Goal: Transaction & Acquisition: Book appointment/travel/reservation

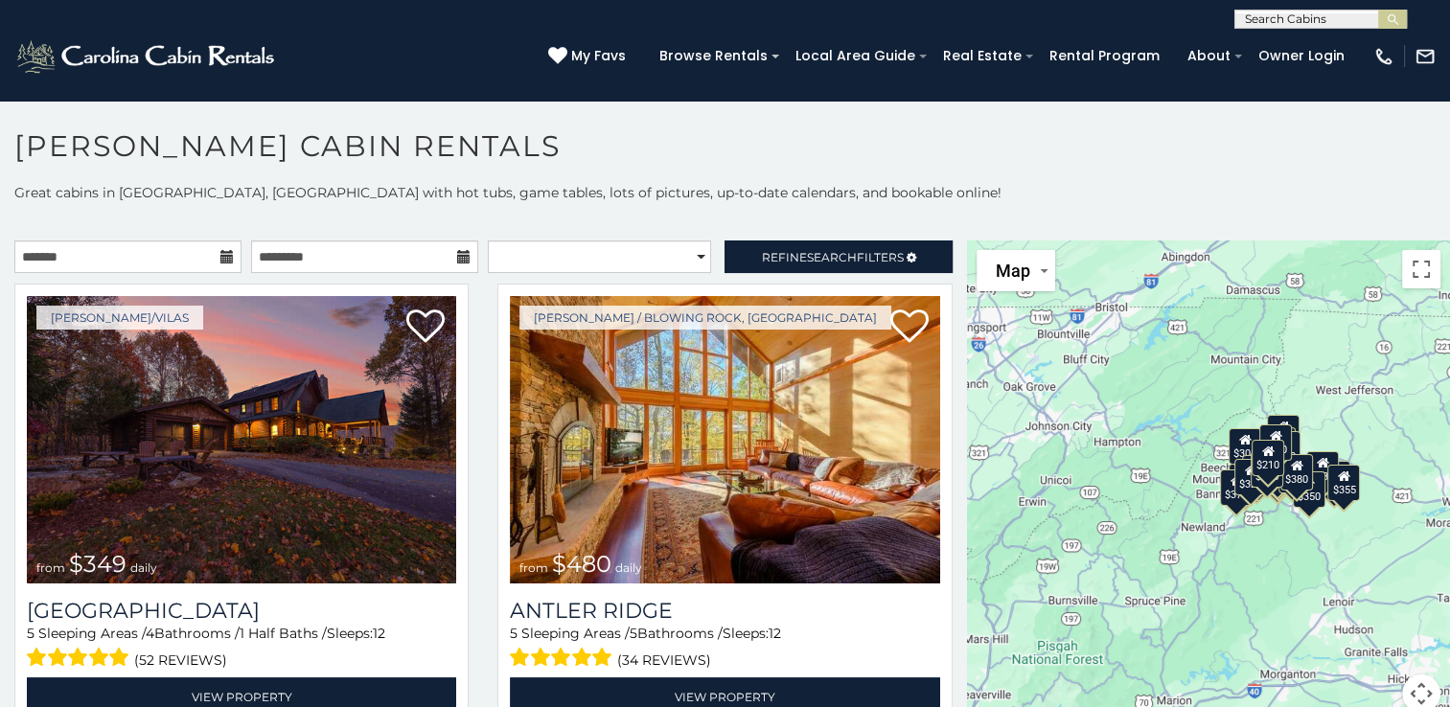
click at [1298, 21] on input "text" at bounding box center [1319, 22] width 168 height 19
type input "**********"
click at [1387, 21] on img "submit" at bounding box center [1393, 19] width 14 height 14
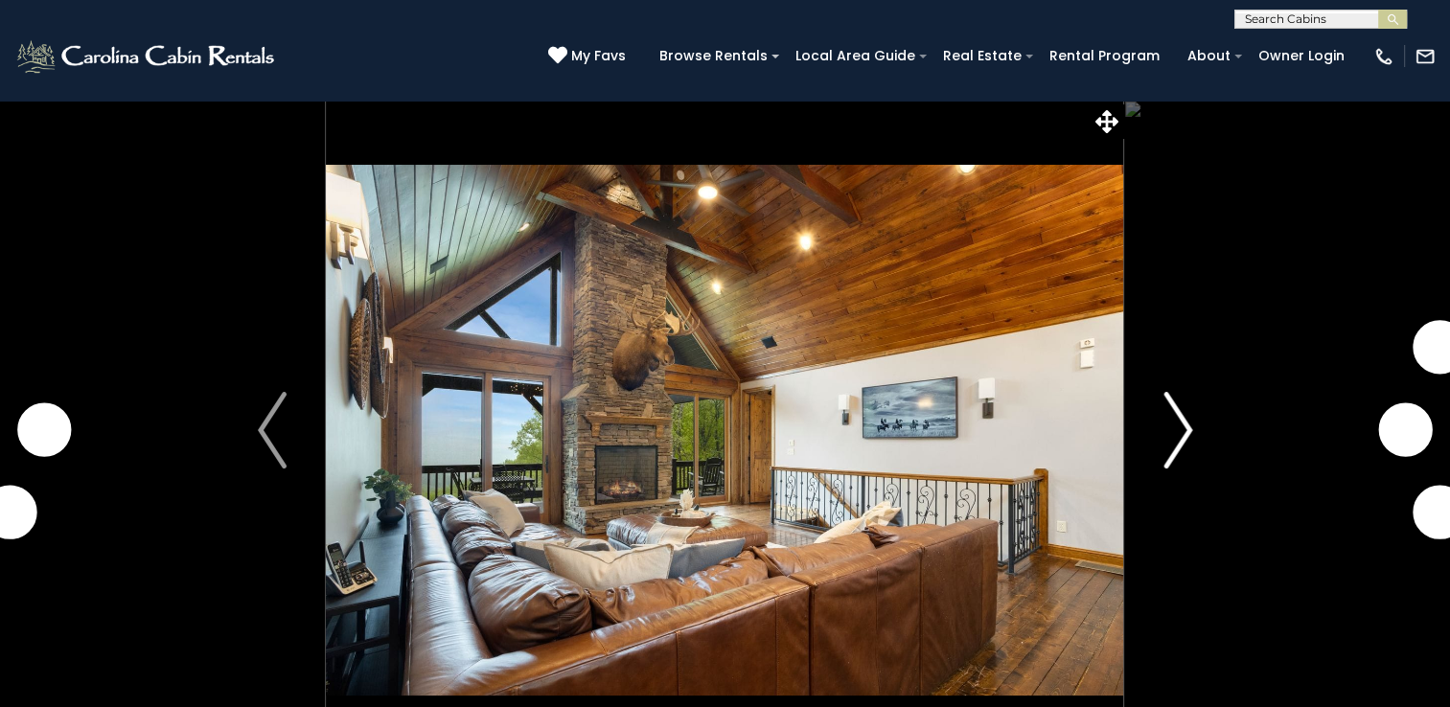
click at [1172, 459] on img "Next" at bounding box center [1177, 430] width 29 height 77
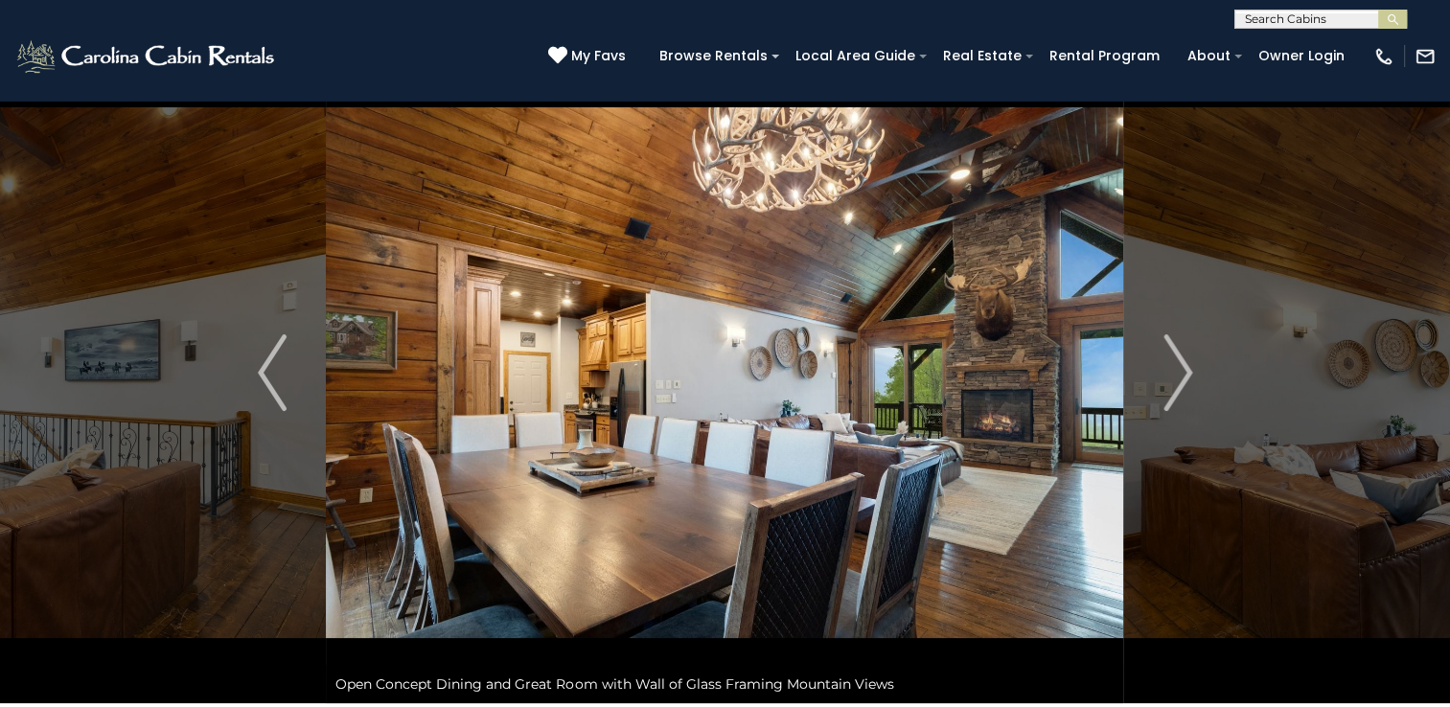
scroll to position [94, 0]
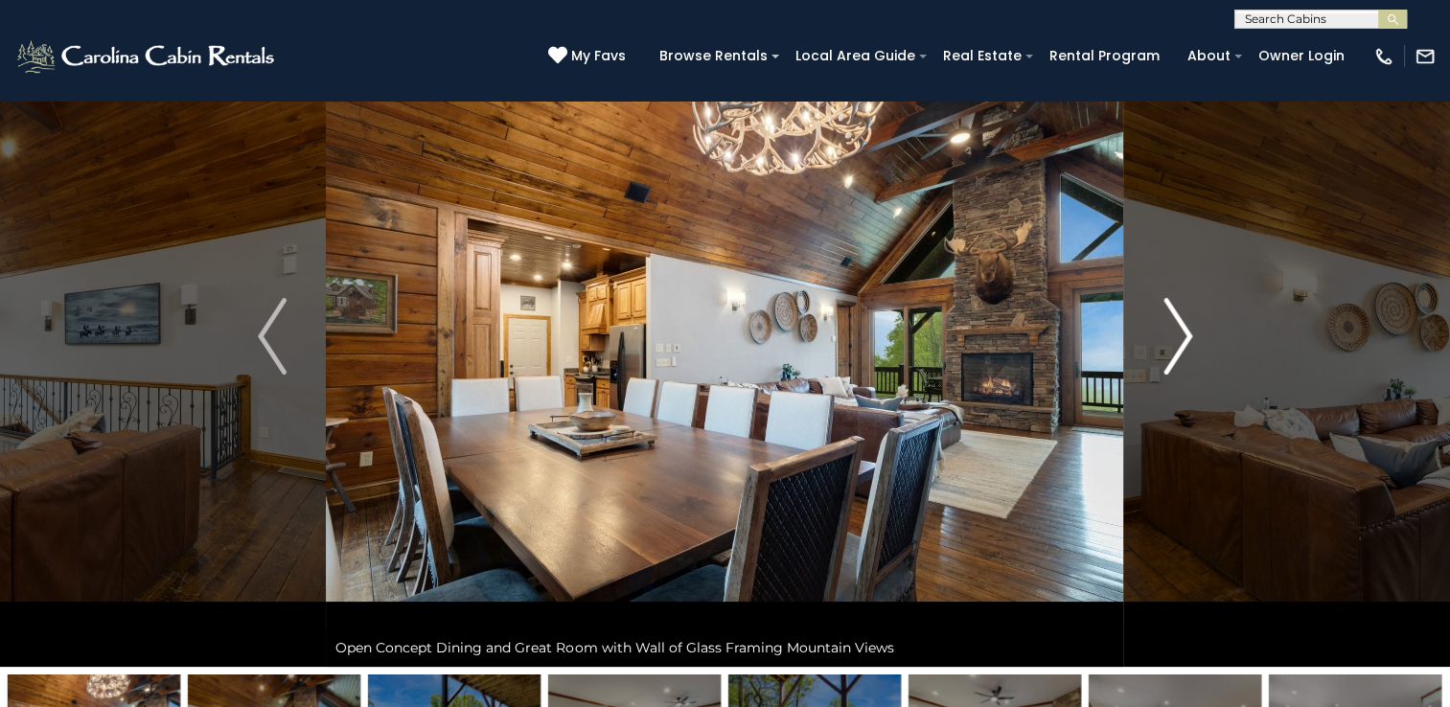
click at [1178, 332] on img "Next" at bounding box center [1177, 336] width 29 height 77
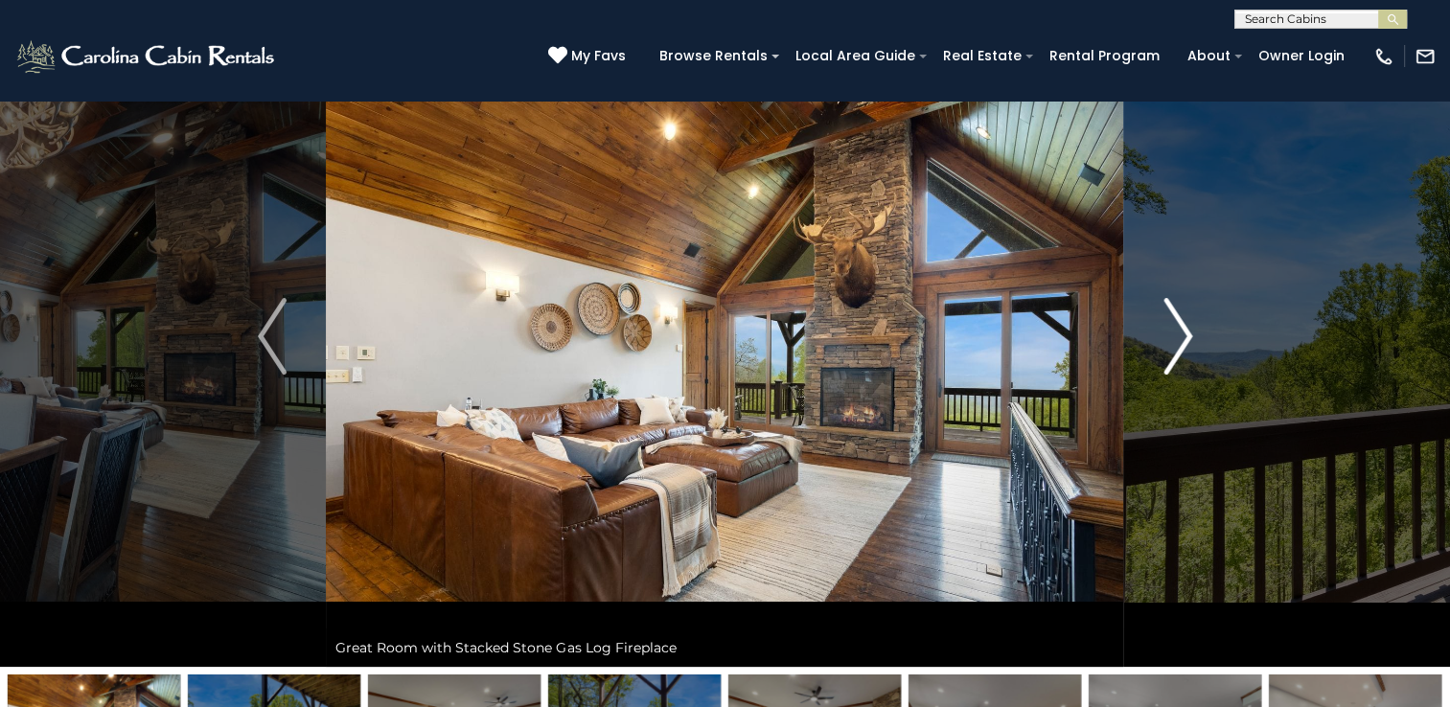
click at [1178, 332] on img "Next" at bounding box center [1177, 336] width 29 height 77
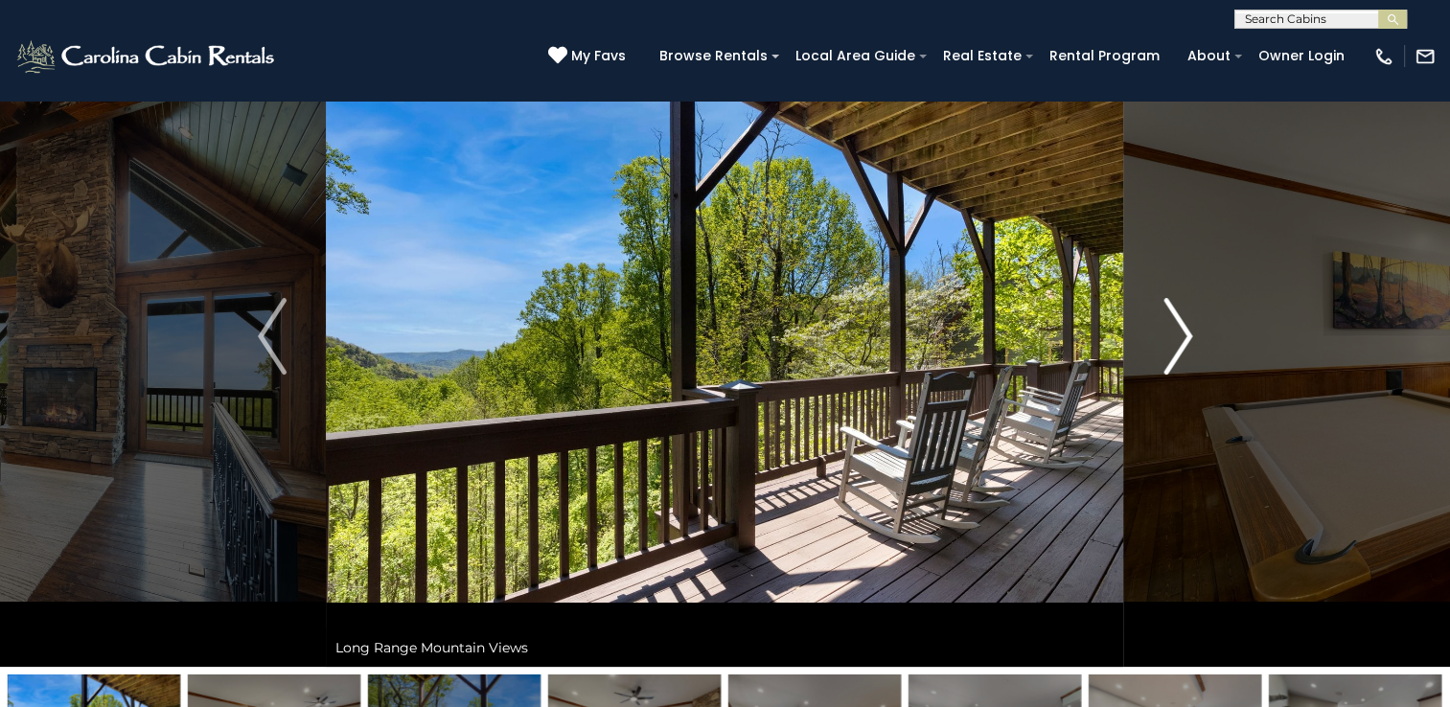
click at [1178, 332] on img "Next" at bounding box center [1177, 336] width 29 height 77
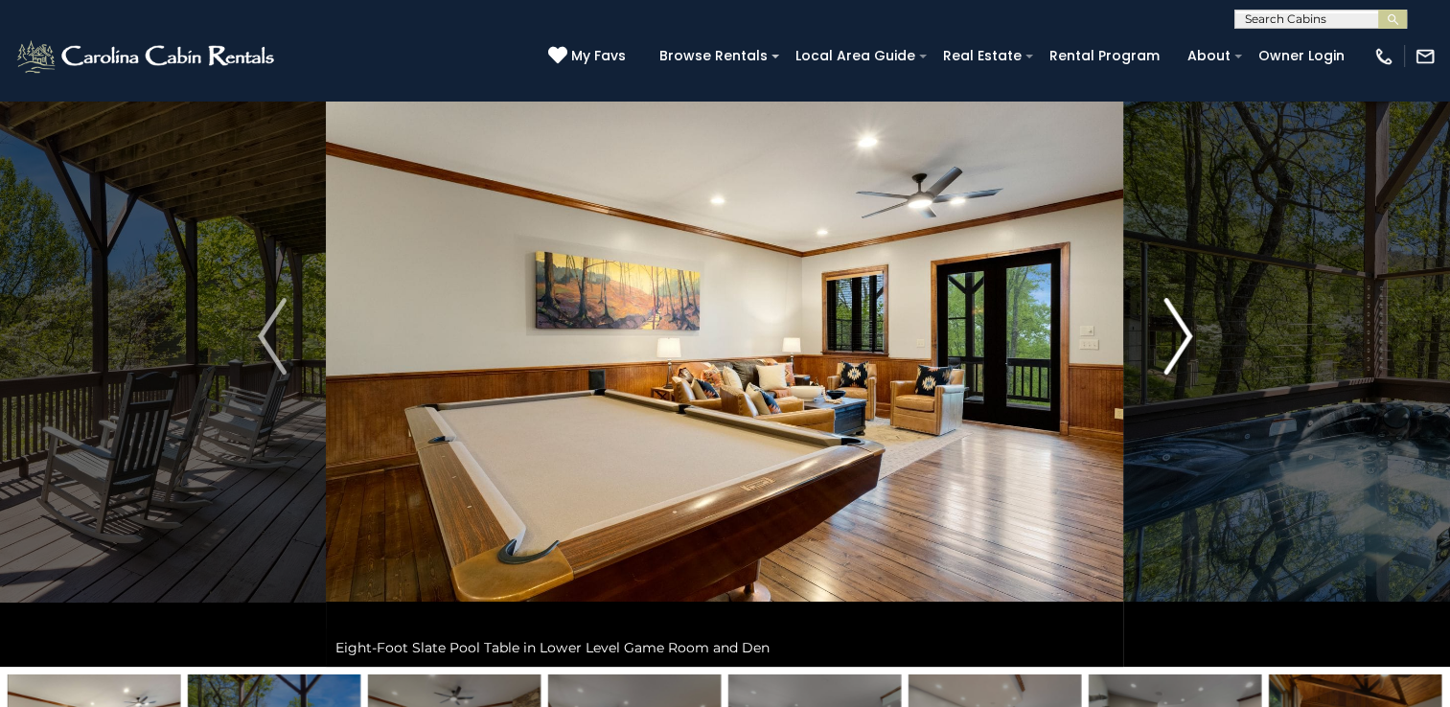
click at [1178, 332] on img "Next" at bounding box center [1177, 336] width 29 height 77
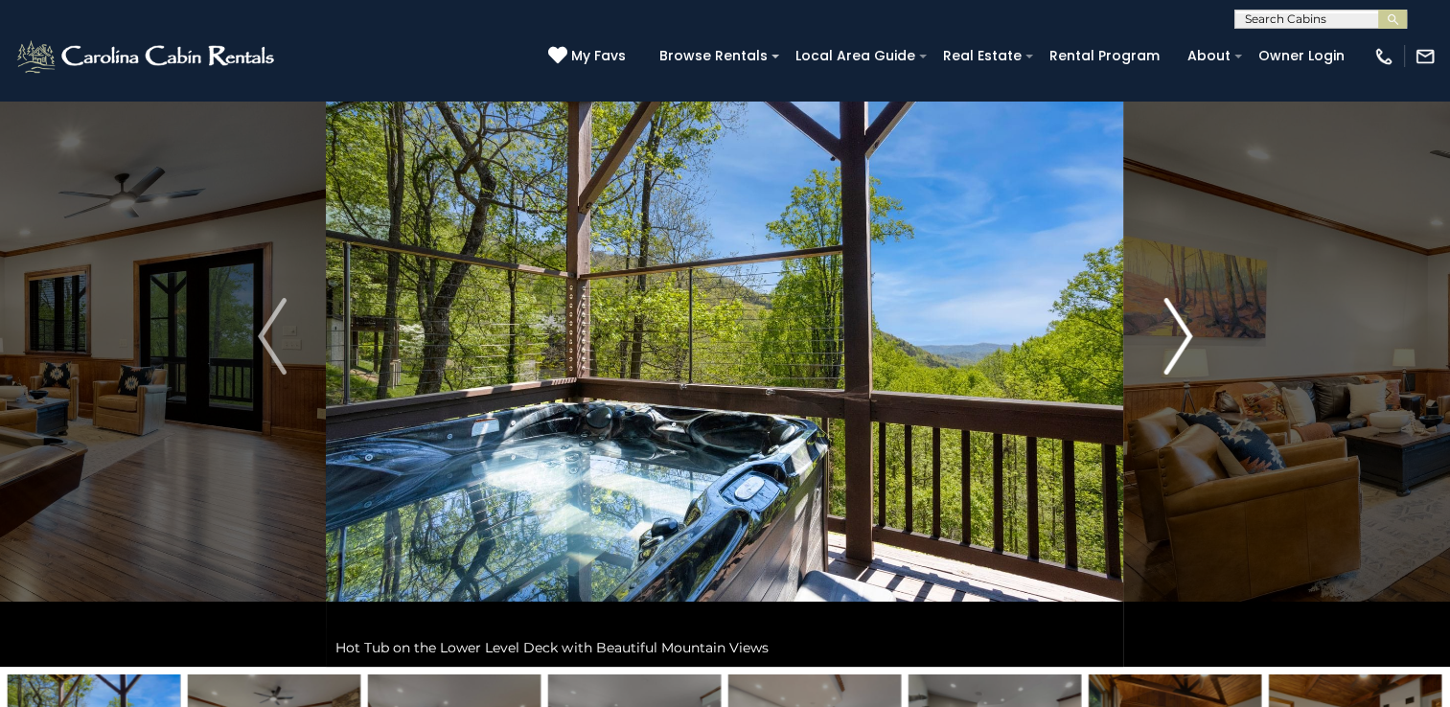
click at [1178, 332] on img "Next" at bounding box center [1177, 336] width 29 height 77
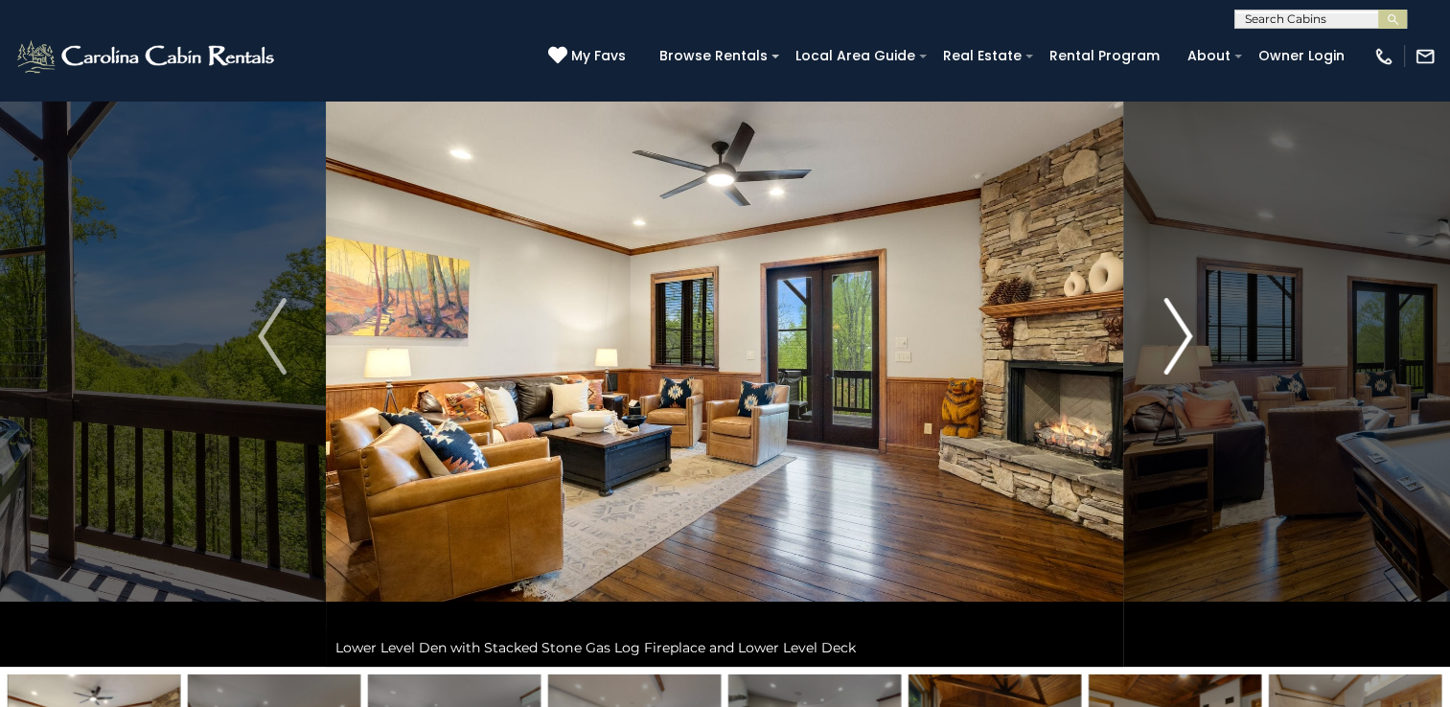
click at [1178, 332] on img "Next" at bounding box center [1177, 336] width 29 height 77
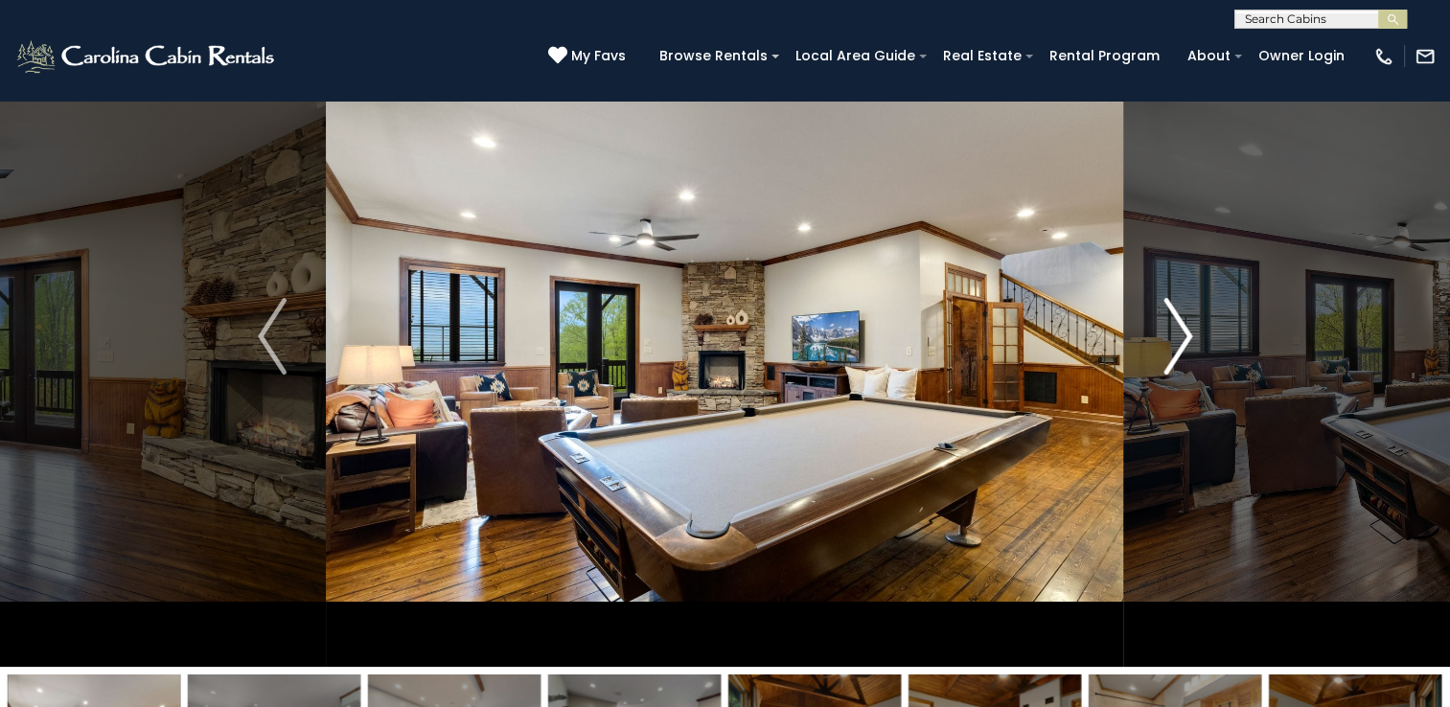
click at [1178, 332] on img "Next" at bounding box center [1177, 336] width 29 height 77
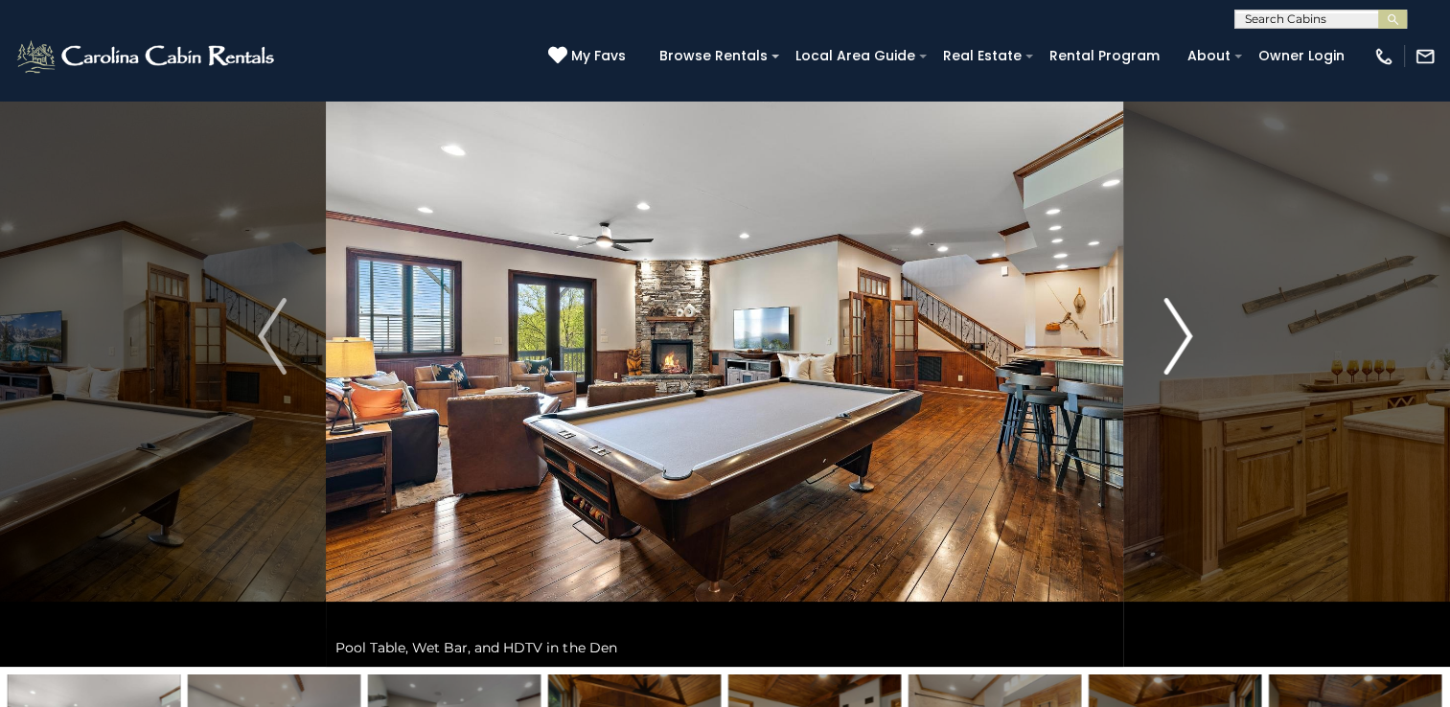
click at [1178, 332] on img "Next" at bounding box center [1177, 336] width 29 height 77
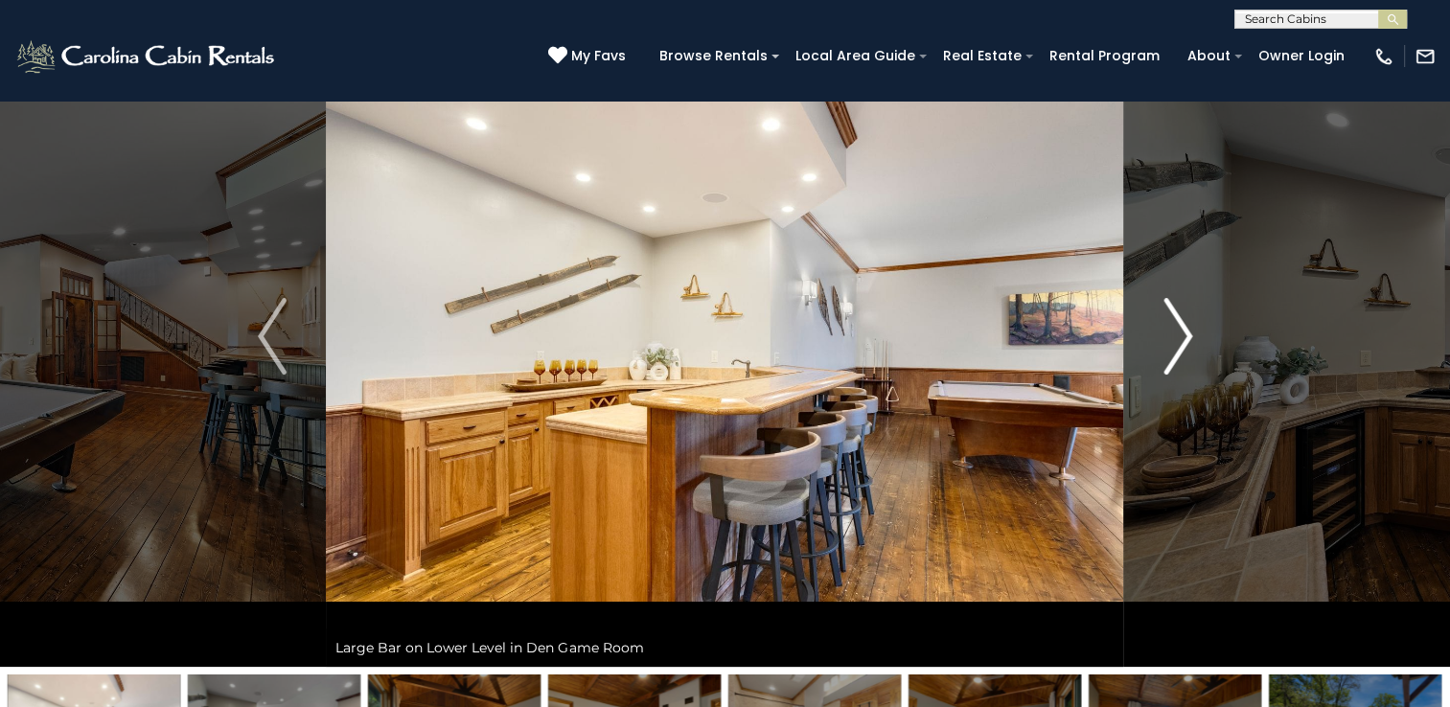
click at [1178, 332] on img "Next" at bounding box center [1177, 336] width 29 height 77
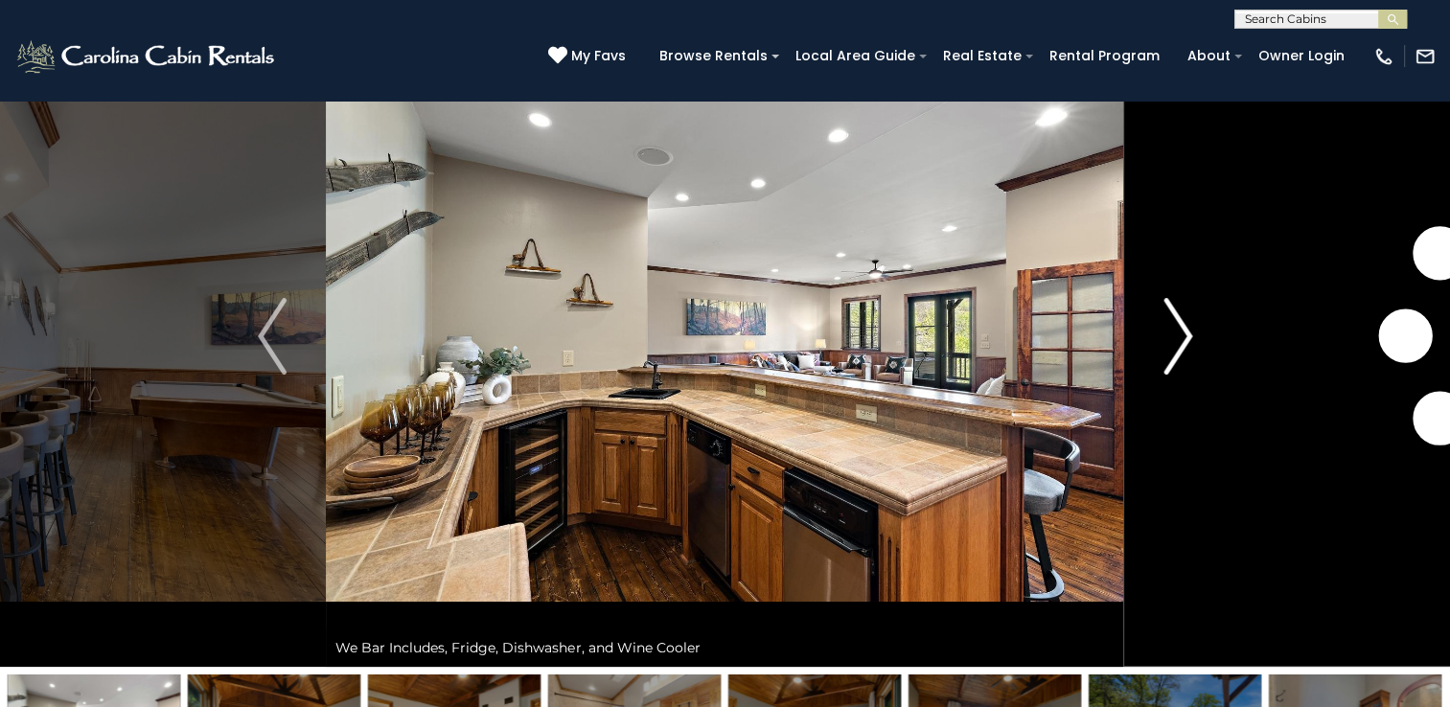
click at [1178, 332] on img "Next" at bounding box center [1177, 336] width 29 height 77
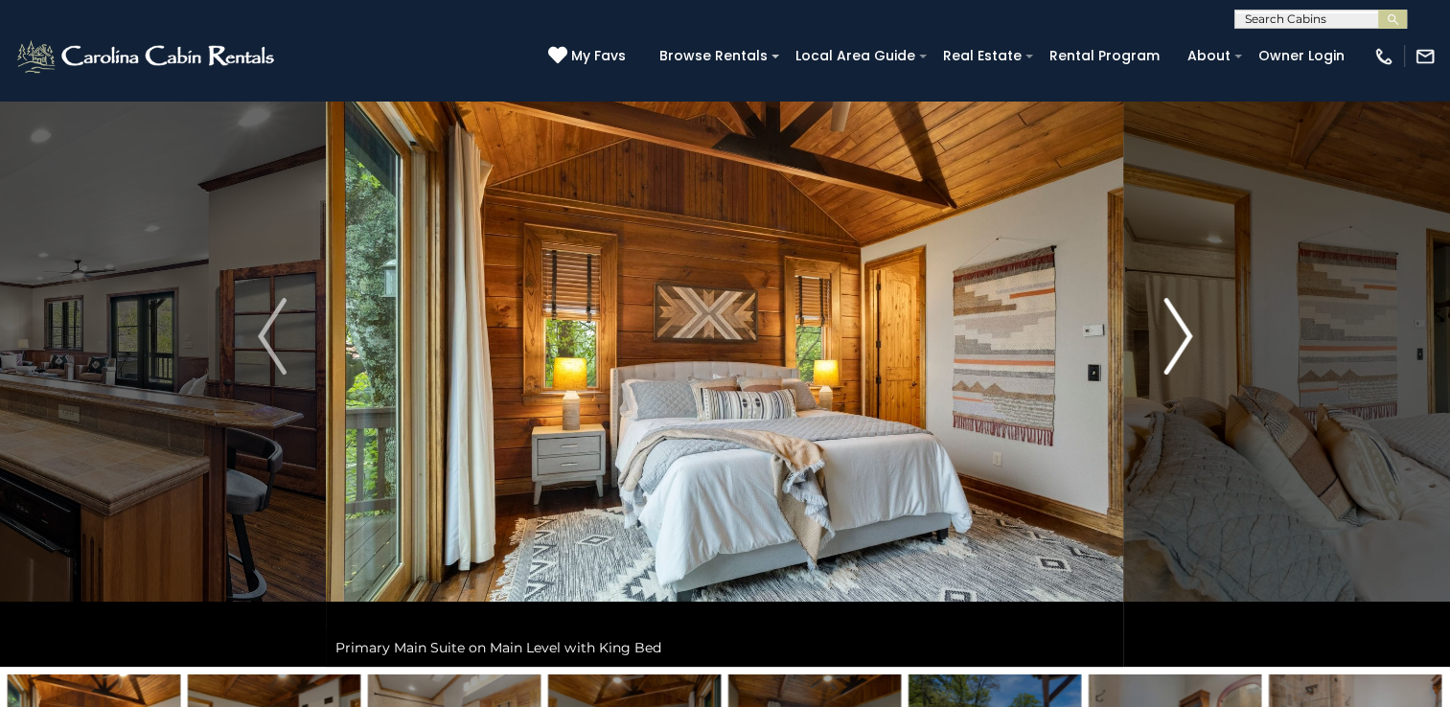
click at [1178, 332] on img "Next" at bounding box center [1177, 336] width 29 height 77
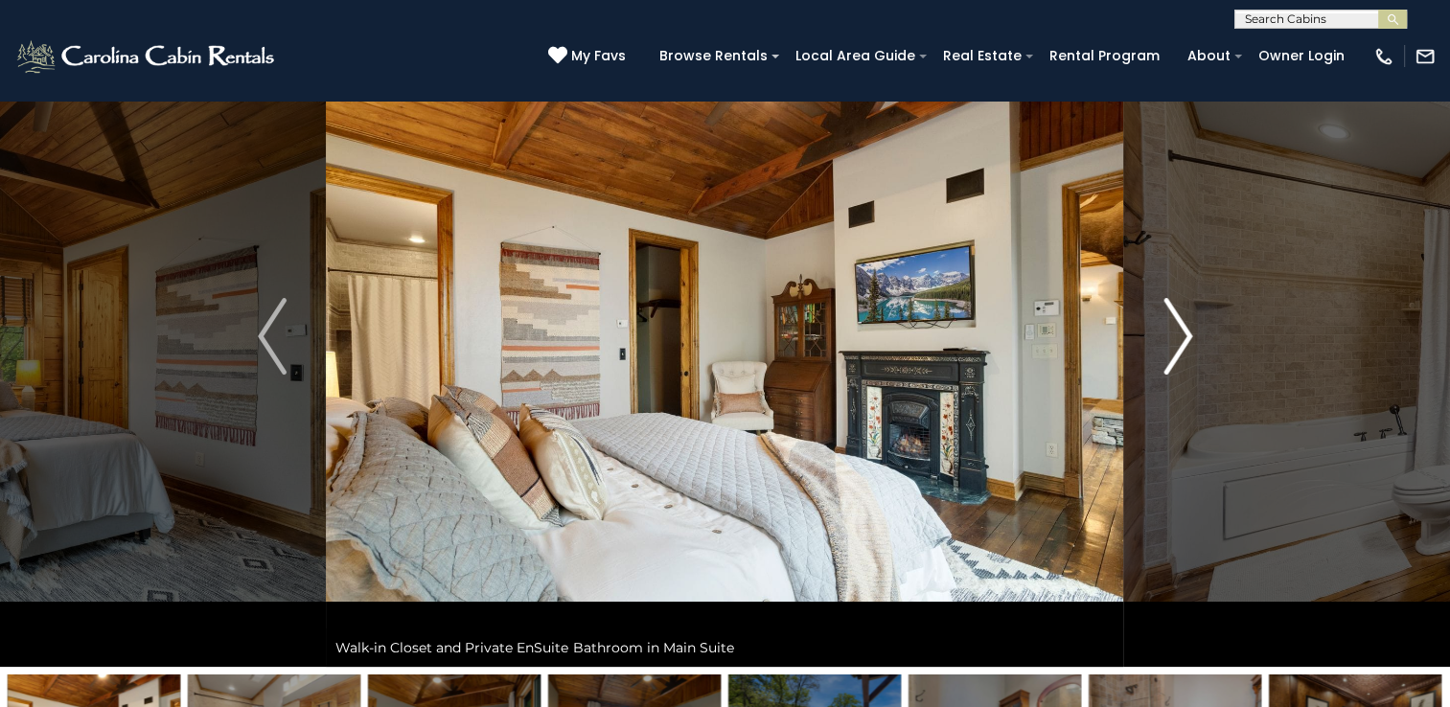
click at [1178, 332] on img "Next" at bounding box center [1177, 336] width 29 height 77
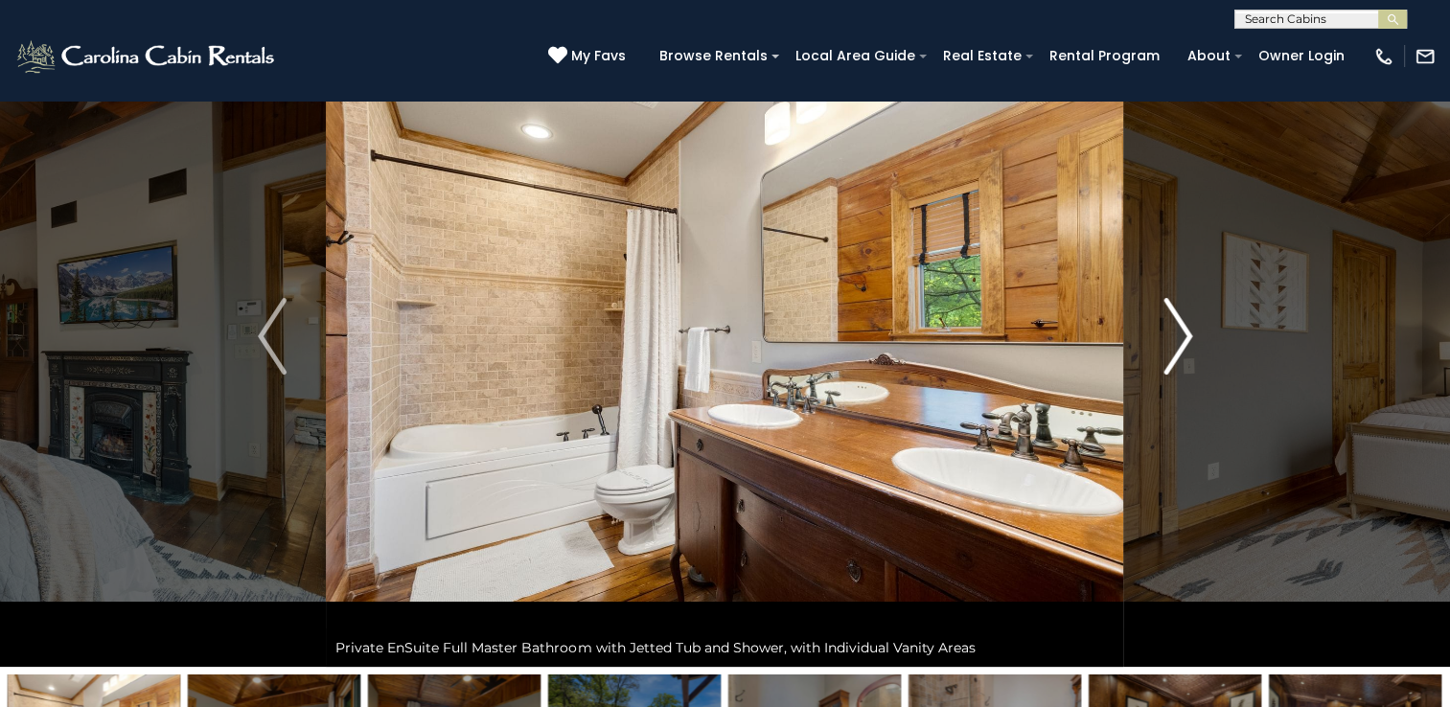
click at [1178, 332] on img "Next" at bounding box center [1177, 336] width 29 height 77
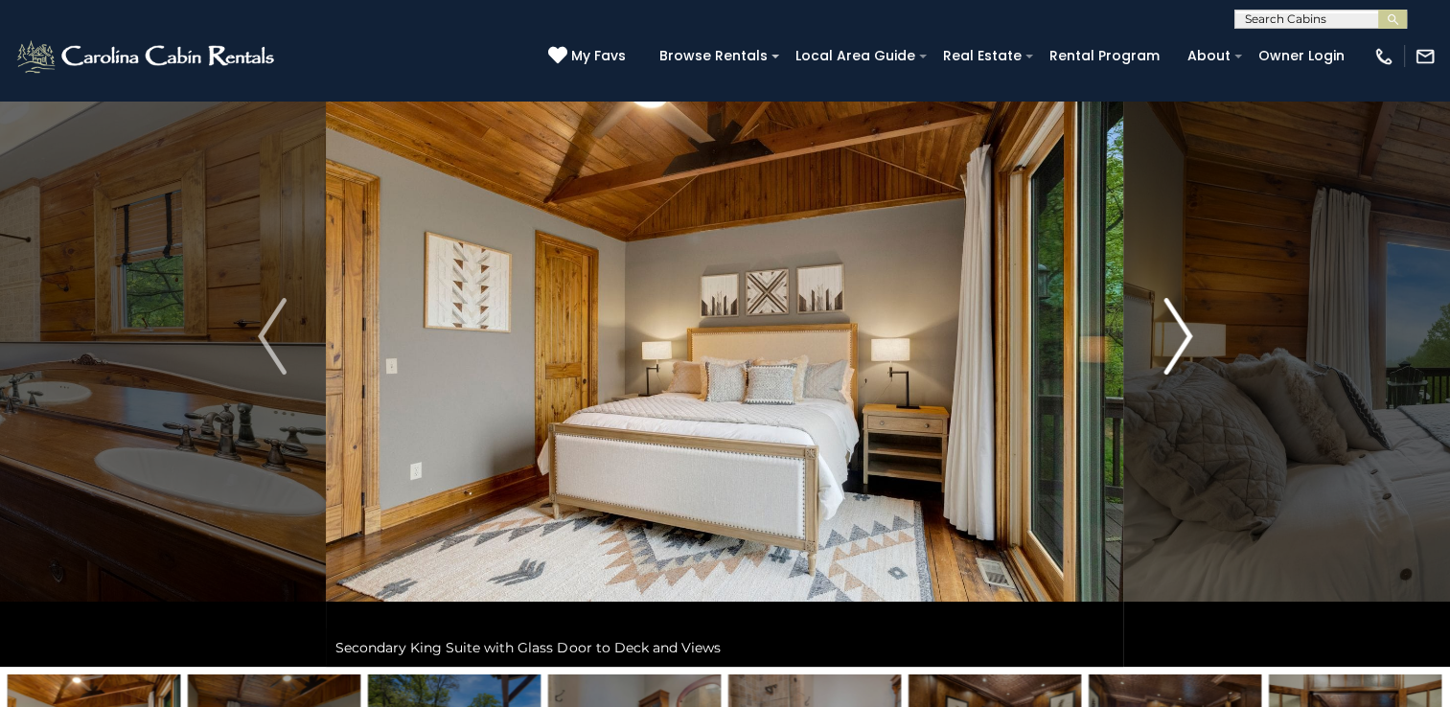
click at [1178, 332] on img "Next" at bounding box center [1177, 336] width 29 height 77
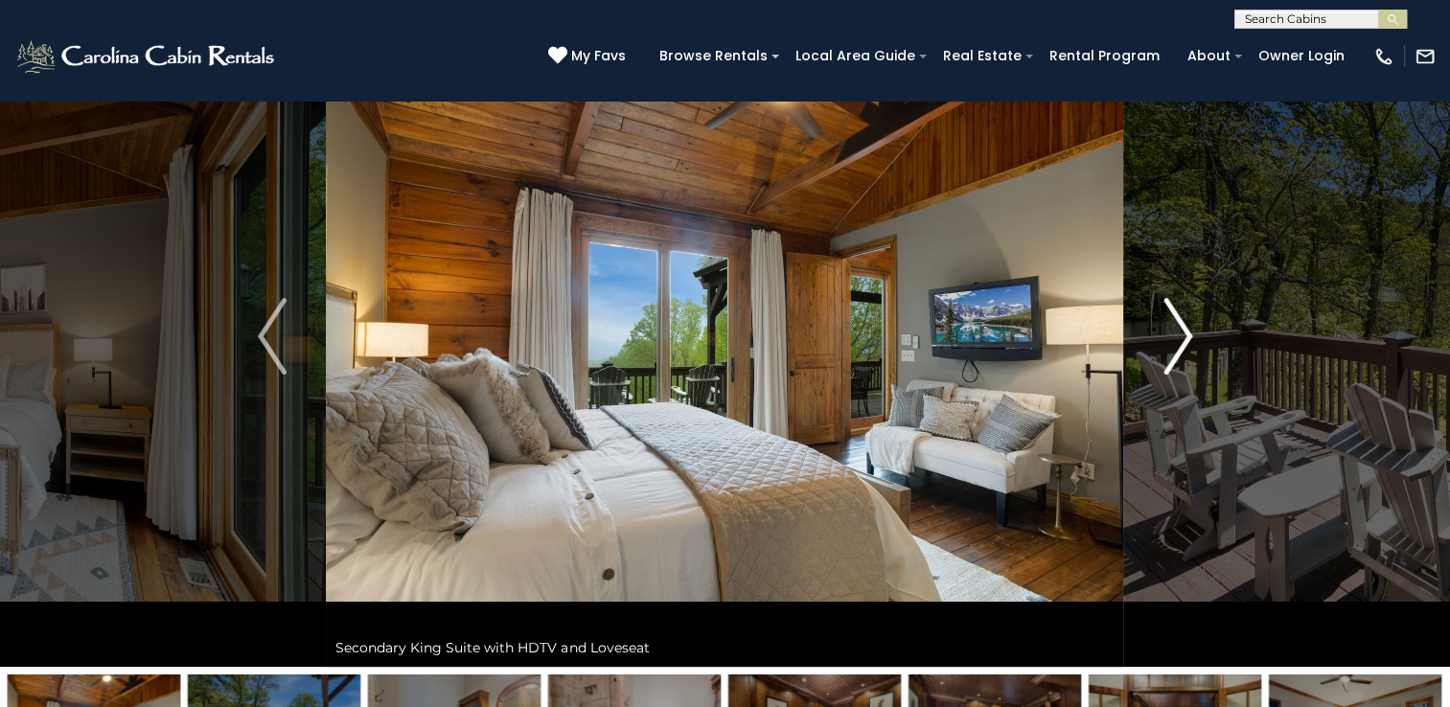
click at [1178, 332] on img "Next" at bounding box center [1177, 336] width 29 height 77
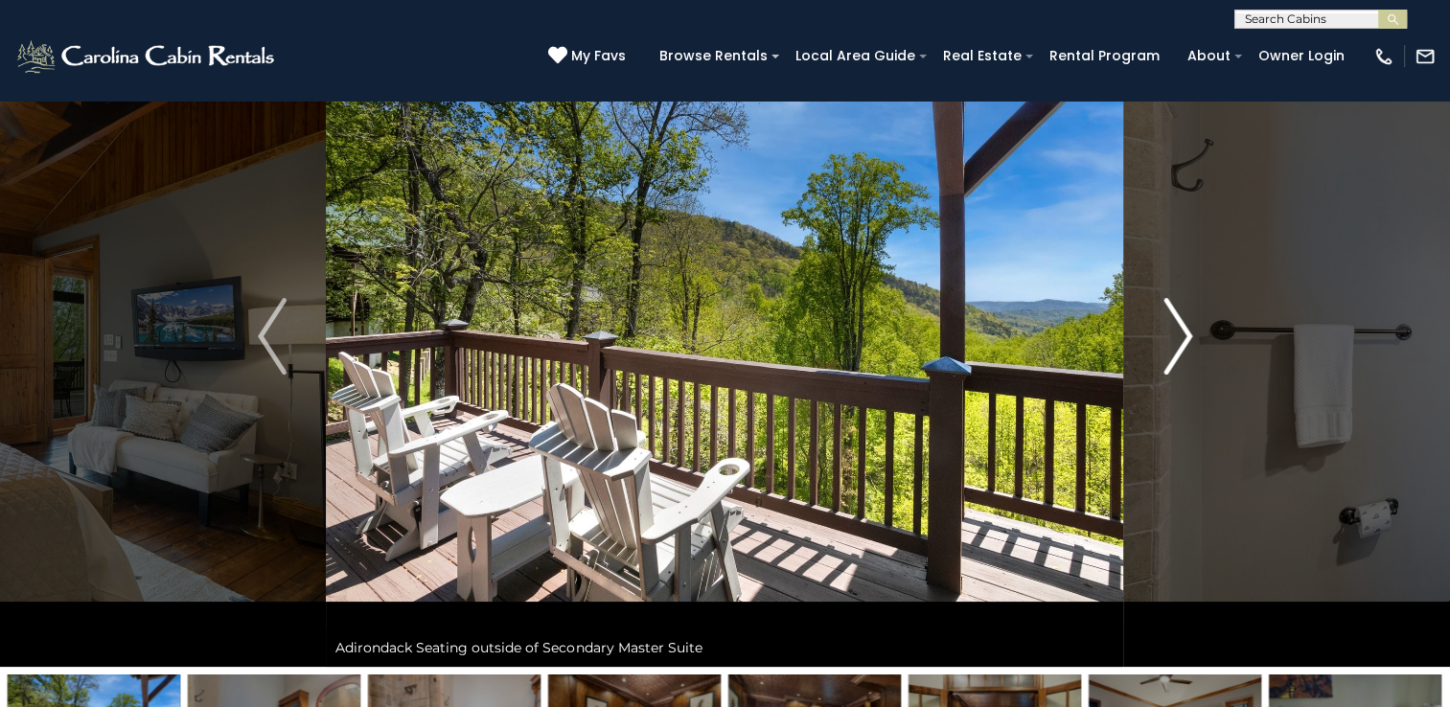
click at [1178, 332] on img "Next" at bounding box center [1177, 336] width 29 height 77
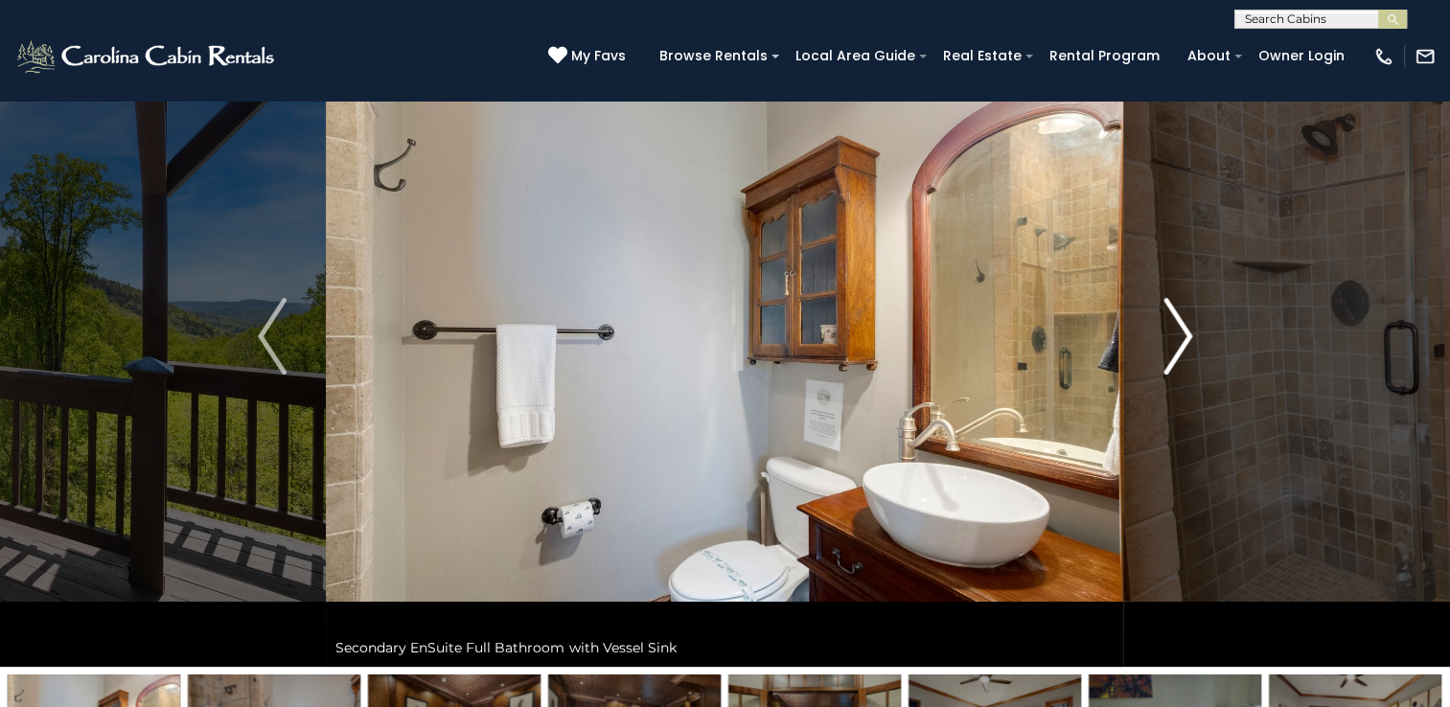
click at [1178, 332] on img "Next" at bounding box center [1177, 336] width 29 height 77
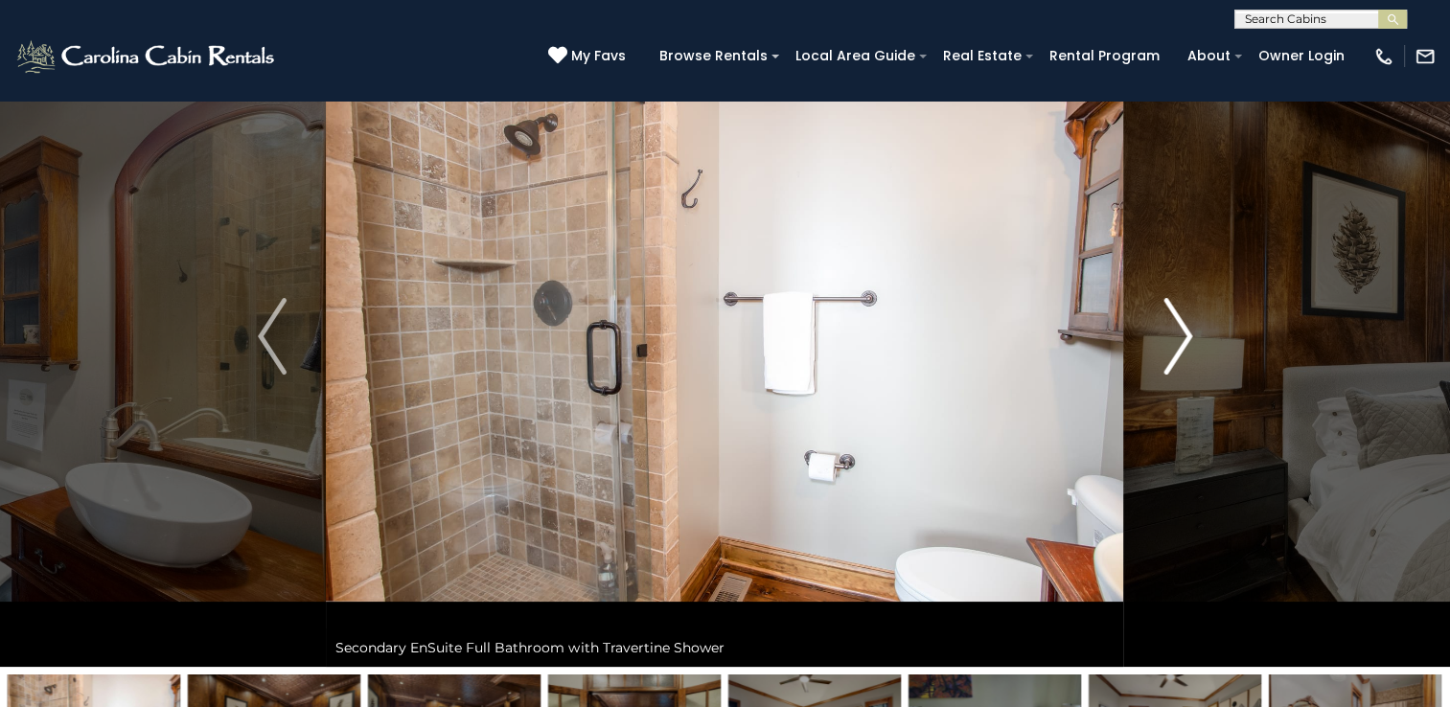
click at [1178, 332] on img "Next" at bounding box center [1177, 336] width 29 height 77
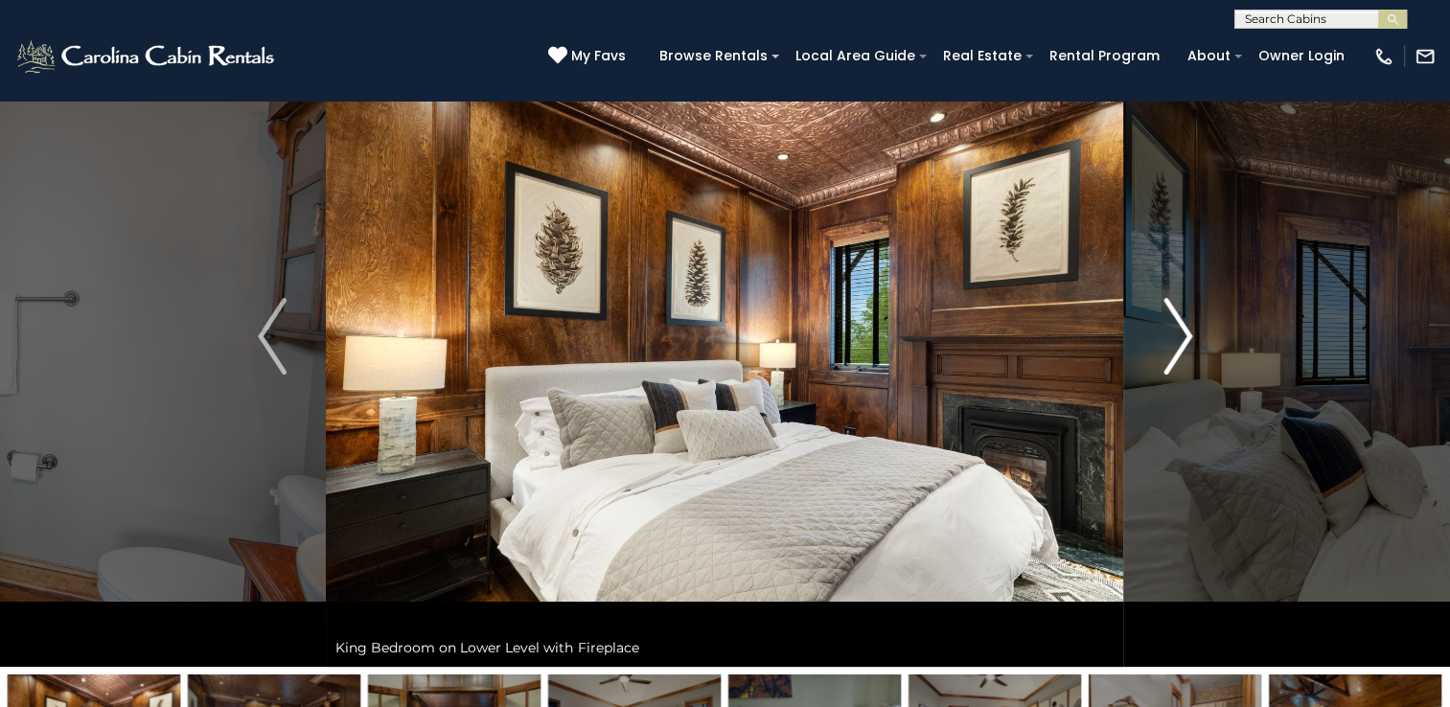
click at [1178, 332] on img "Next" at bounding box center [1177, 336] width 29 height 77
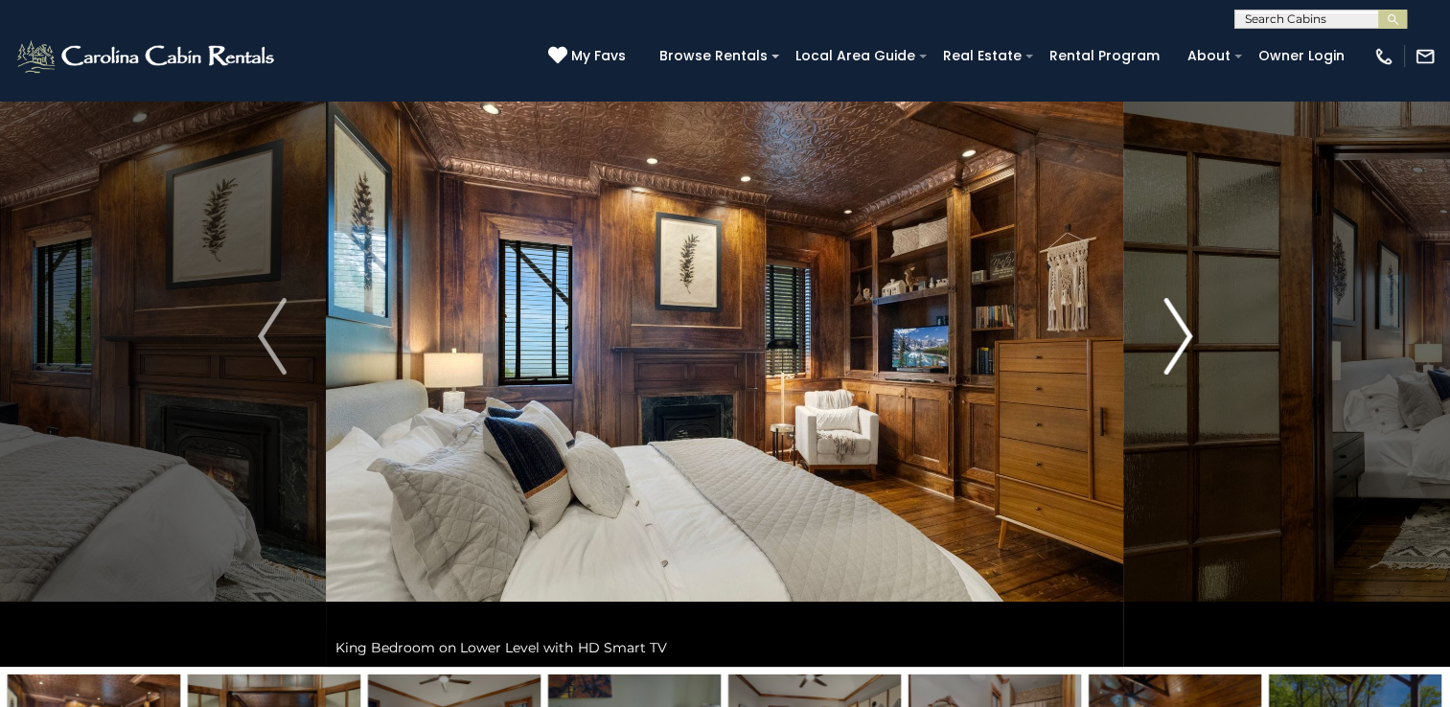
click at [1178, 332] on img "Next" at bounding box center [1177, 336] width 29 height 77
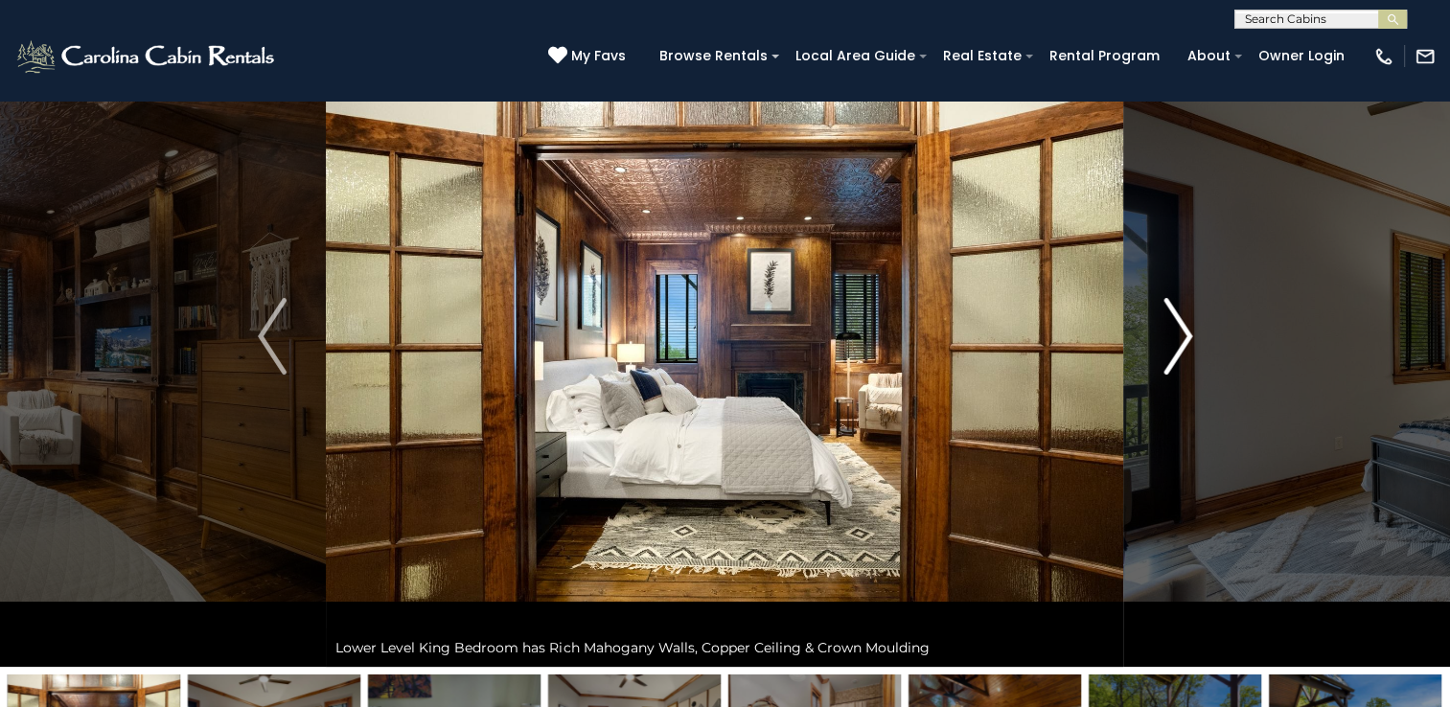
click at [1178, 332] on img "Next" at bounding box center [1177, 336] width 29 height 77
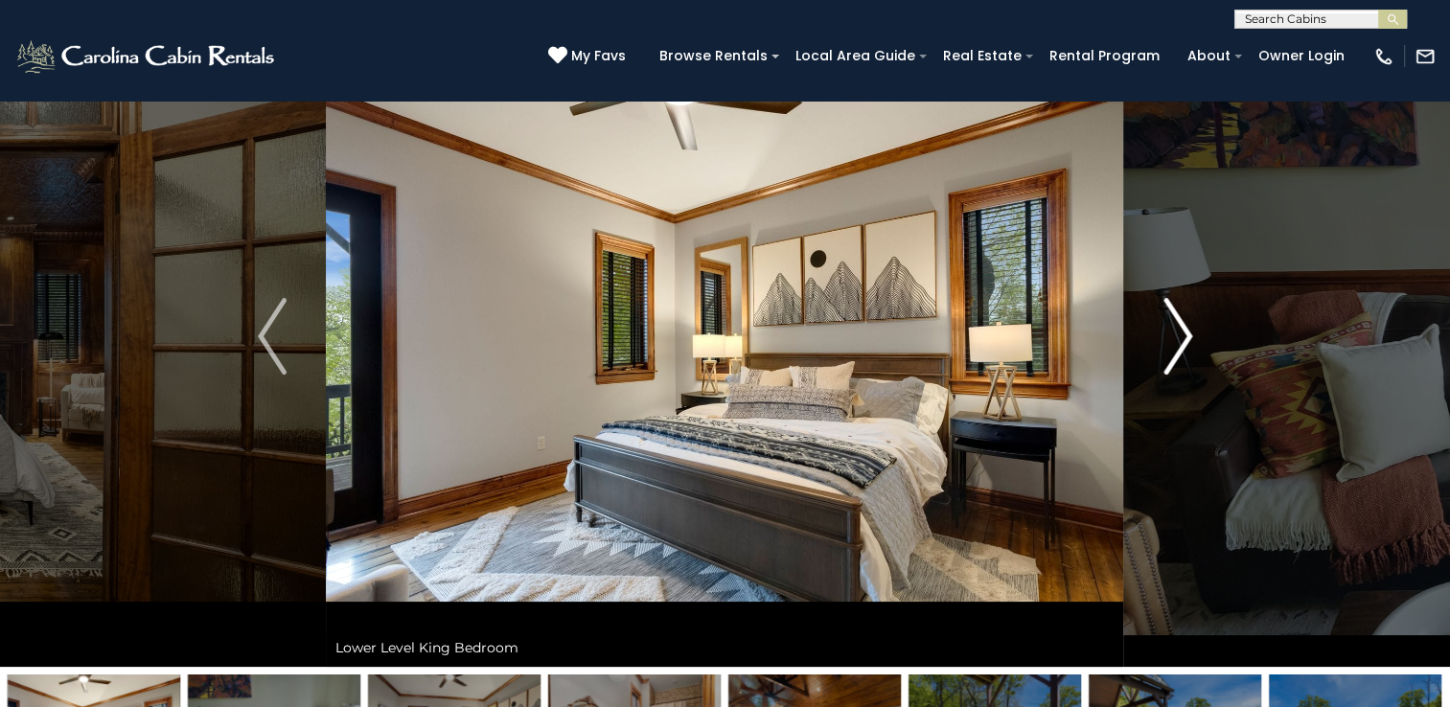
click at [1178, 332] on img "Next" at bounding box center [1177, 336] width 29 height 77
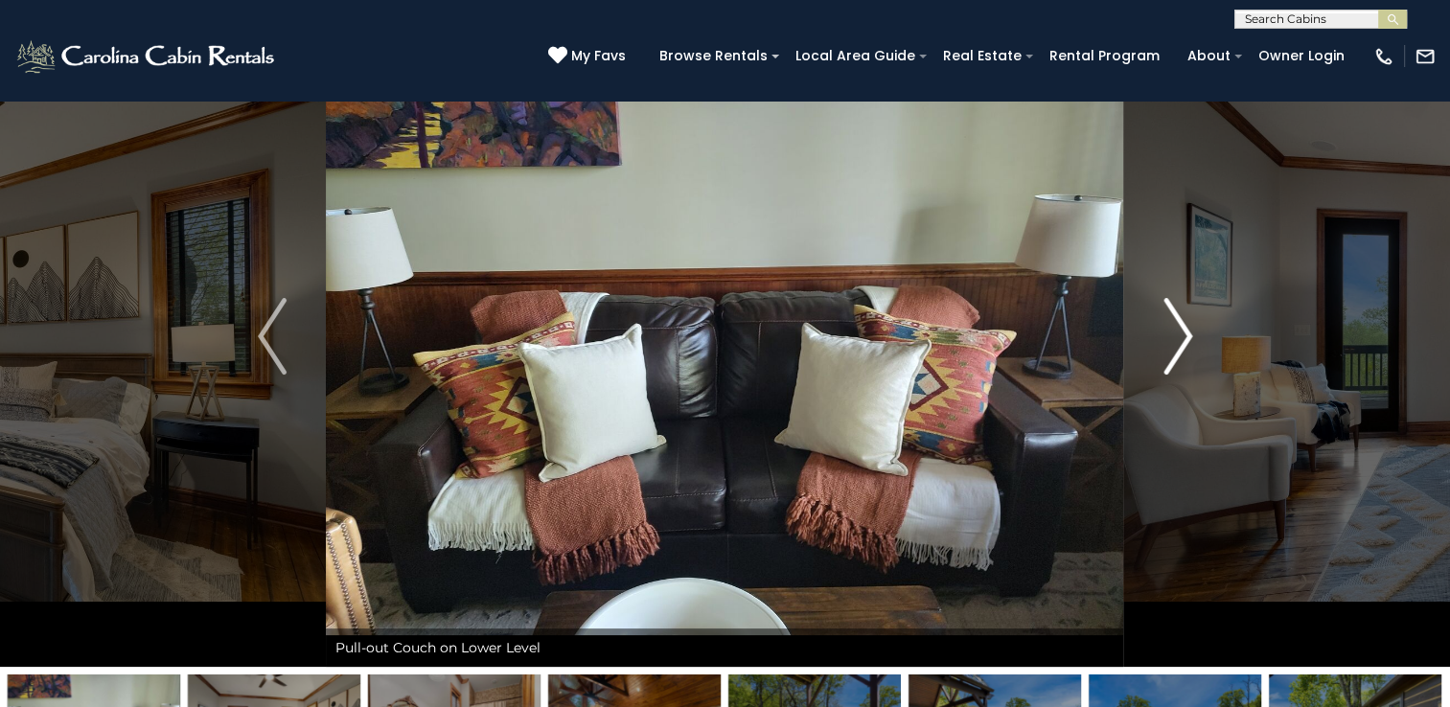
click at [1178, 332] on img "Next" at bounding box center [1177, 336] width 29 height 77
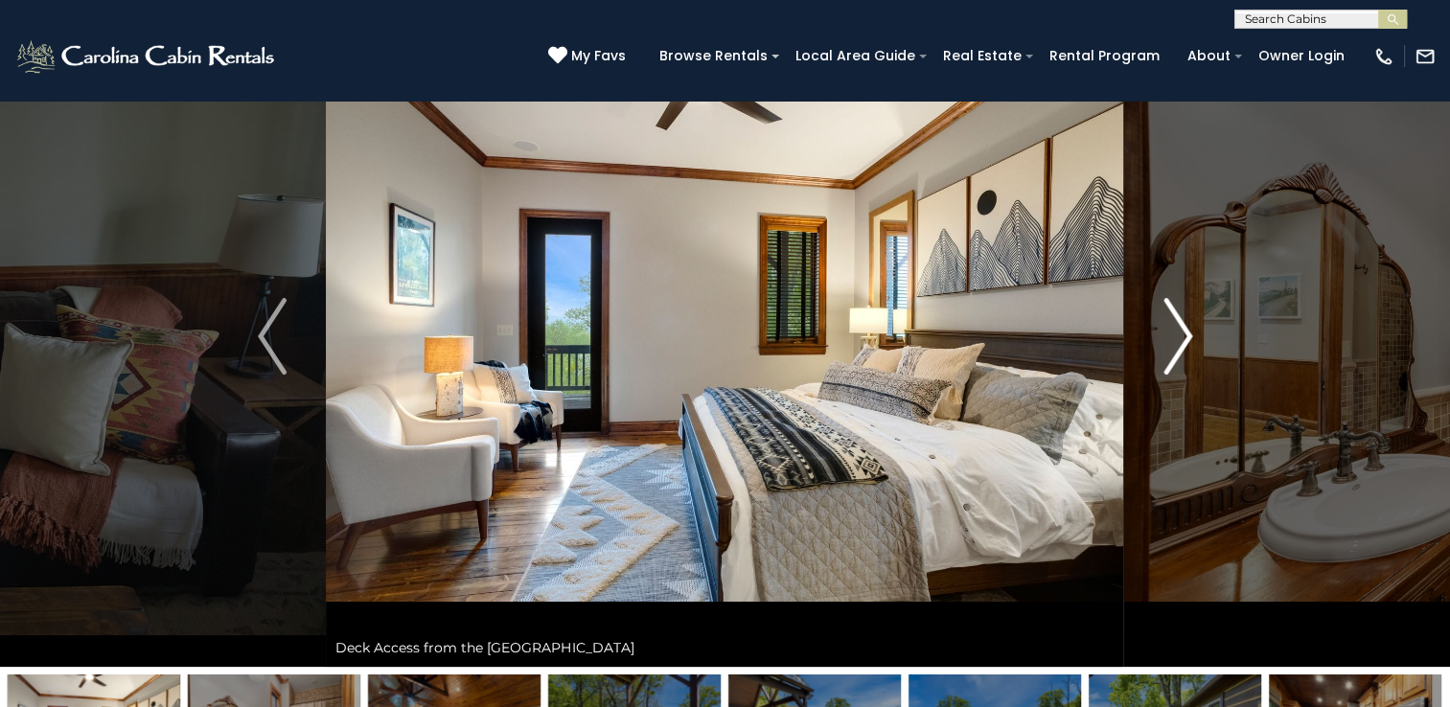
click at [1154, 329] on button "Next" at bounding box center [1177, 336] width 107 height 661
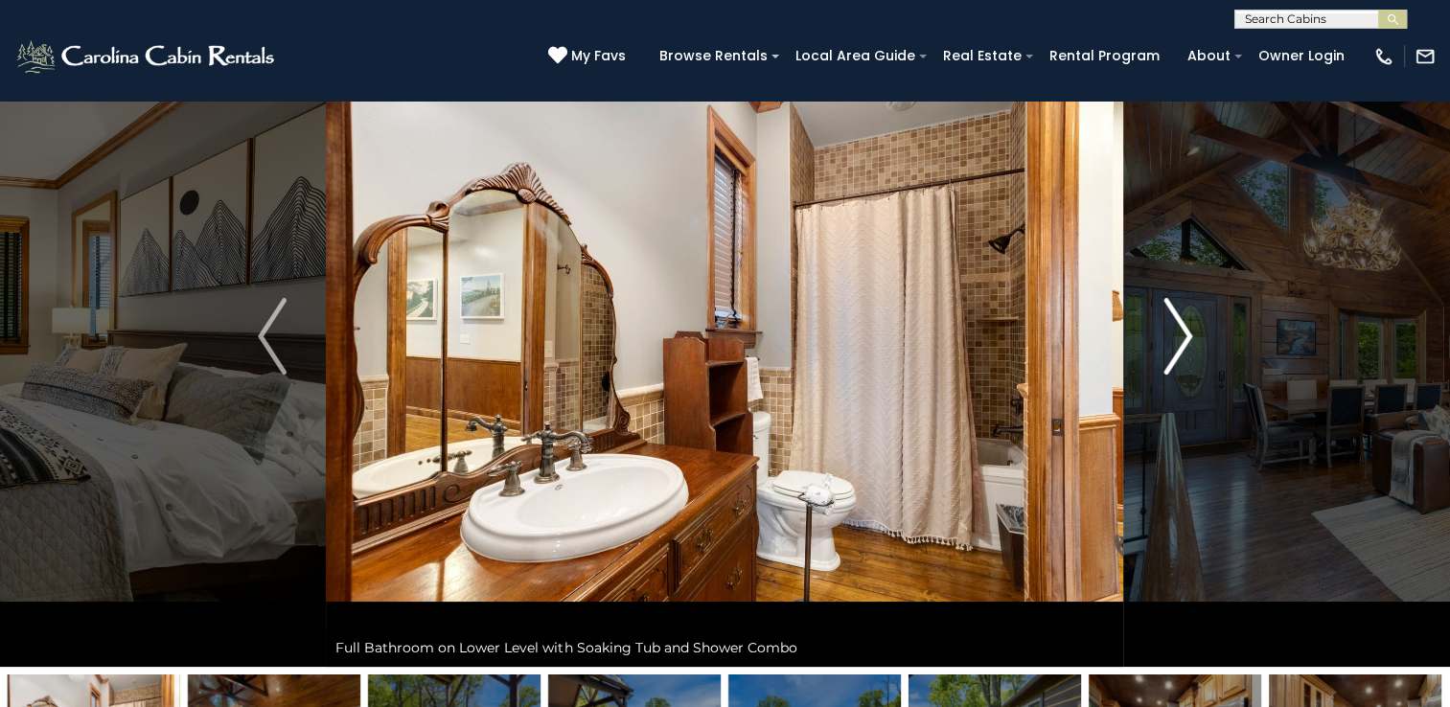
click at [1196, 334] on button "Next" at bounding box center [1177, 336] width 107 height 661
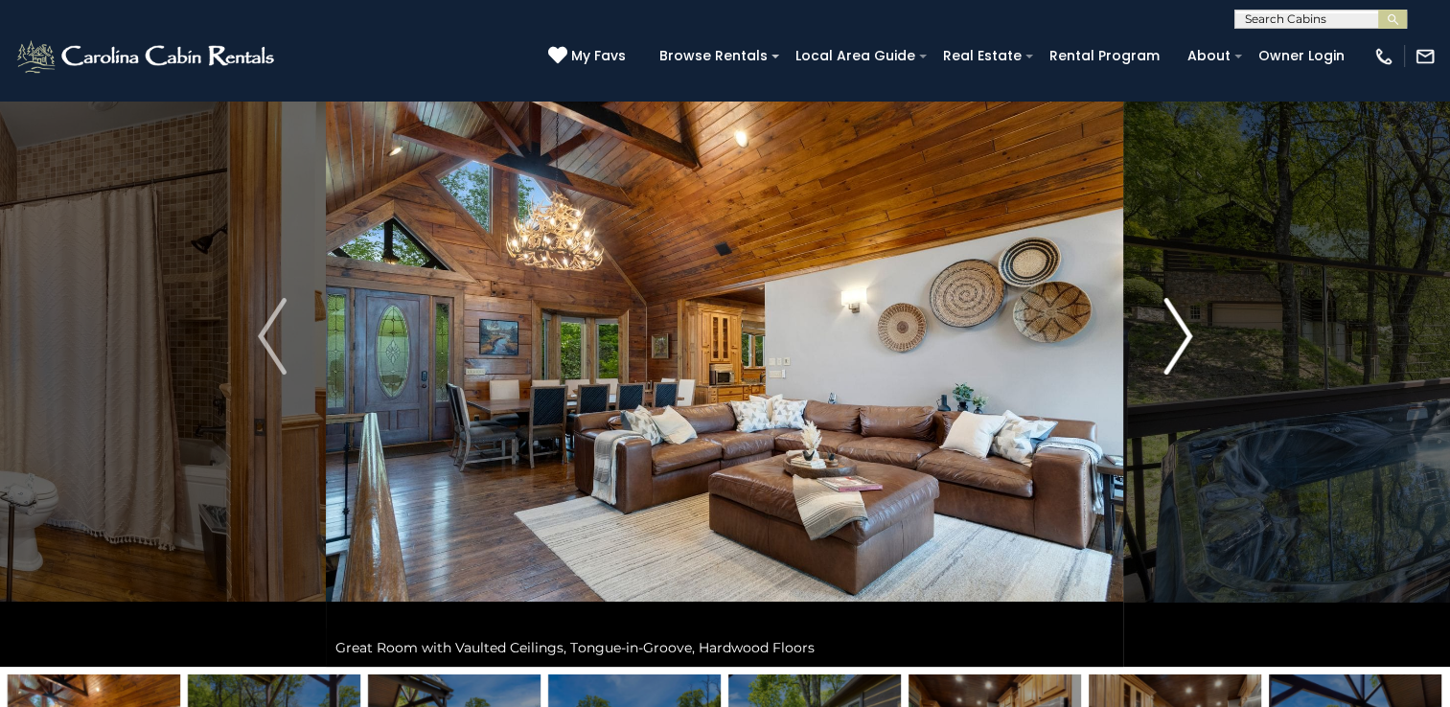
click at [1196, 334] on button "Next" at bounding box center [1177, 336] width 107 height 661
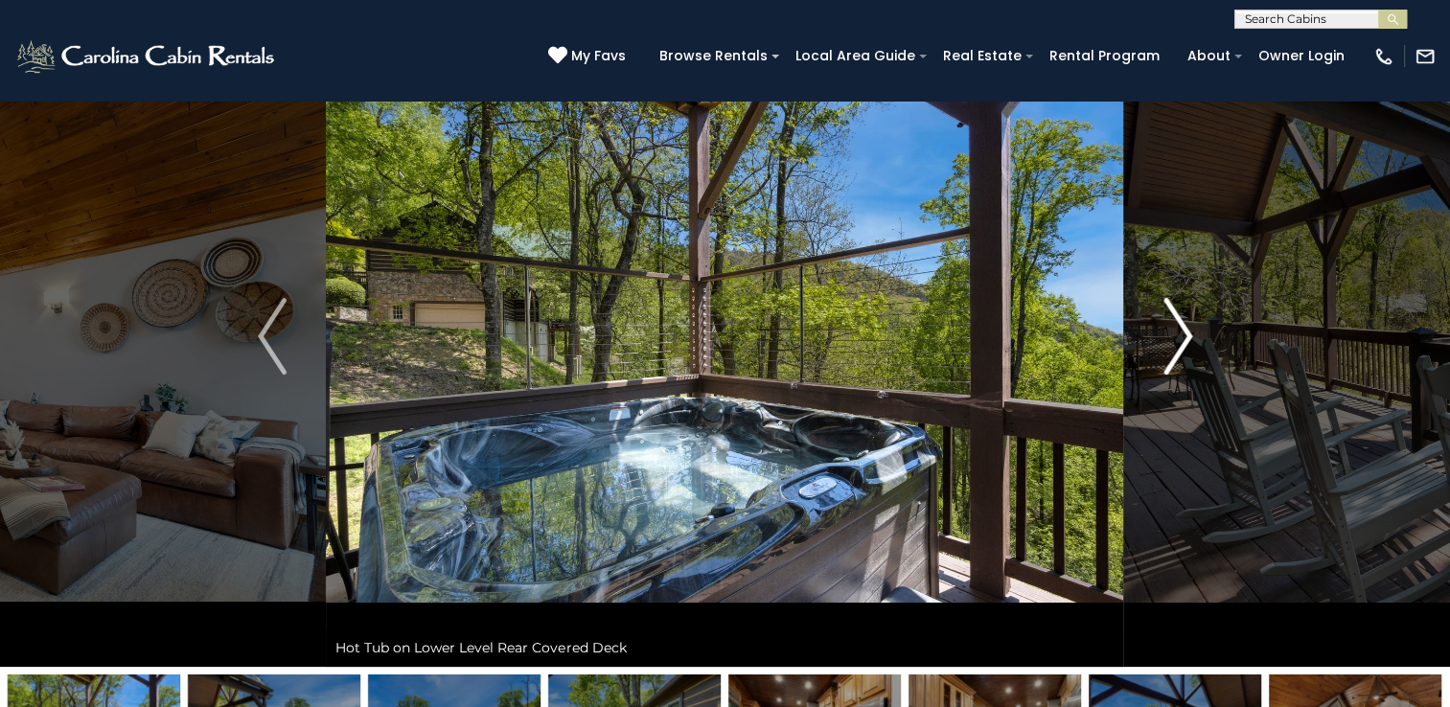
click at [1196, 334] on button "Next" at bounding box center [1177, 336] width 107 height 661
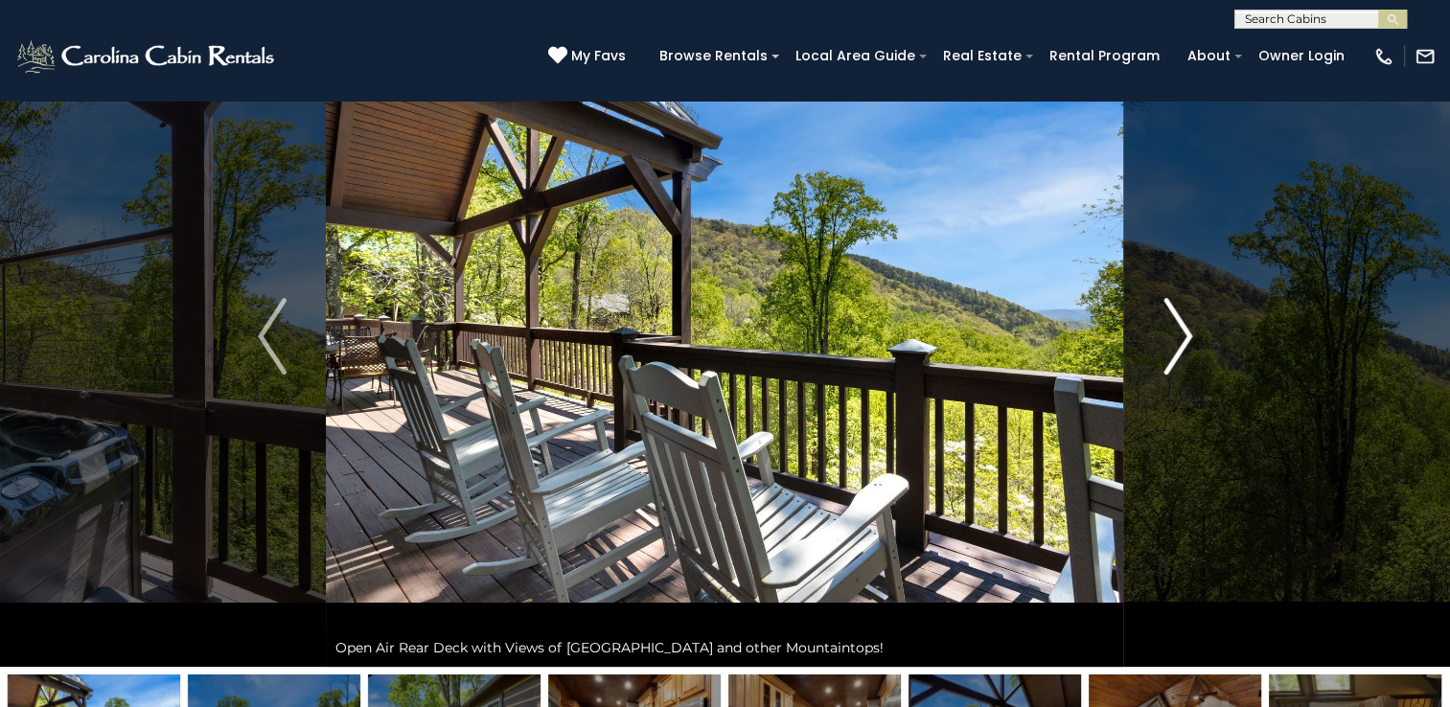
click at [1196, 334] on button "Next" at bounding box center [1177, 336] width 107 height 661
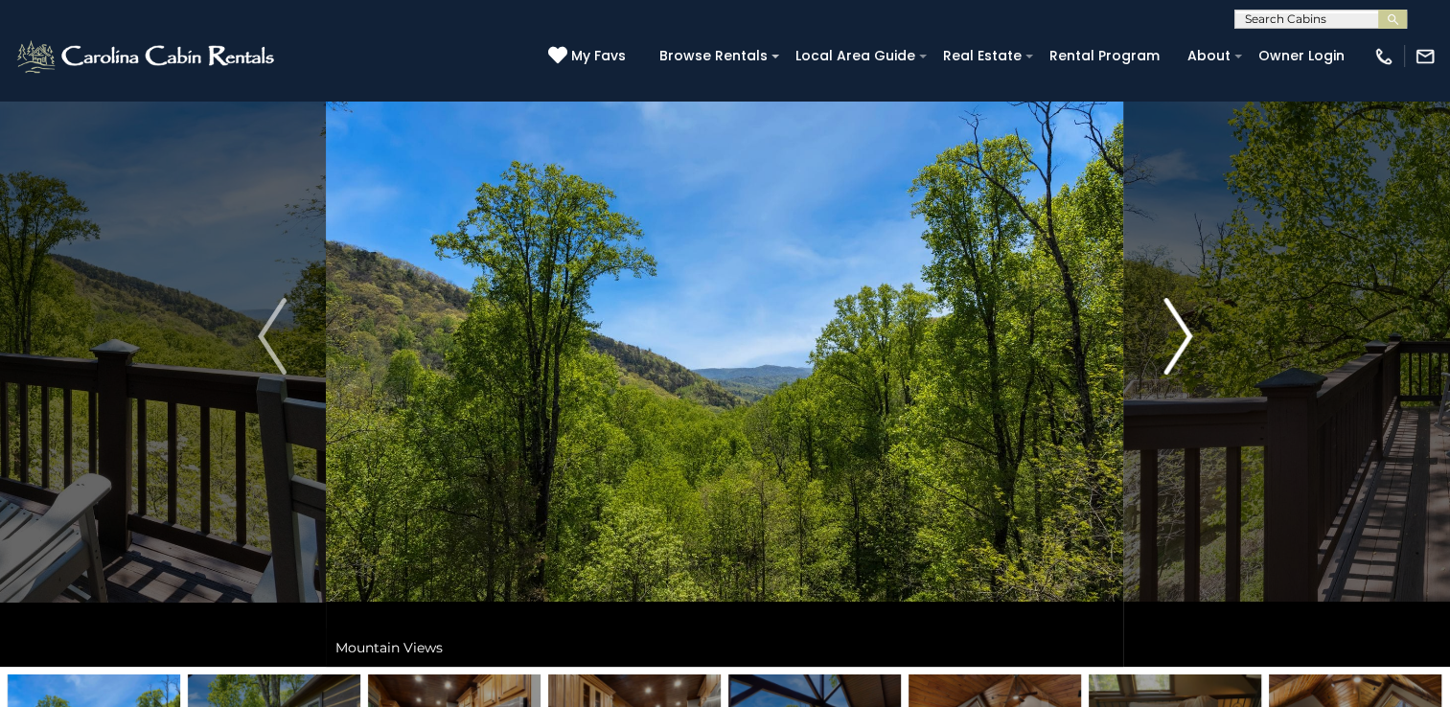
click at [1196, 334] on button "Next" at bounding box center [1177, 336] width 107 height 661
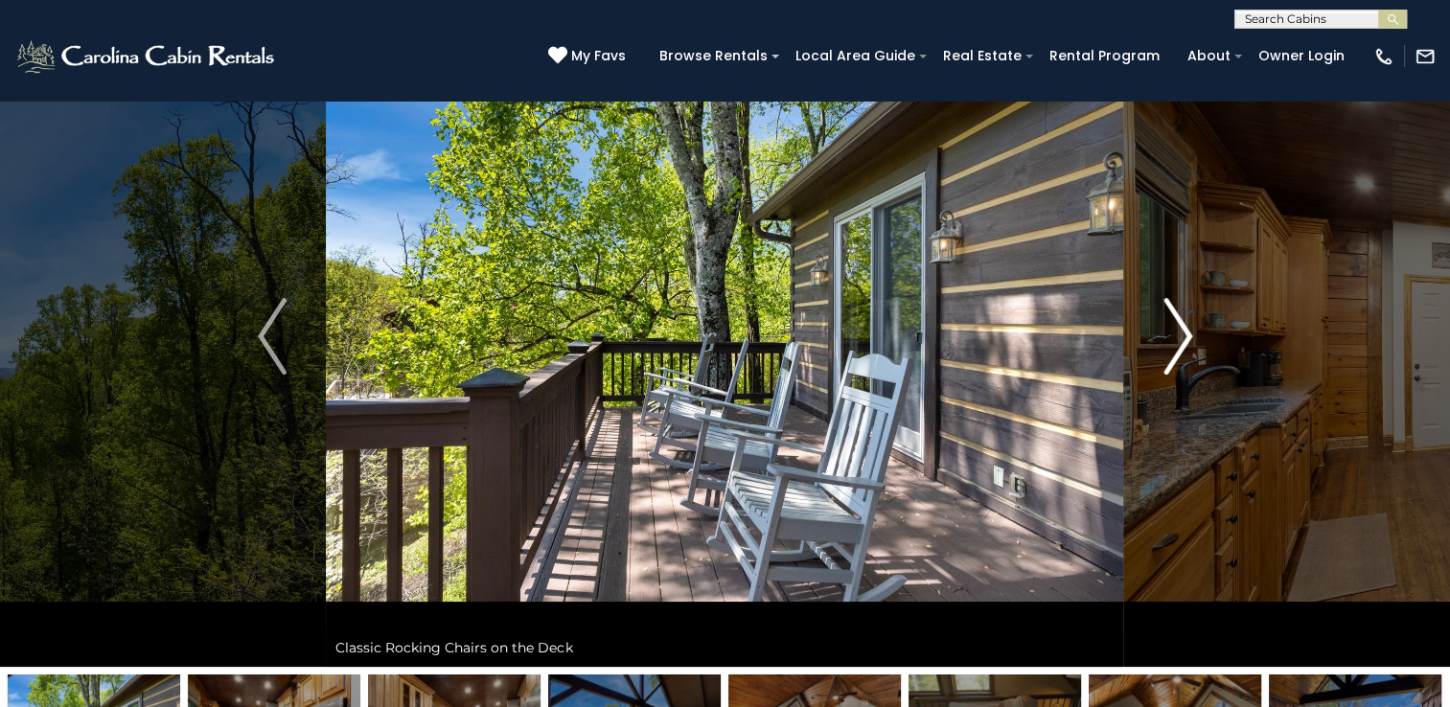
click at [1196, 334] on button "Next" at bounding box center [1177, 336] width 107 height 661
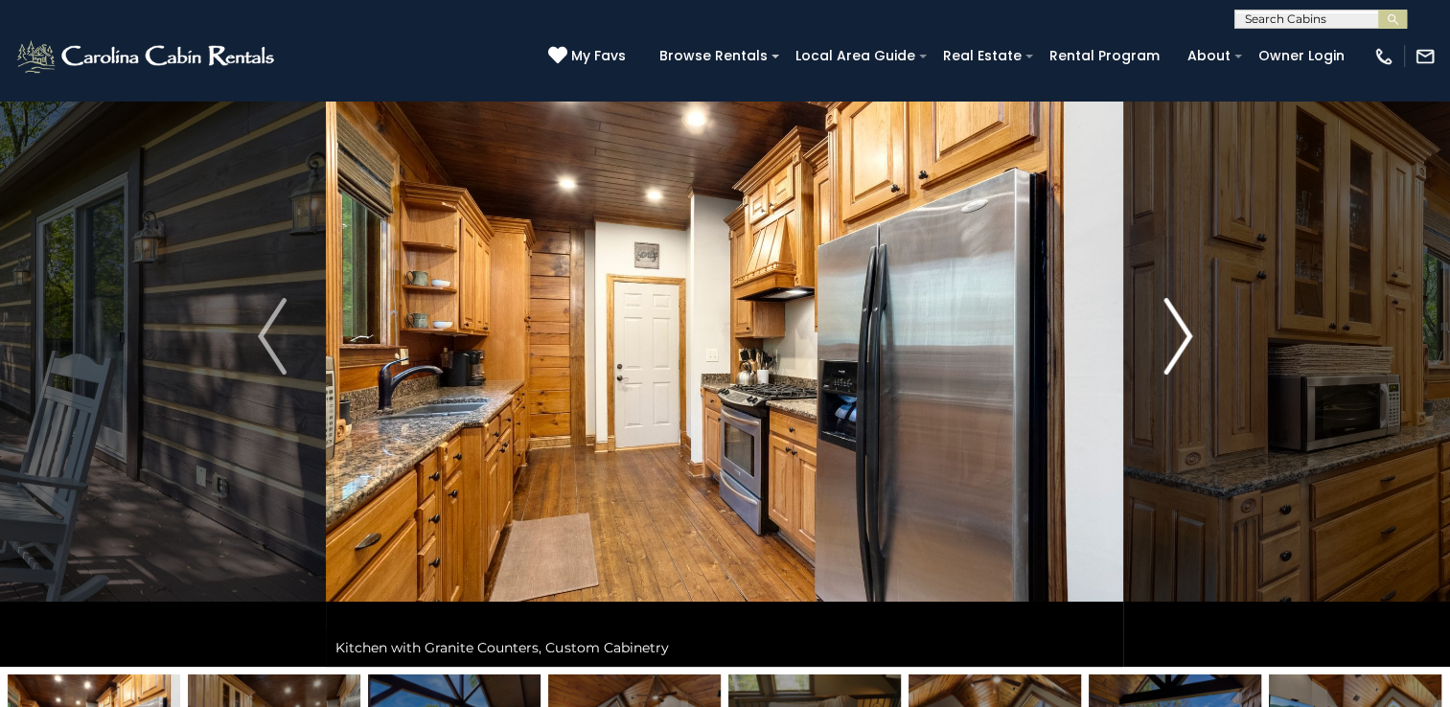
click at [1196, 334] on button "Next" at bounding box center [1177, 336] width 107 height 661
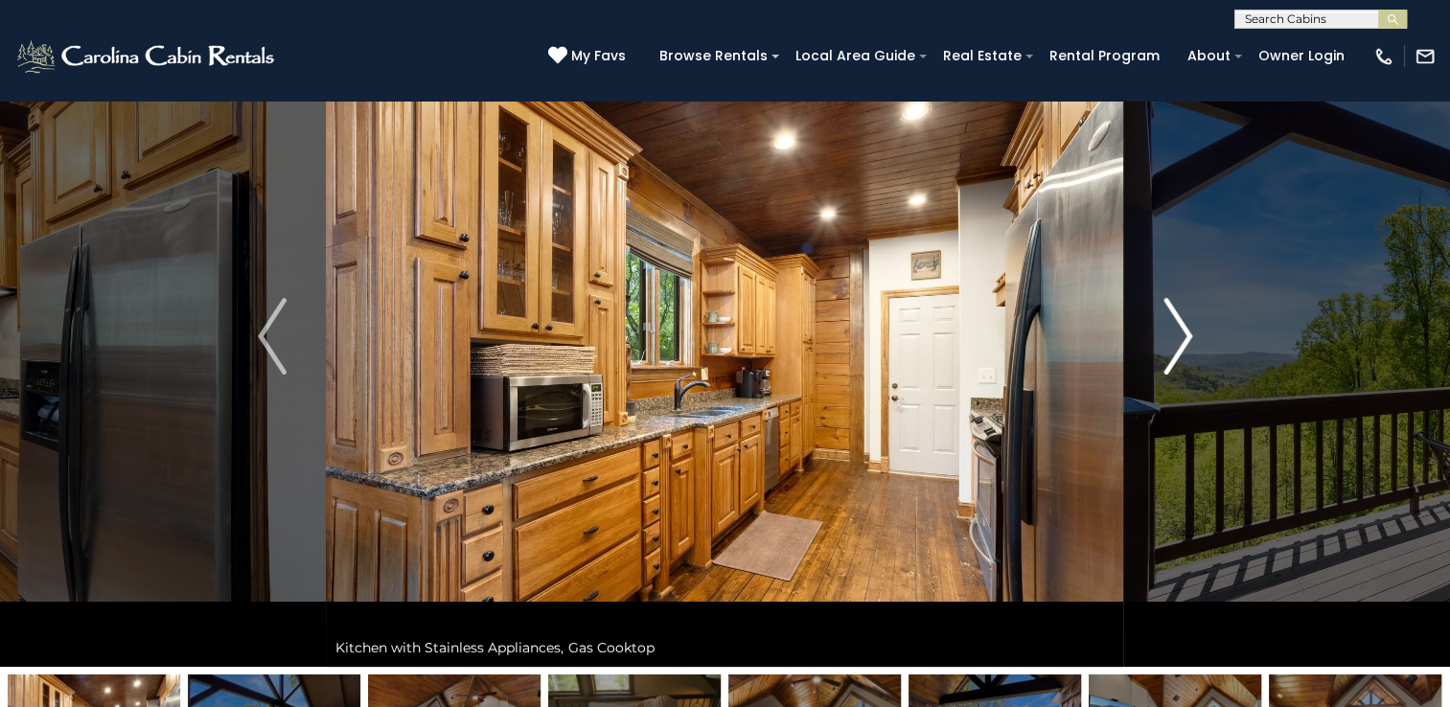
click at [1196, 334] on button "Next" at bounding box center [1177, 336] width 107 height 661
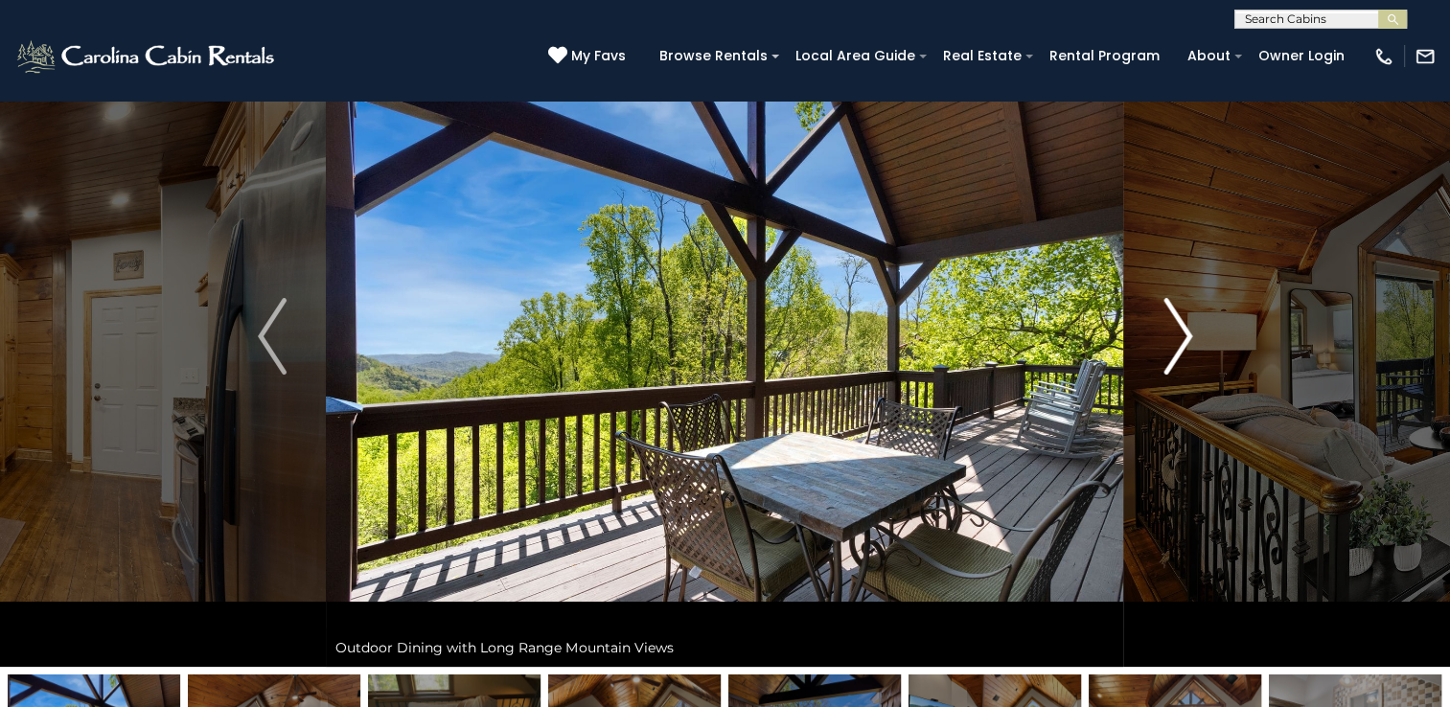
click at [1196, 334] on button "Next" at bounding box center [1177, 336] width 107 height 661
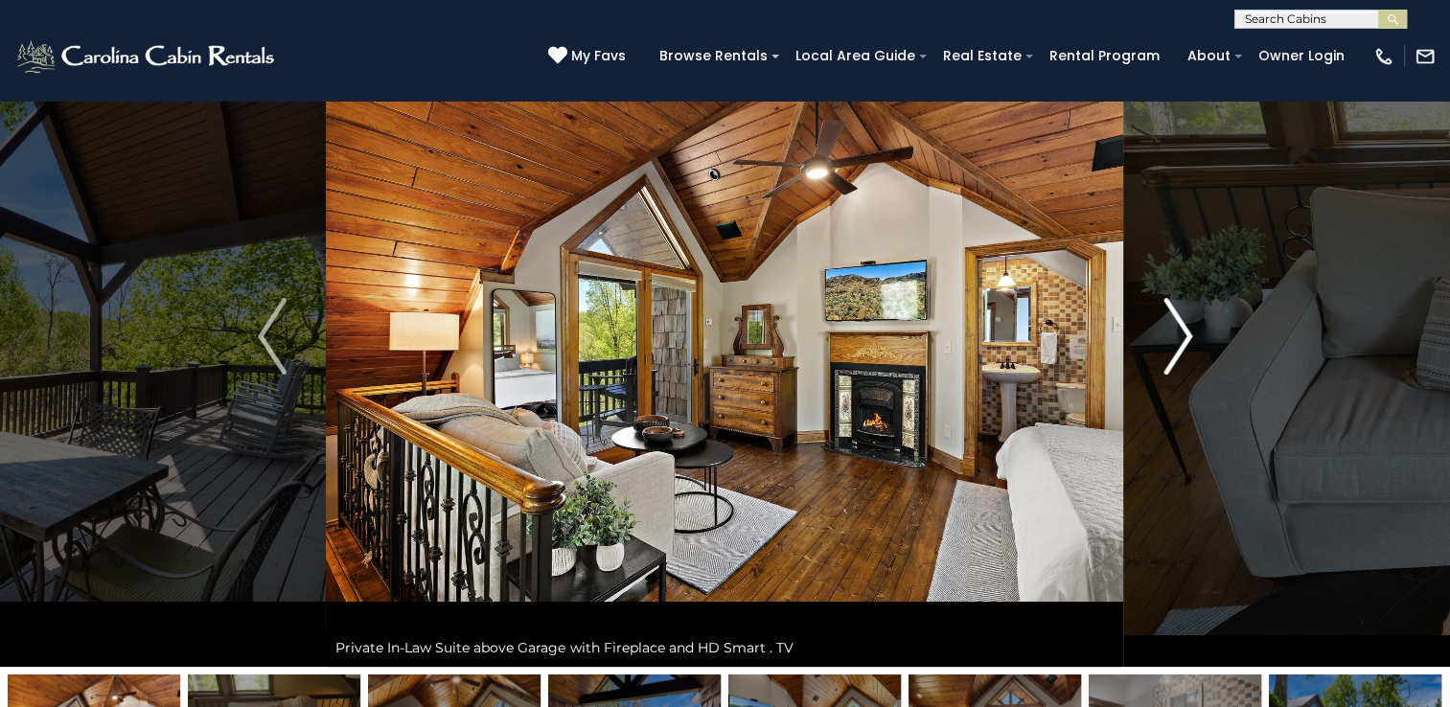
click at [1196, 334] on button "Next" at bounding box center [1177, 336] width 107 height 661
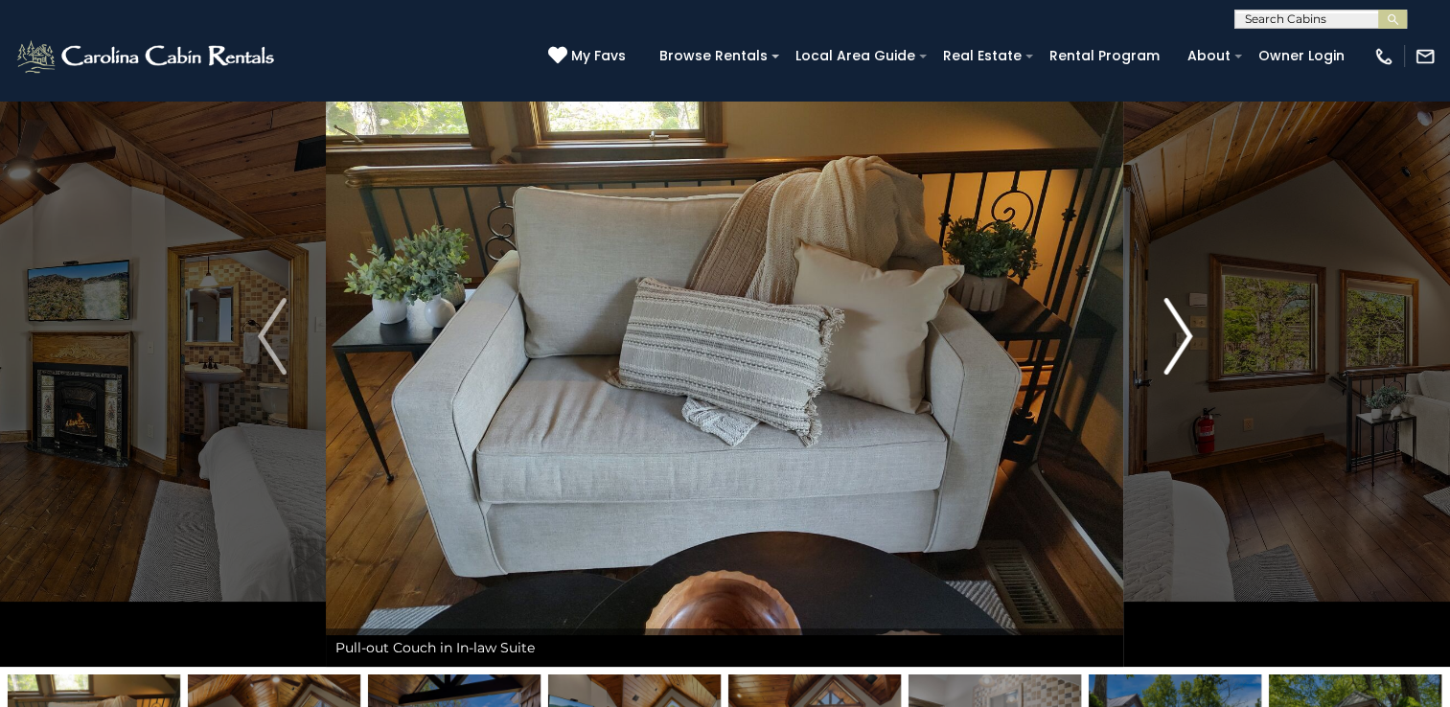
click at [1196, 334] on button "Next" at bounding box center [1177, 336] width 107 height 661
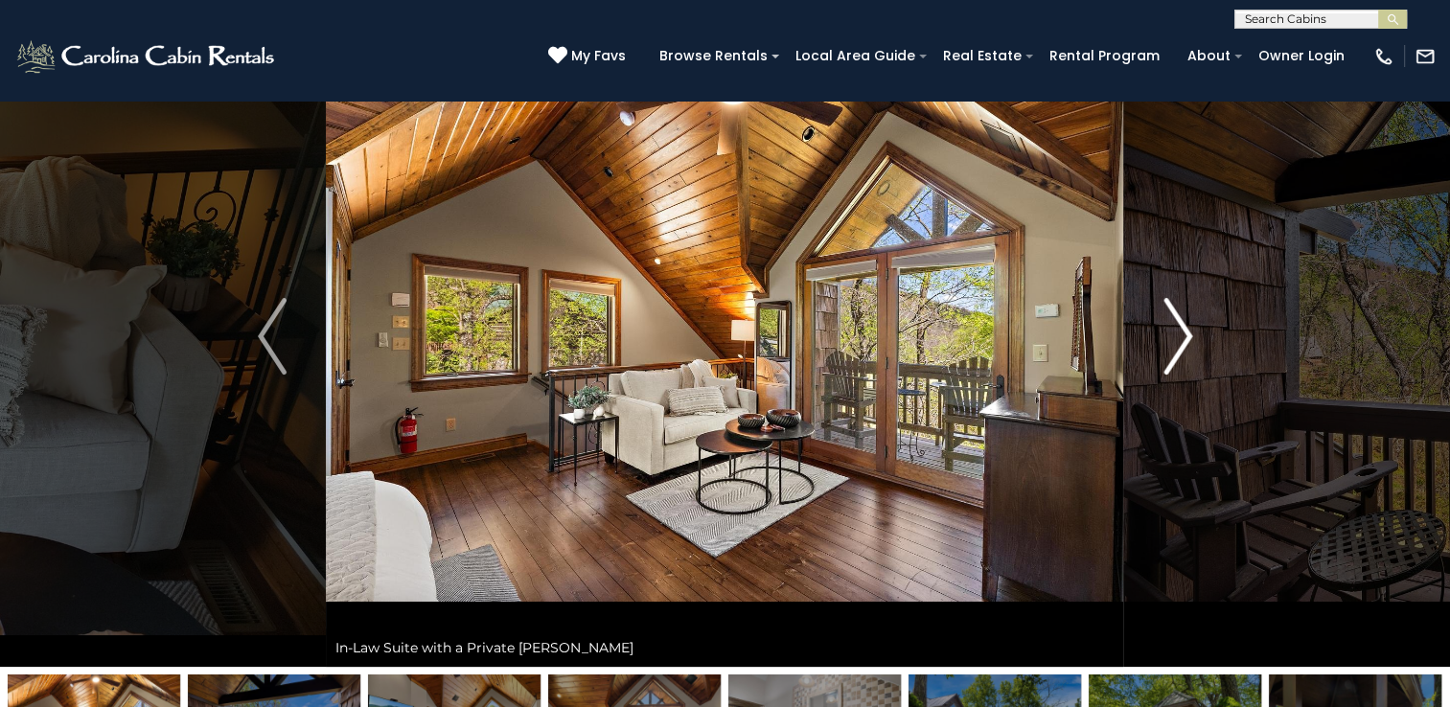
click at [1196, 334] on button "Next" at bounding box center [1177, 336] width 107 height 661
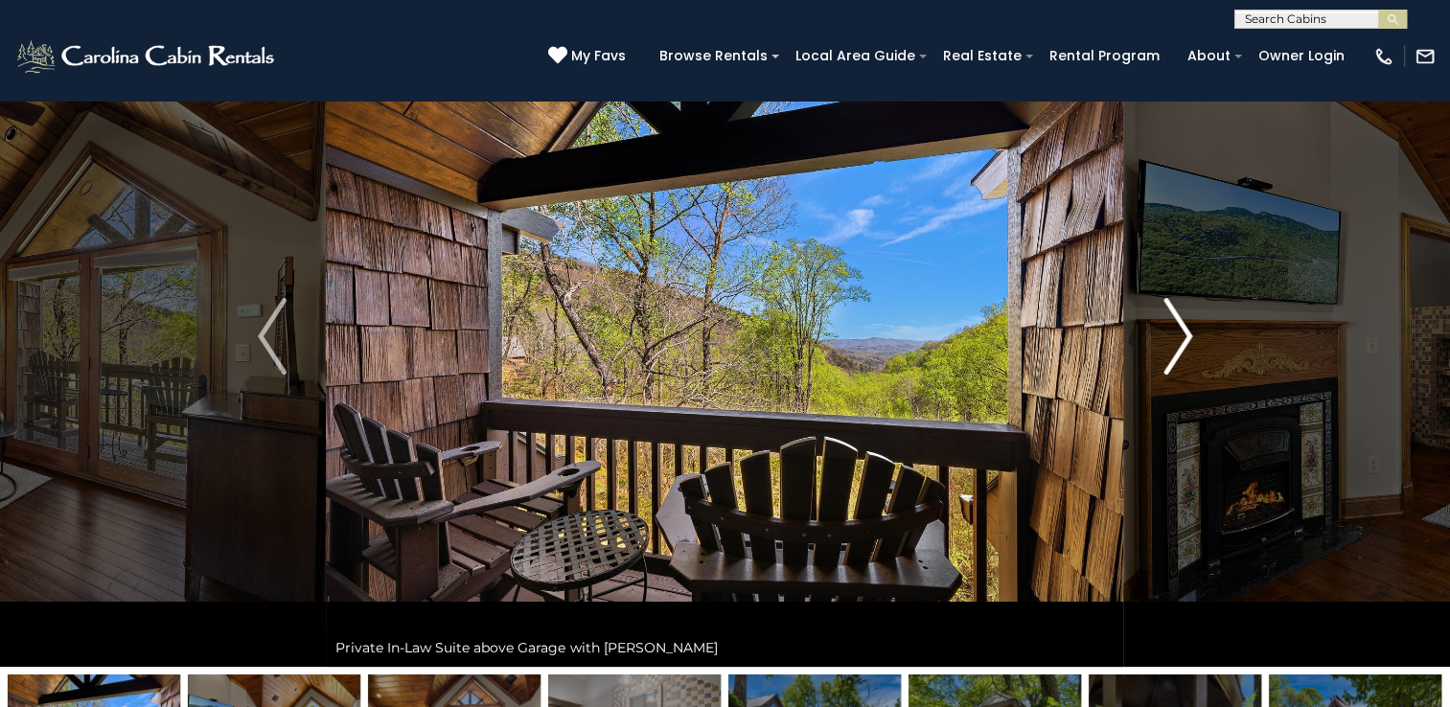
click at [1196, 334] on button "Next" at bounding box center [1177, 336] width 107 height 661
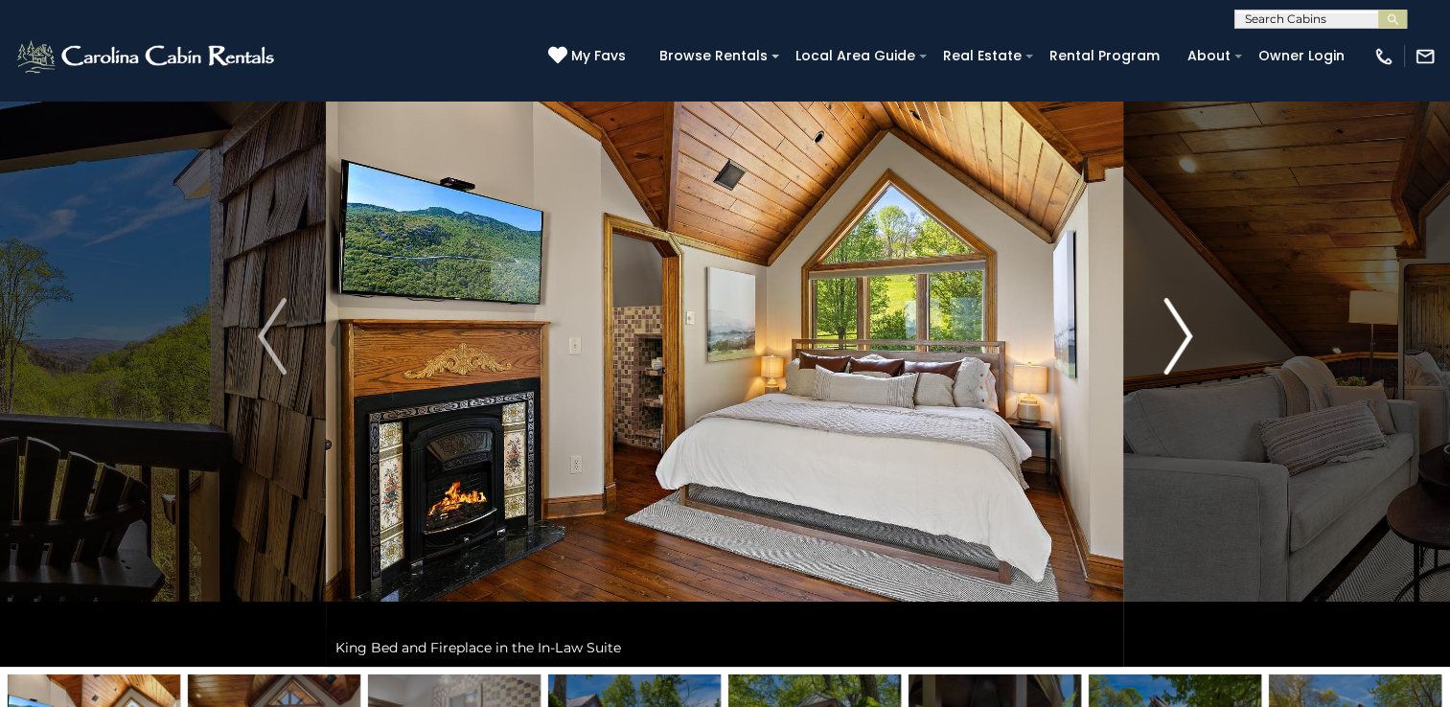
click at [1196, 334] on button "Next" at bounding box center [1177, 336] width 107 height 661
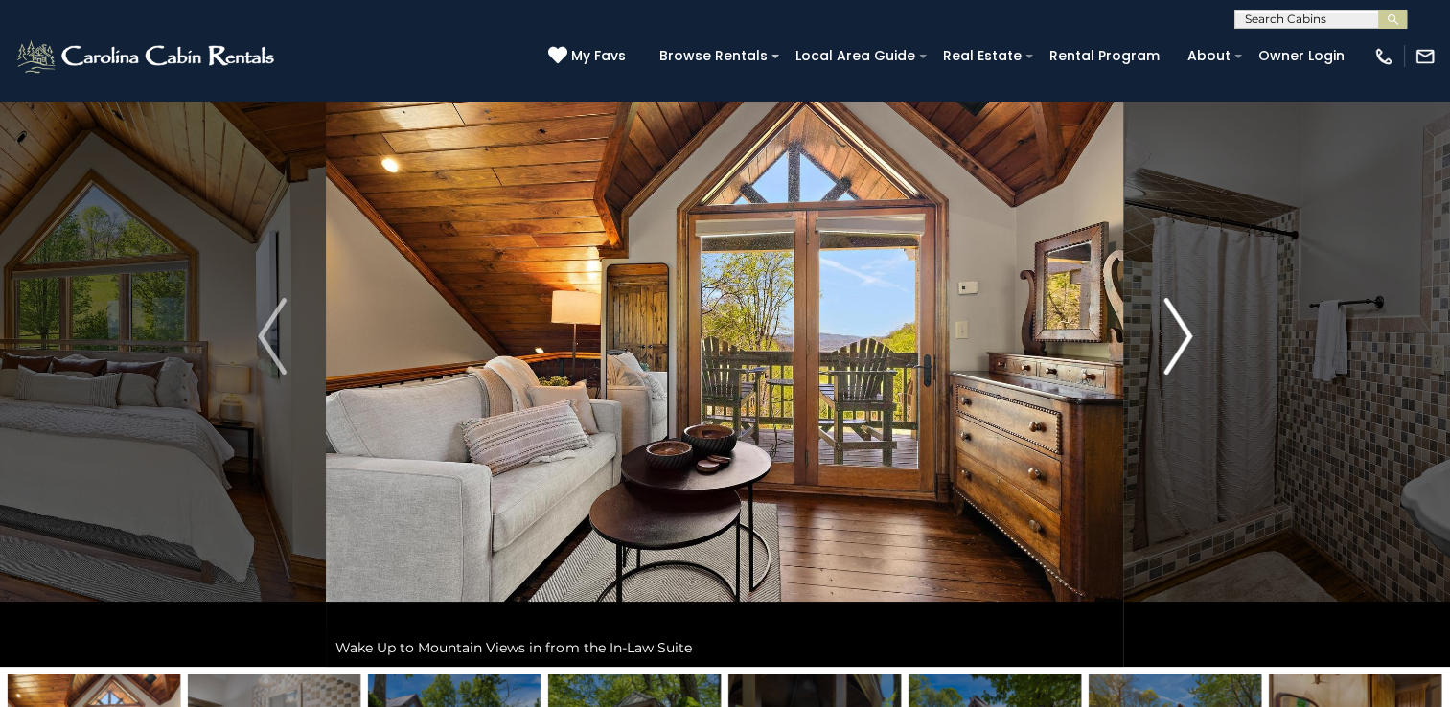
click at [1196, 334] on button "Next" at bounding box center [1177, 336] width 107 height 661
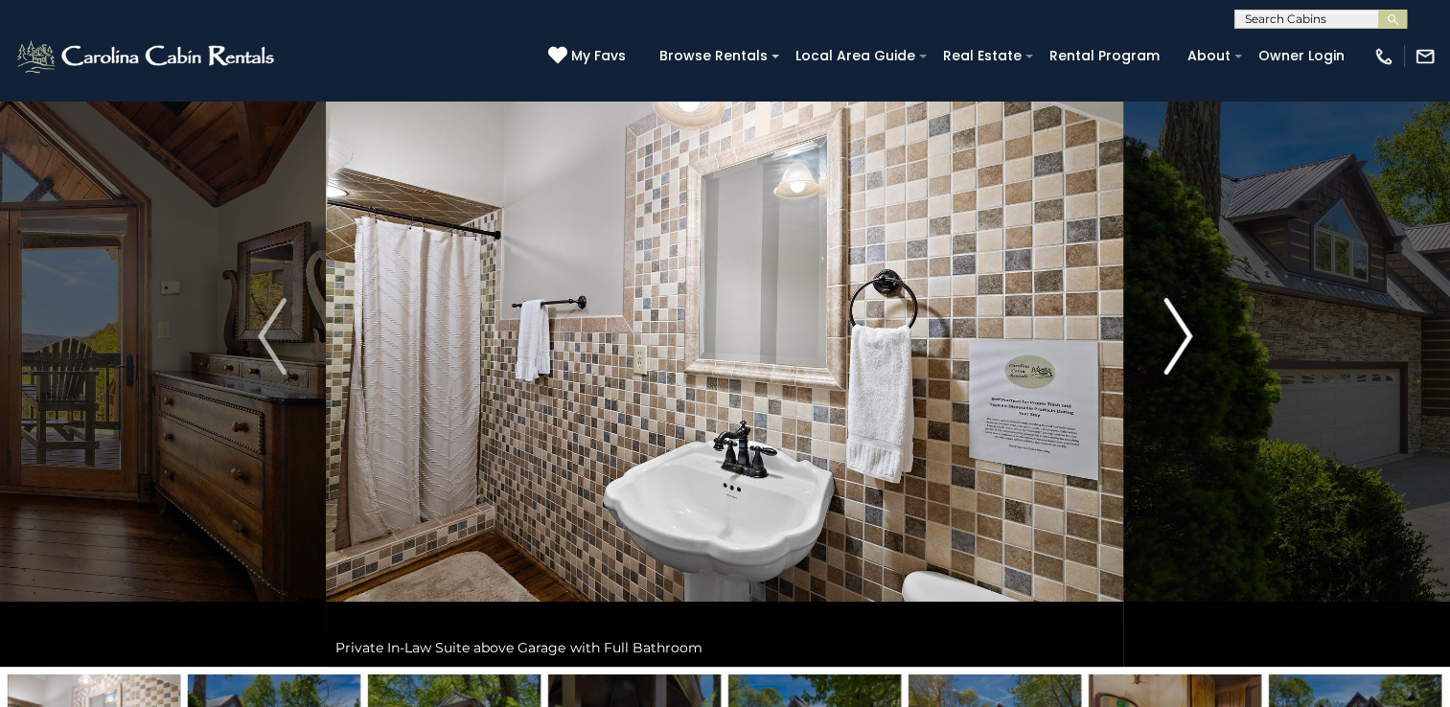
click at [1196, 334] on button "Next" at bounding box center [1177, 336] width 107 height 661
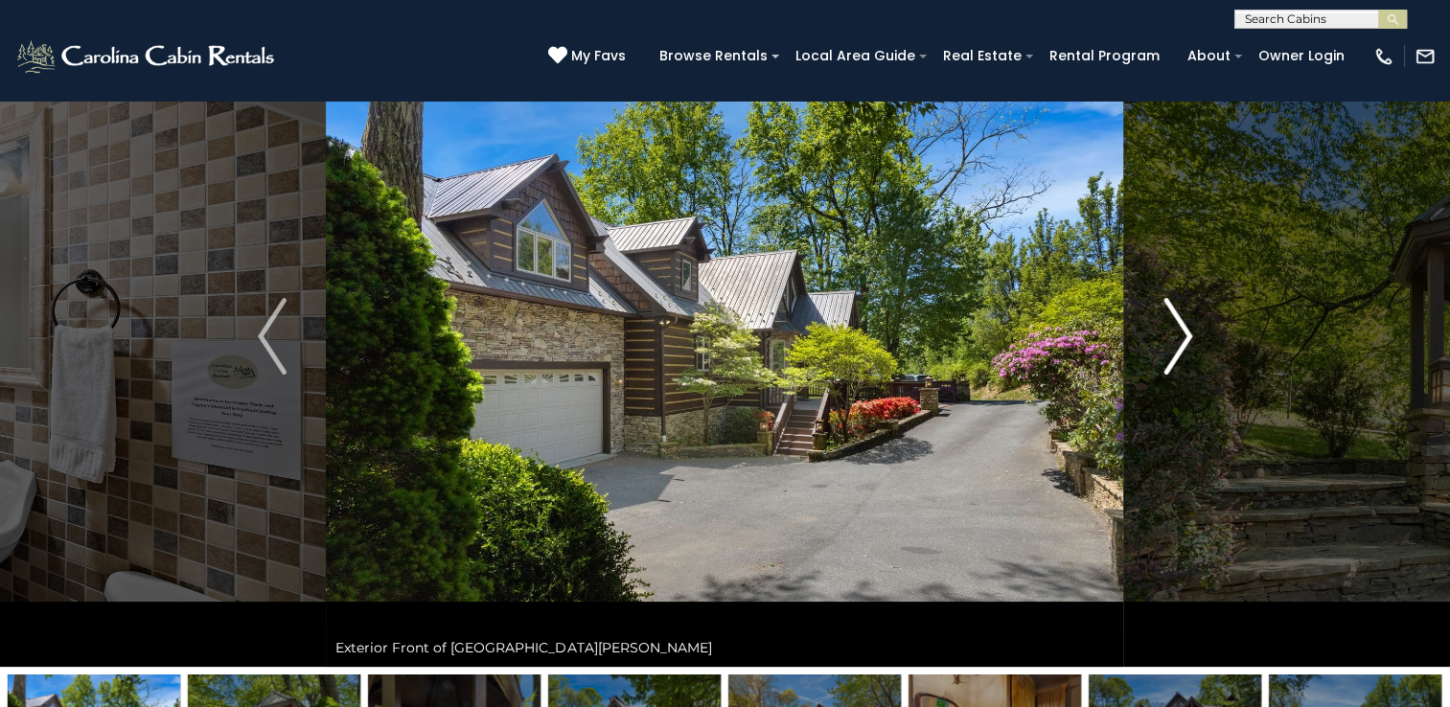
click at [1196, 334] on button "Next" at bounding box center [1177, 336] width 107 height 661
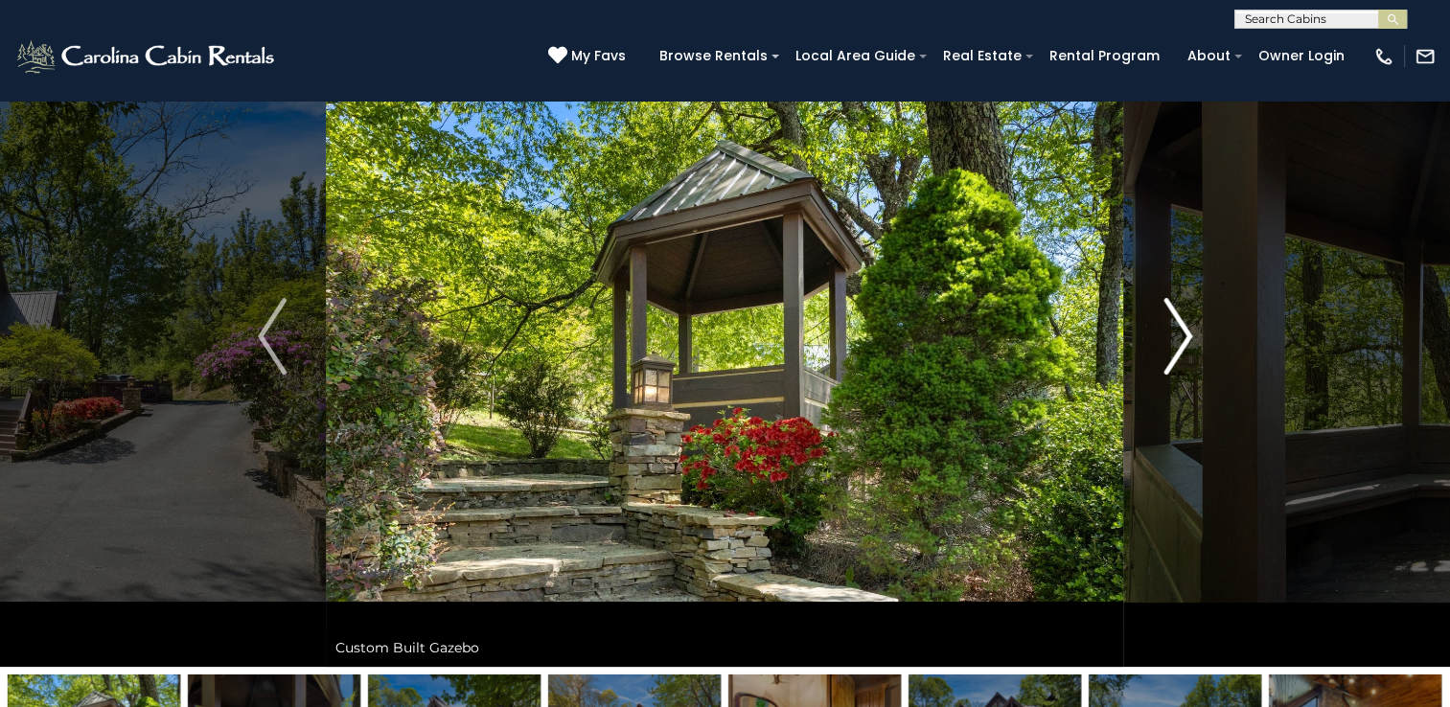
click at [1196, 334] on button "Next" at bounding box center [1177, 336] width 107 height 661
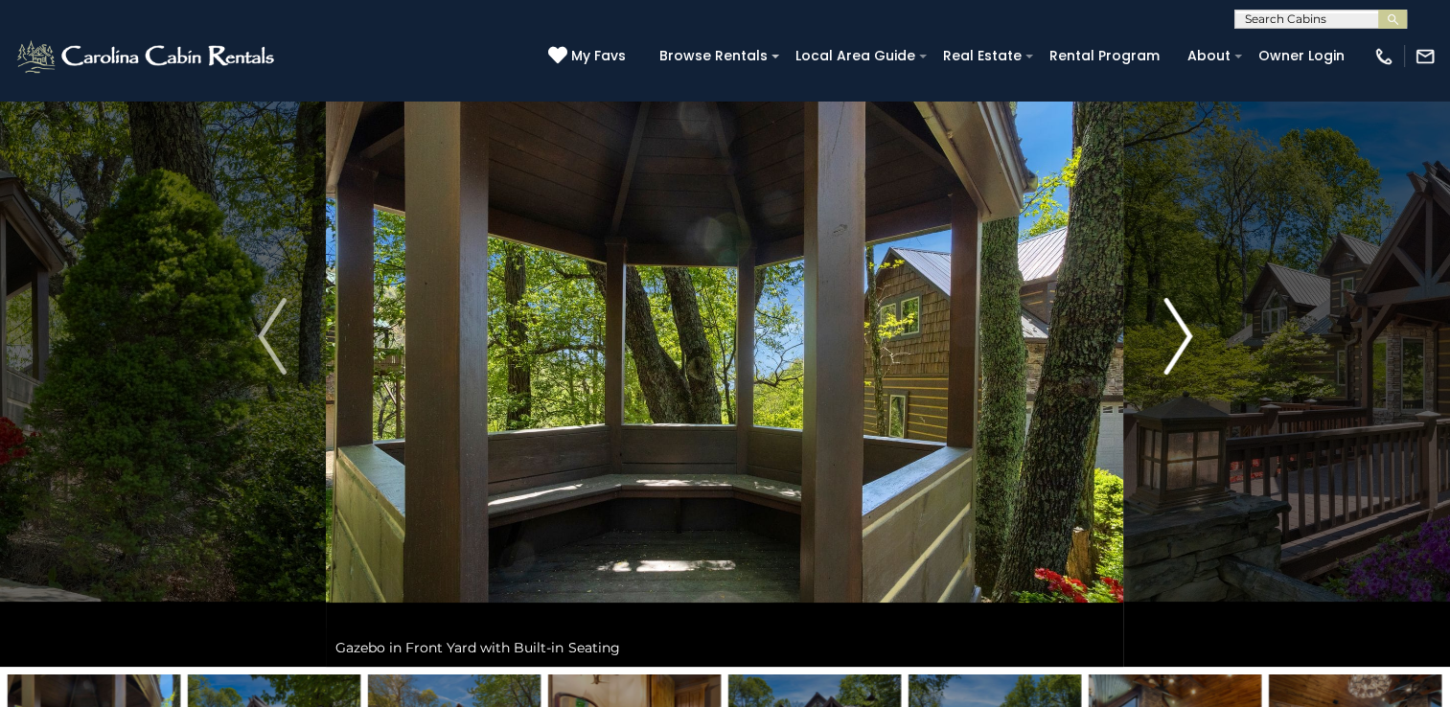
click at [1196, 334] on button "Next" at bounding box center [1177, 336] width 107 height 661
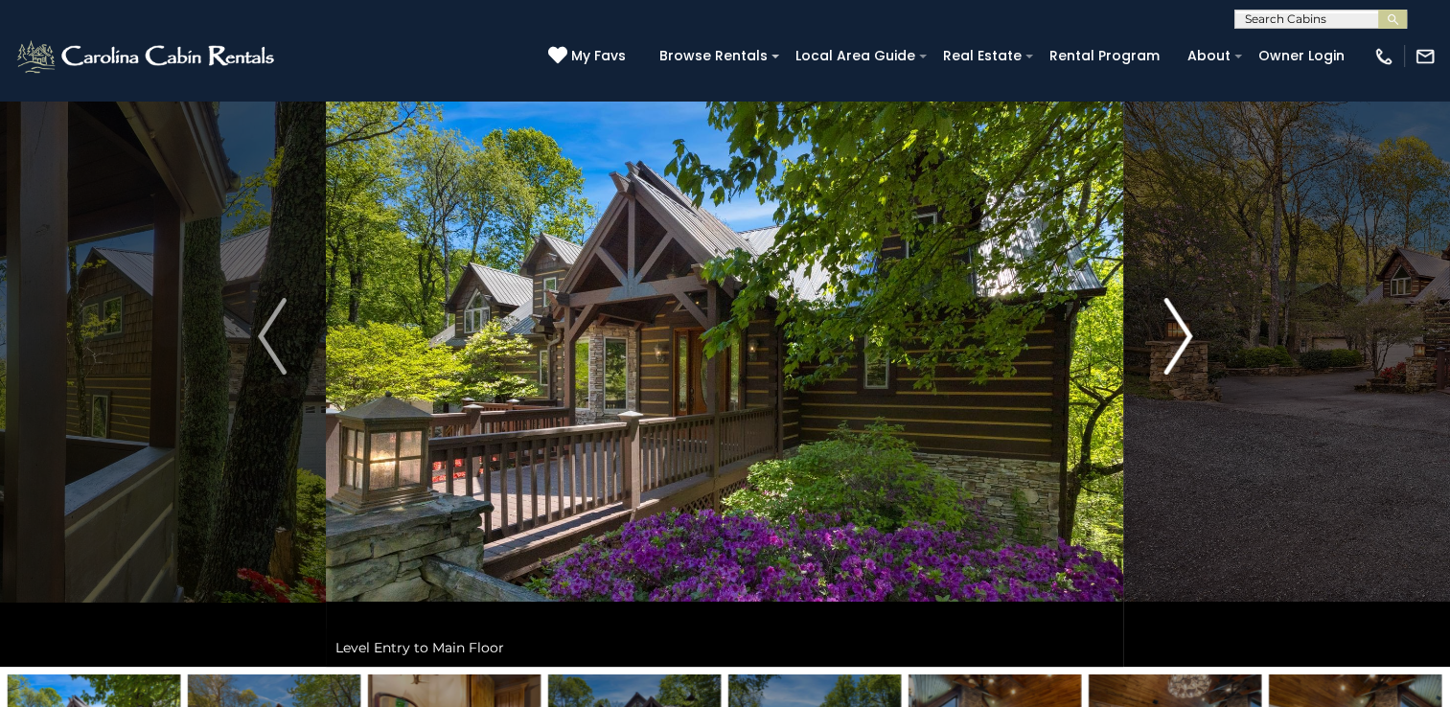
click at [1196, 334] on button "Next" at bounding box center [1177, 336] width 107 height 661
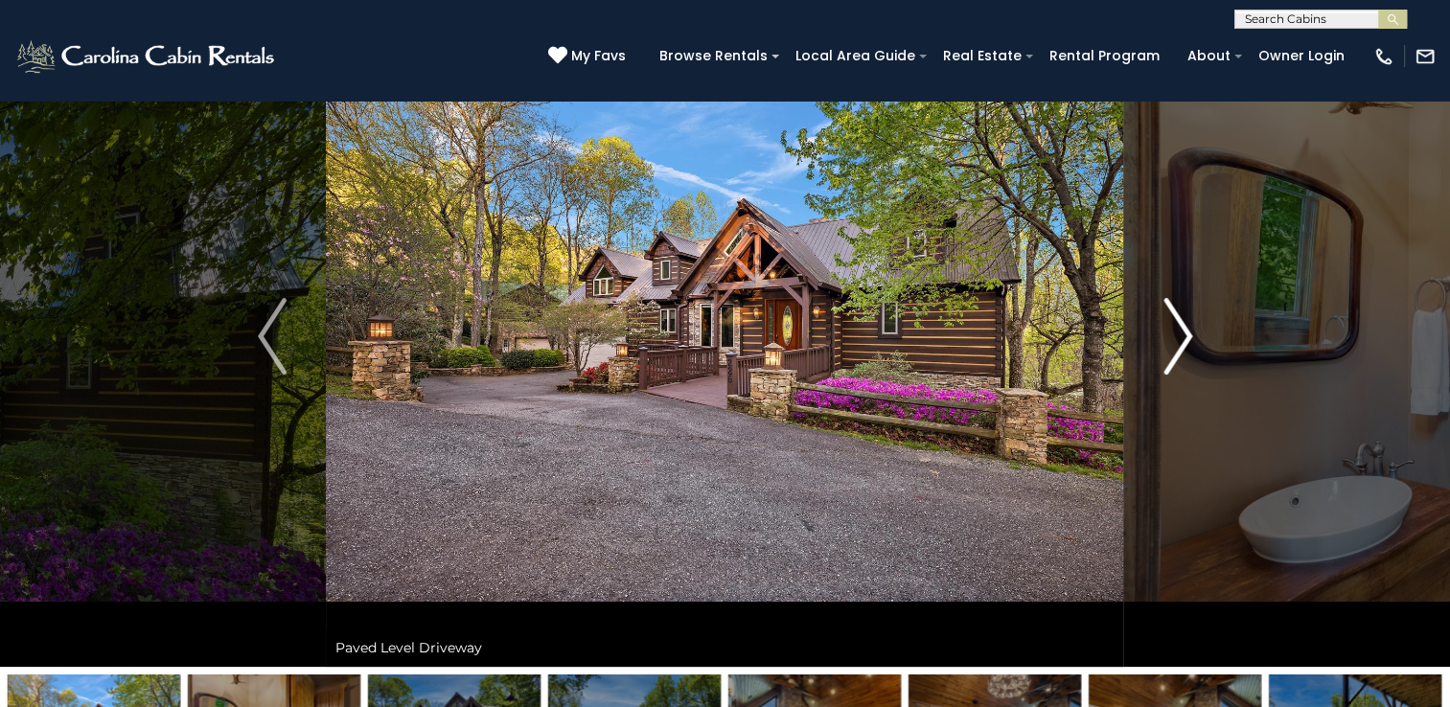
click at [1196, 334] on button "Next" at bounding box center [1177, 336] width 107 height 661
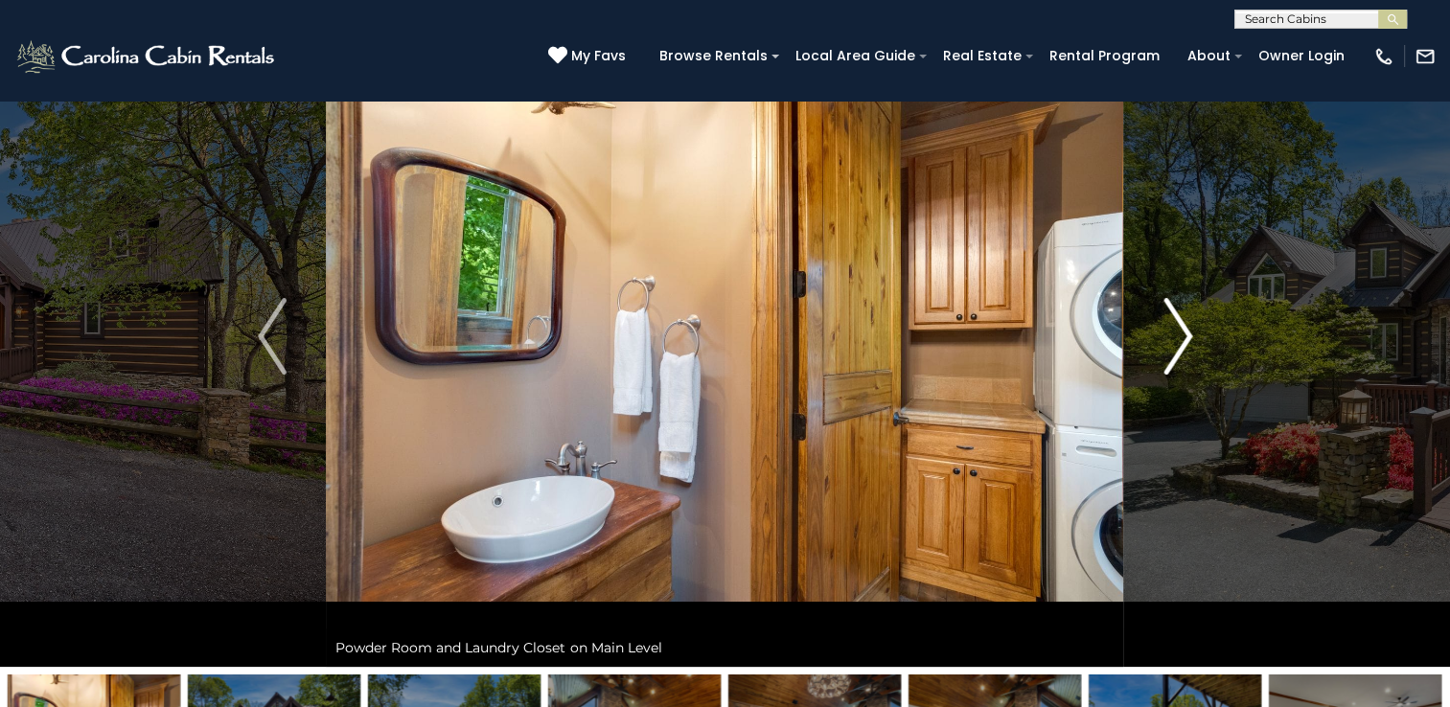
click at [1196, 334] on button "Next" at bounding box center [1177, 336] width 107 height 661
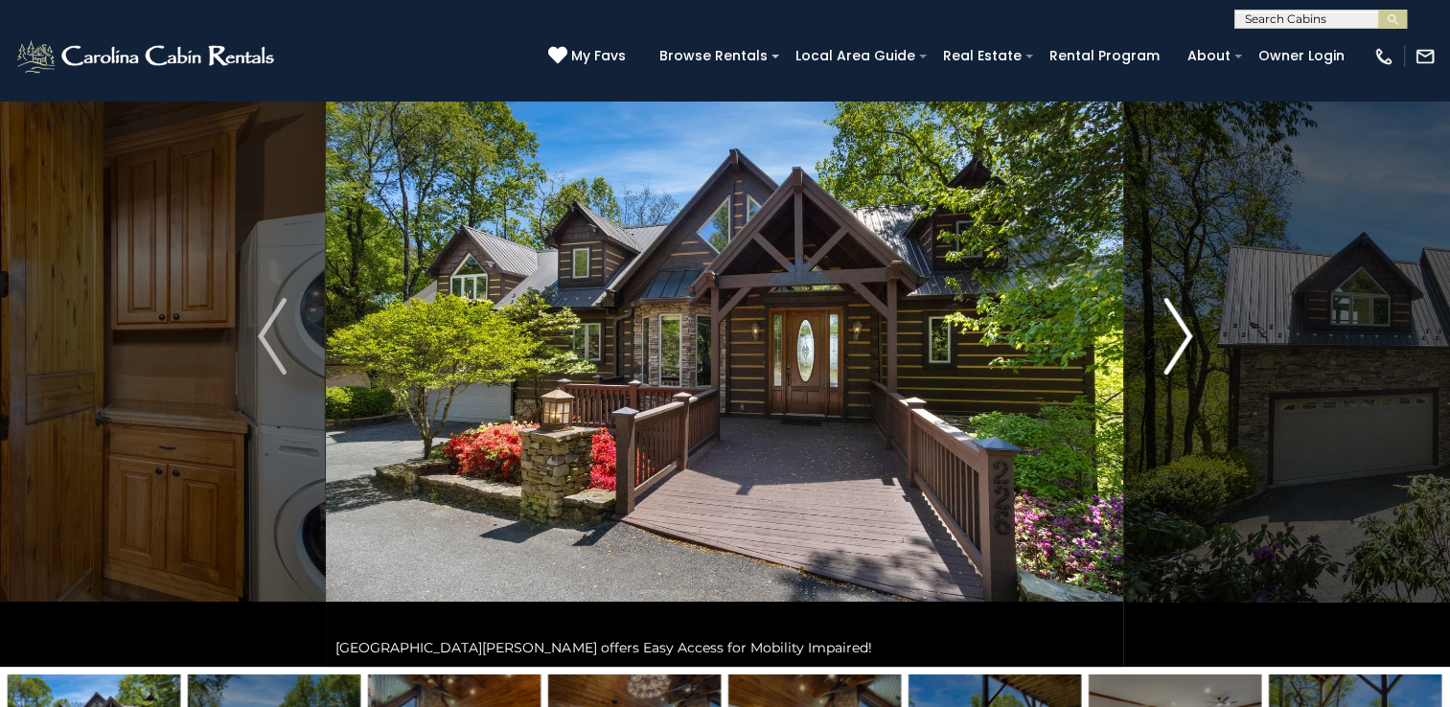
click at [1196, 334] on button "Next" at bounding box center [1177, 336] width 107 height 661
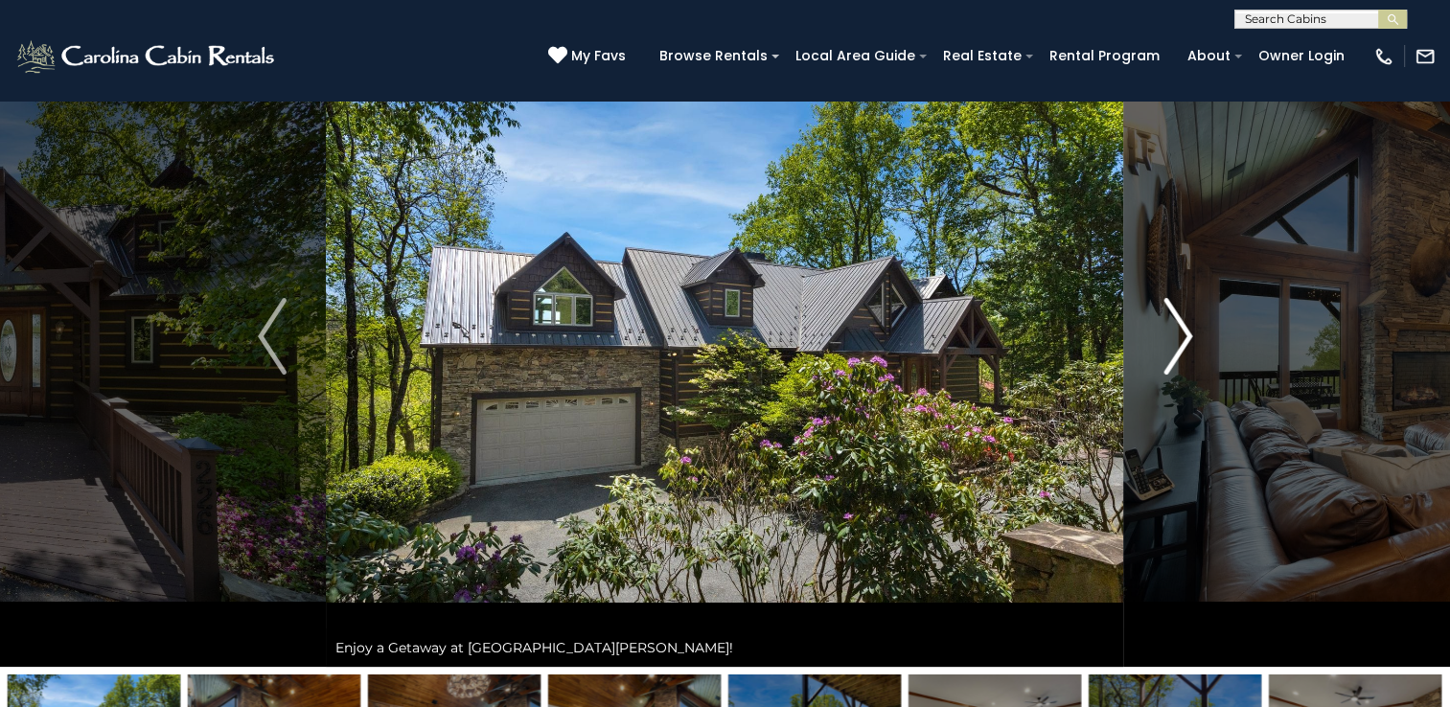
click at [1196, 334] on button "Next" at bounding box center [1177, 336] width 107 height 661
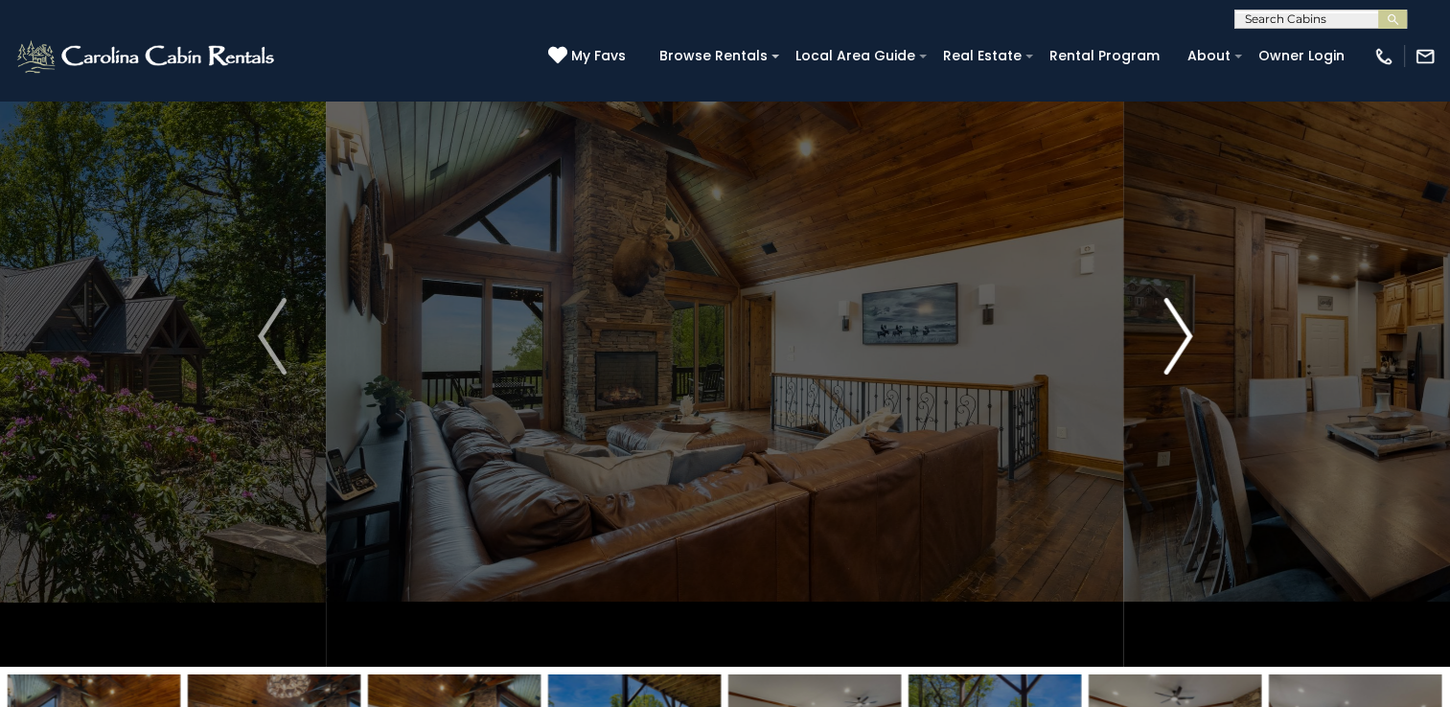
click at [1196, 334] on button "Next" at bounding box center [1177, 336] width 107 height 661
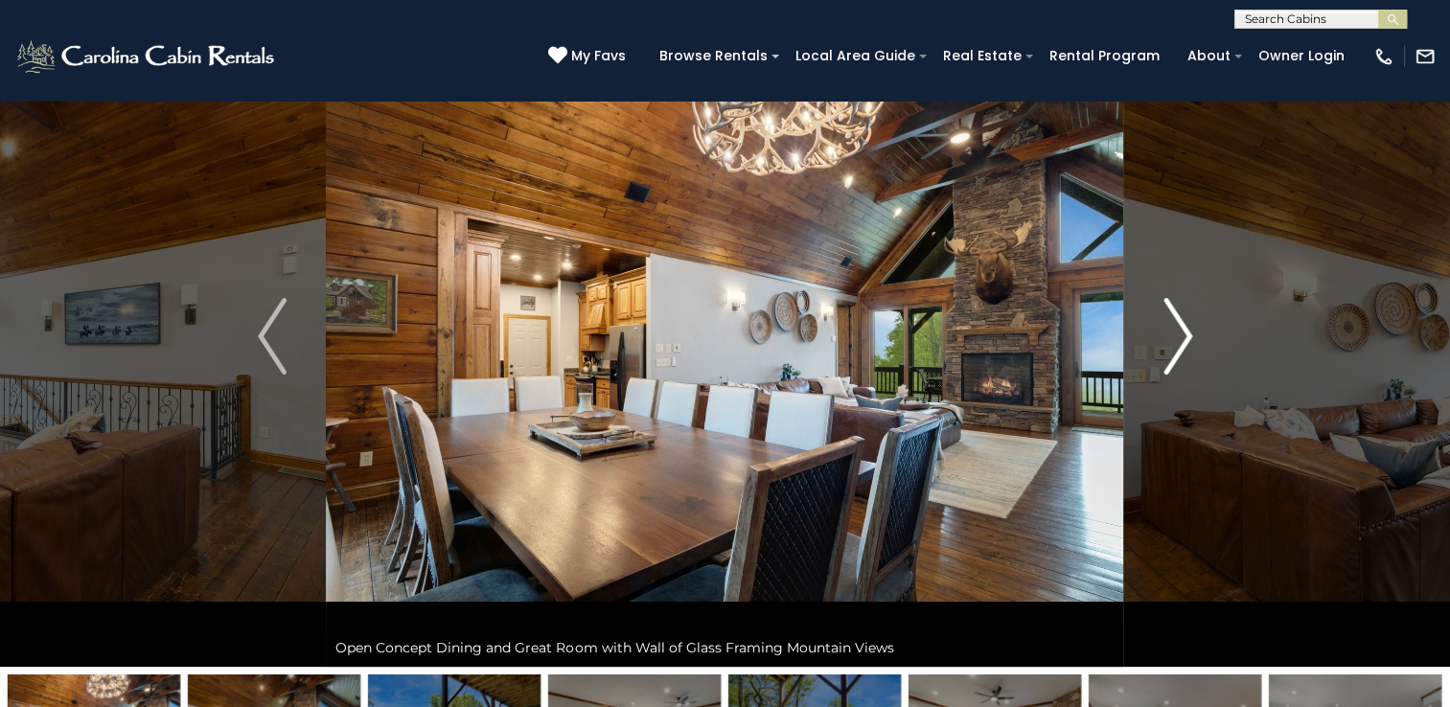
click at [1196, 334] on button "Next" at bounding box center [1177, 336] width 107 height 661
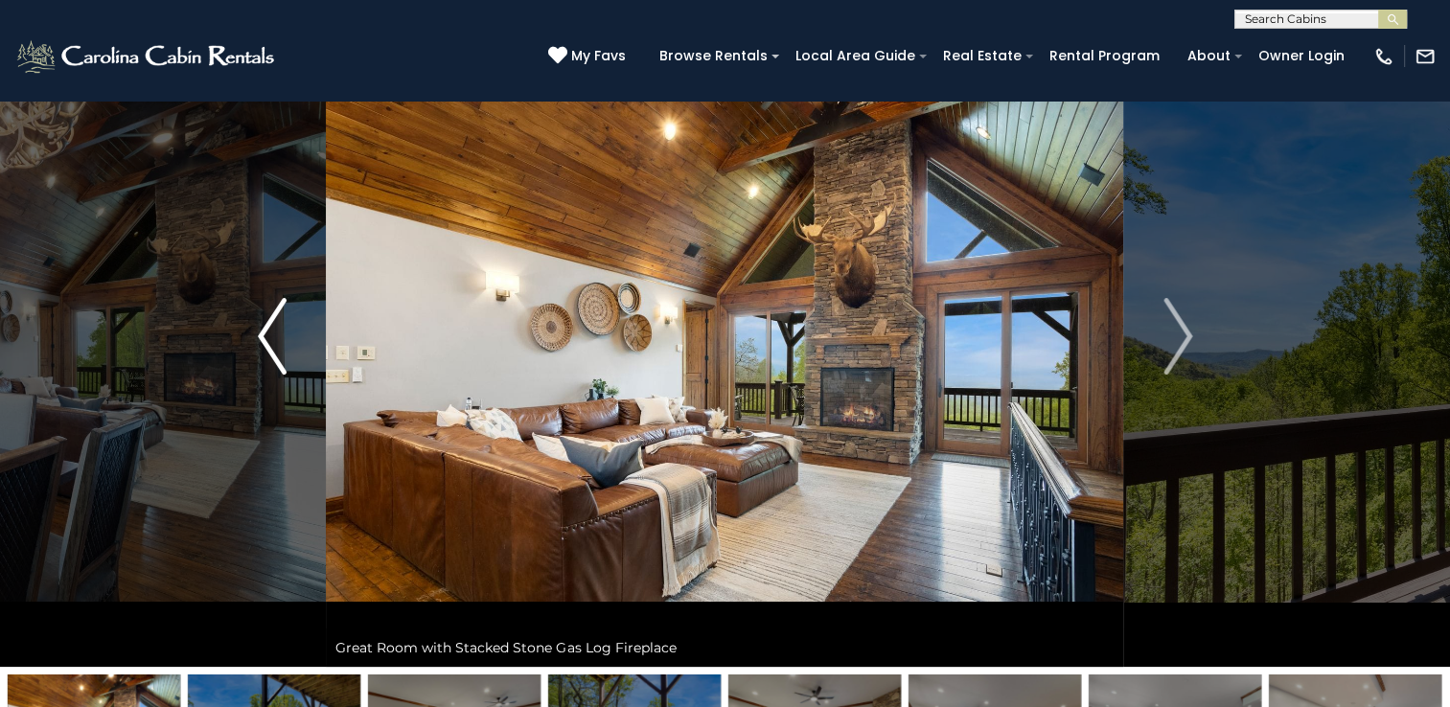
click at [270, 326] on img "Previous" at bounding box center [272, 336] width 29 height 77
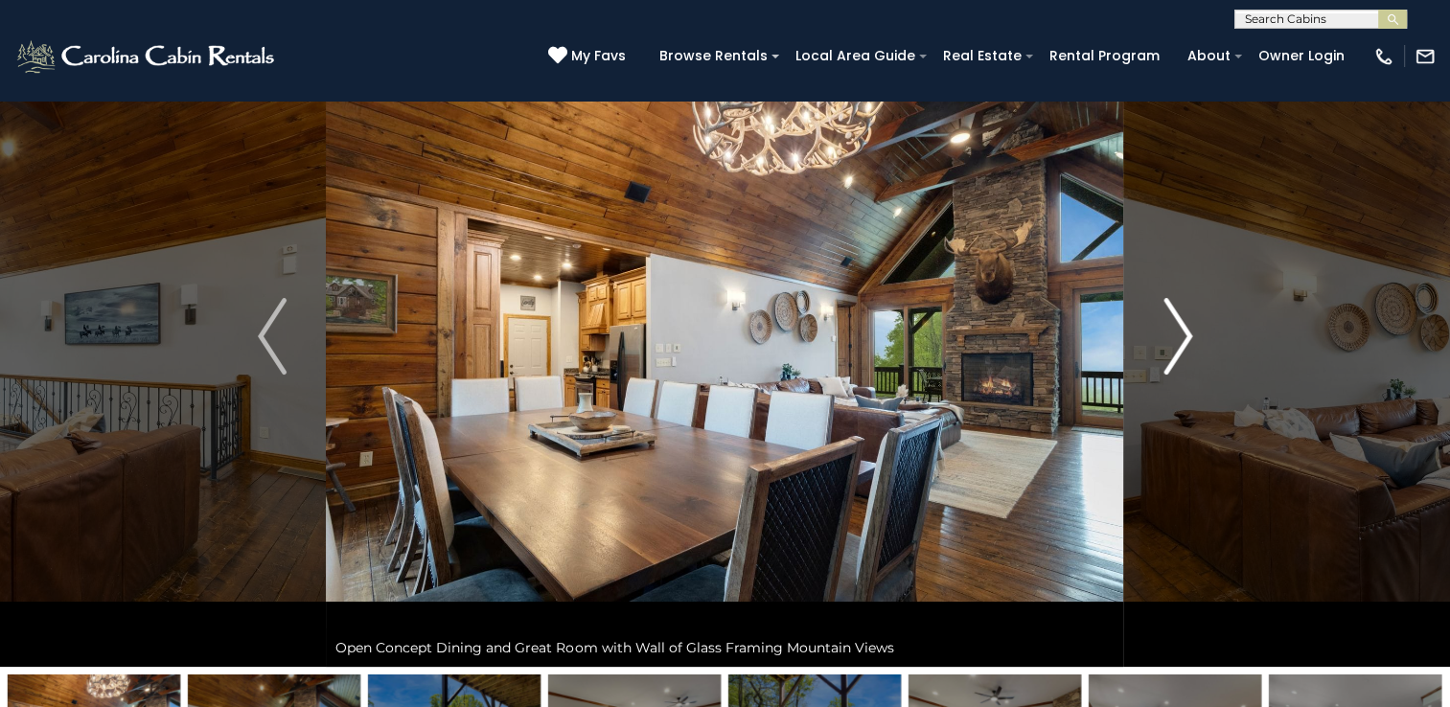
click at [1175, 356] on img "Next" at bounding box center [1177, 336] width 29 height 77
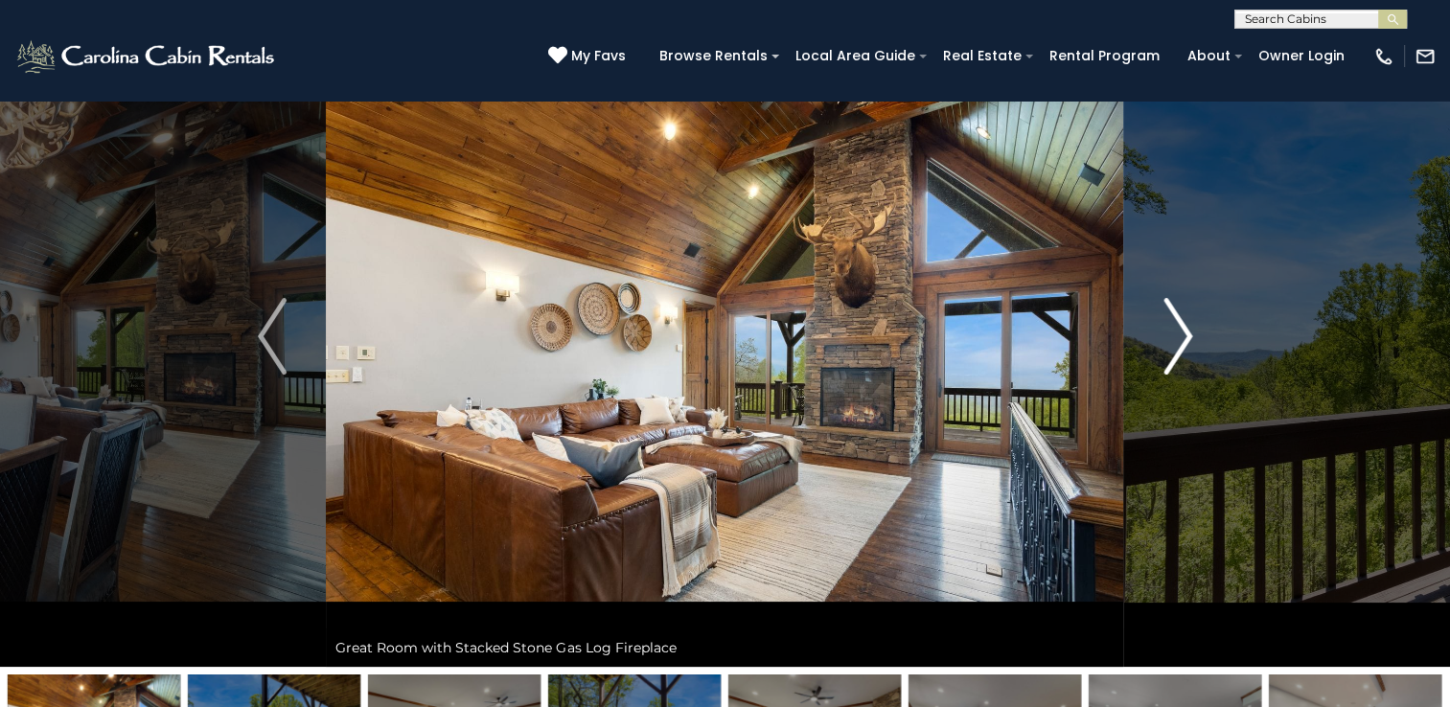
click at [1175, 356] on img "Next" at bounding box center [1177, 336] width 29 height 77
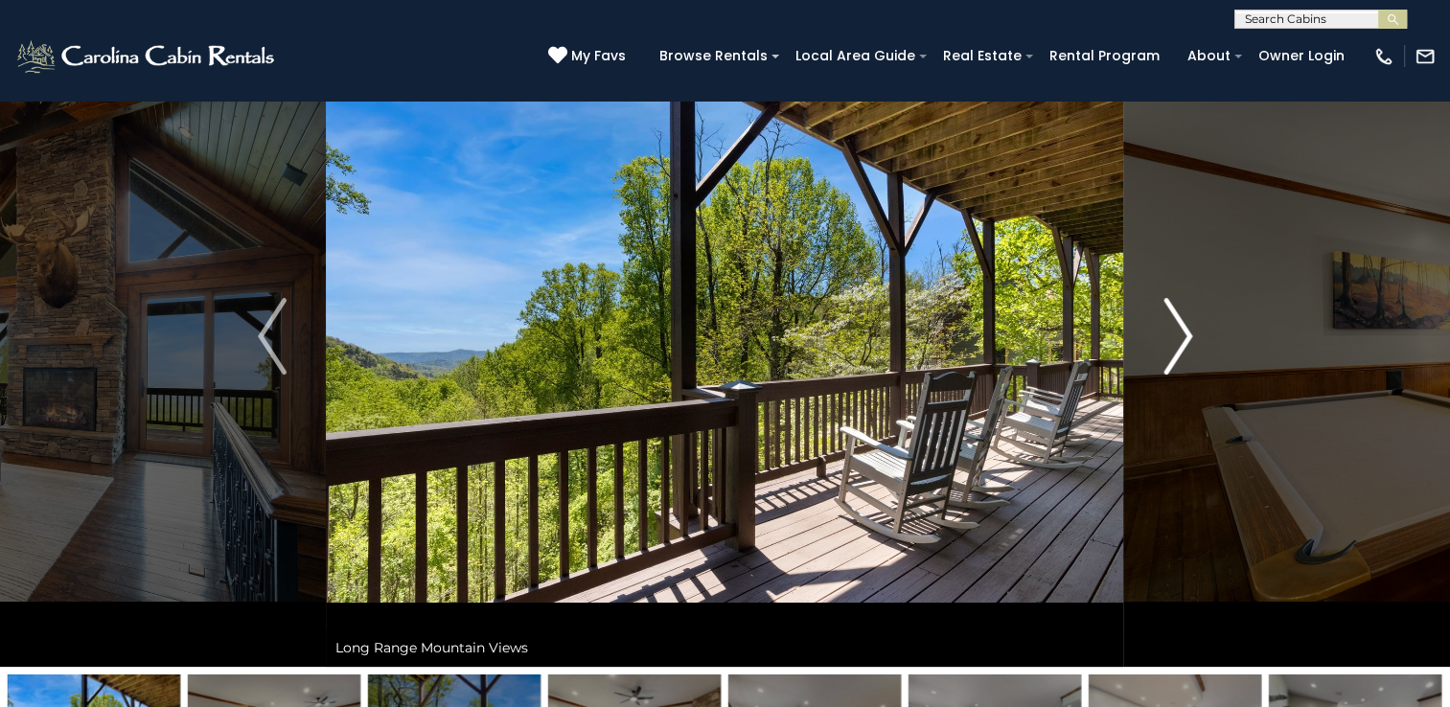
click at [1175, 356] on img "Next" at bounding box center [1177, 336] width 29 height 77
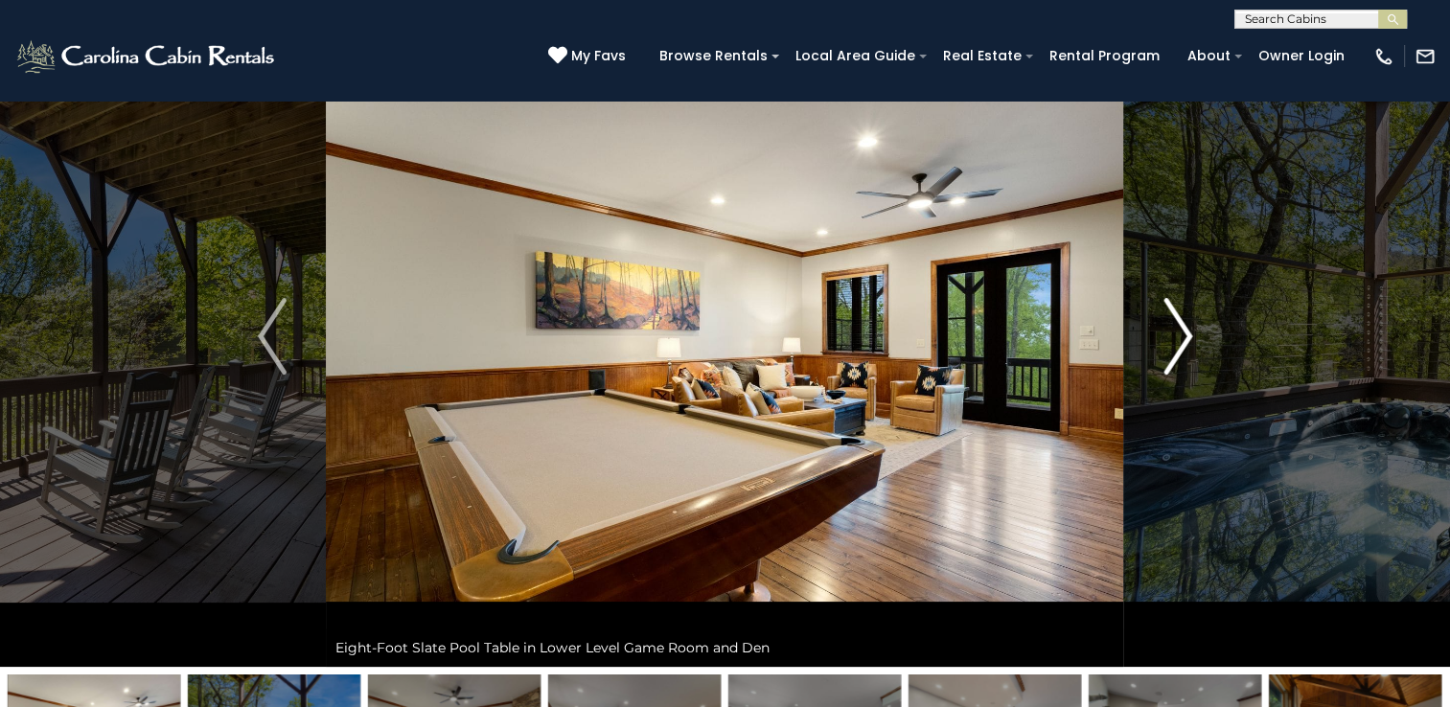
click at [1175, 356] on img "Next" at bounding box center [1177, 336] width 29 height 77
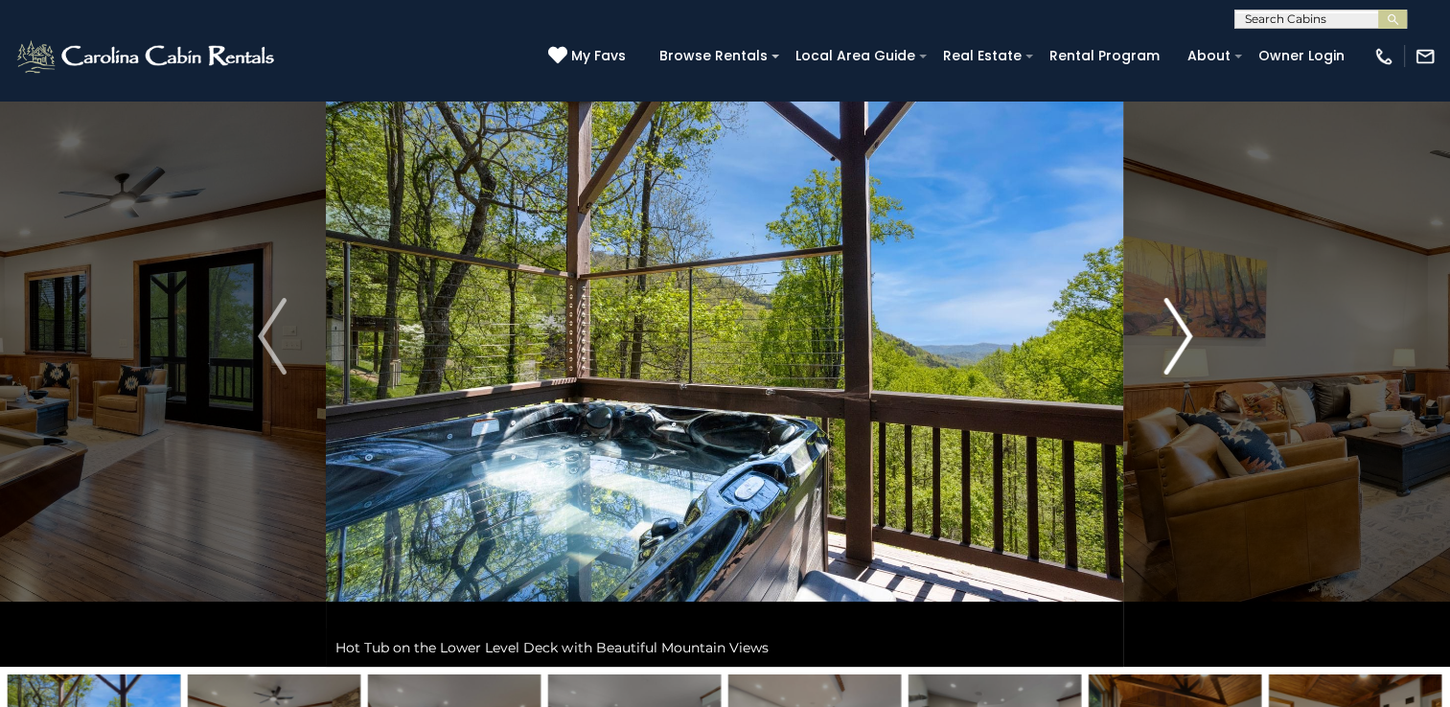
click at [1175, 356] on img "Next" at bounding box center [1177, 336] width 29 height 77
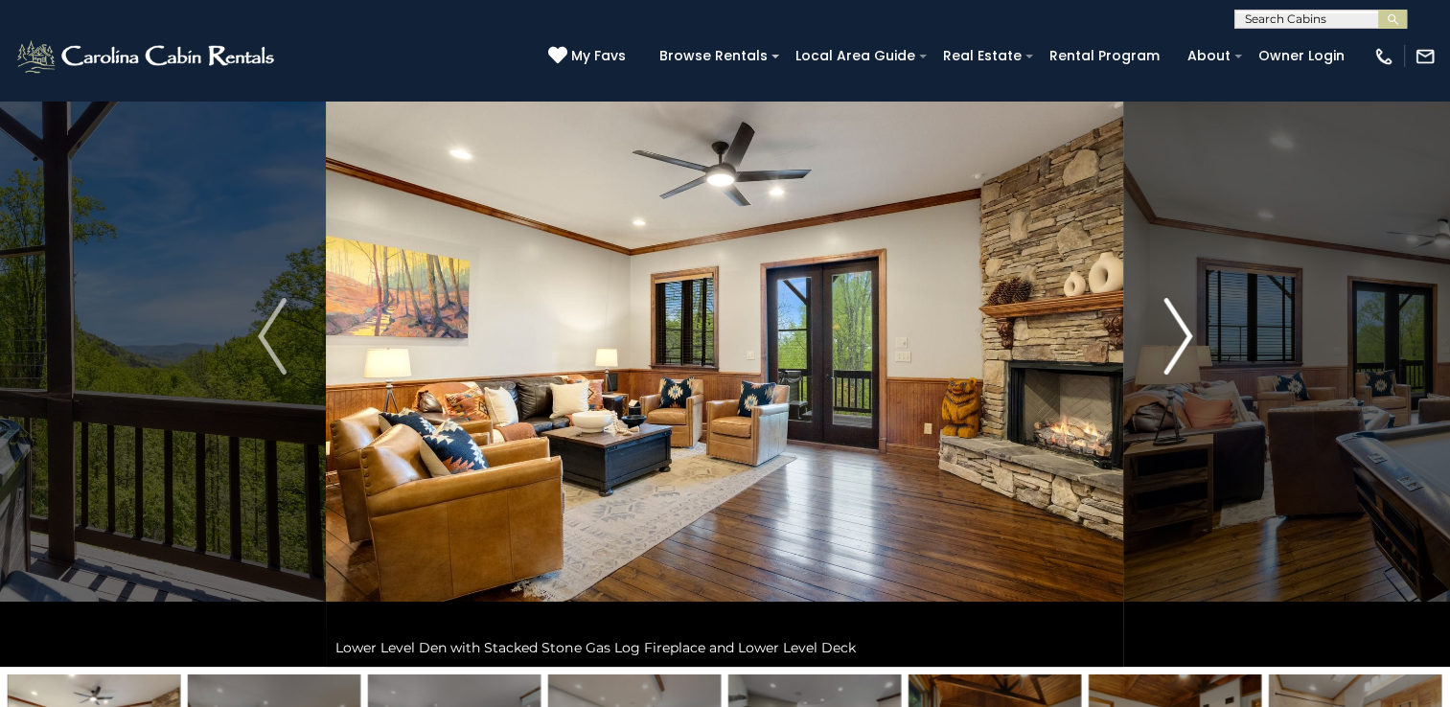
click at [1175, 356] on img "Next" at bounding box center [1177, 336] width 29 height 77
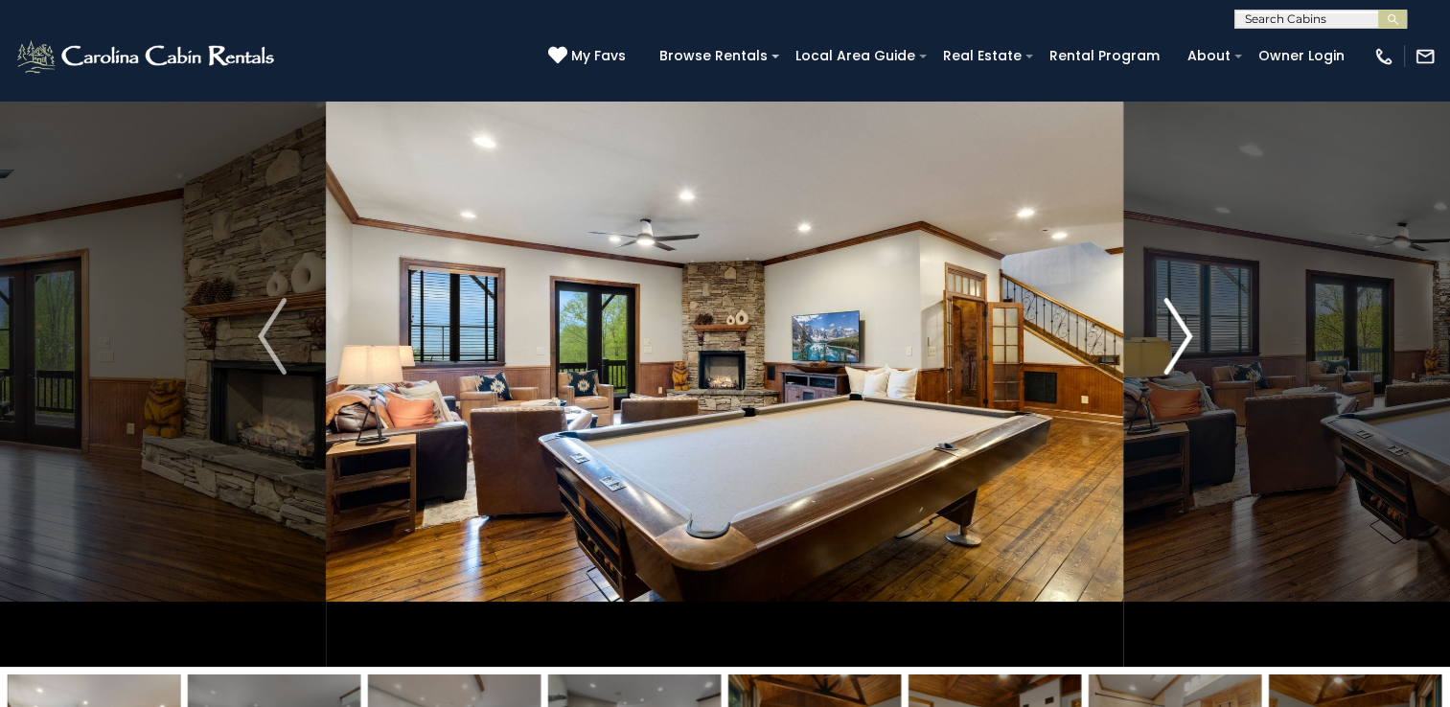
click at [1175, 356] on img "Next" at bounding box center [1177, 336] width 29 height 77
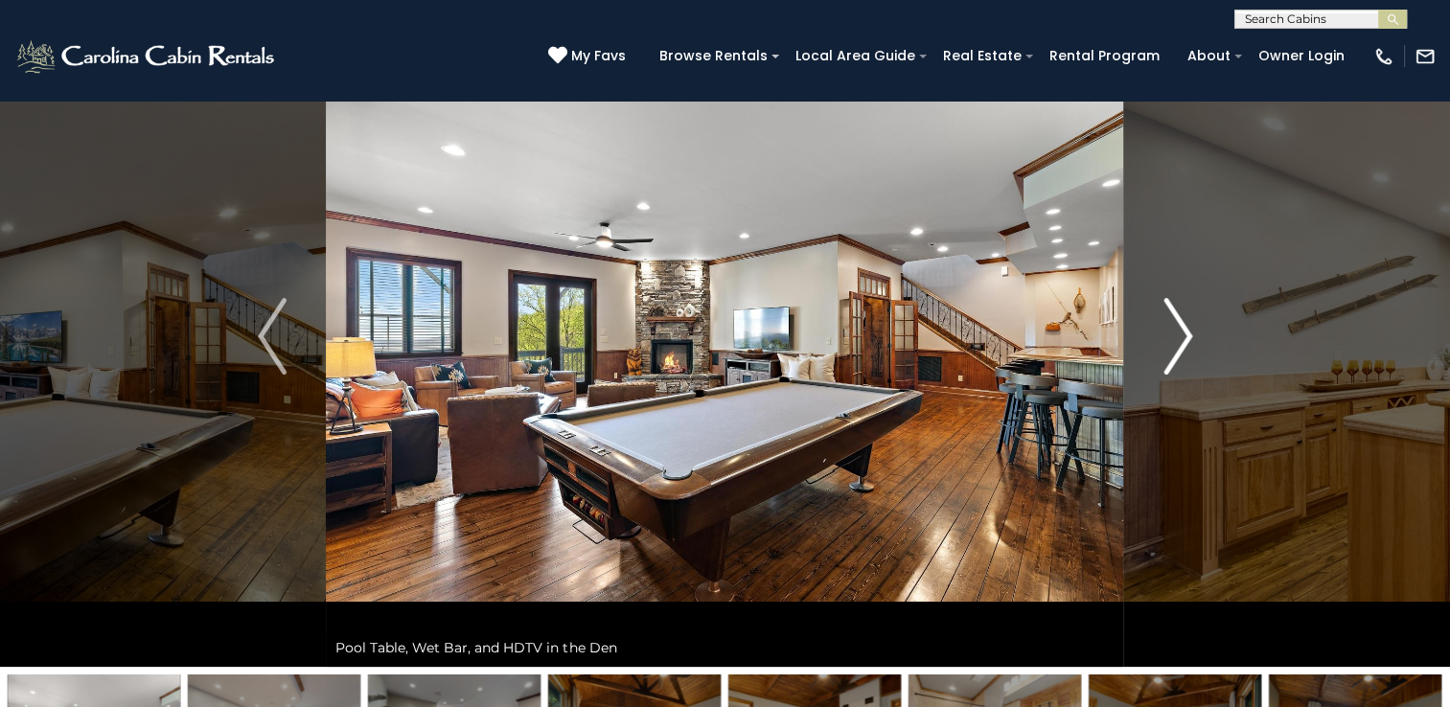
click at [1175, 356] on img "Next" at bounding box center [1177, 336] width 29 height 77
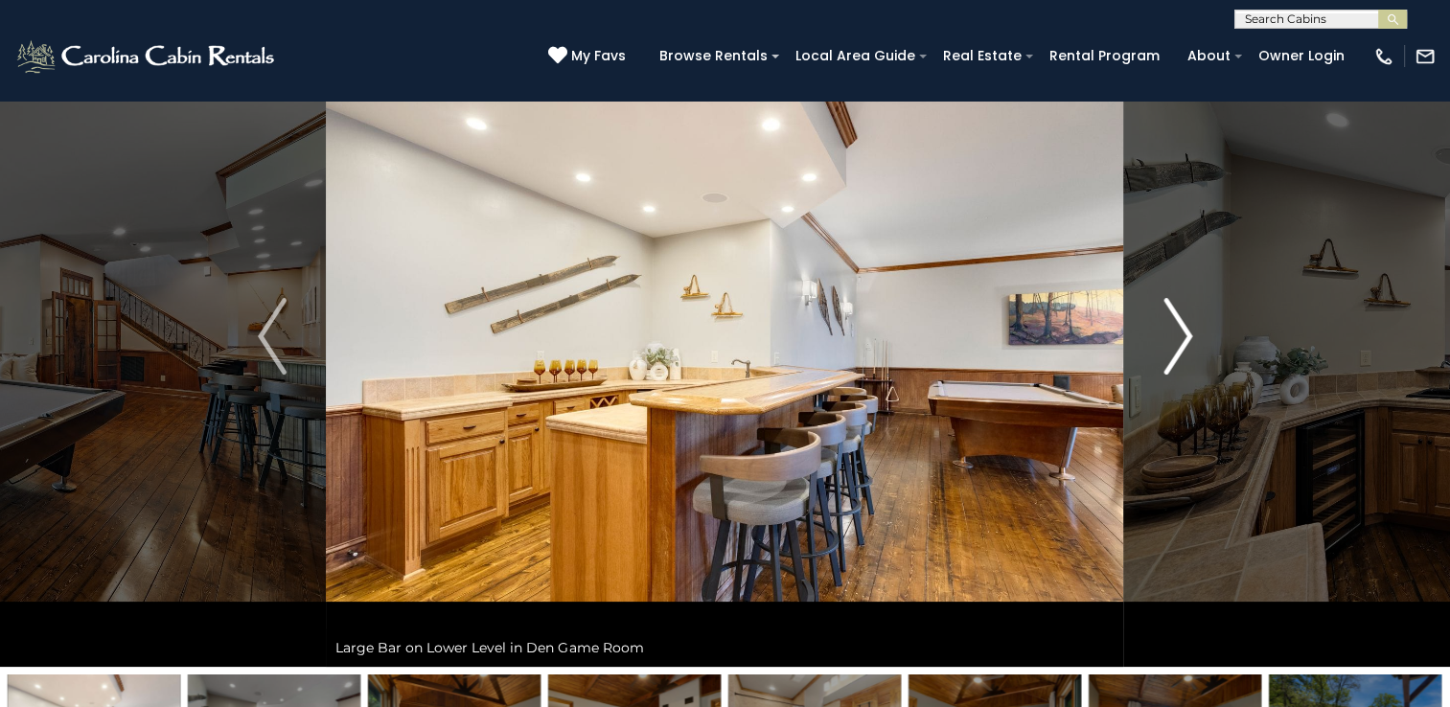
click at [1175, 356] on img "Next" at bounding box center [1177, 336] width 29 height 77
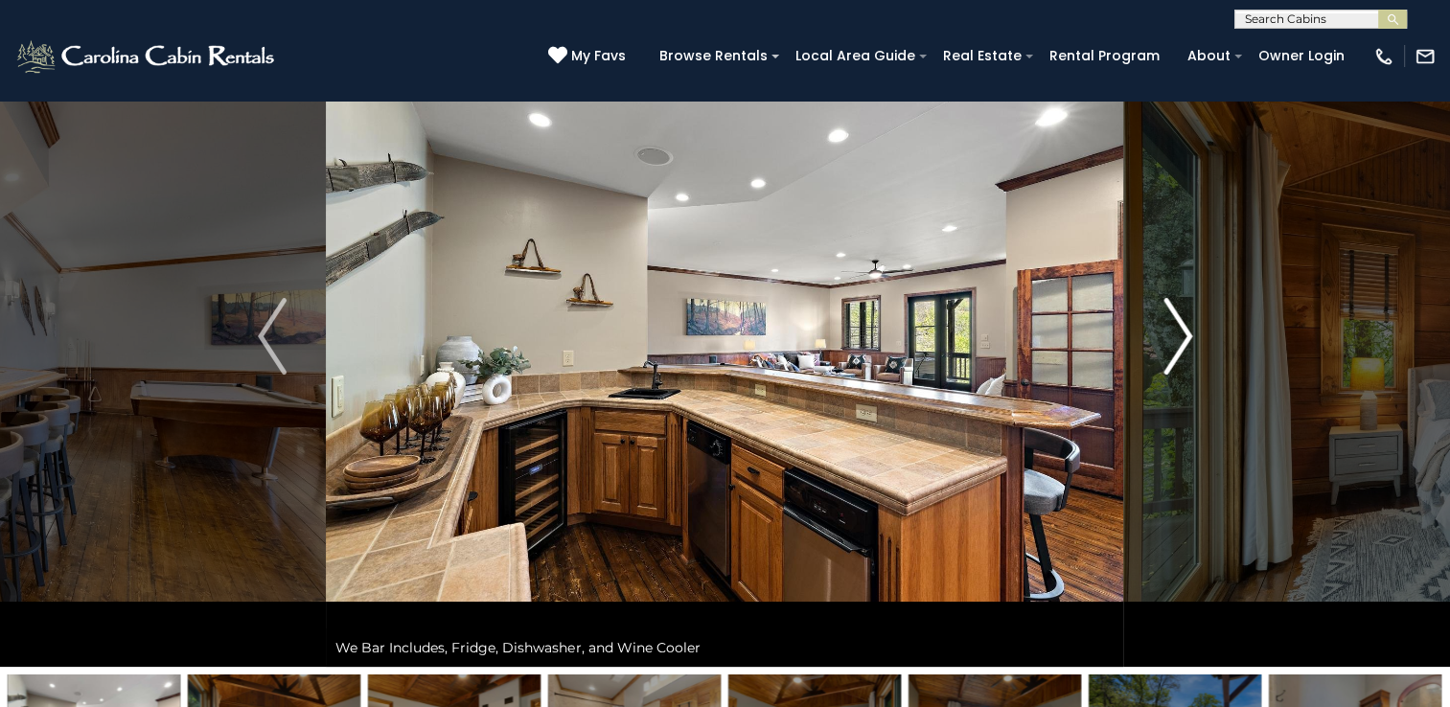
click at [1175, 356] on img "Next" at bounding box center [1177, 336] width 29 height 77
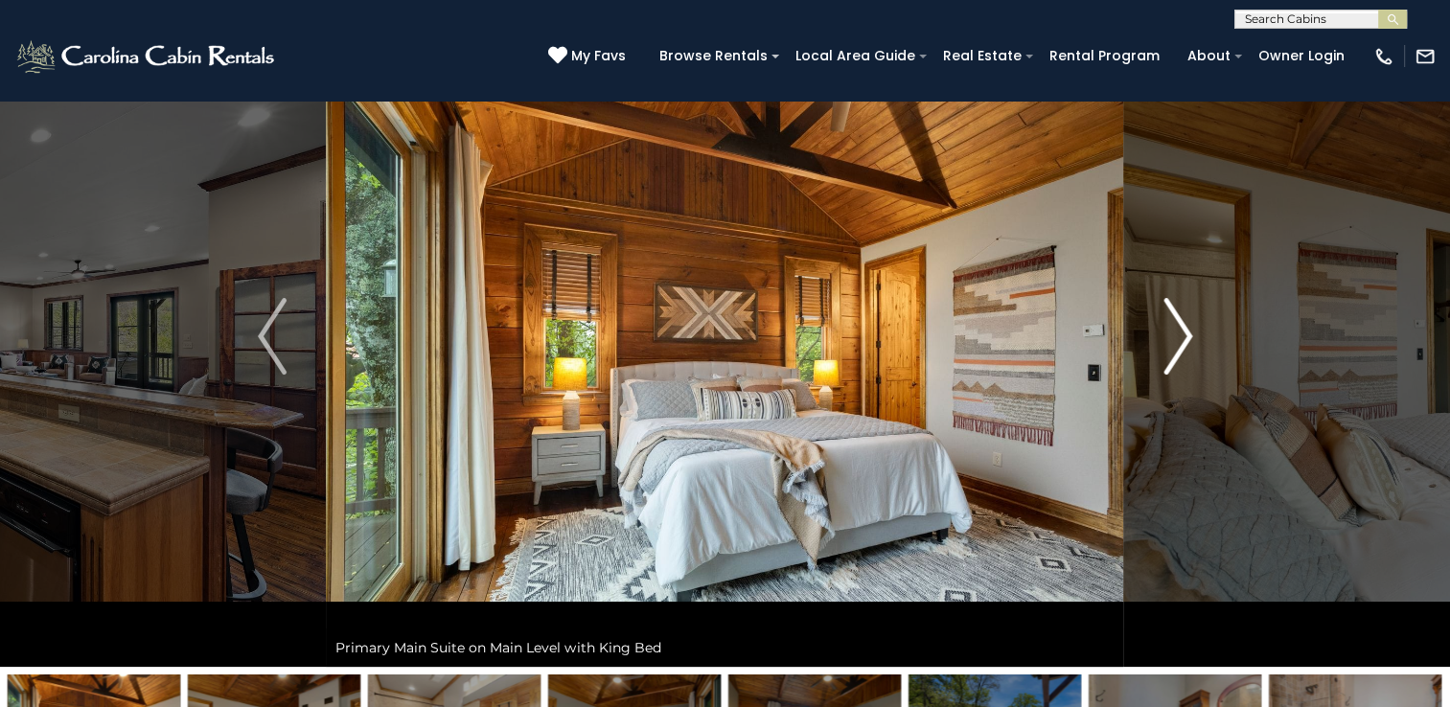
click at [1175, 356] on img "Next" at bounding box center [1177, 336] width 29 height 77
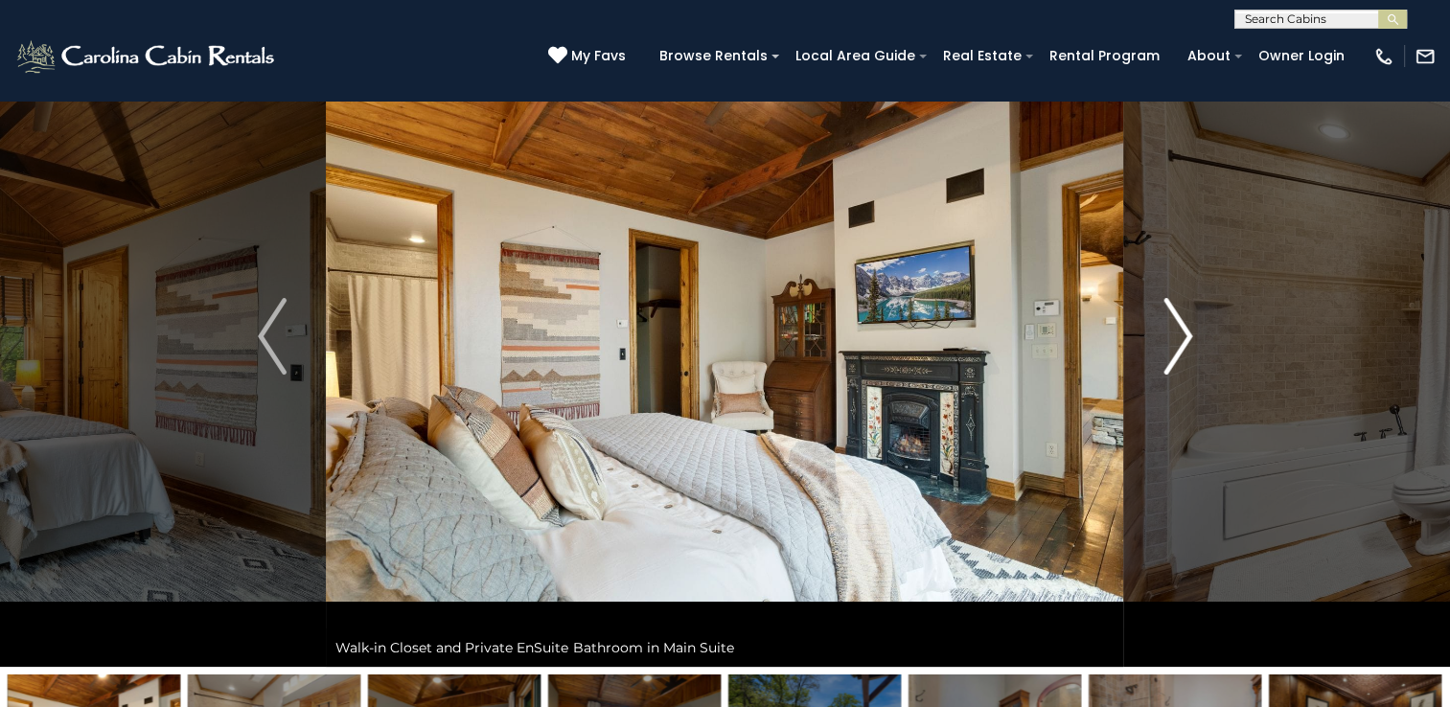
click at [1175, 356] on img "Next" at bounding box center [1177, 336] width 29 height 77
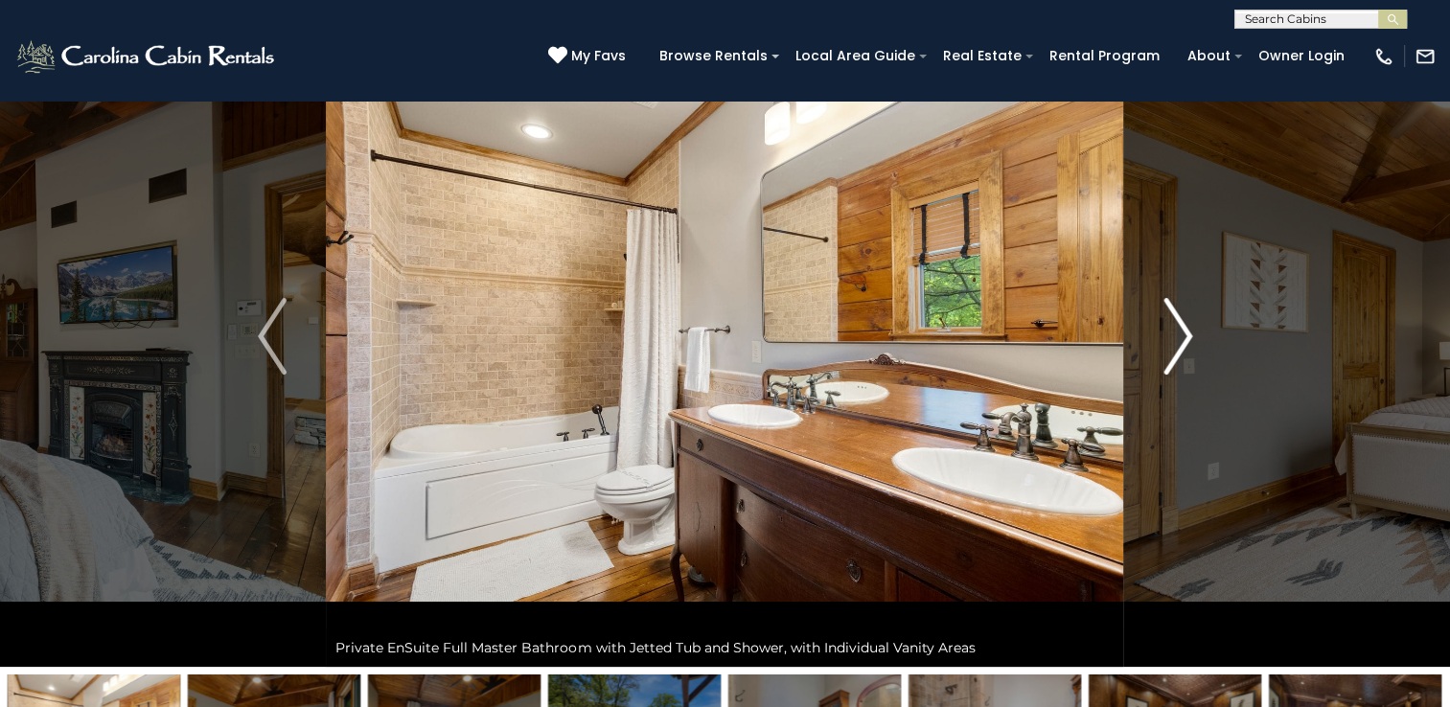
click at [1175, 356] on img "Next" at bounding box center [1177, 336] width 29 height 77
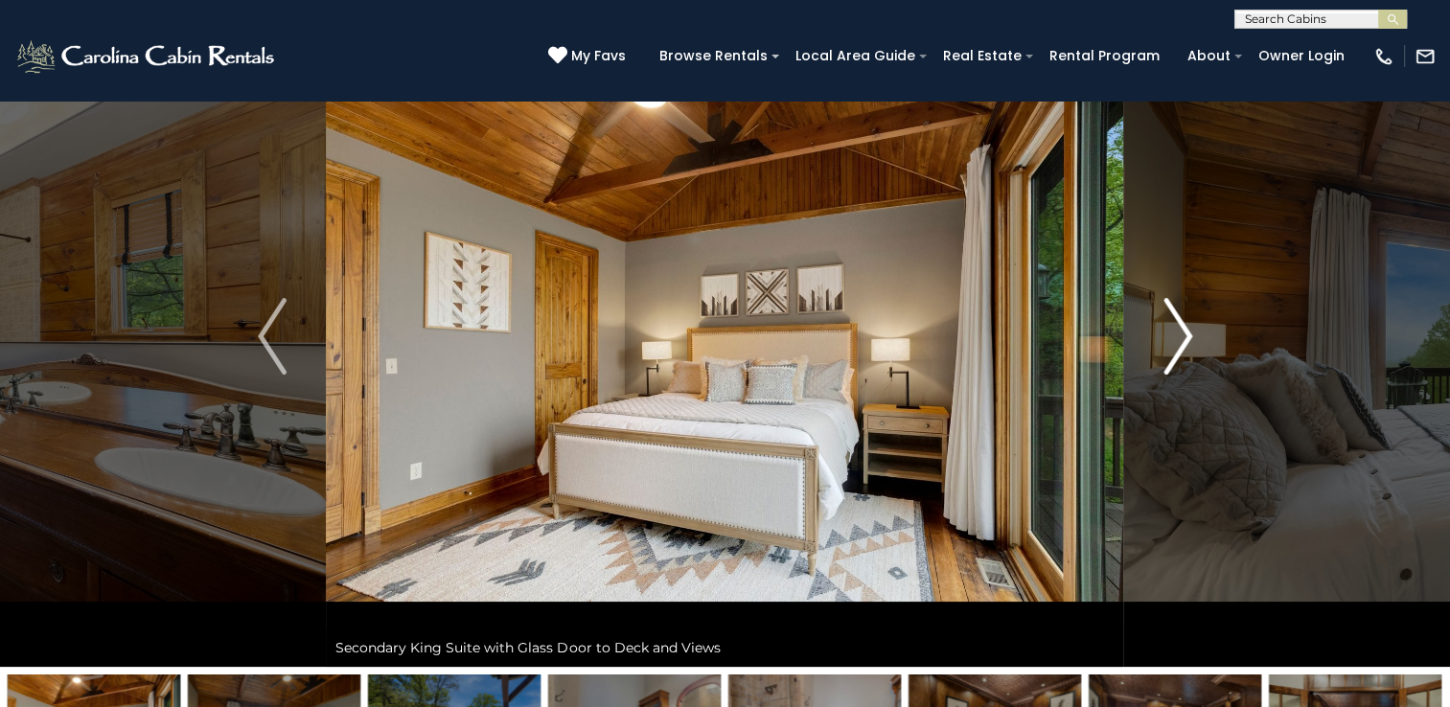
click at [1175, 356] on img "Next" at bounding box center [1177, 336] width 29 height 77
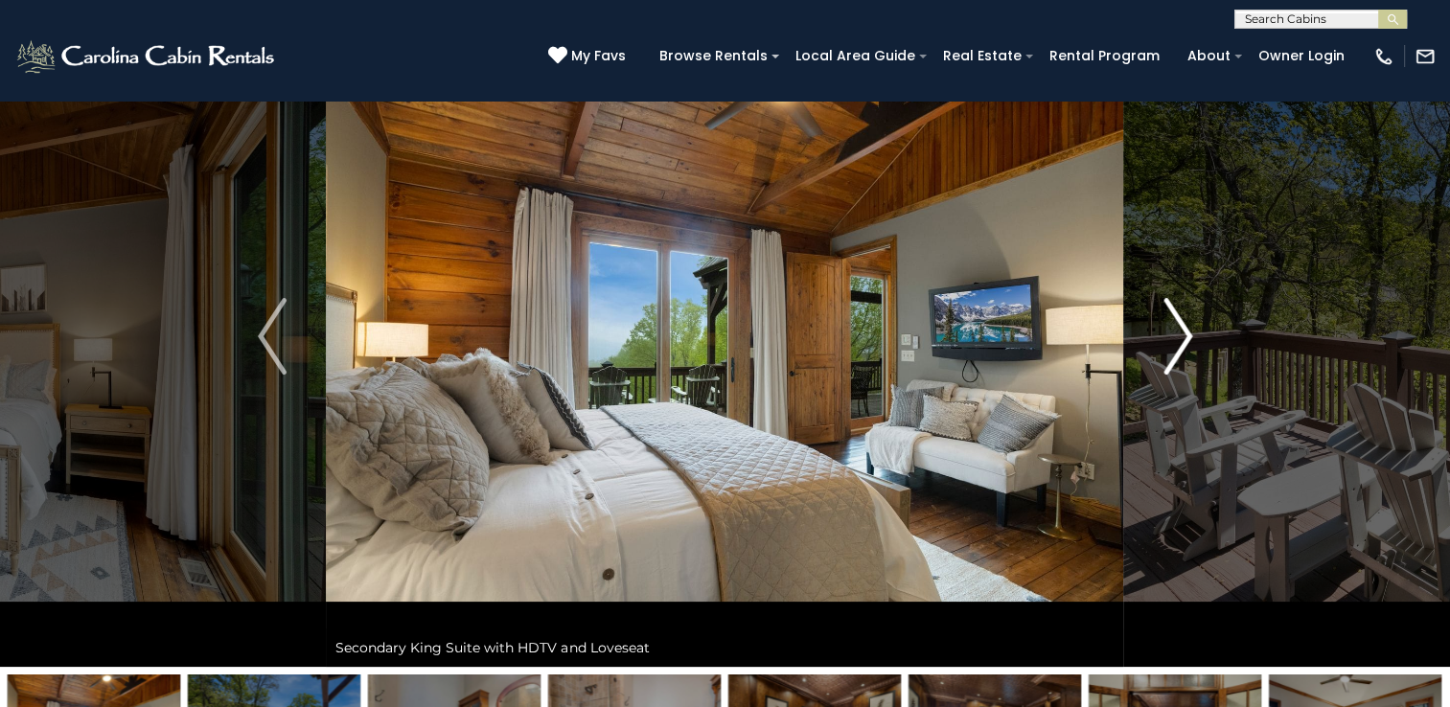
click at [1175, 356] on img "Next" at bounding box center [1177, 336] width 29 height 77
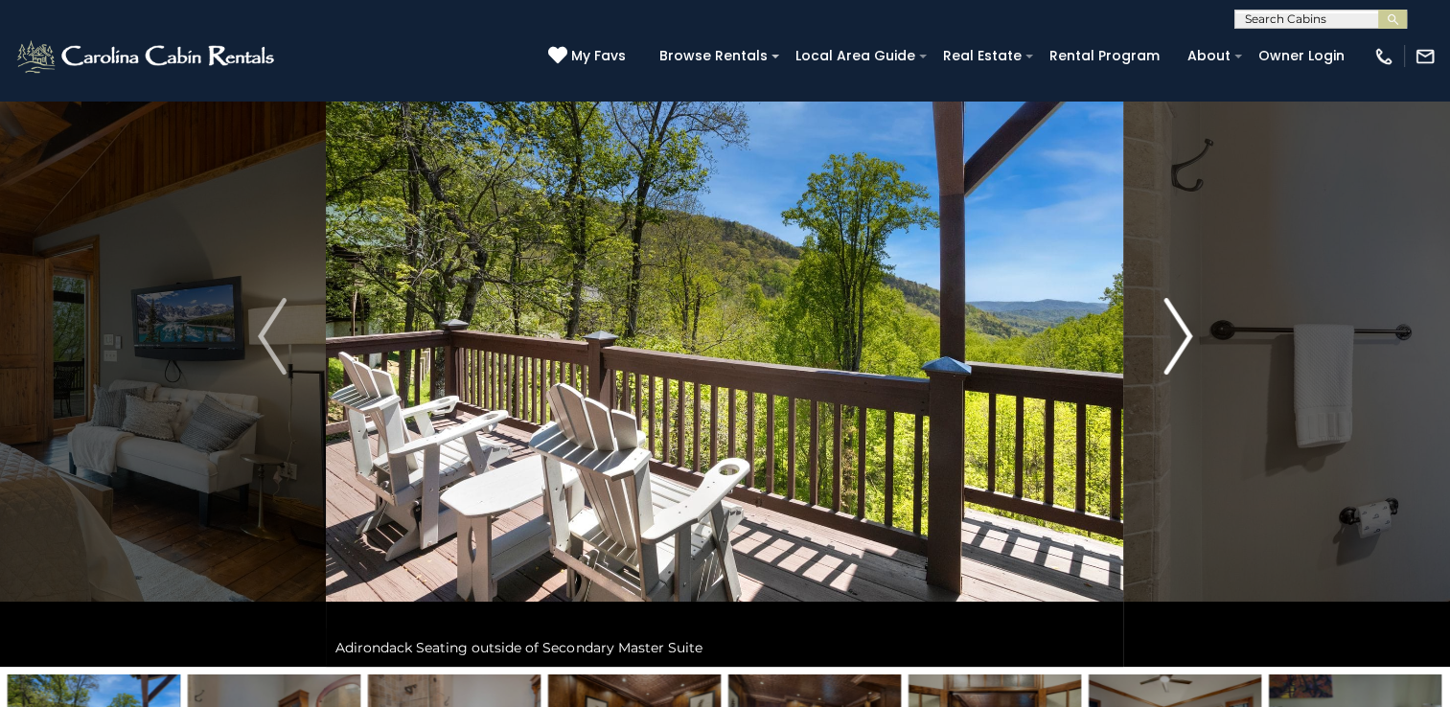
click at [1175, 356] on img "Next" at bounding box center [1177, 336] width 29 height 77
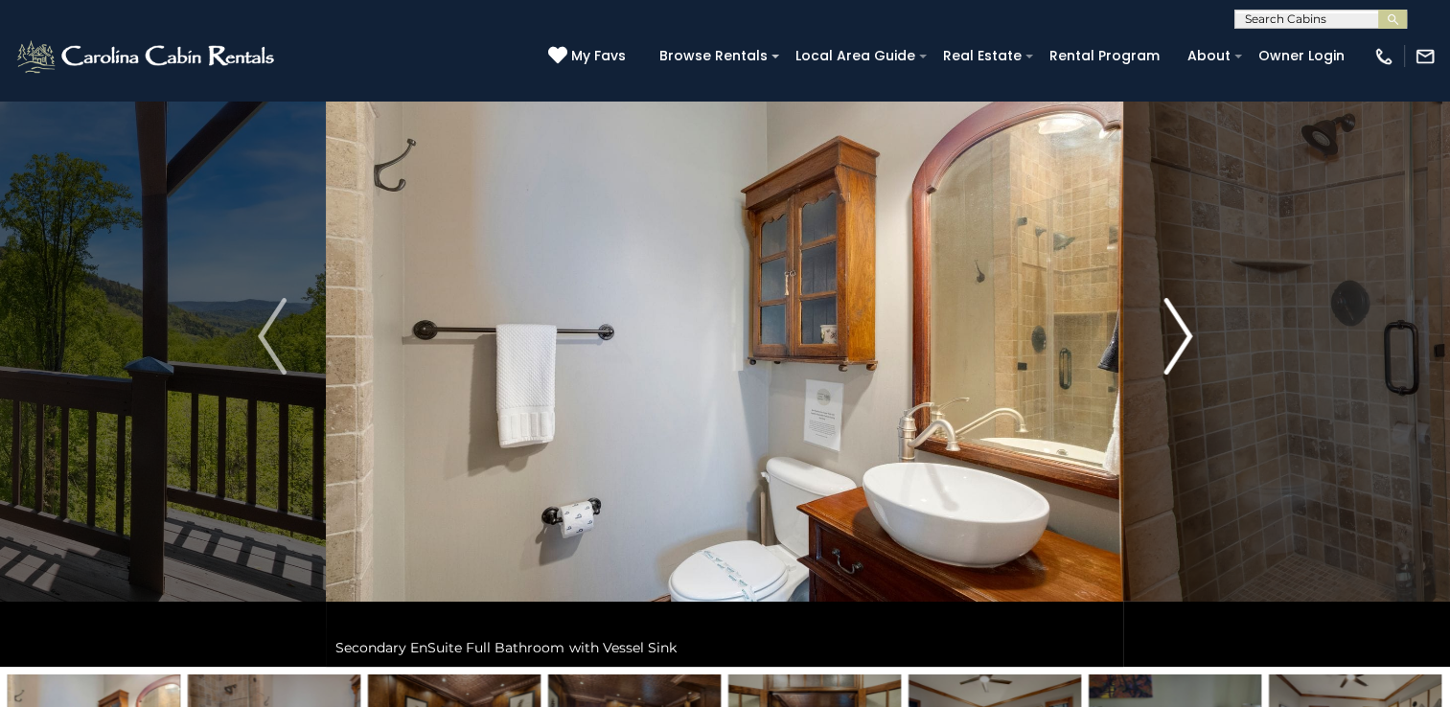
click at [1175, 356] on img "Next" at bounding box center [1177, 336] width 29 height 77
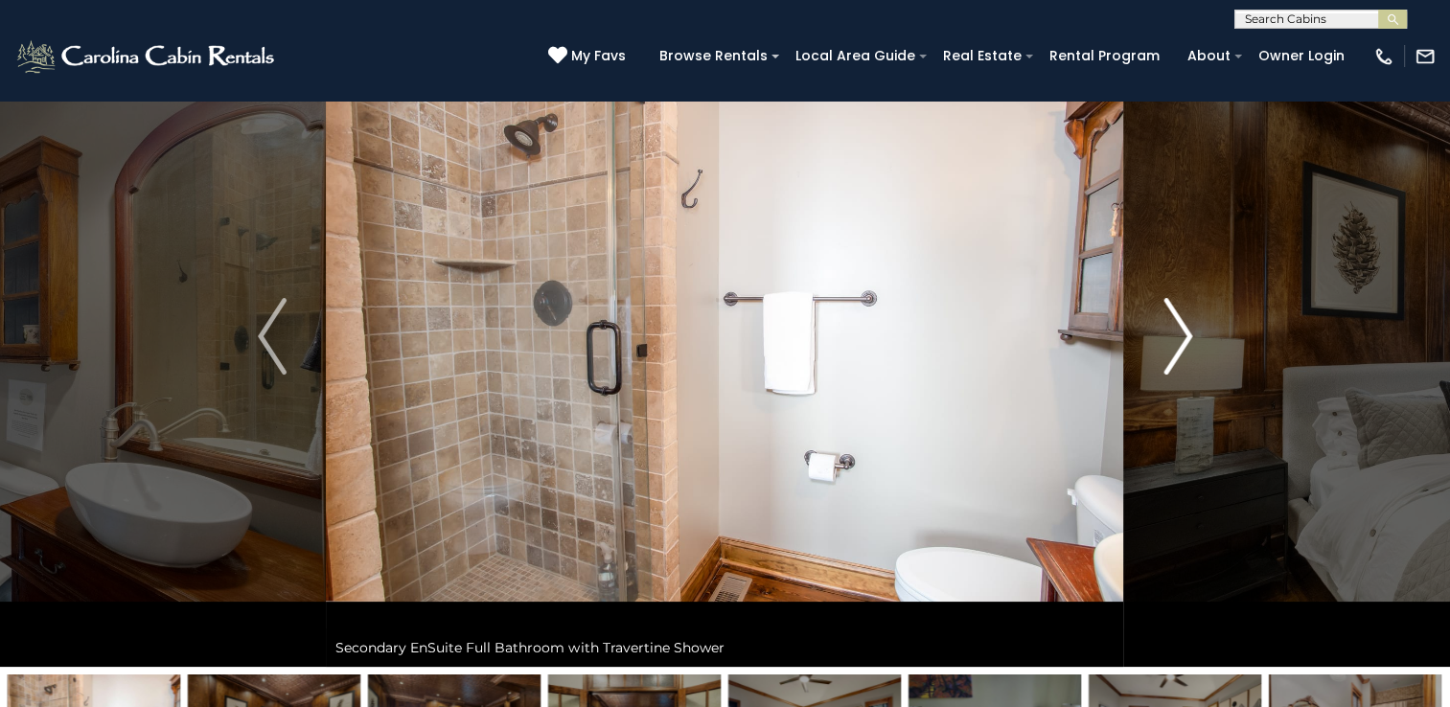
click at [1175, 356] on img "Next" at bounding box center [1177, 336] width 29 height 77
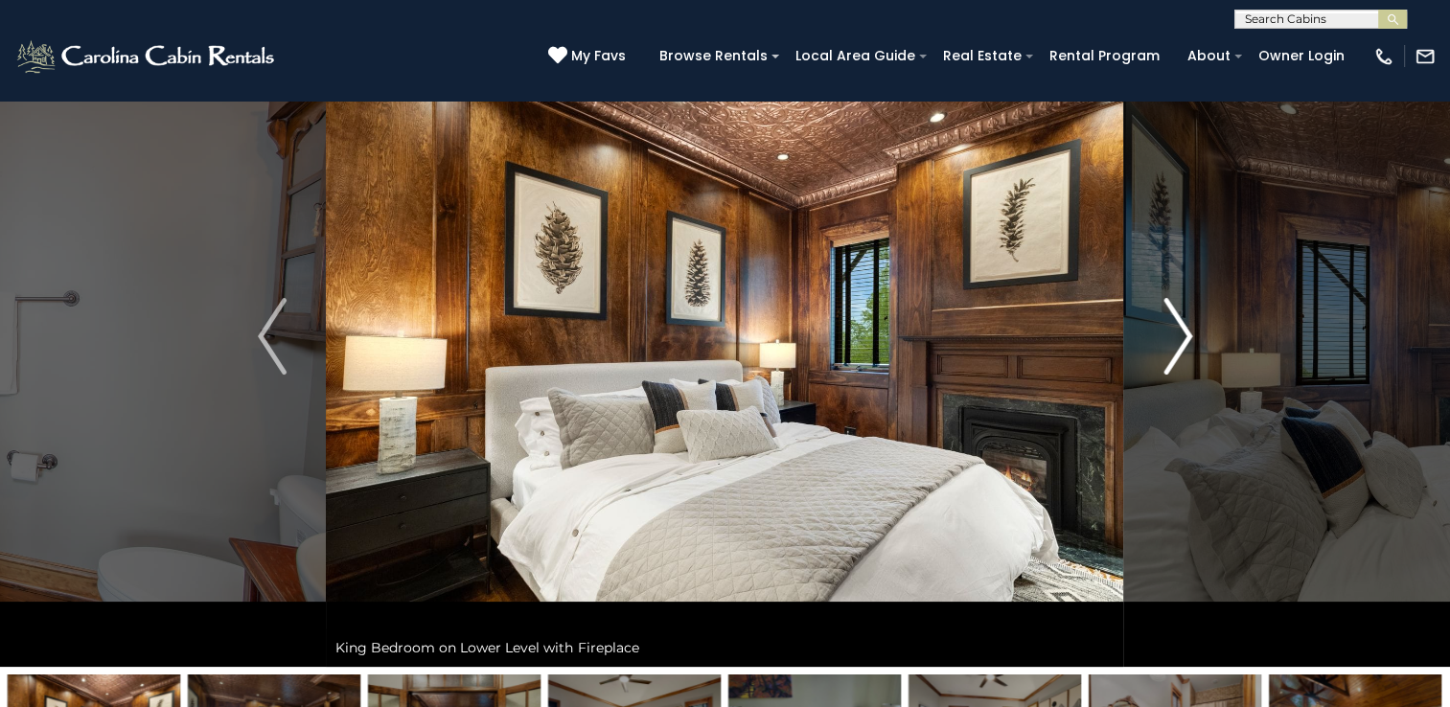
click at [1175, 356] on img "Next" at bounding box center [1177, 336] width 29 height 77
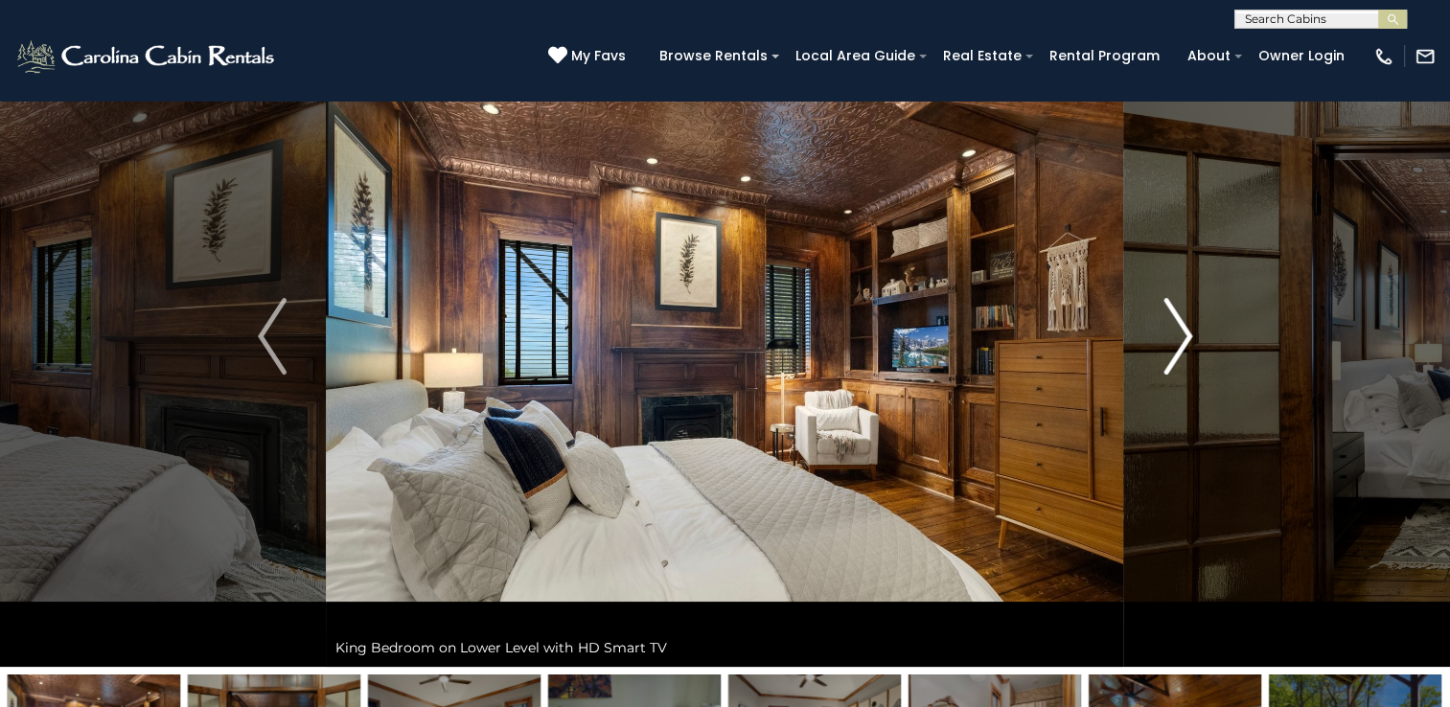
click at [1175, 356] on img "Next" at bounding box center [1177, 336] width 29 height 77
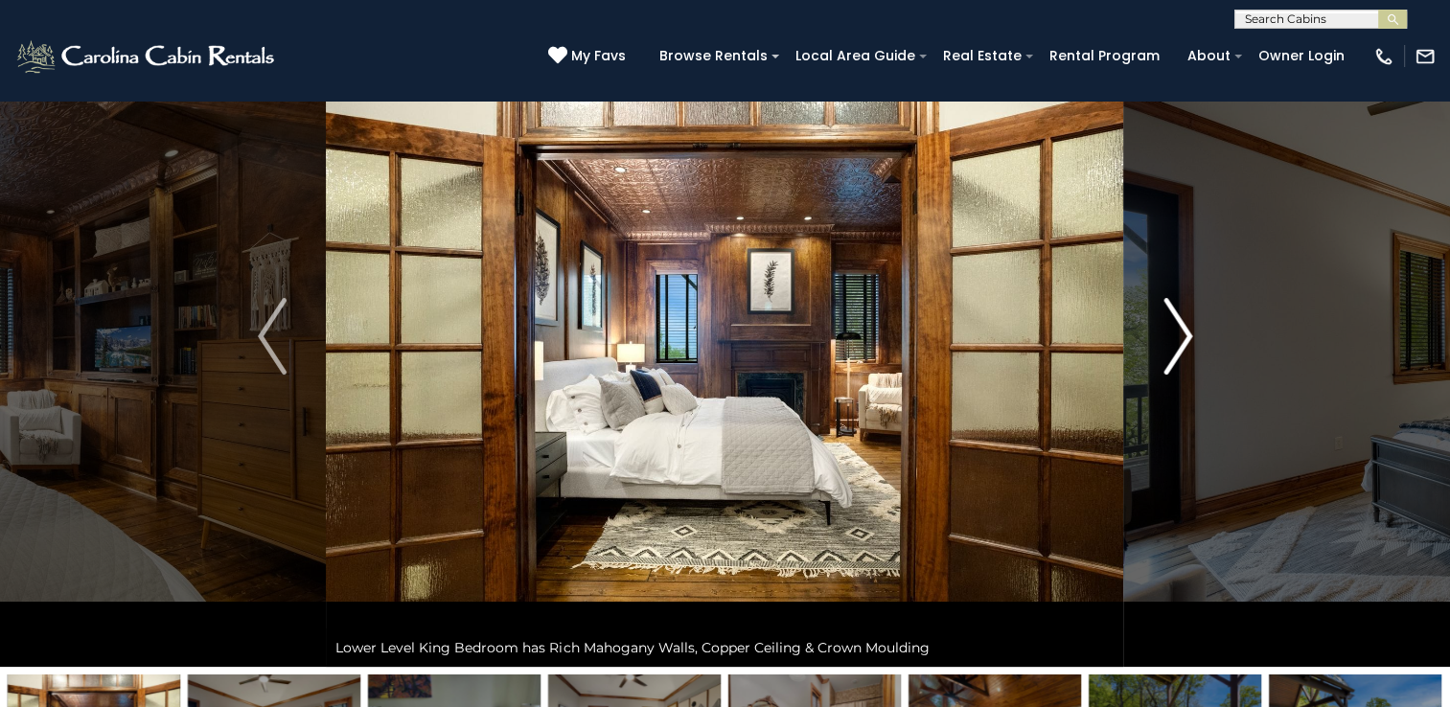
click at [1175, 356] on img "Next" at bounding box center [1177, 336] width 29 height 77
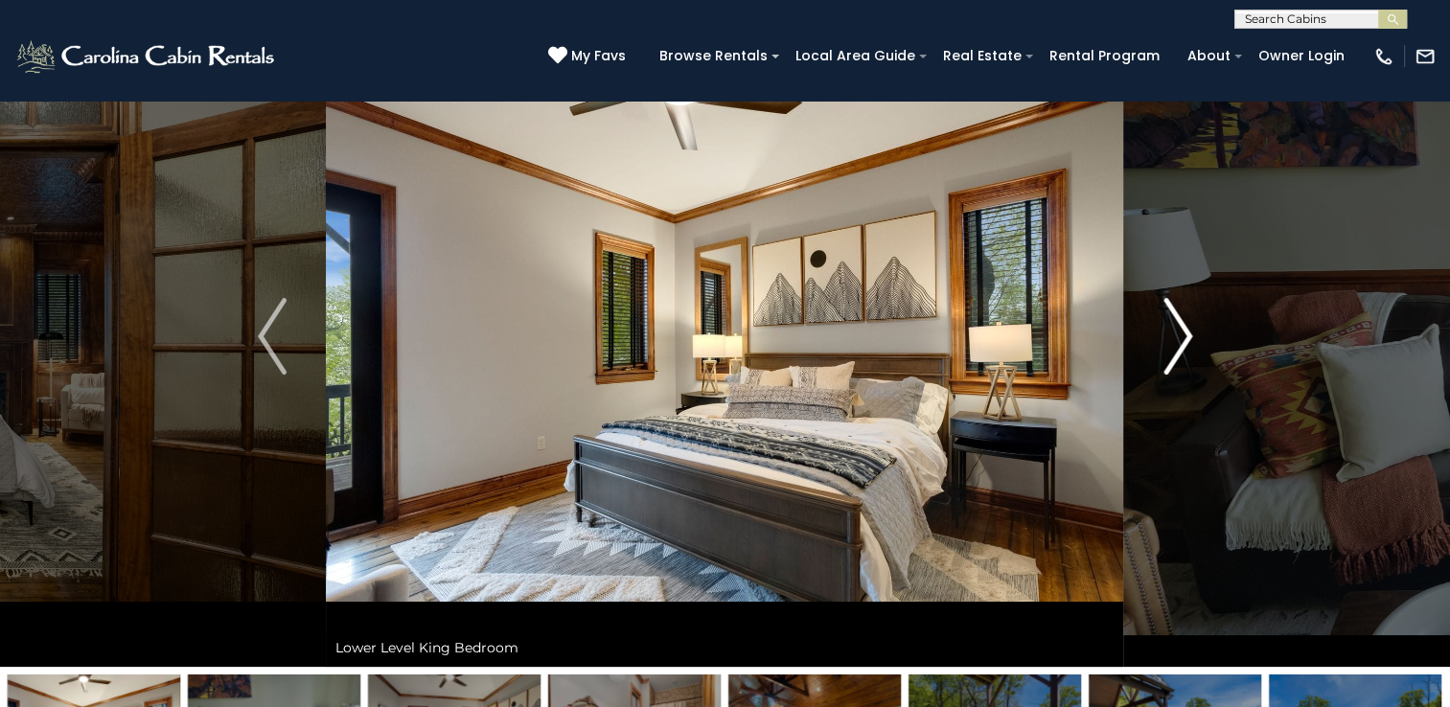
click at [1173, 352] on img "Next" at bounding box center [1177, 336] width 29 height 77
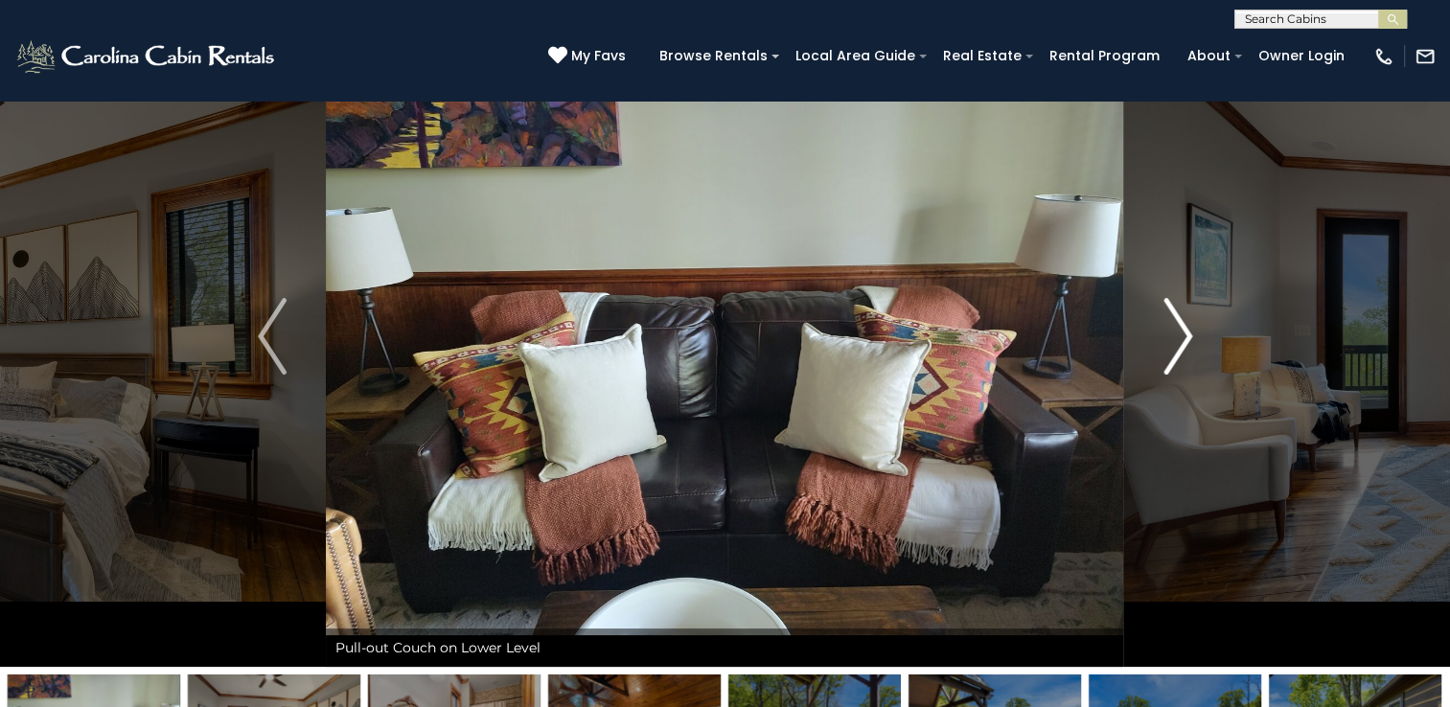
click at [1173, 352] on img "Next" at bounding box center [1177, 336] width 29 height 77
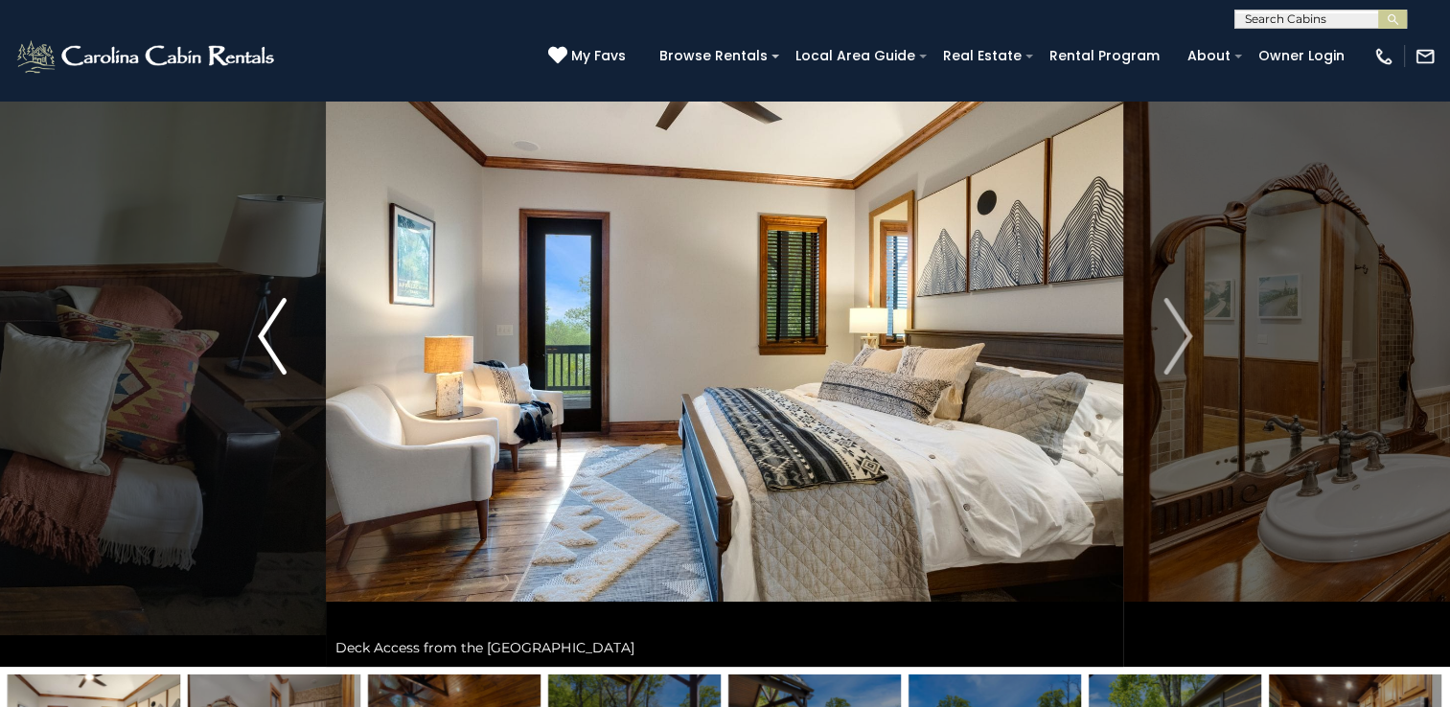
click at [260, 329] on img "Previous" at bounding box center [272, 336] width 29 height 77
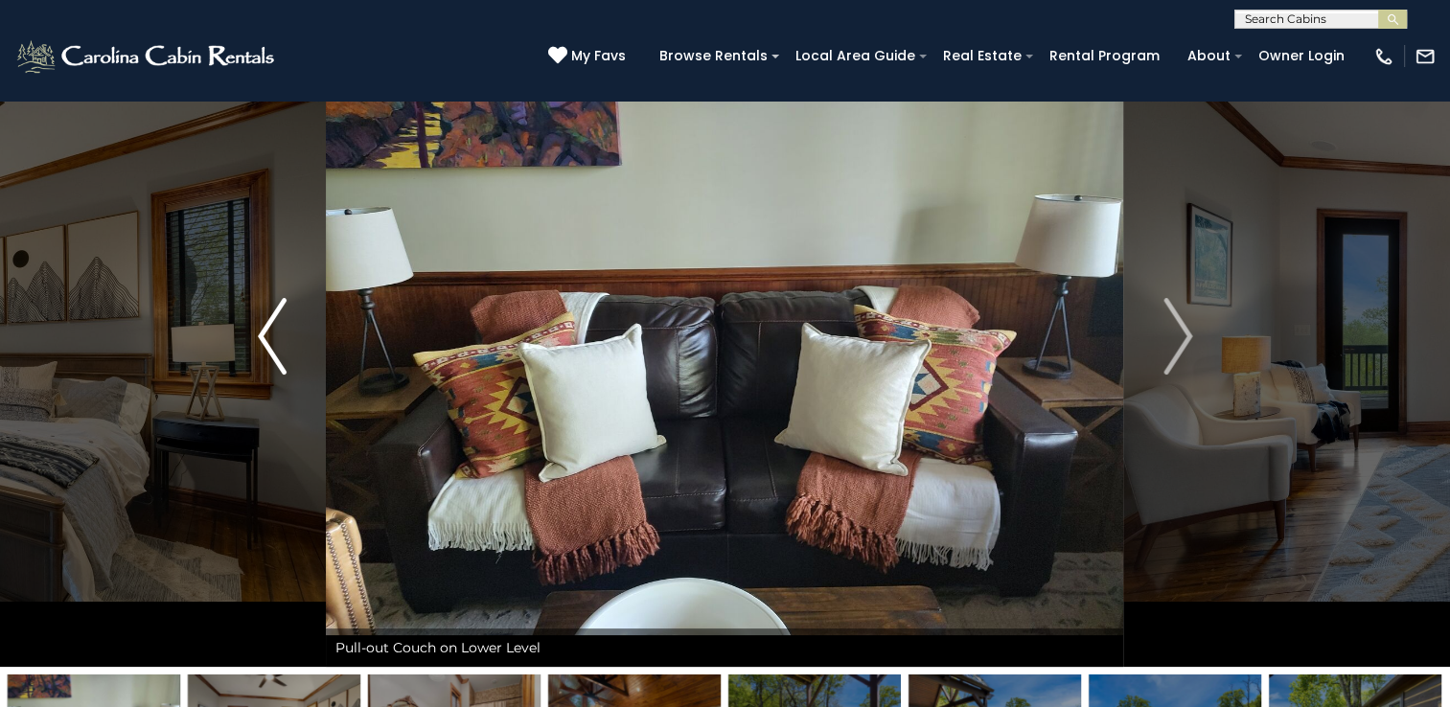
click at [260, 329] on img "Previous" at bounding box center [272, 336] width 29 height 77
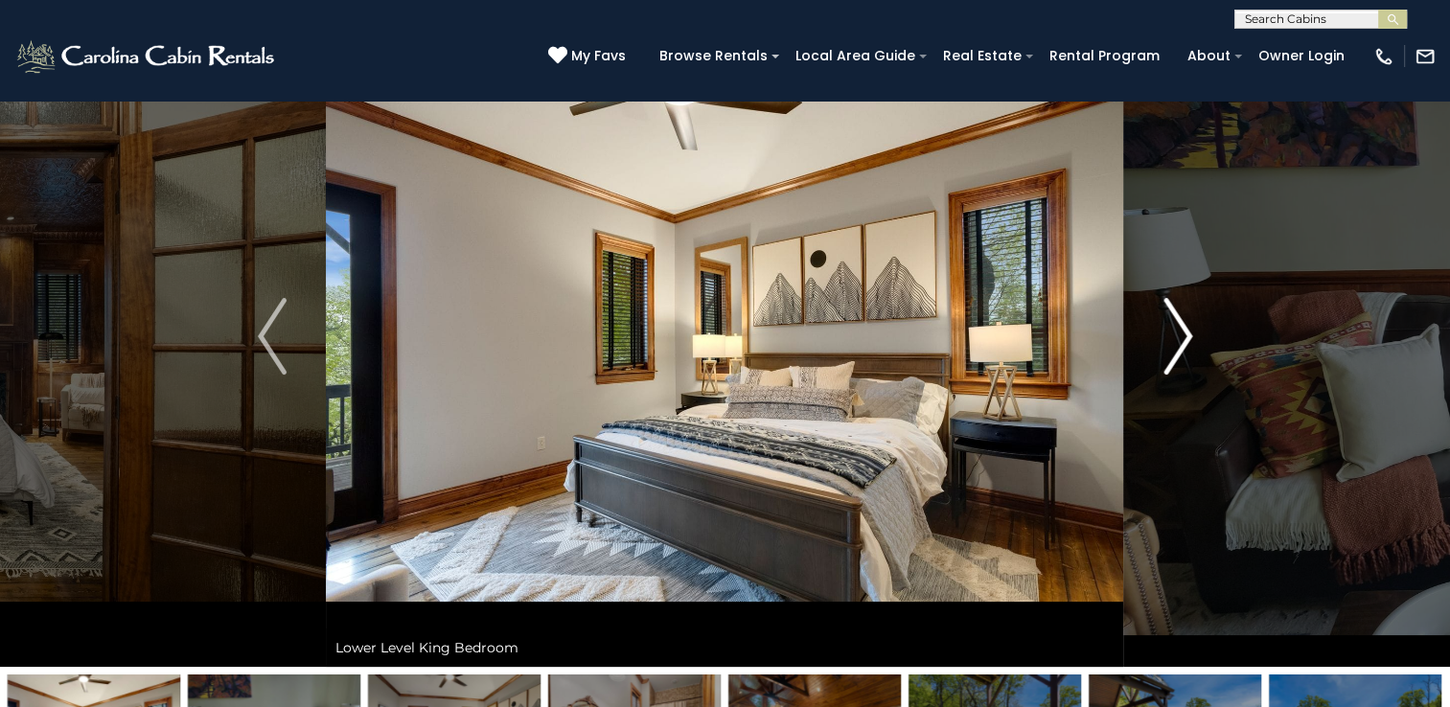
click at [1161, 354] on button "Next" at bounding box center [1177, 336] width 107 height 661
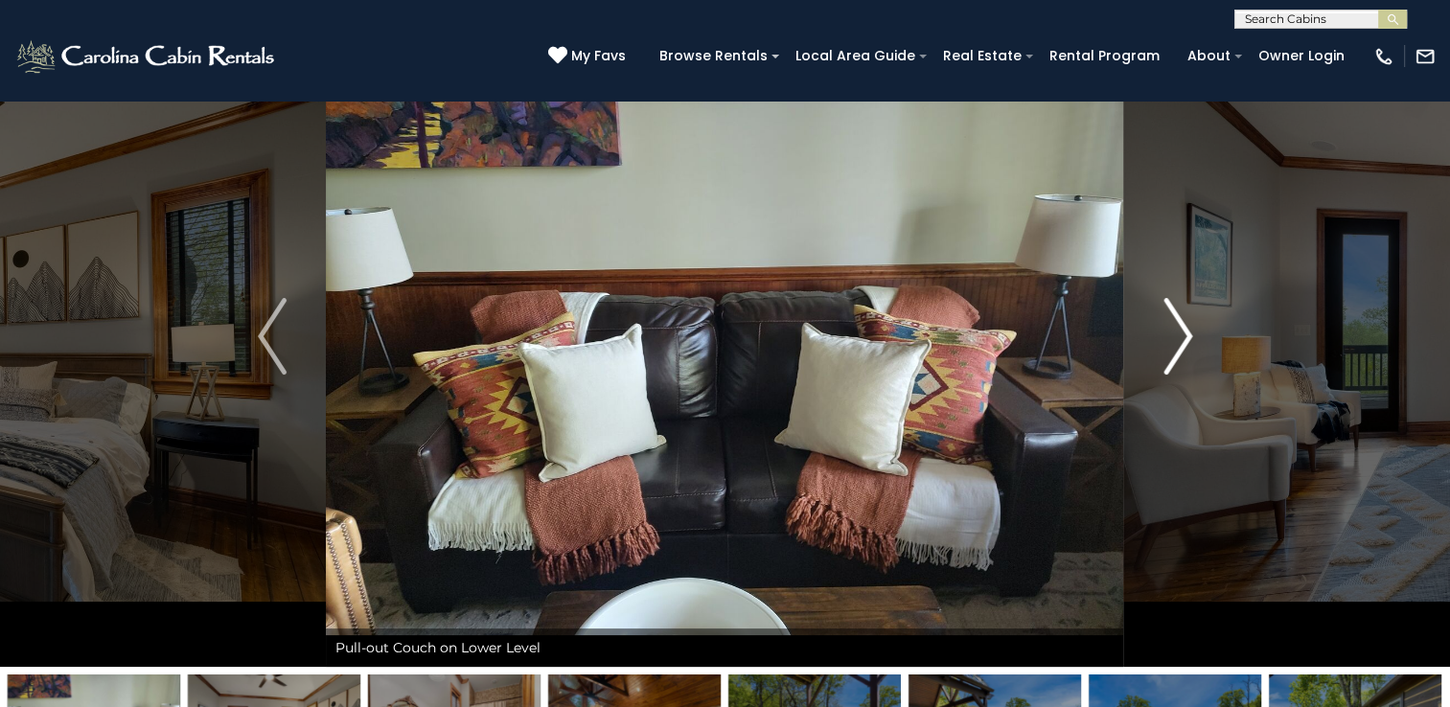
click at [1161, 354] on button "Next" at bounding box center [1177, 336] width 107 height 661
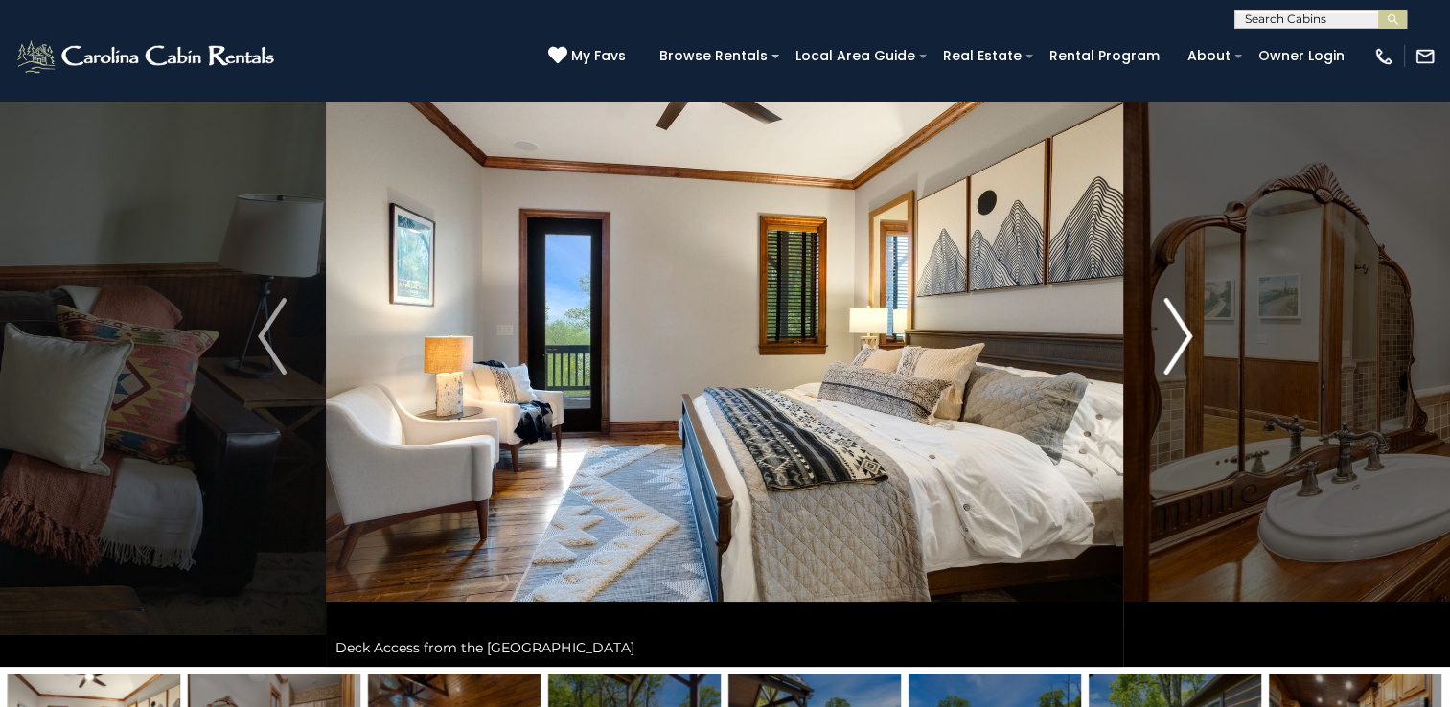
click at [1161, 354] on button "Next" at bounding box center [1177, 336] width 107 height 661
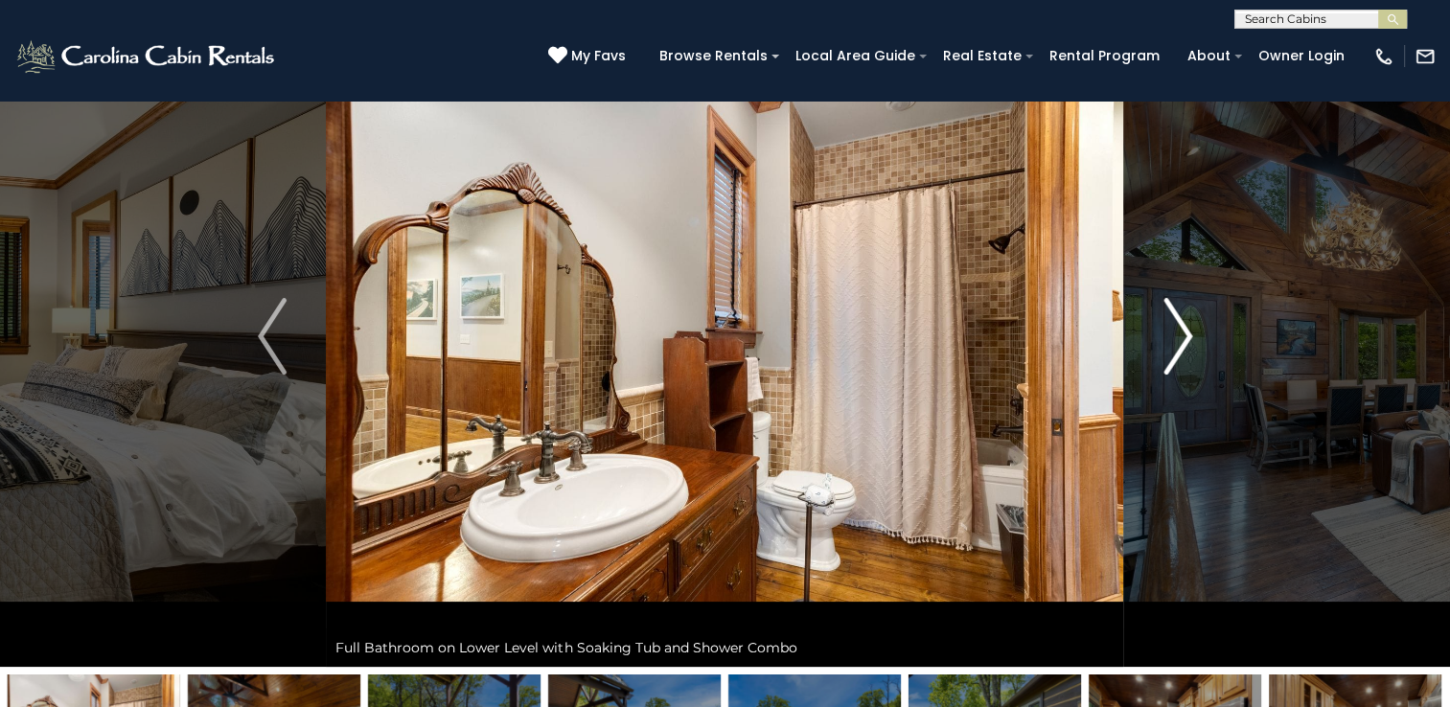
click at [1171, 343] on img "Next" at bounding box center [1177, 336] width 29 height 77
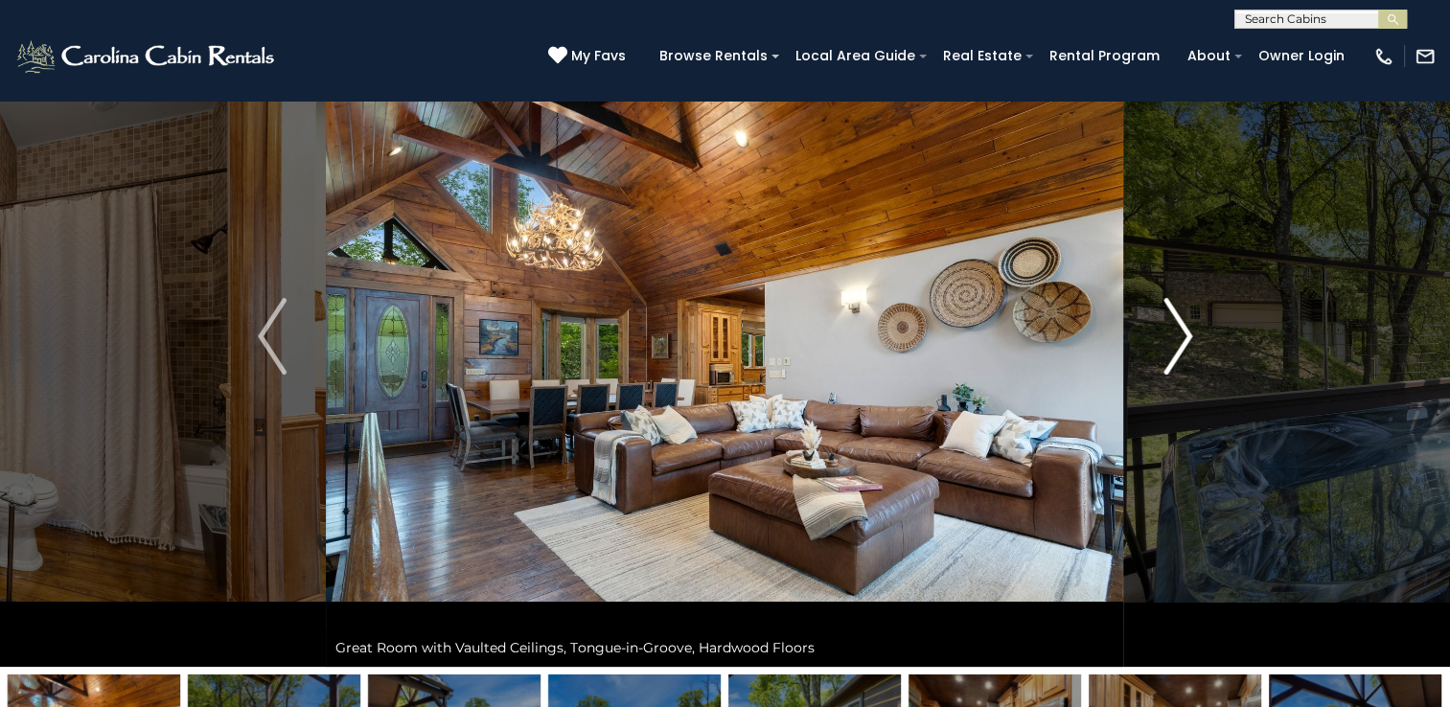
click at [1169, 333] on img "Next" at bounding box center [1177, 336] width 29 height 77
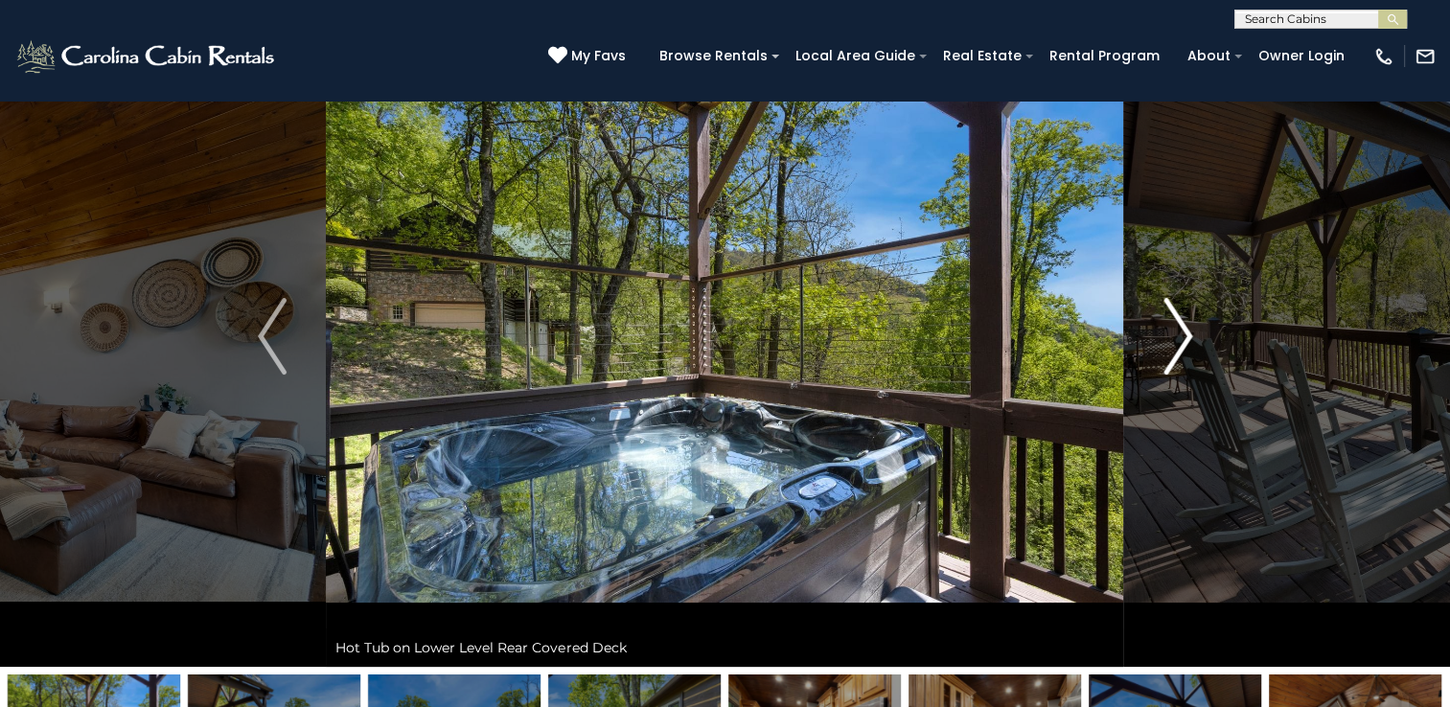
click at [1176, 344] on img "Next" at bounding box center [1177, 336] width 29 height 77
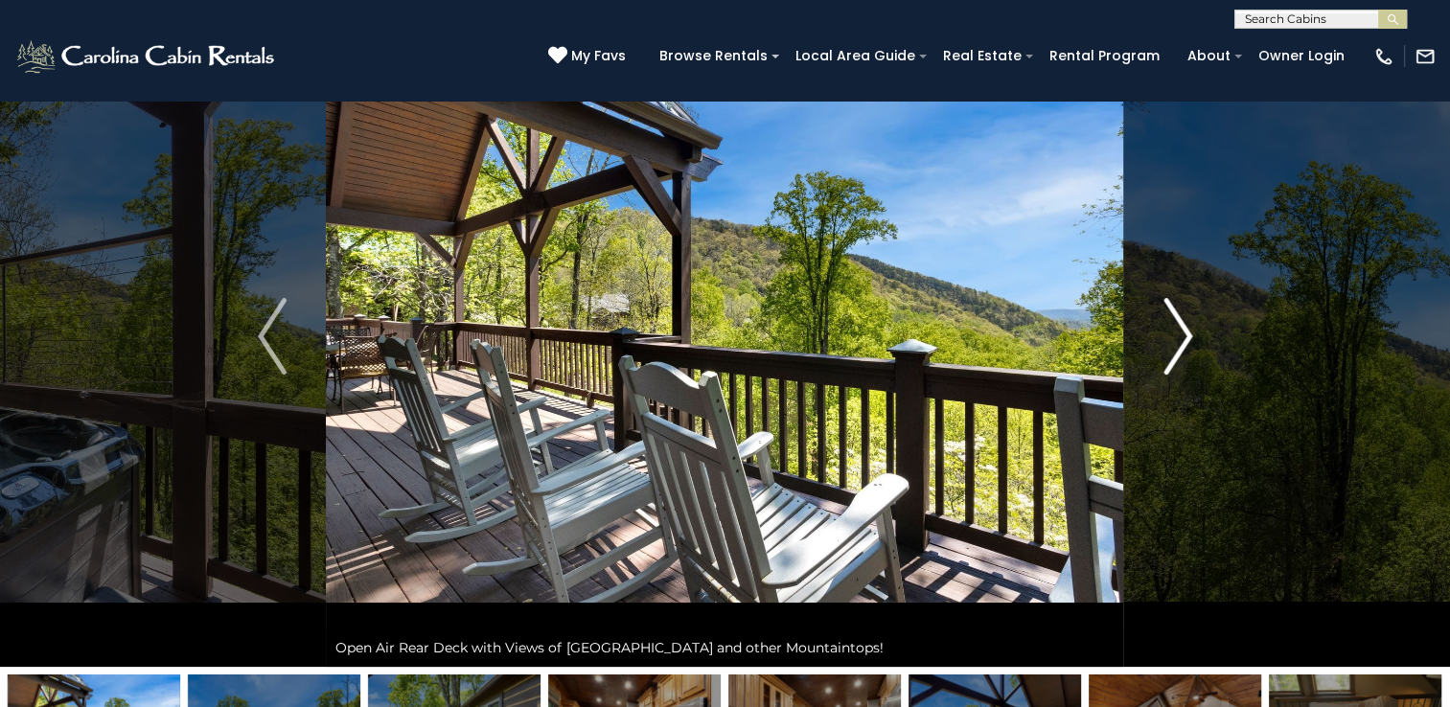
click at [1176, 344] on img "Next" at bounding box center [1177, 336] width 29 height 77
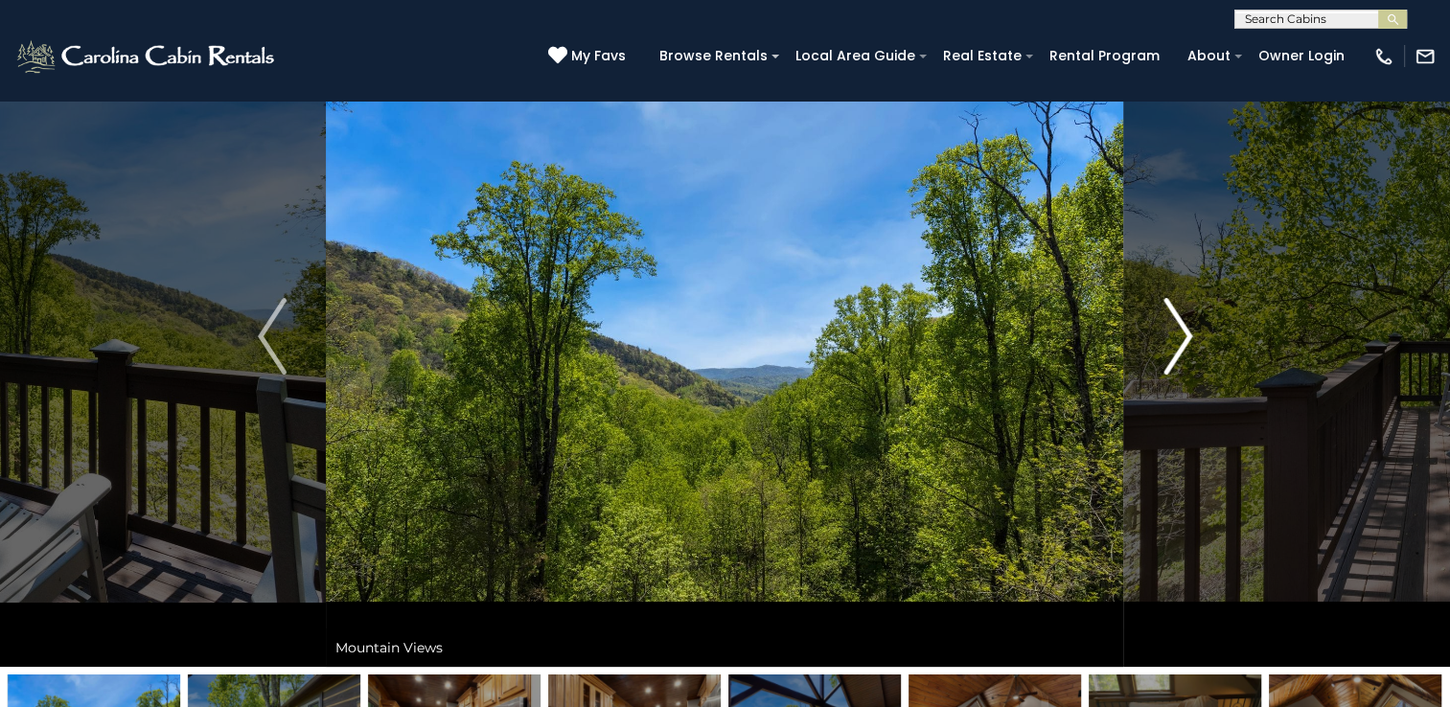
click at [1176, 344] on img "Next" at bounding box center [1177, 336] width 29 height 77
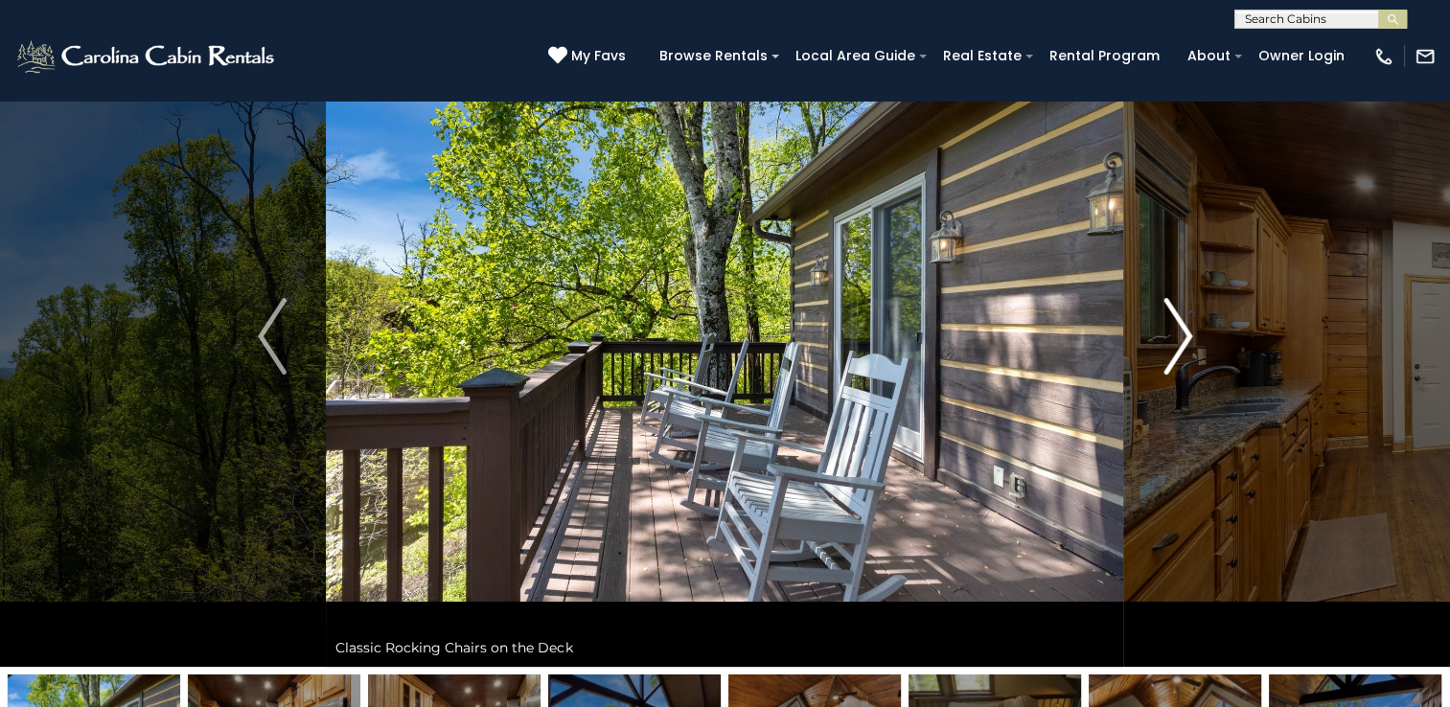
click at [1176, 344] on img "Next" at bounding box center [1177, 336] width 29 height 77
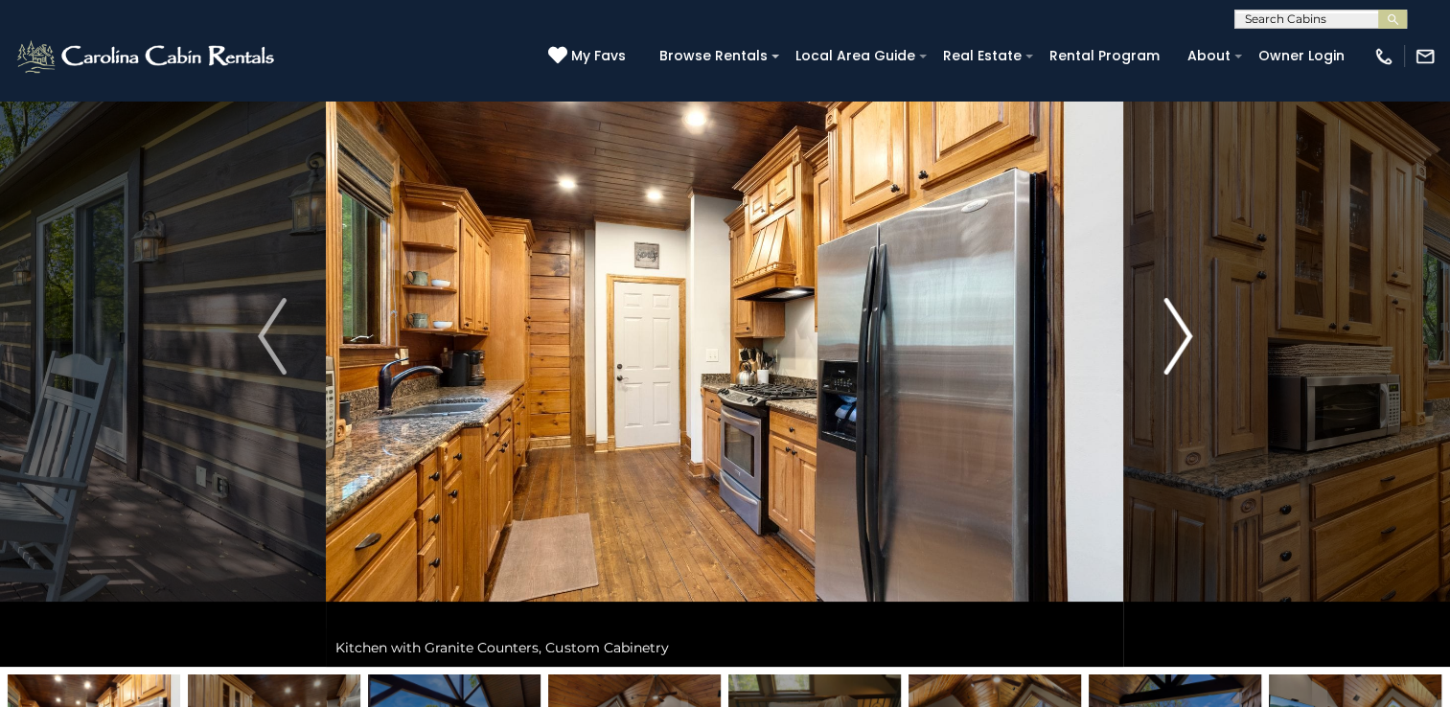
click at [1176, 344] on img "Next" at bounding box center [1177, 336] width 29 height 77
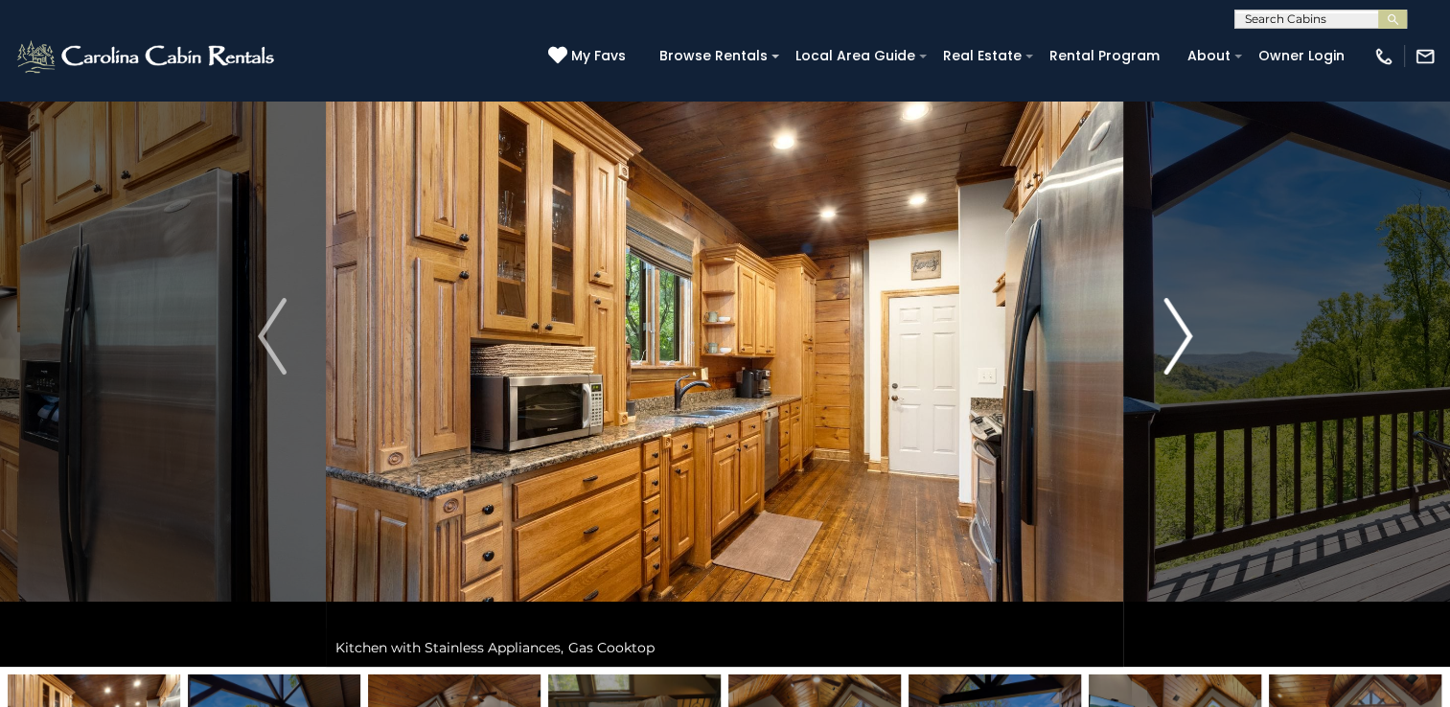
click at [1176, 344] on img "Next" at bounding box center [1177, 336] width 29 height 77
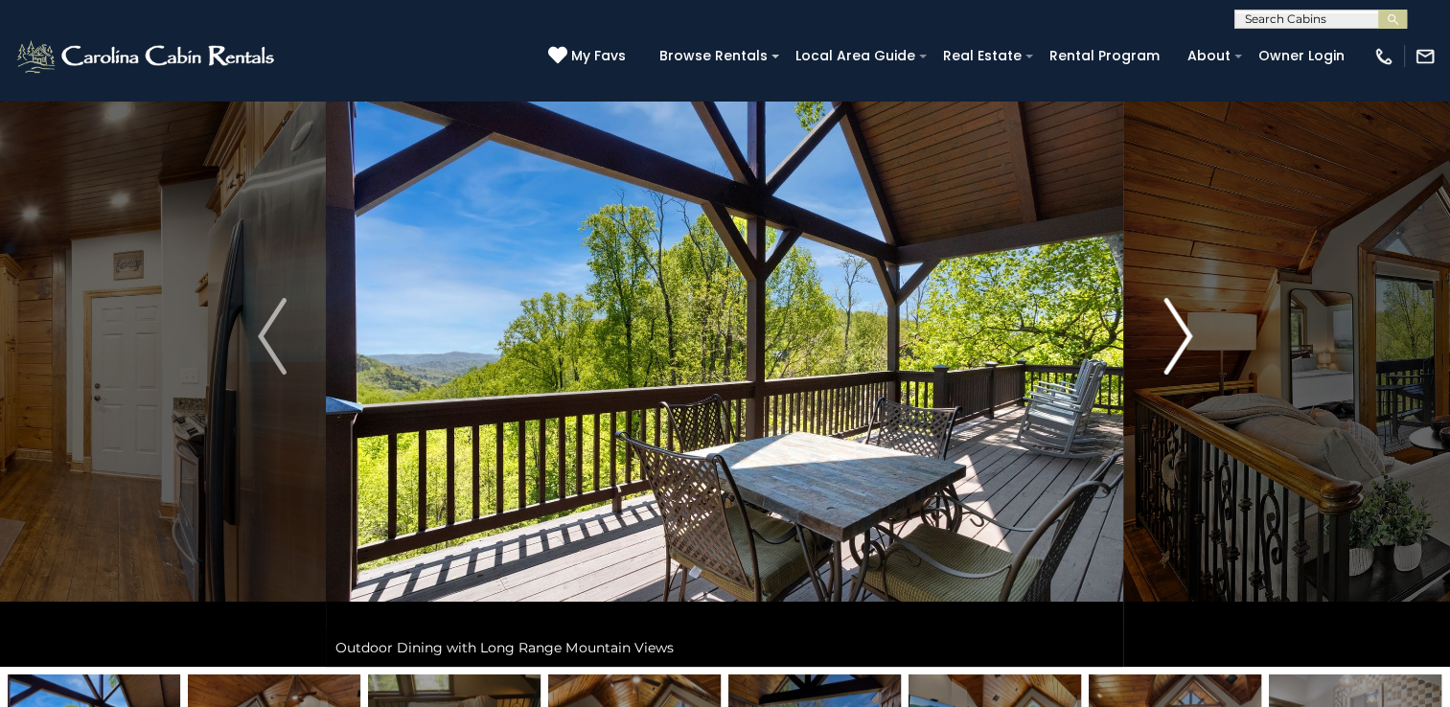
click at [1176, 344] on img "Next" at bounding box center [1177, 336] width 29 height 77
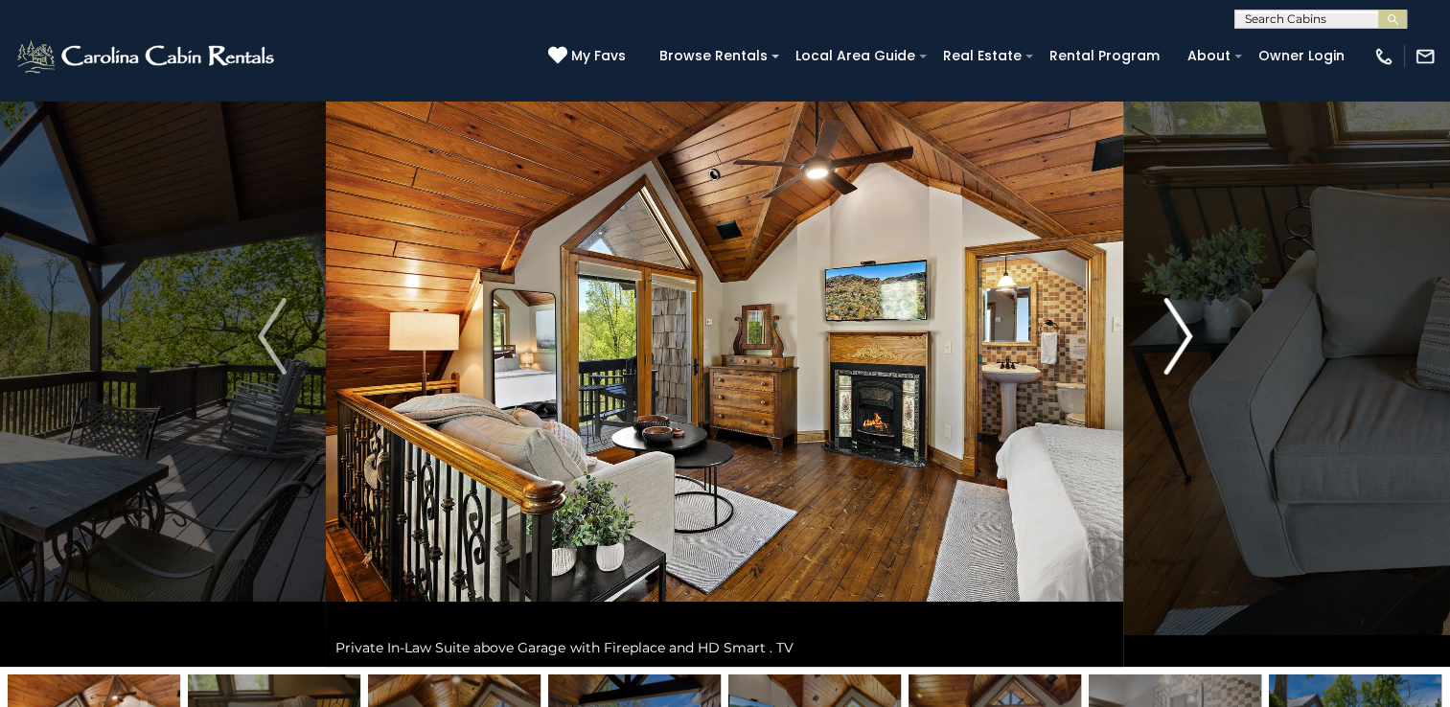
click at [1176, 344] on img "Next" at bounding box center [1177, 336] width 29 height 77
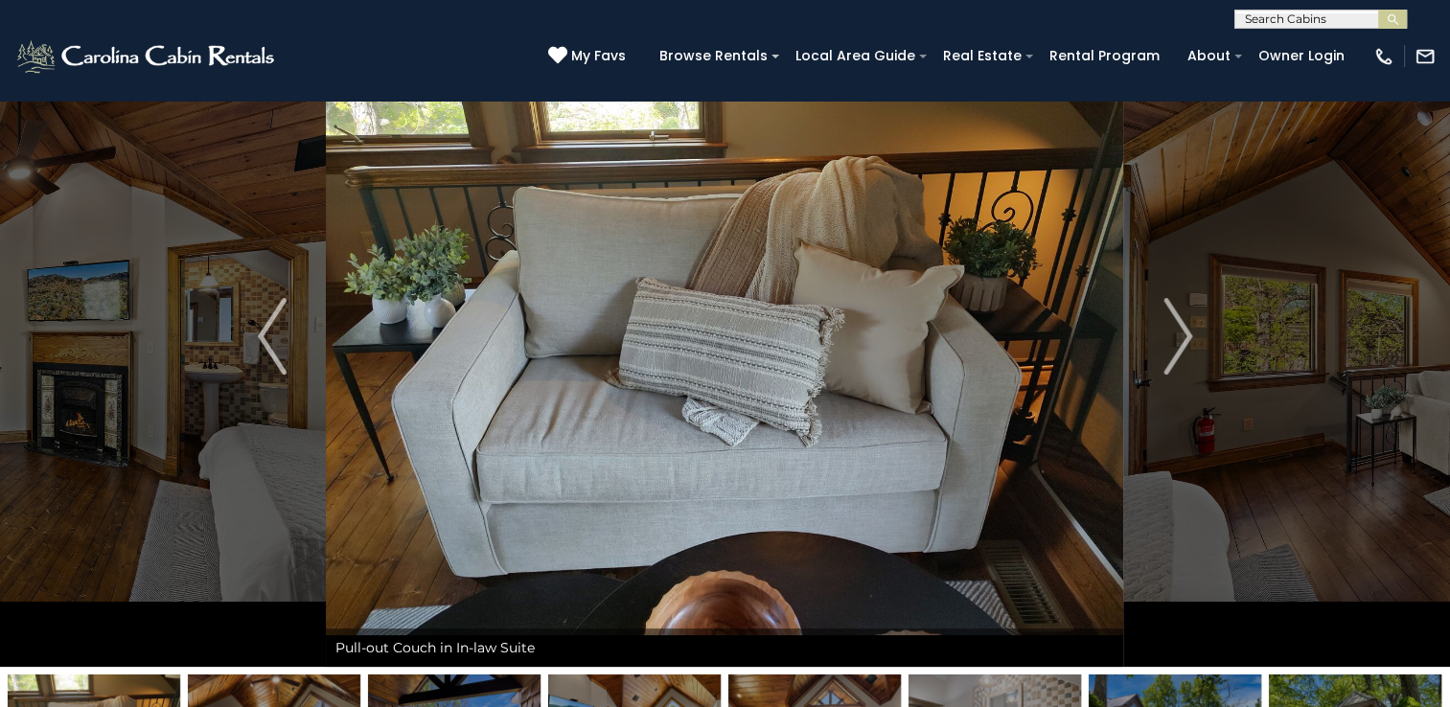
click at [1449, 74] on div "(828) 295-6000 My Favs Browse Rentals Local Area Guide Activities & Attractions…" at bounding box center [725, 65] width 1450 height 72
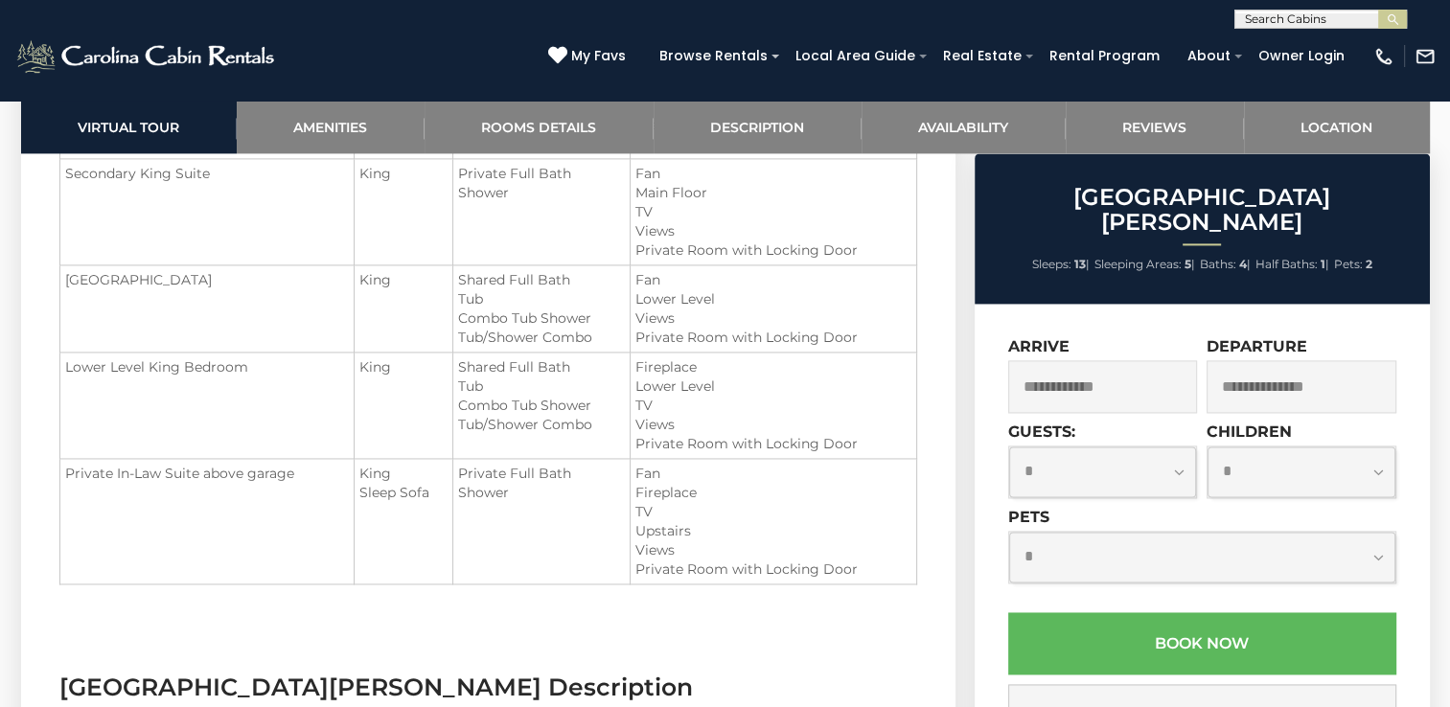
scroll to position [2696, 0]
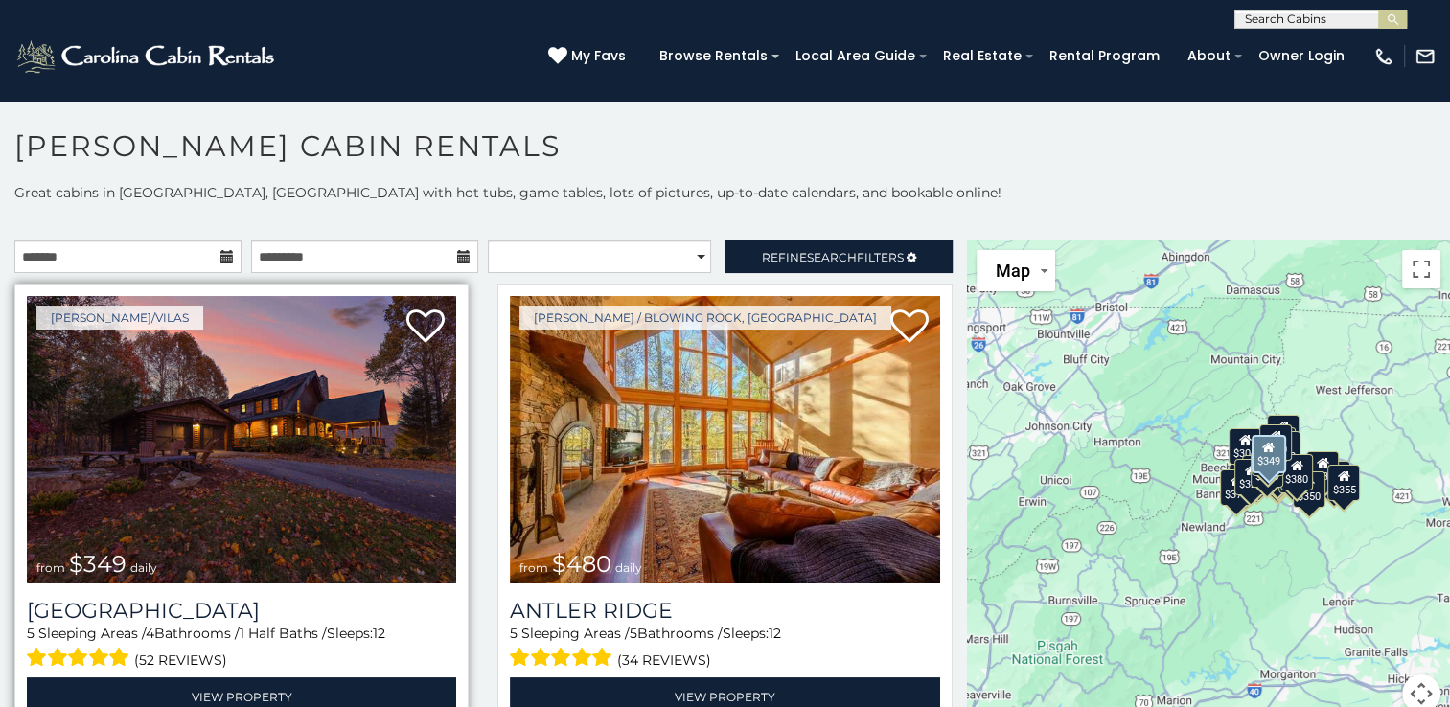
click at [310, 529] on img at bounding box center [241, 439] width 429 height 287
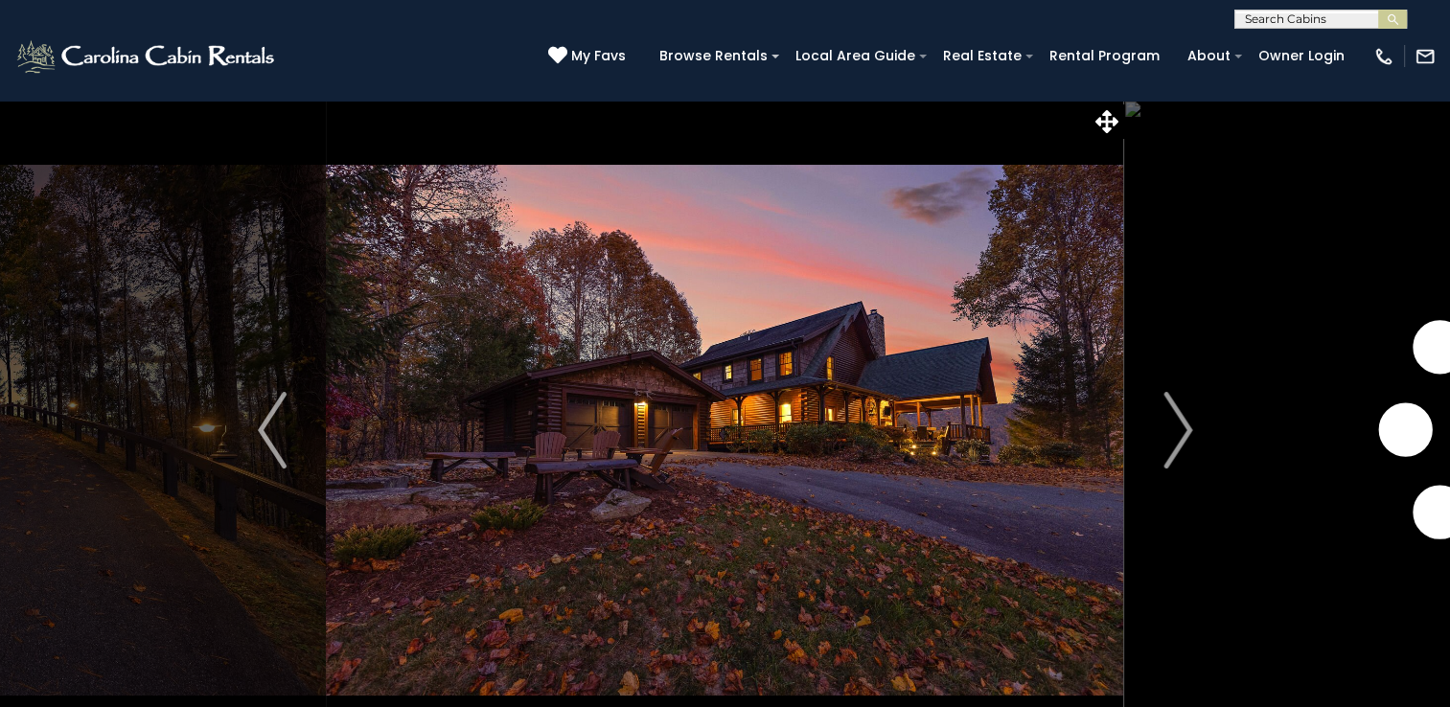
click at [1271, 13] on input "text" at bounding box center [1319, 22] width 168 height 19
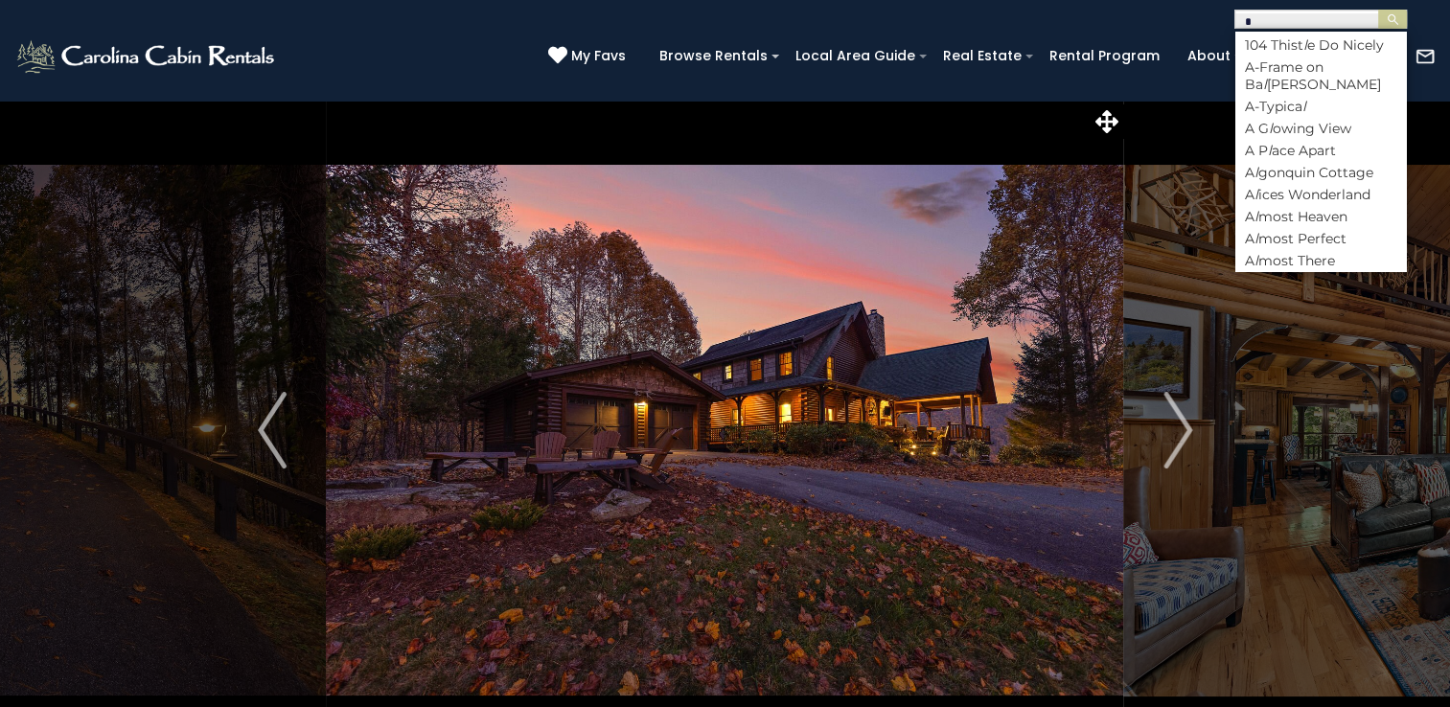
click at [1282, 21] on input "*" at bounding box center [1319, 22] width 168 height 19
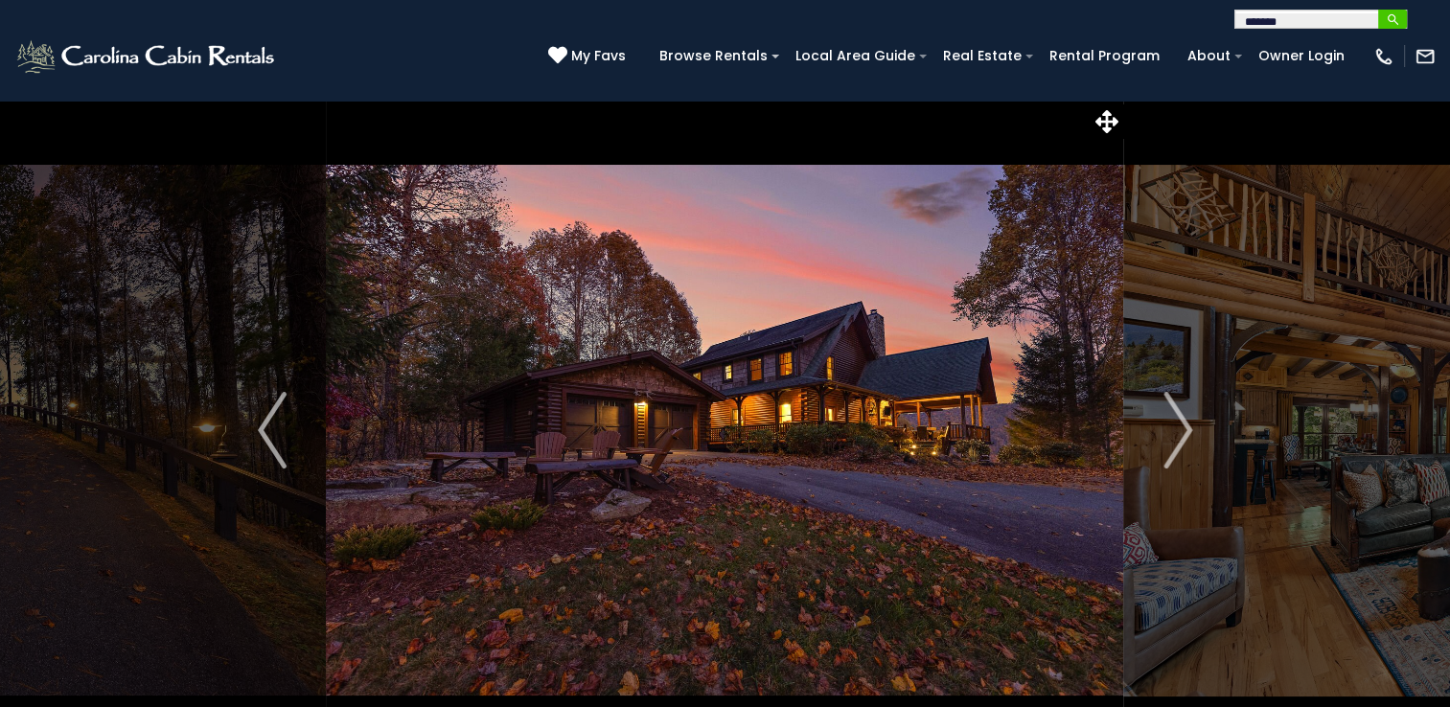
type input "******"
click at [1391, 21] on img "submit" at bounding box center [1393, 19] width 14 height 14
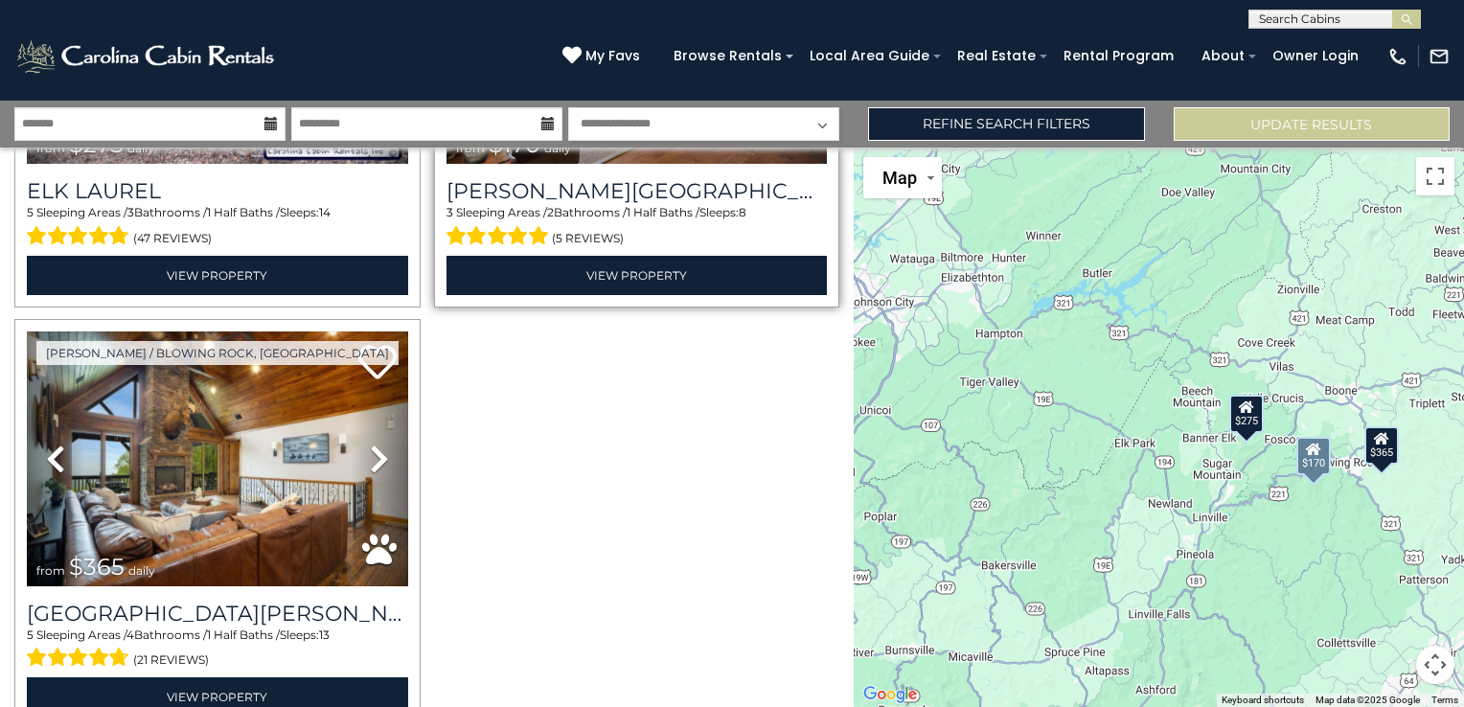
scroll to position [379, 0]
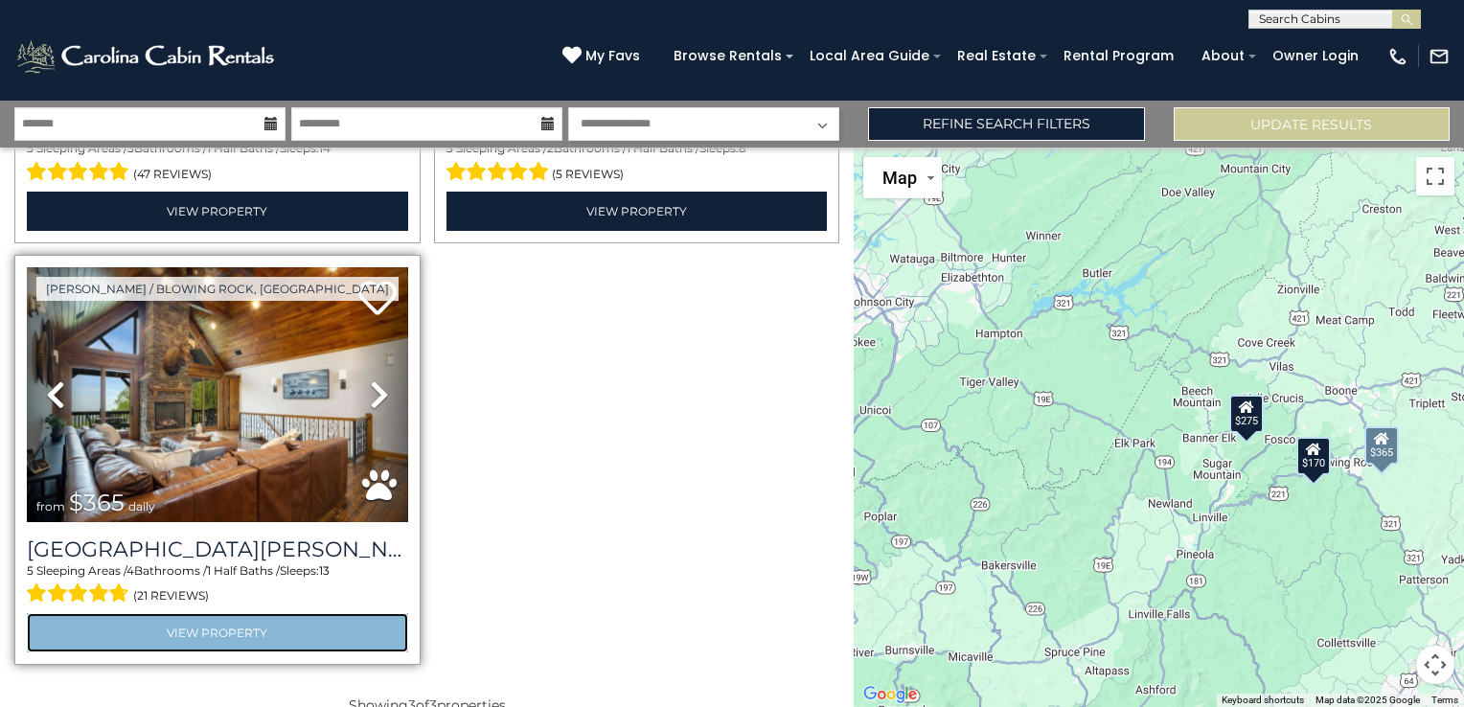
click at [215, 619] on link "View Property" at bounding box center [217, 632] width 381 height 39
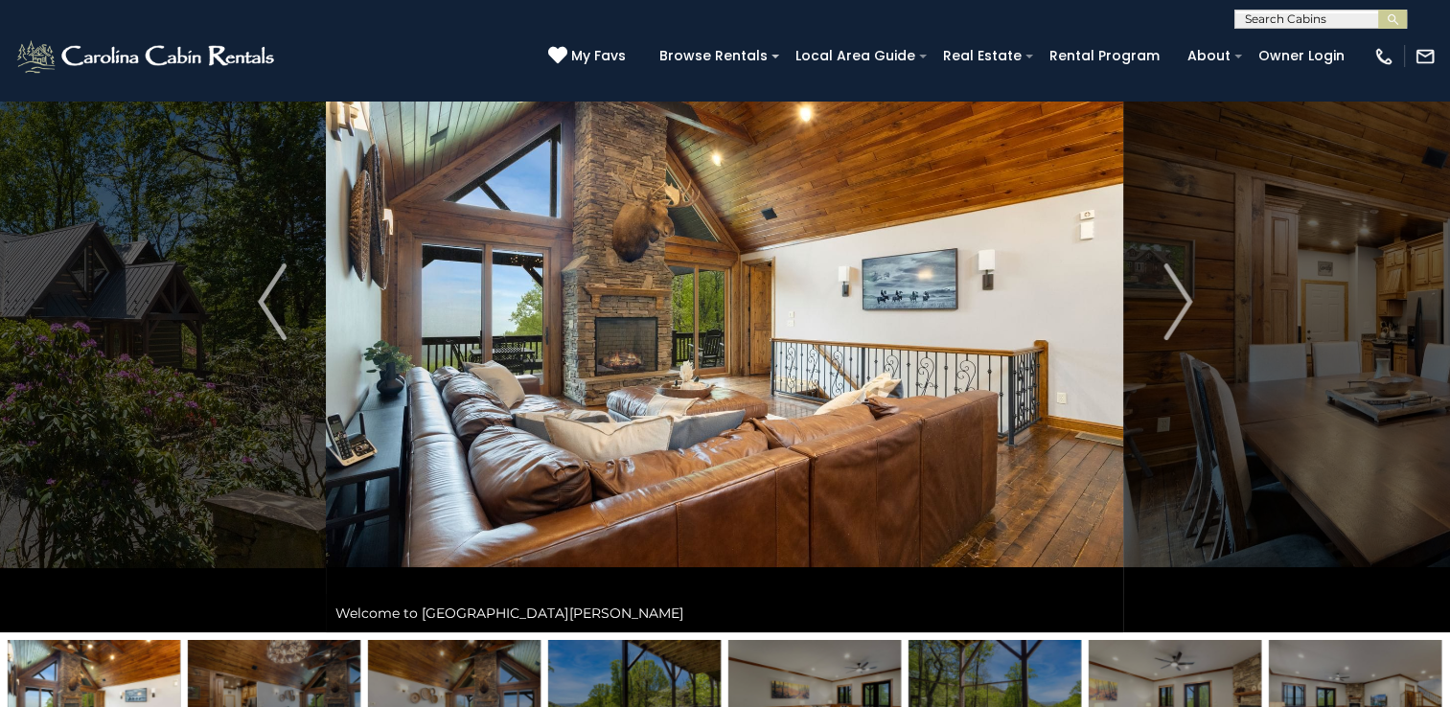
scroll to position [71, 0]
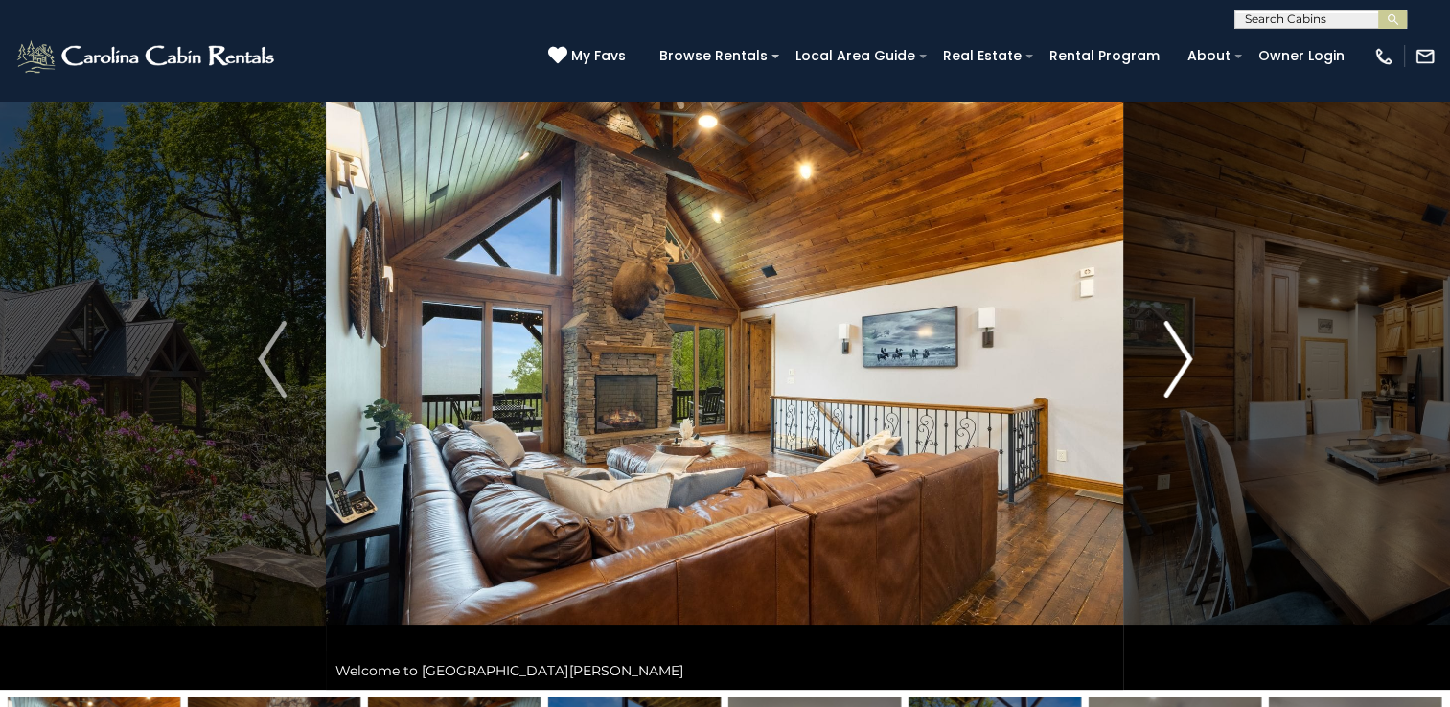
click at [1173, 351] on img "Next" at bounding box center [1177, 359] width 29 height 77
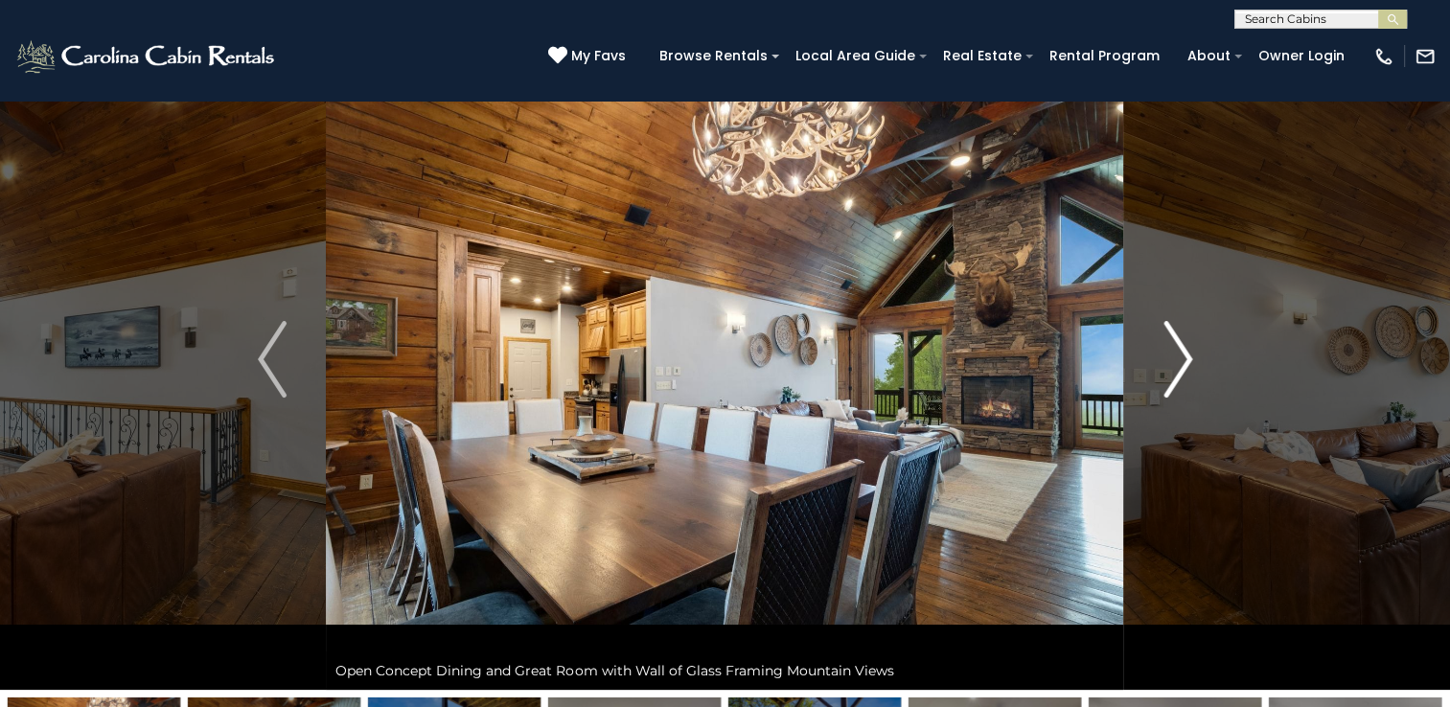
click at [1189, 355] on img "Next" at bounding box center [1177, 359] width 29 height 77
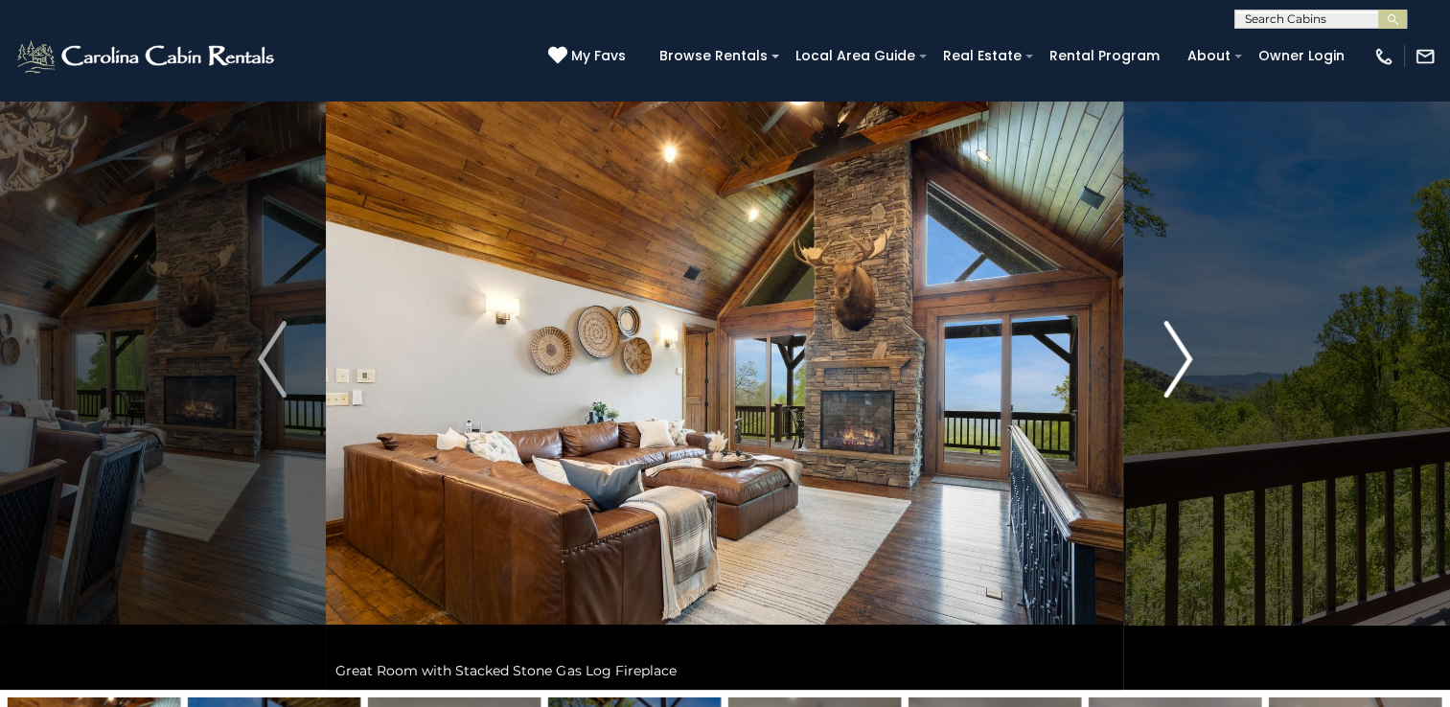
click at [1189, 355] on img "Next" at bounding box center [1177, 359] width 29 height 77
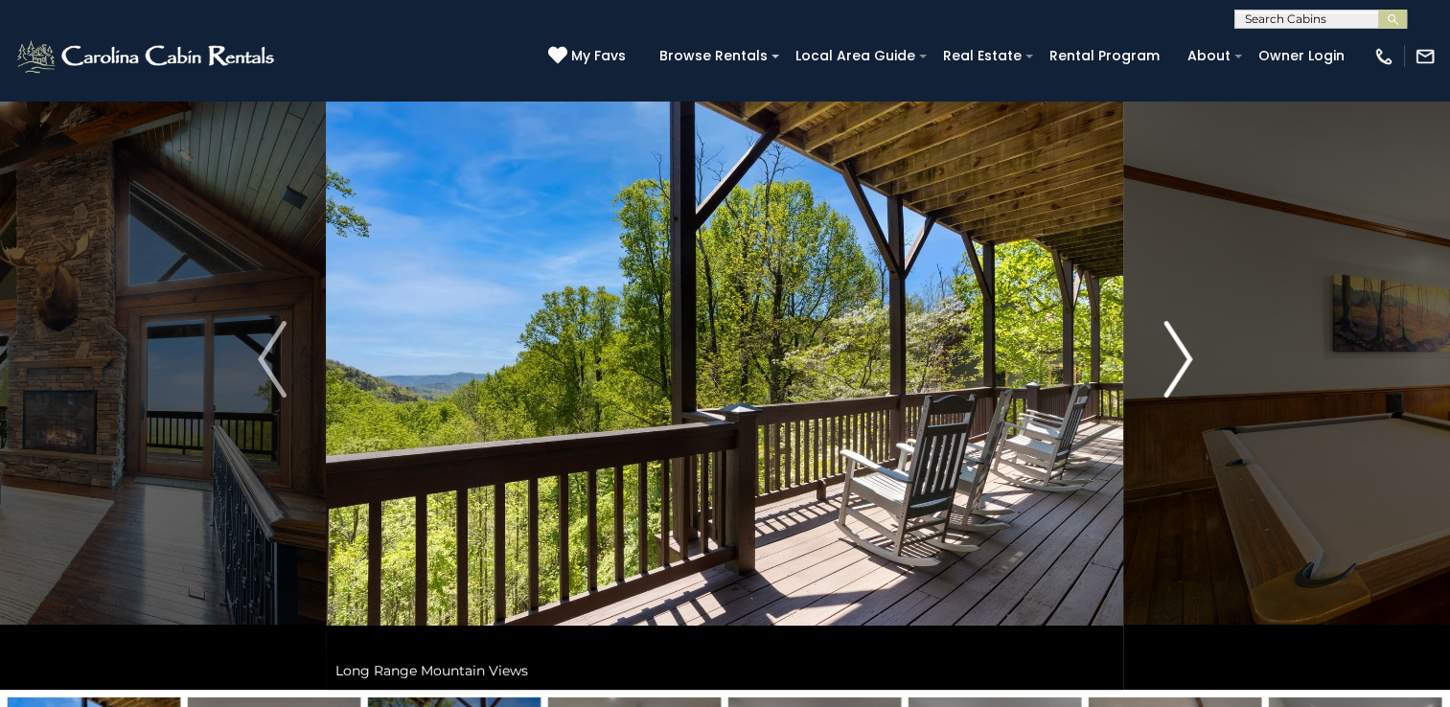
drag, startPoint x: 1189, startPoint y: 355, endPoint x: 1169, endPoint y: 333, distance: 29.8
click at [1169, 333] on img "Next" at bounding box center [1177, 359] width 29 height 77
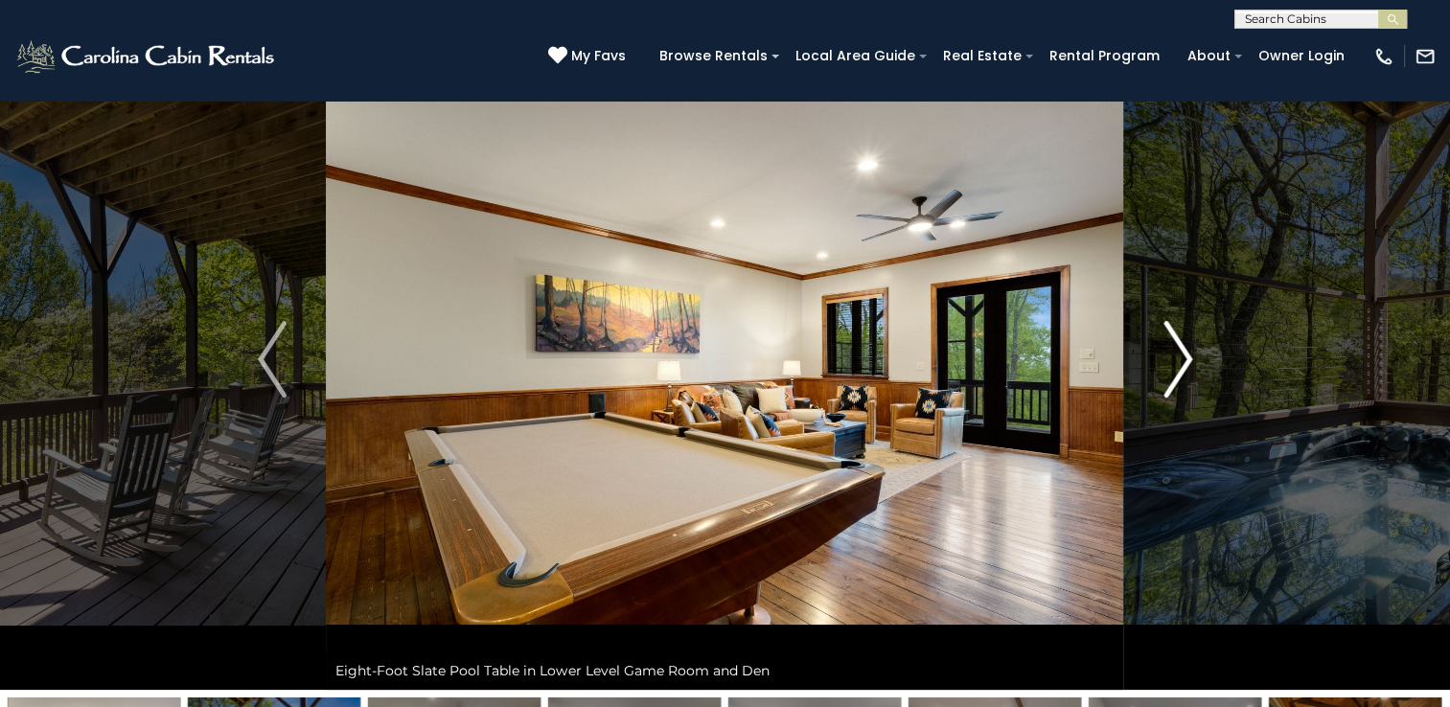
click at [1169, 333] on img "Next" at bounding box center [1177, 359] width 29 height 77
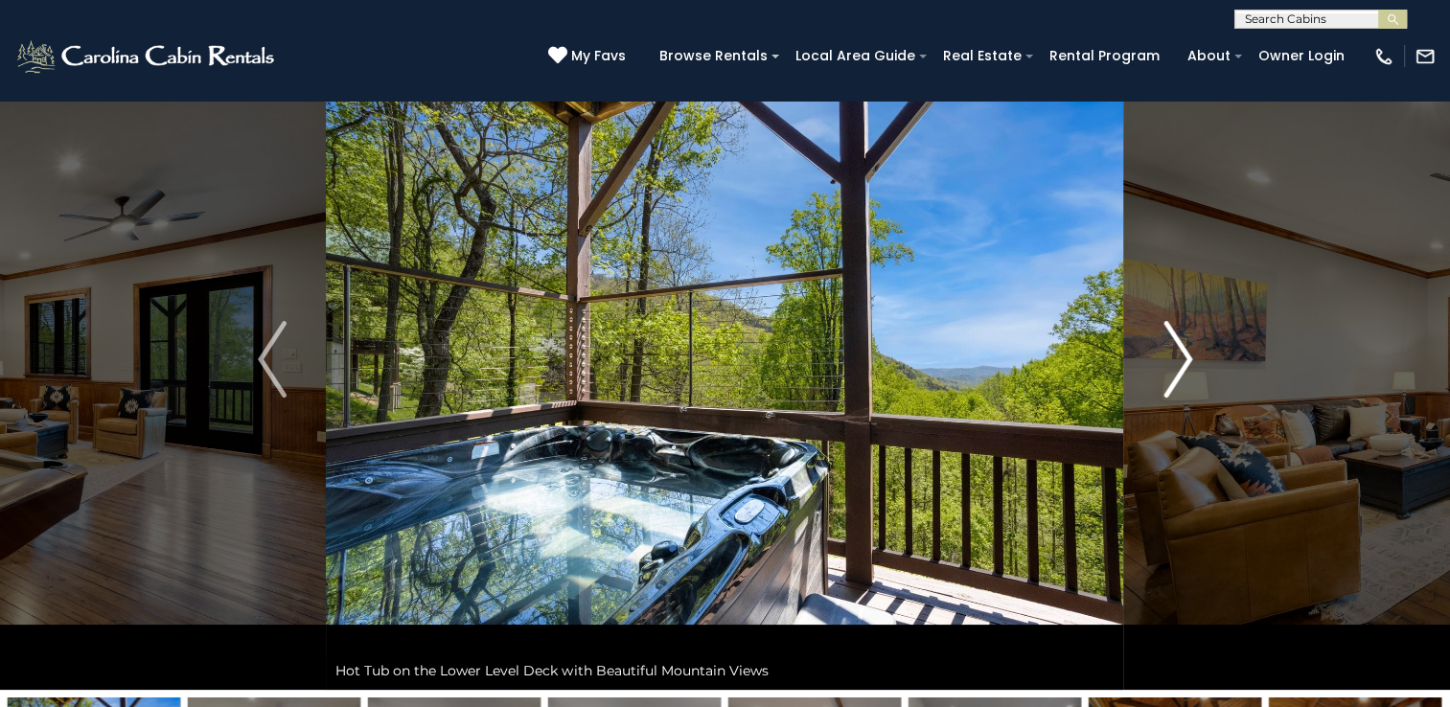
click at [1169, 333] on img "Next" at bounding box center [1177, 359] width 29 height 77
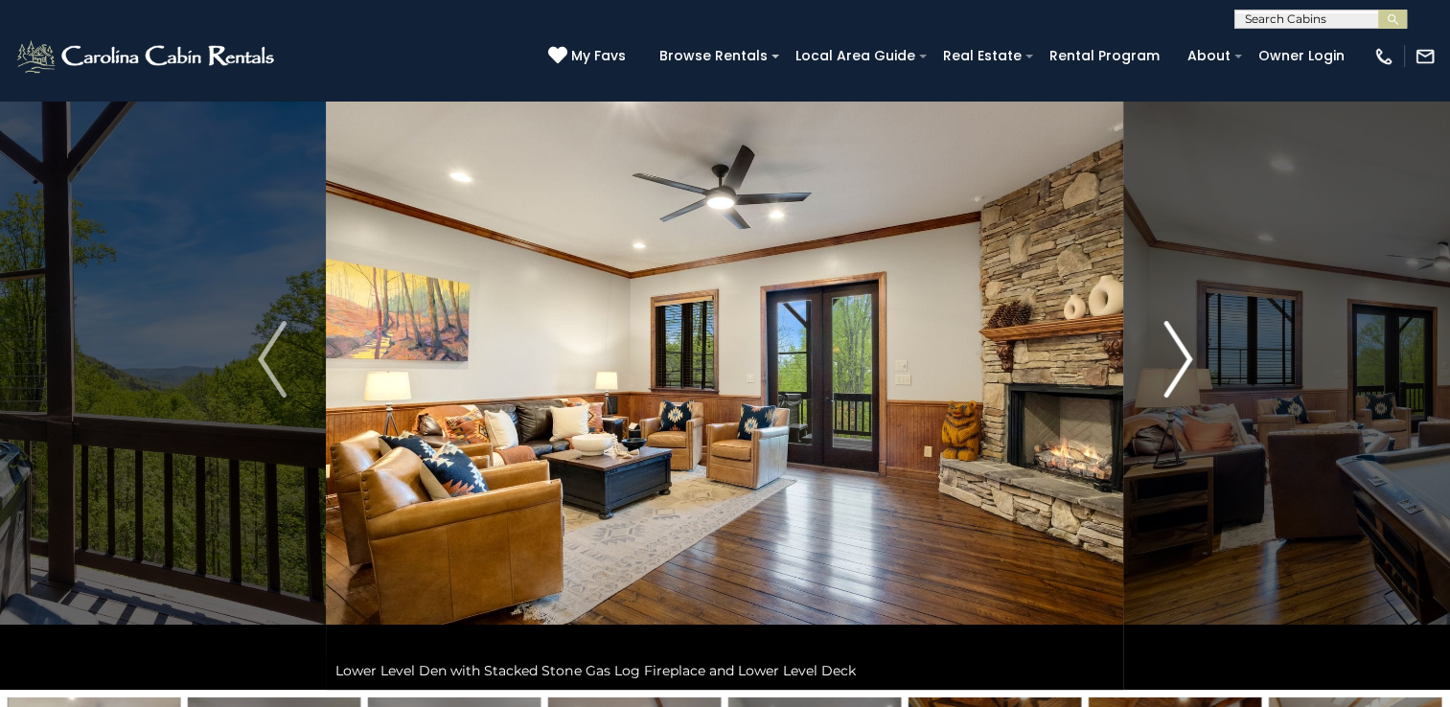
click at [1169, 333] on img "Next" at bounding box center [1177, 359] width 29 height 77
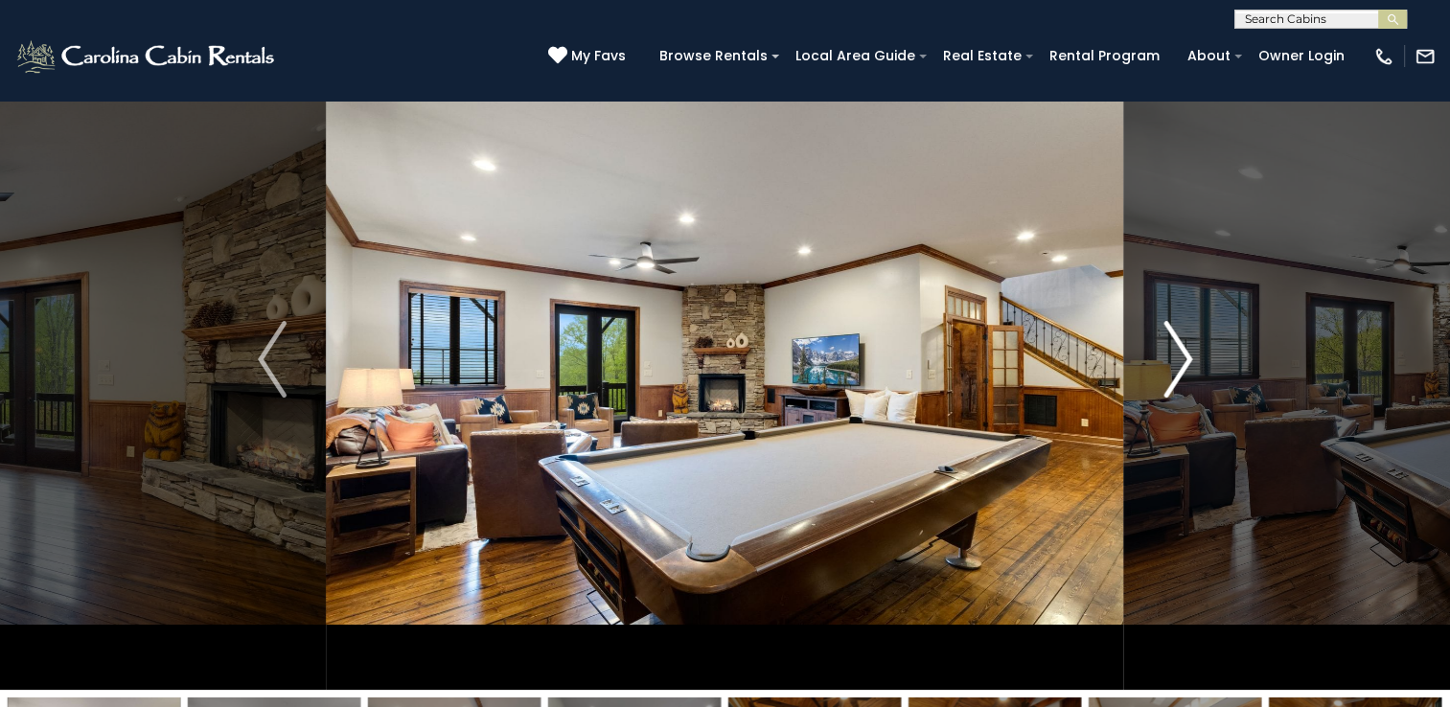
click at [1169, 333] on img "Next" at bounding box center [1177, 359] width 29 height 77
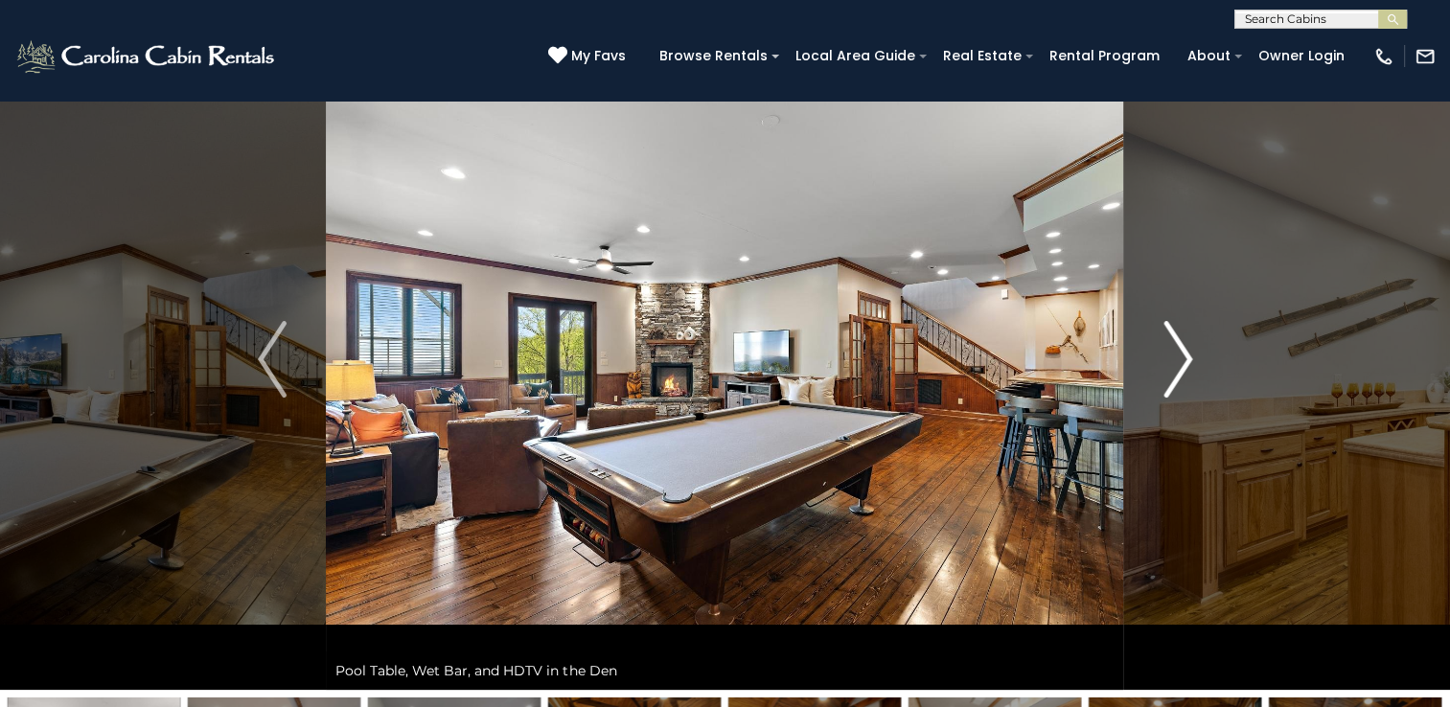
click at [1169, 333] on img "Next" at bounding box center [1177, 359] width 29 height 77
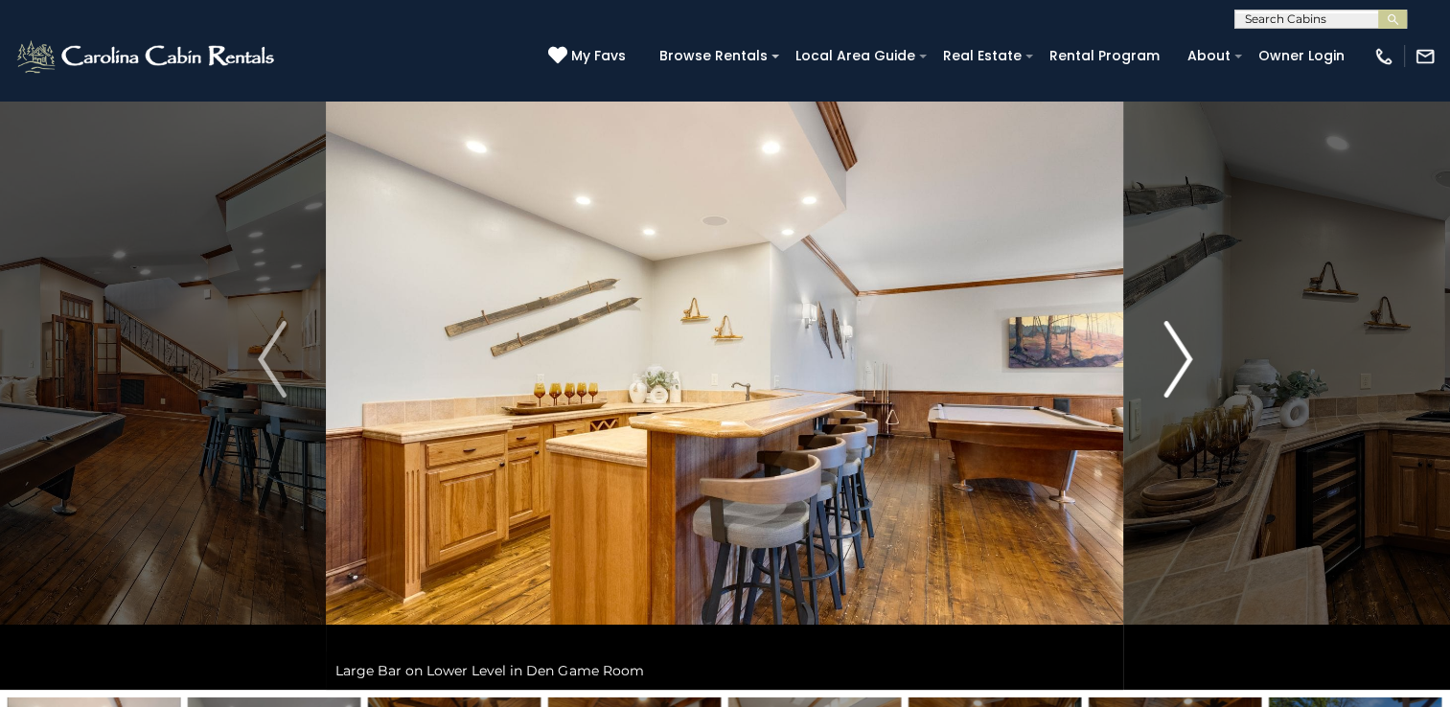
click at [1169, 333] on img "Next" at bounding box center [1177, 359] width 29 height 77
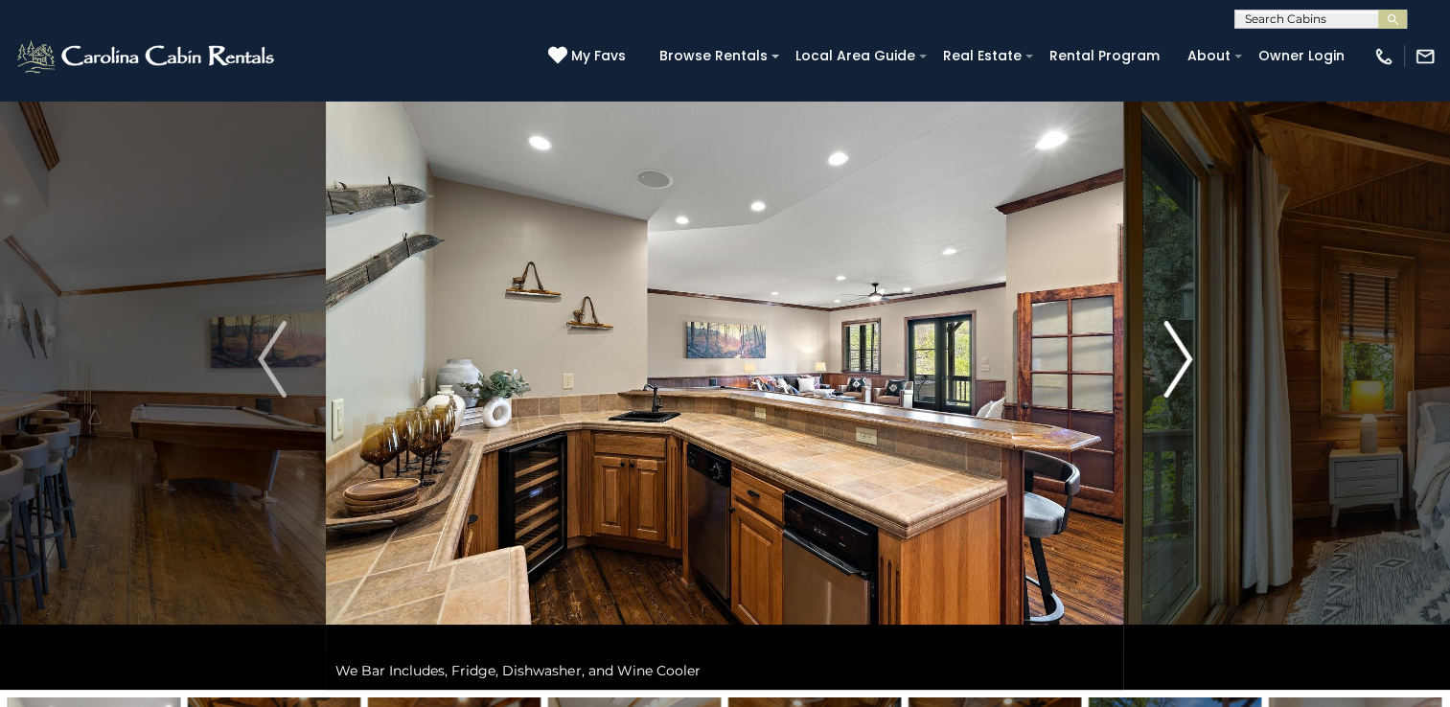
click at [1169, 333] on img "Next" at bounding box center [1177, 359] width 29 height 77
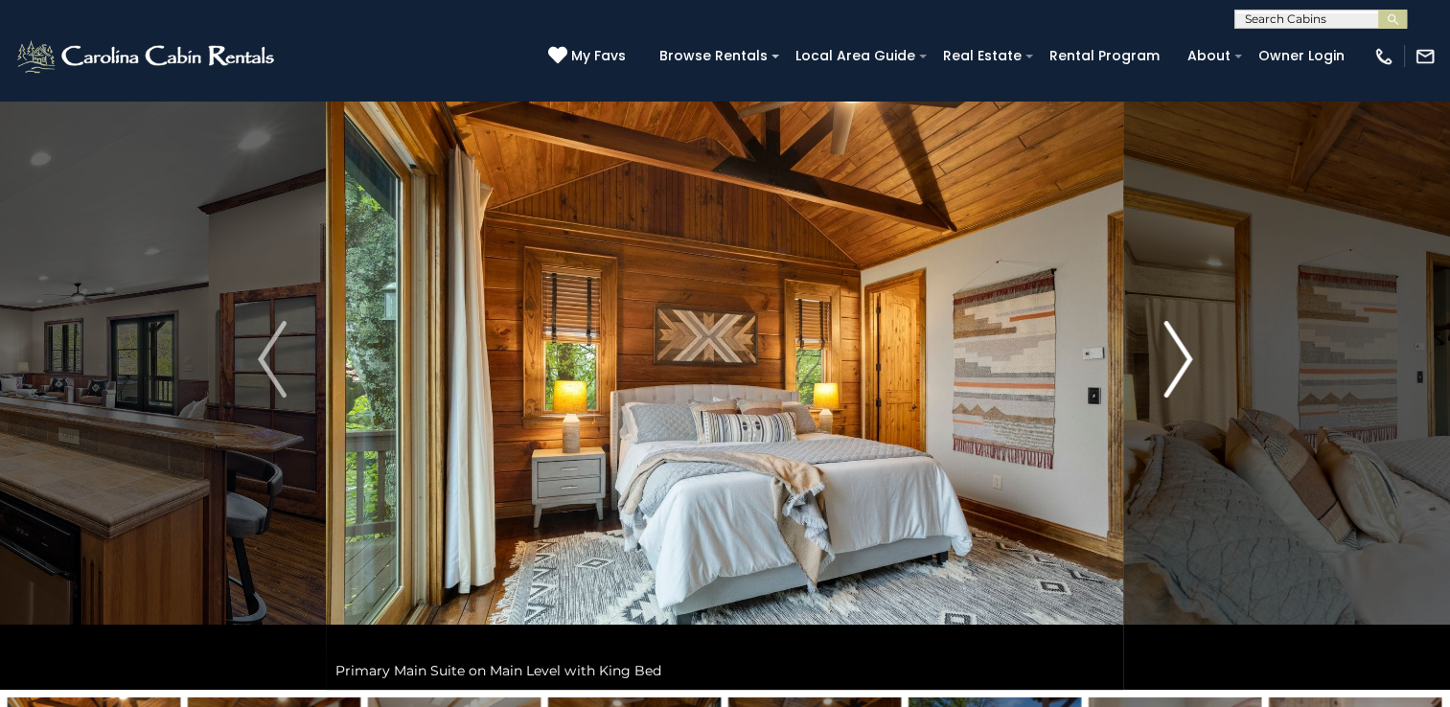
click at [1169, 333] on img "Next" at bounding box center [1177, 359] width 29 height 77
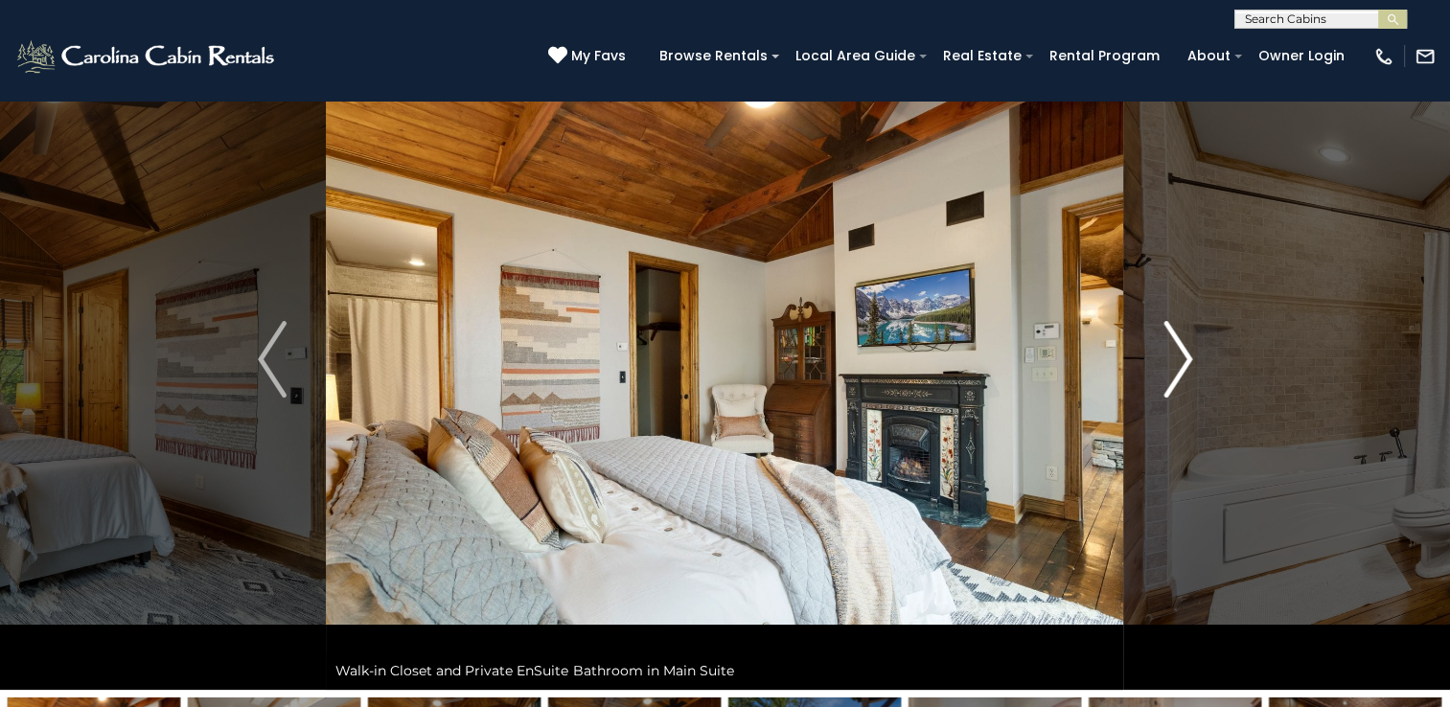
click at [1169, 333] on img "Next" at bounding box center [1177, 359] width 29 height 77
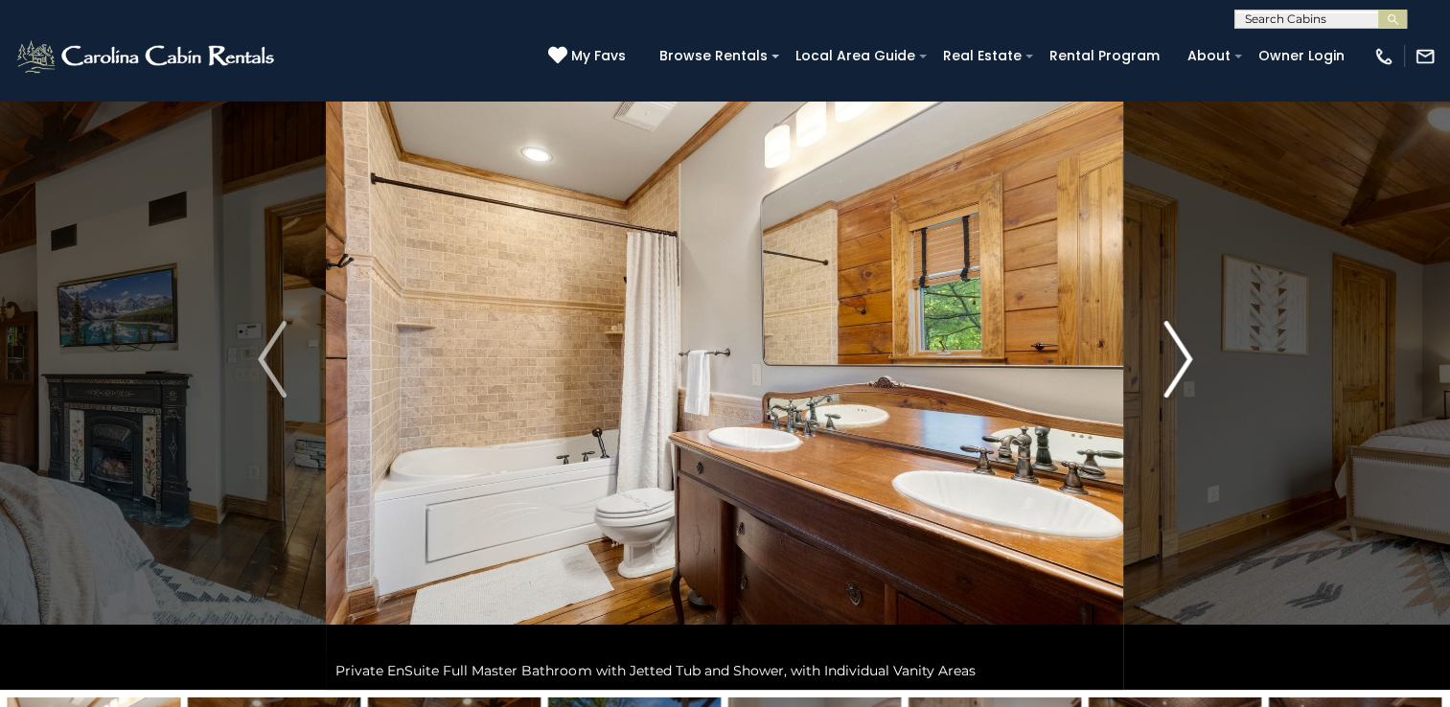
click at [1169, 333] on img "Next" at bounding box center [1177, 359] width 29 height 77
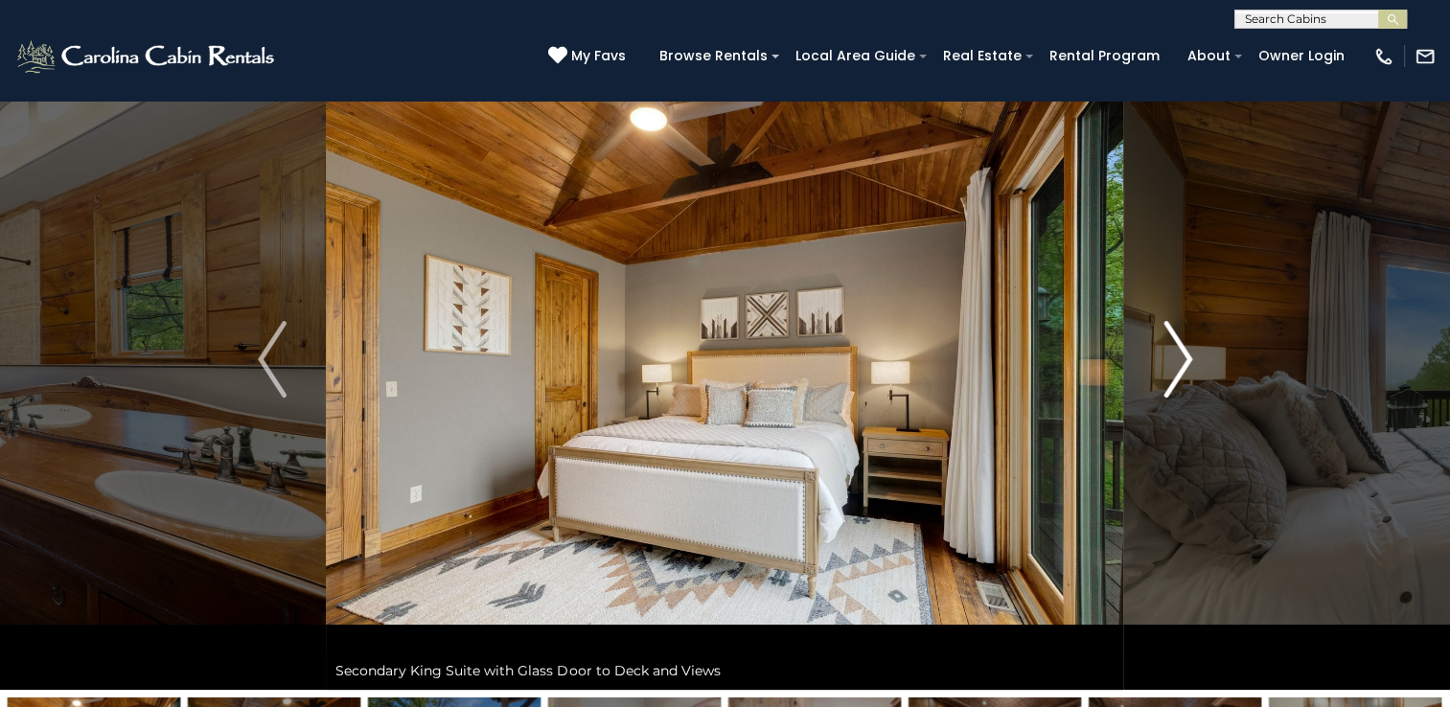
click at [1169, 333] on img "Next" at bounding box center [1177, 359] width 29 height 77
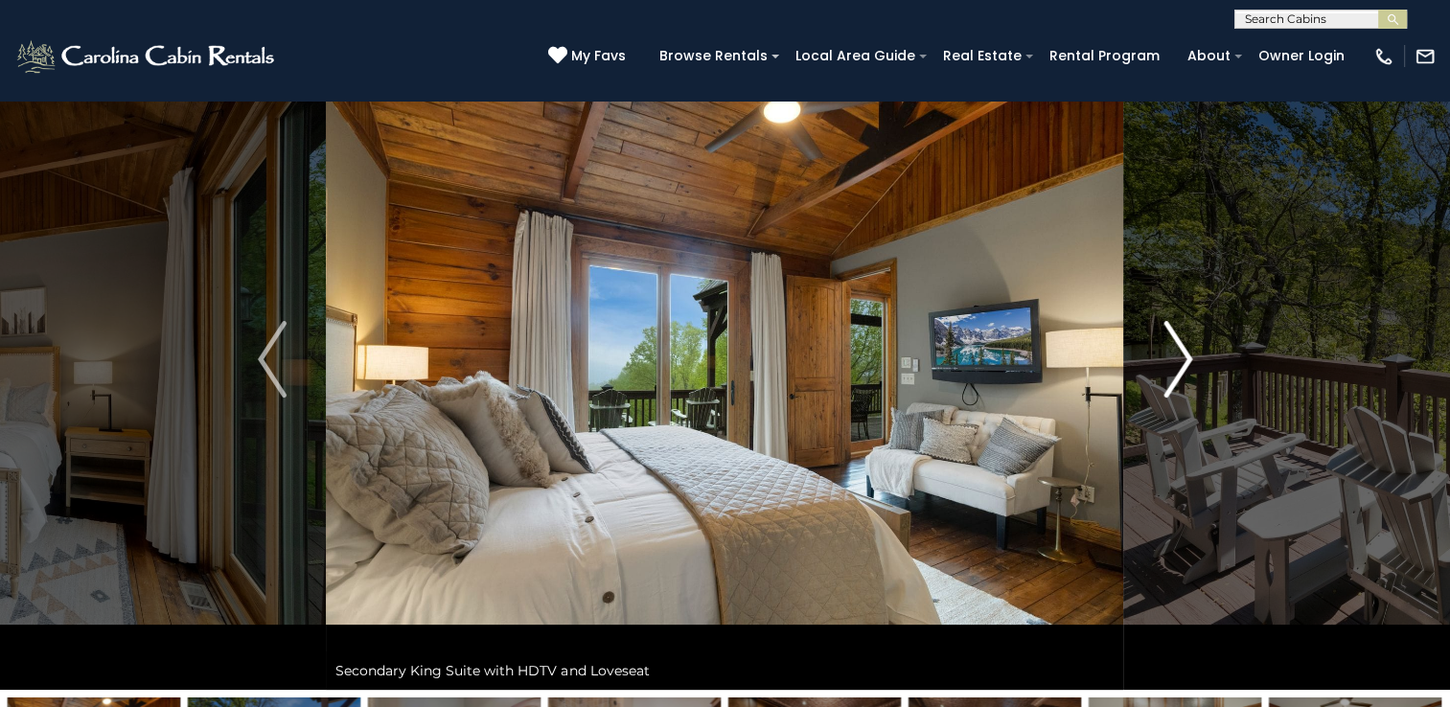
click at [1169, 333] on img "Next" at bounding box center [1177, 359] width 29 height 77
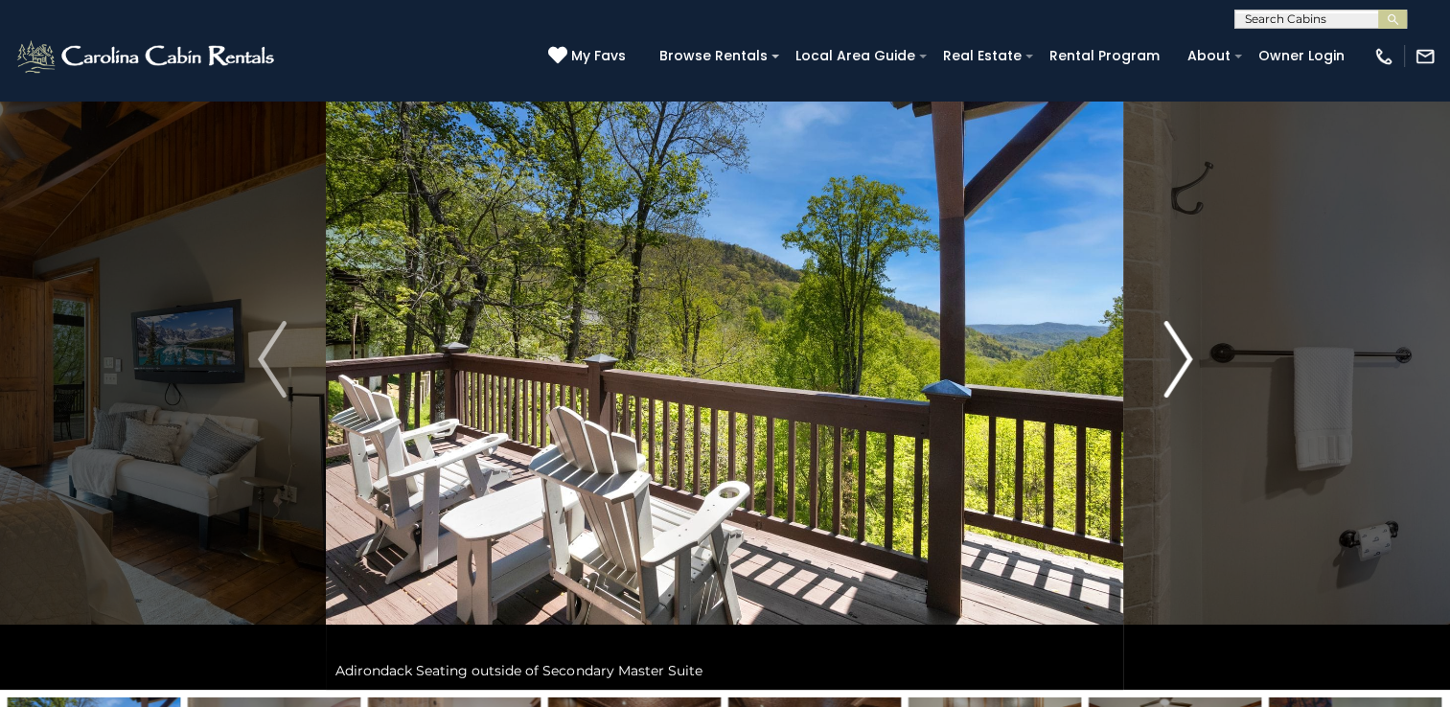
click at [1169, 333] on img "Next" at bounding box center [1177, 359] width 29 height 77
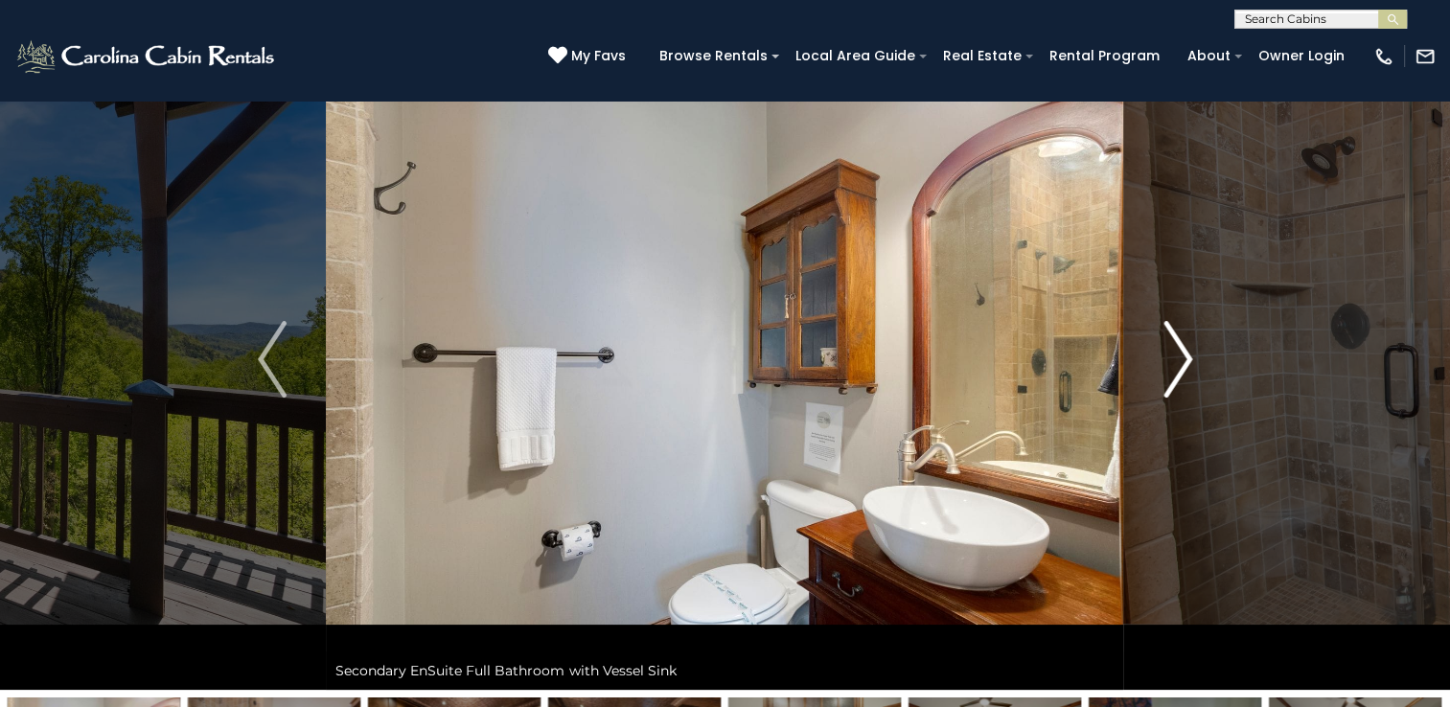
click at [1169, 333] on img "Next" at bounding box center [1177, 359] width 29 height 77
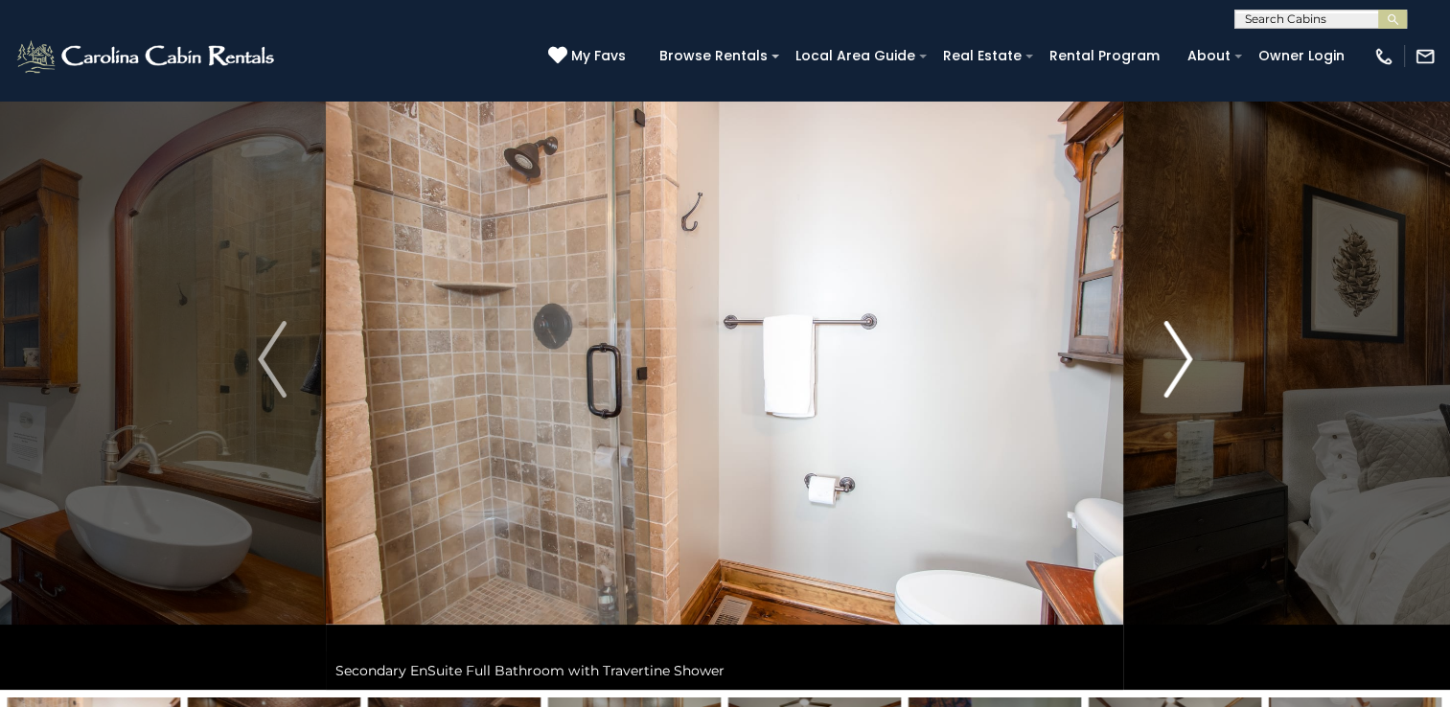
click at [1169, 333] on img "Next" at bounding box center [1177, 359] width 29 height 77
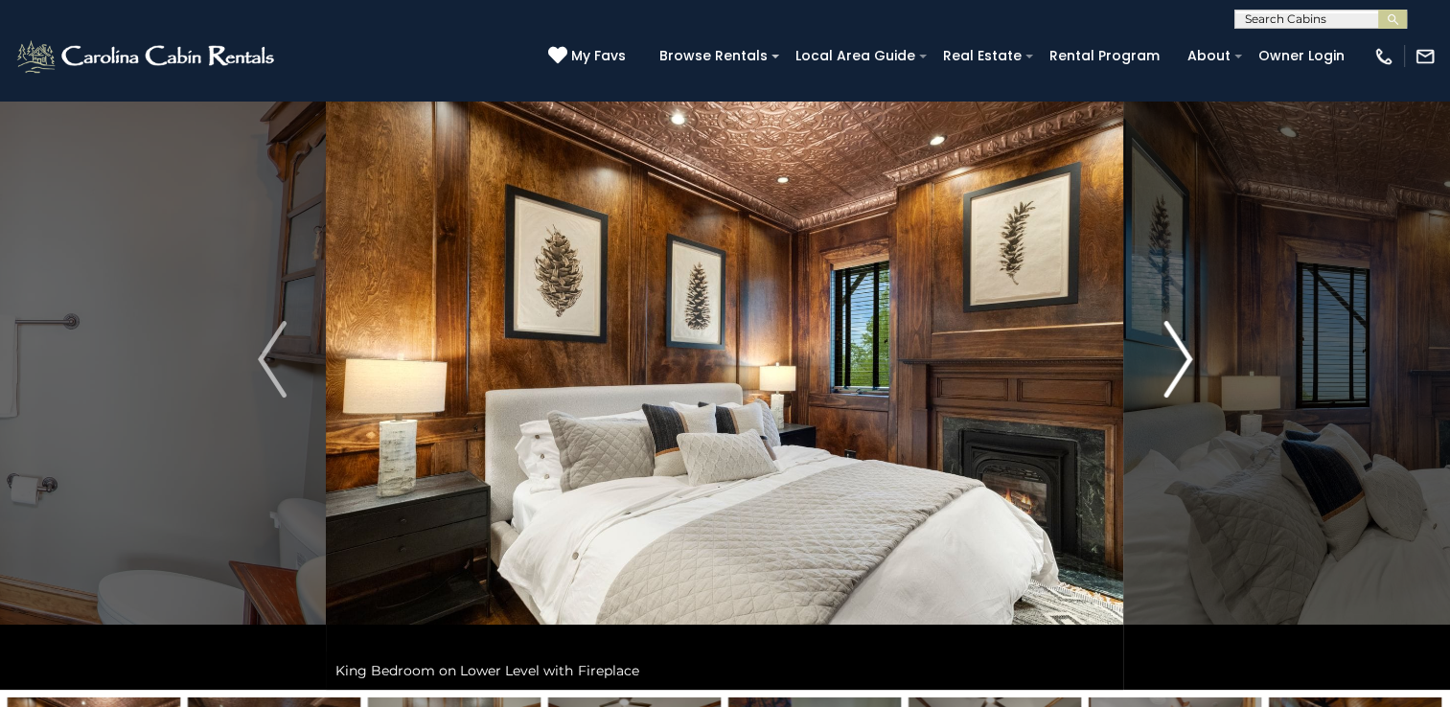
click at [1169, 333] on img "Next" at bounding box center [1177, 359] width 29 height 77
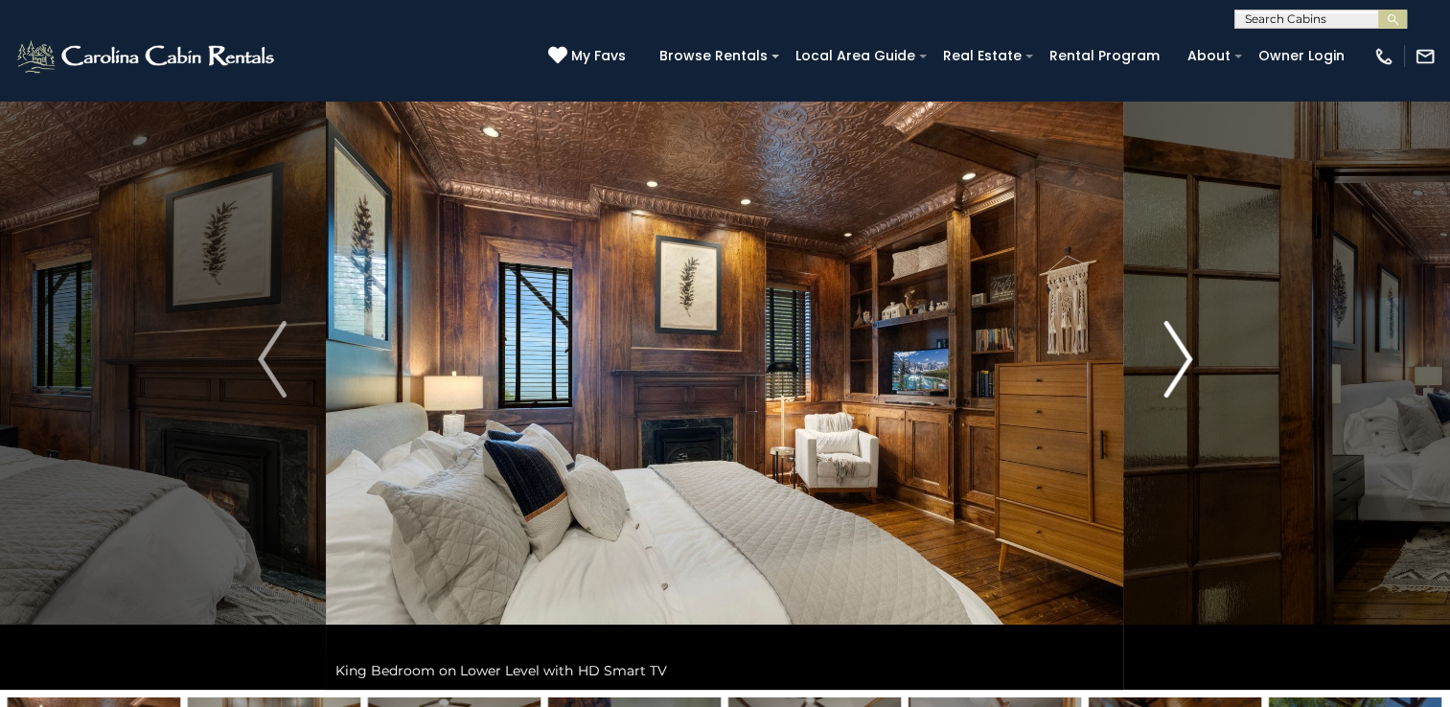
click at [1169, 333] on img "Next" at bounding box center [1177, 359] width 29 height 77
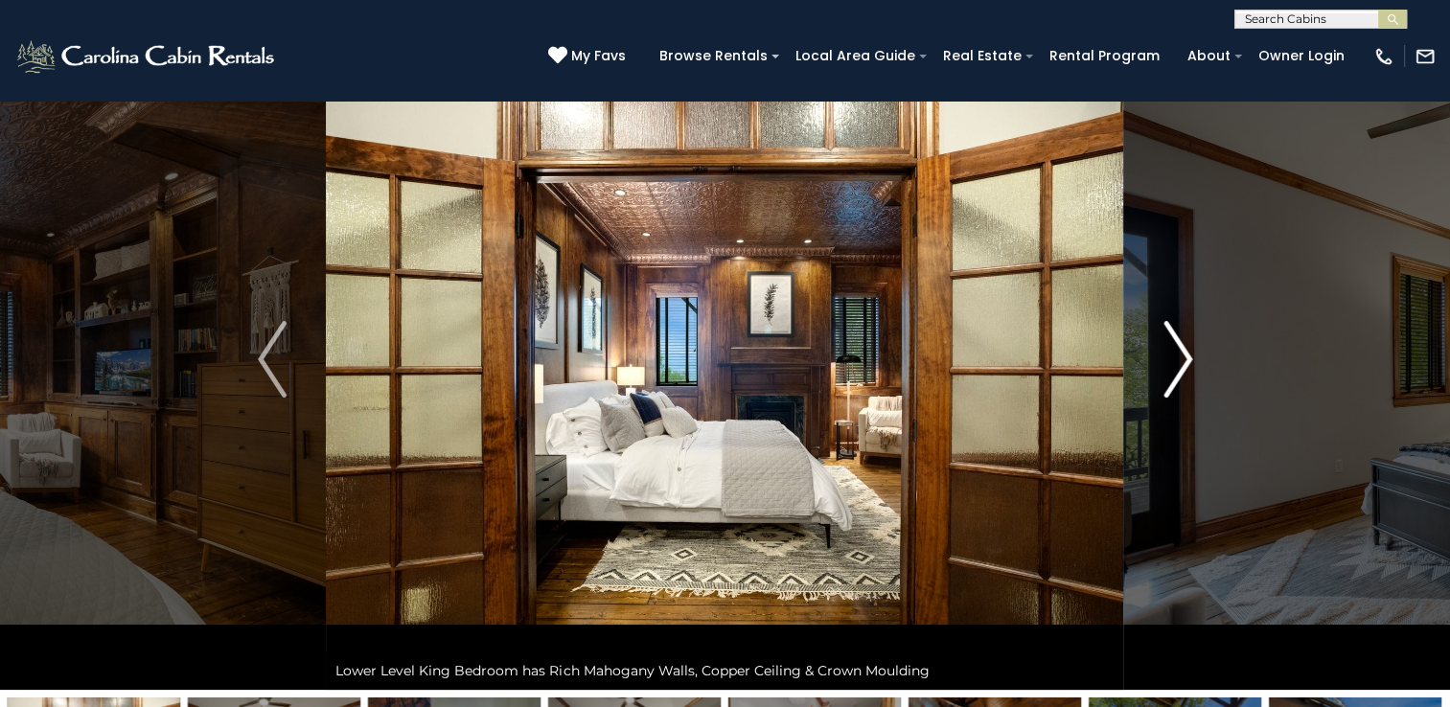
click at [1169, 333] on img "Next" at bounding box center [1177, 359] width 29 height 77
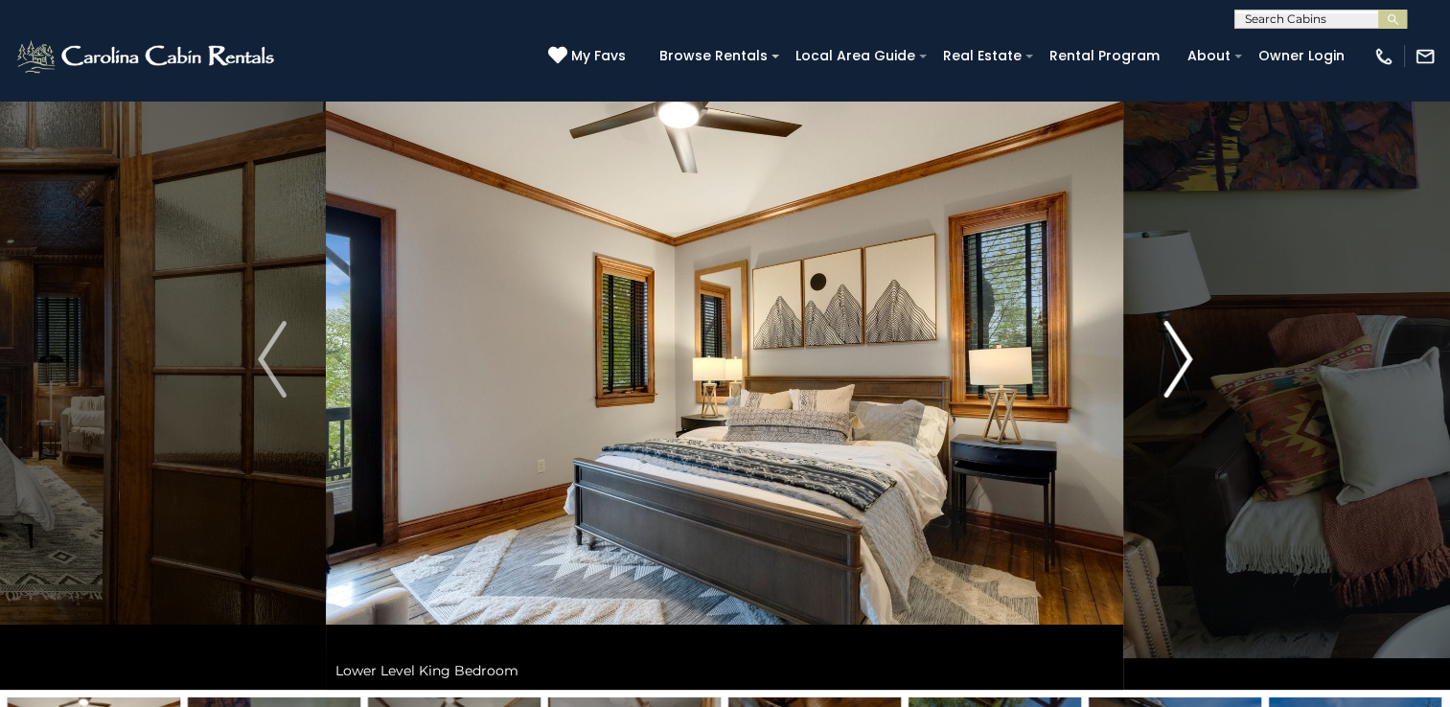
click at [1169, 333] on img "Next" at bounding box center [1177, 359] width 29 height 77
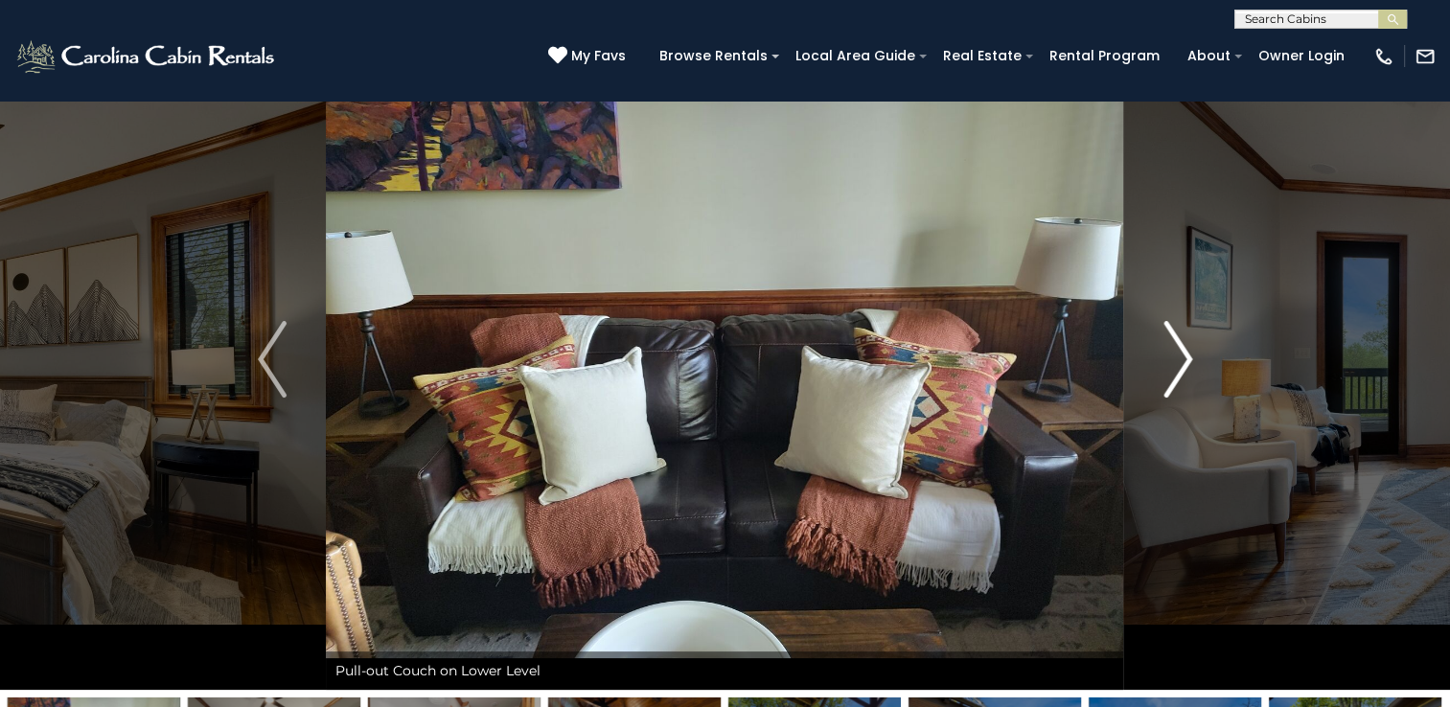
click at [1169, 333] on img "Next" at bounding box center [1177, 359] width 29 height 77
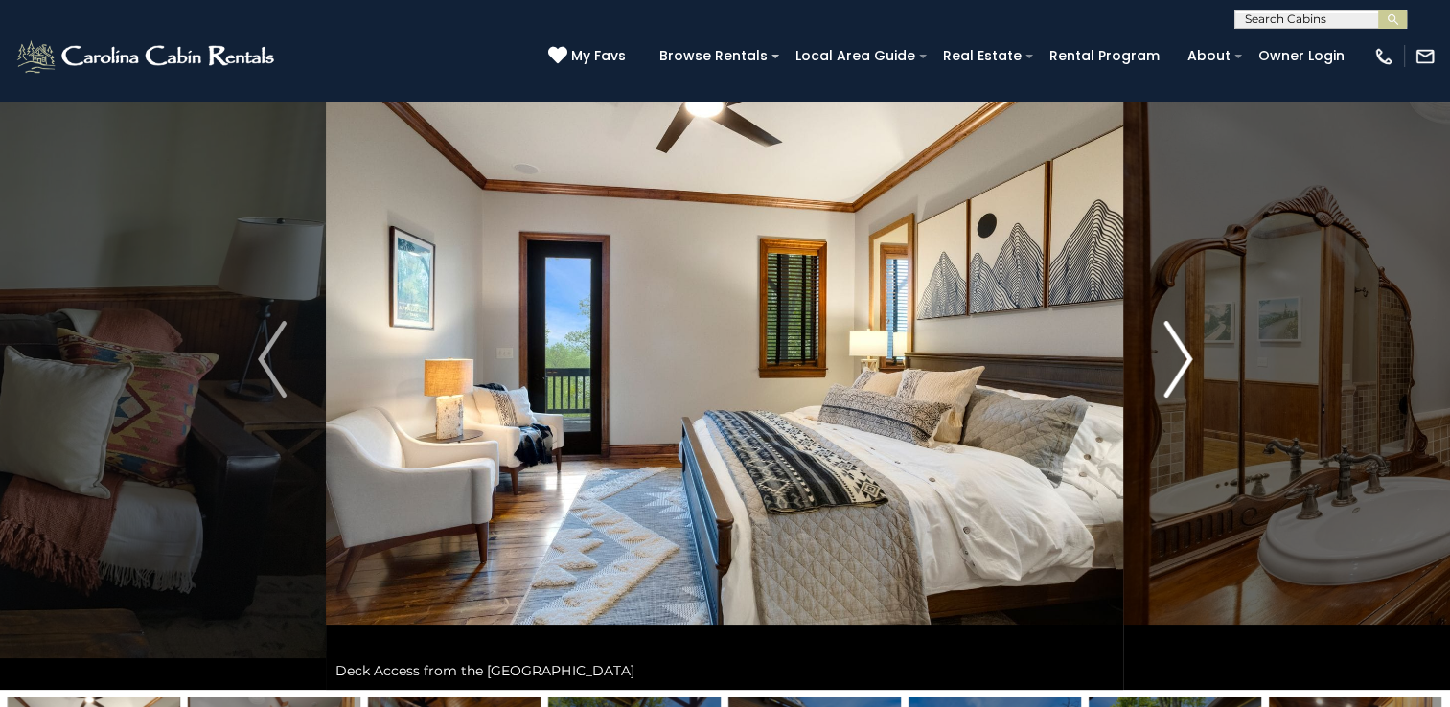
click at [1169, 333] on img "Next" at bounding box center [1177, 359] width 29 height 77
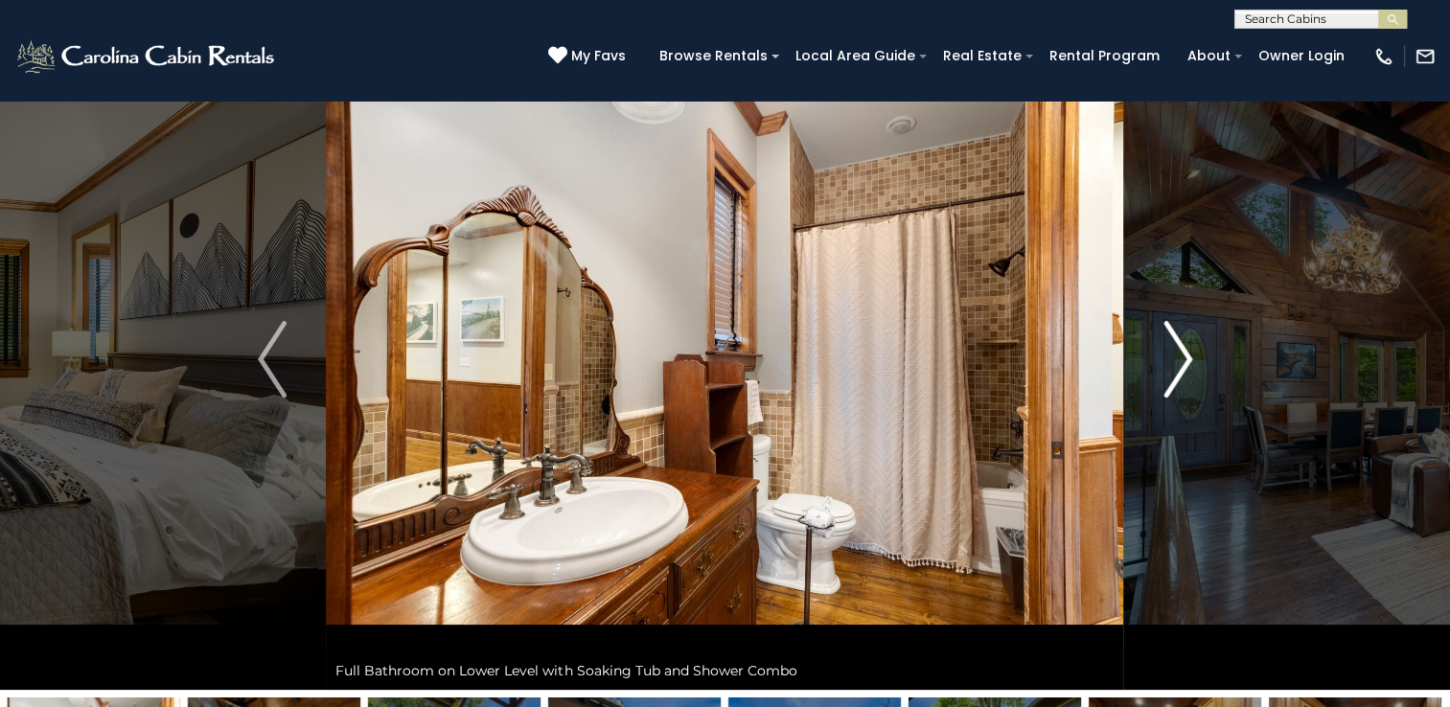
click at [1165, 331] on img "Next" at bounding box center [1177, 359] width 29 height 77
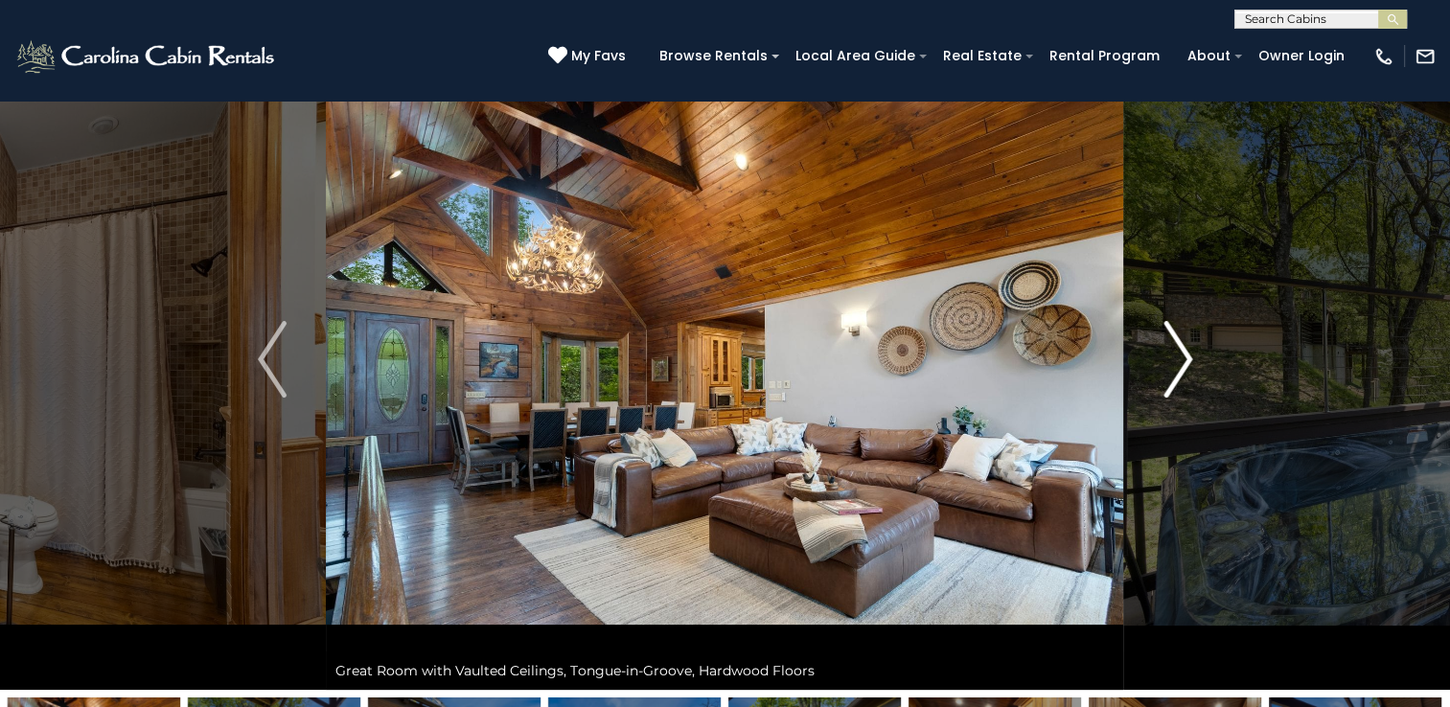
click at [1165, 331] on img "Next" at bounding box center [1177, 359] width 29 height 77
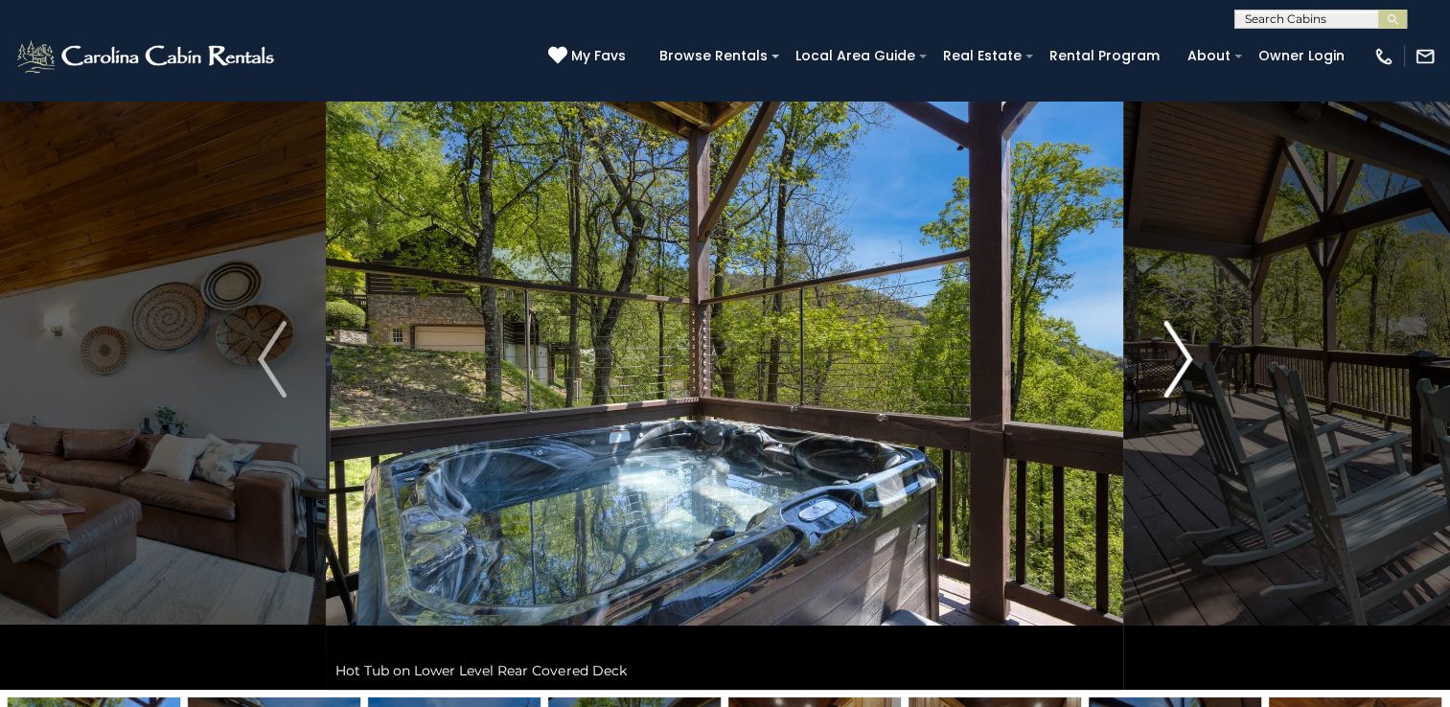
click at [1165, 331] on img "Next" at bounding box center [1177, 359] width 29 height 77
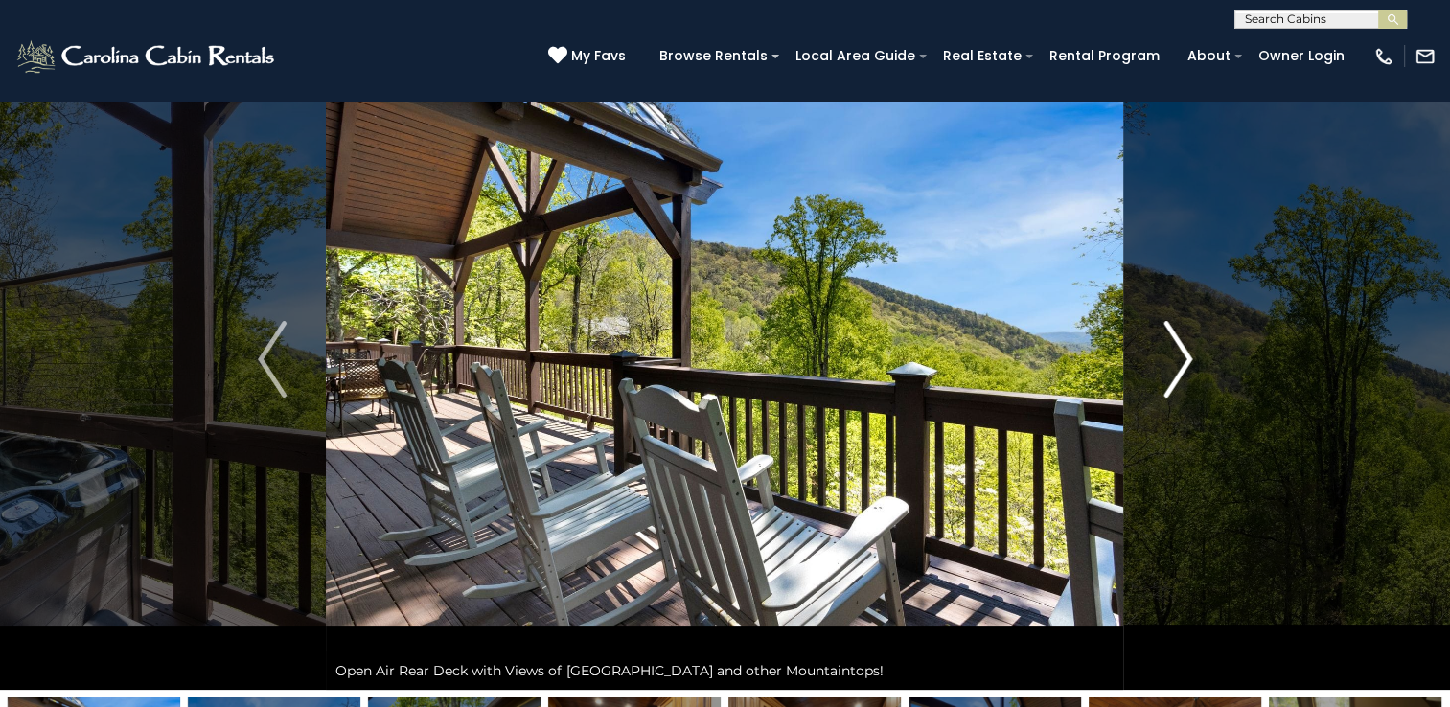
click at [1165, 331] on img "Next" at bounding box center [1177, 359] width 29 height 77
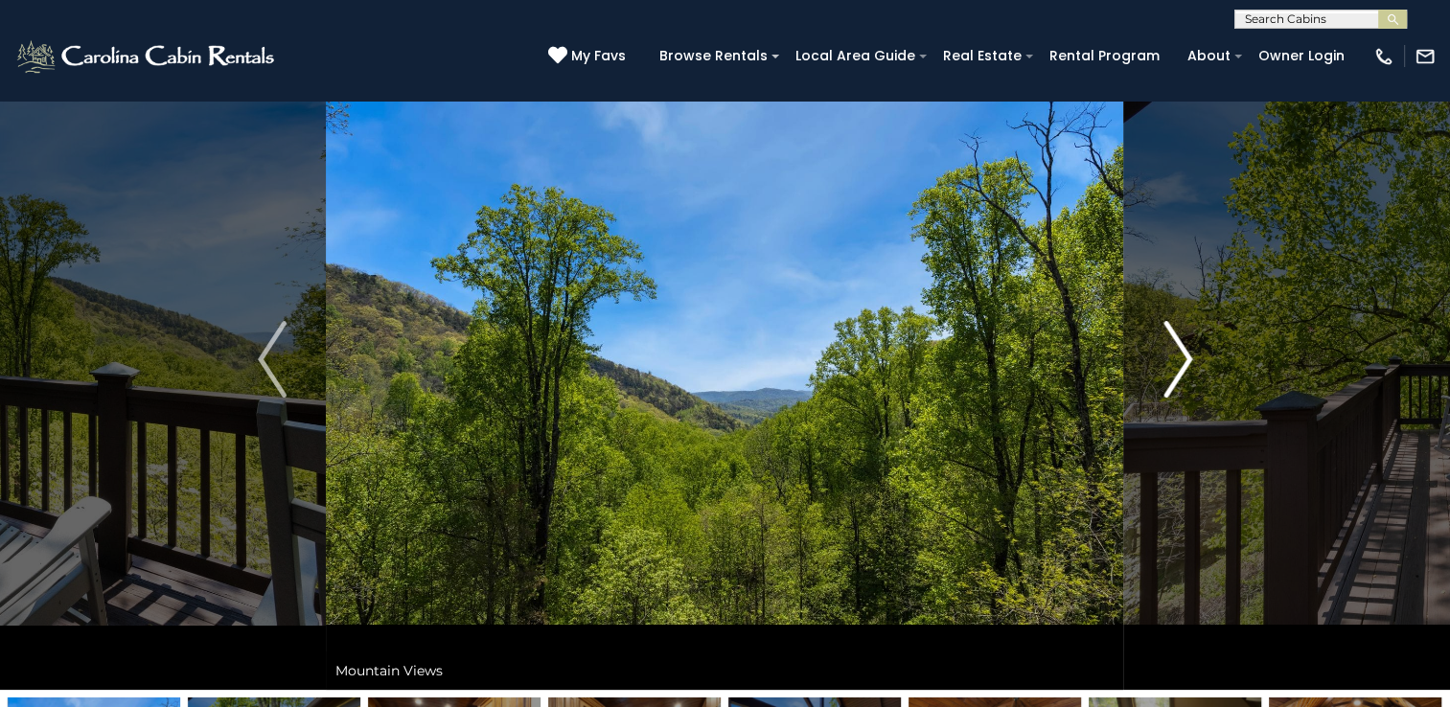
click at [1165, 331] on img "Next" at bounding box center [1177, 359] width 29 height 77
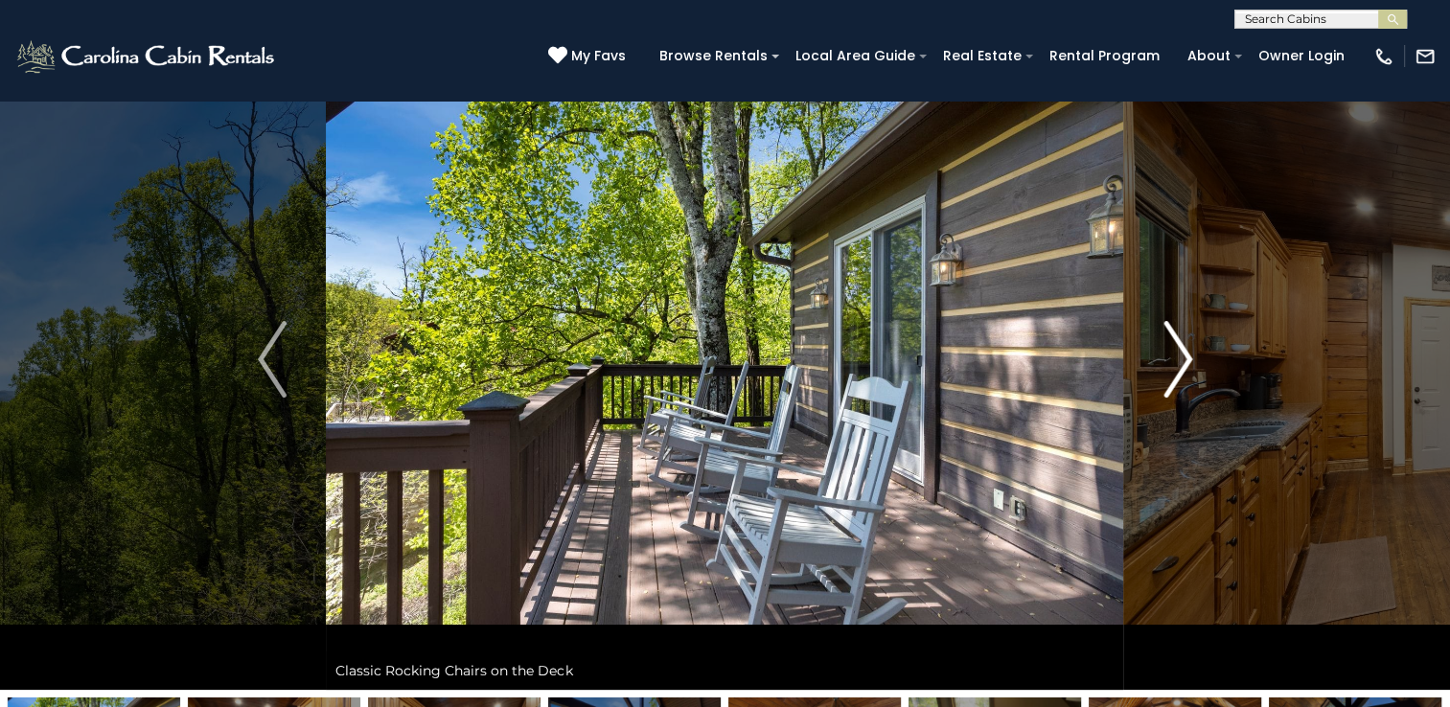
click at [1165, 331] on img "Next" at bounding box center [1177, 359] width 29 height 77
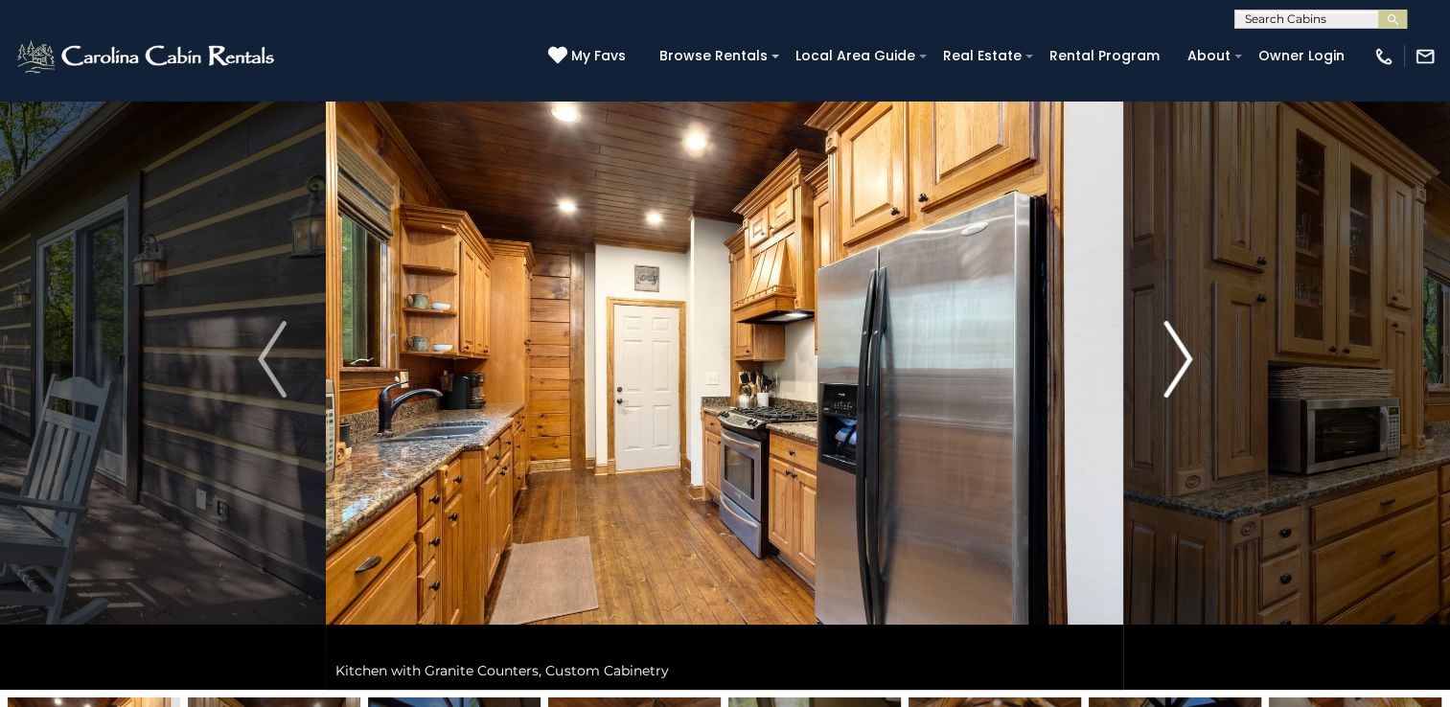
click at [1165, 331] on img "Next" at bounding box center [1177, 359] width 29 height 77
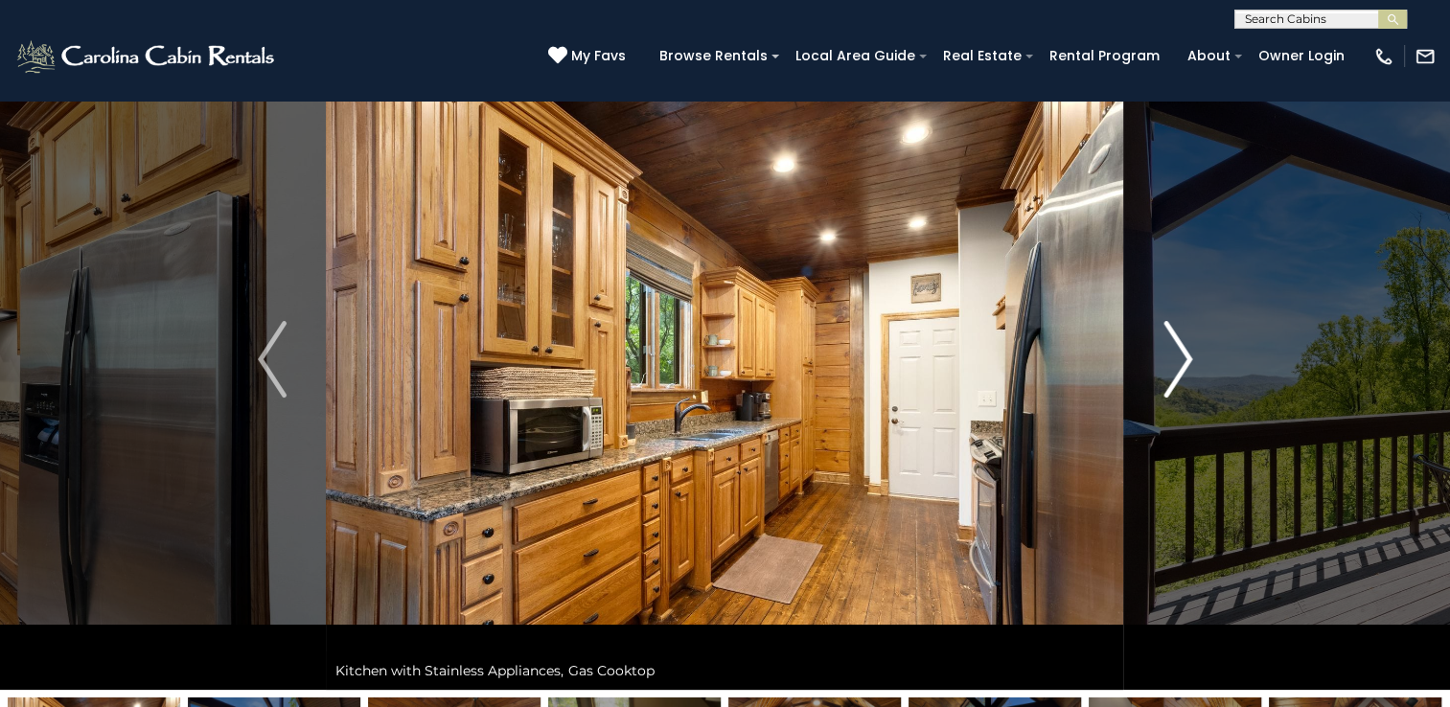
click at [1165, 331] on img "Next" at bounding box center [1177, 359] width 29 height 77
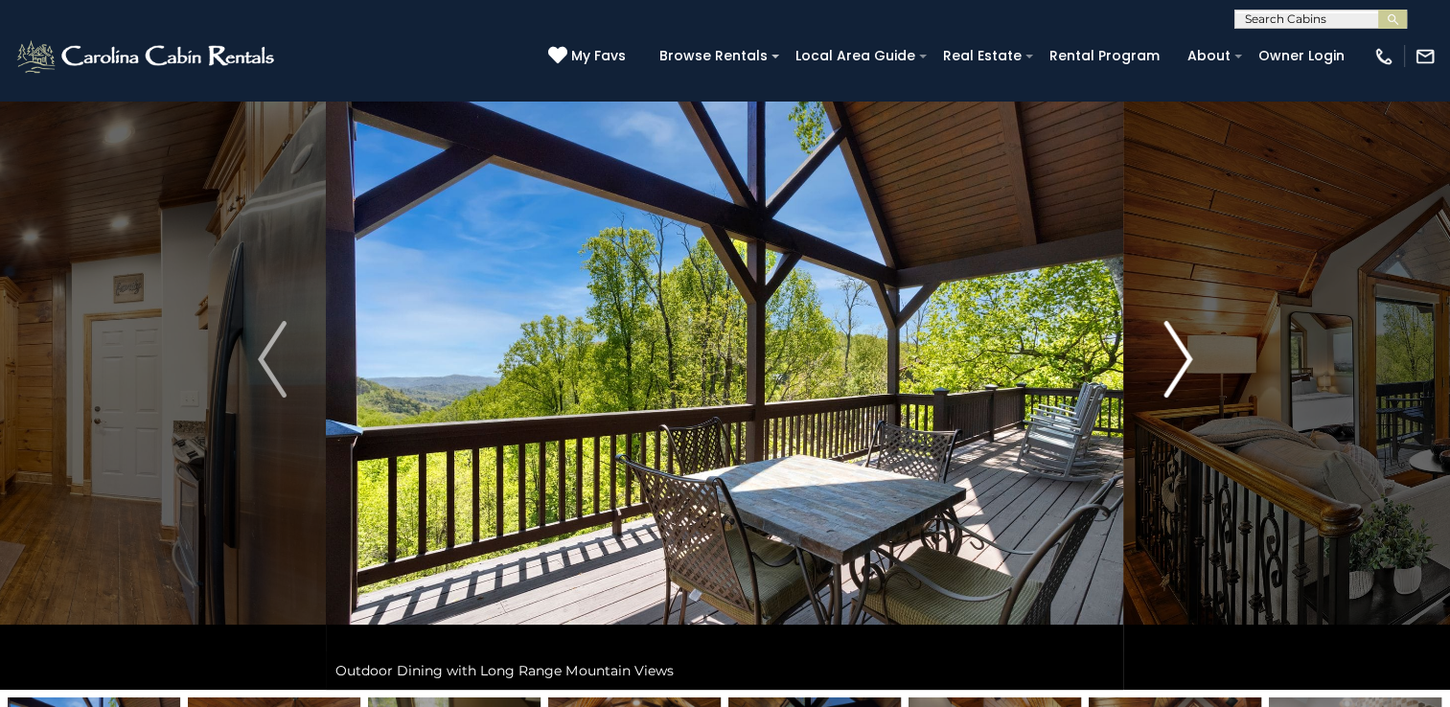
click at [1165, 331] on img "Next" at bounding box center [1177, 359] width 29 height 77
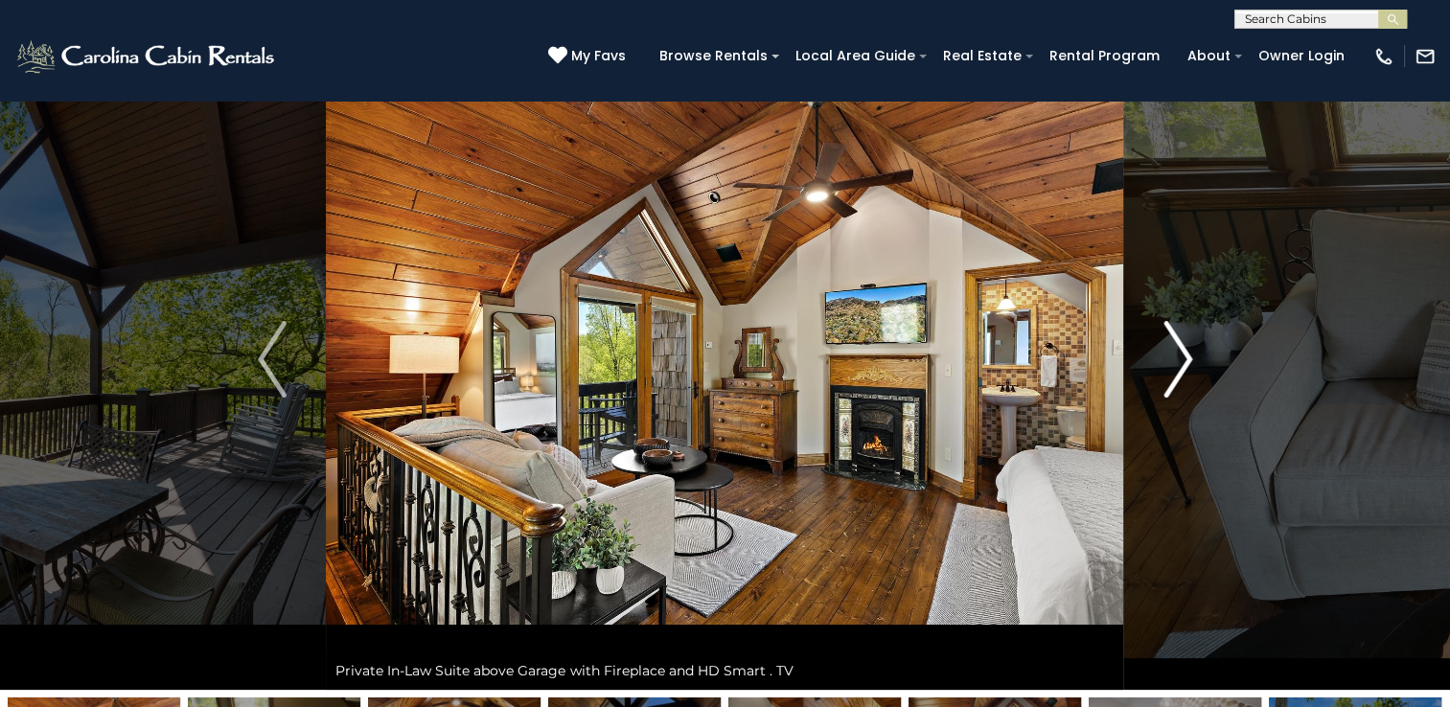
click at [1165, 331] on img "Next" at bounding box center [1177, 359] width 29 height 77
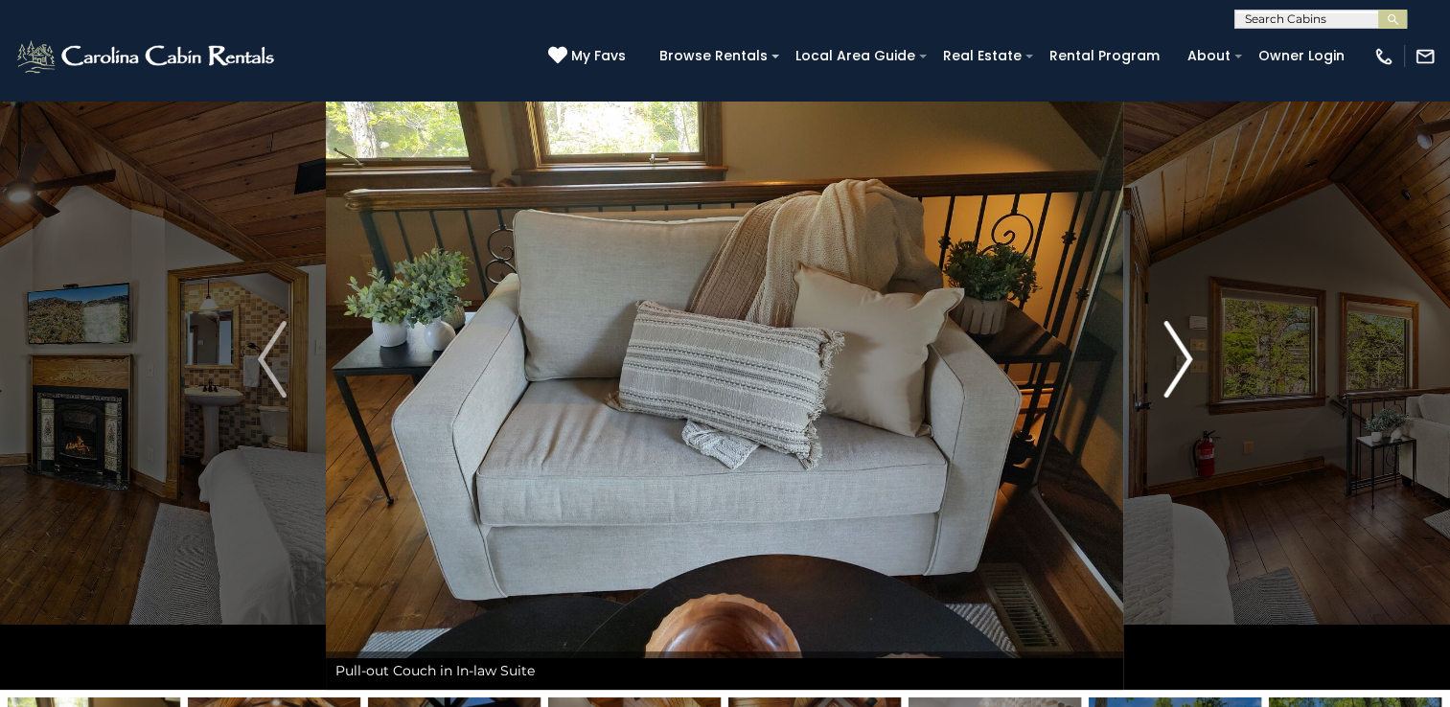
click at [1165, 331] on img "Next" at bounding box center [1177, 359] width 29 height 77
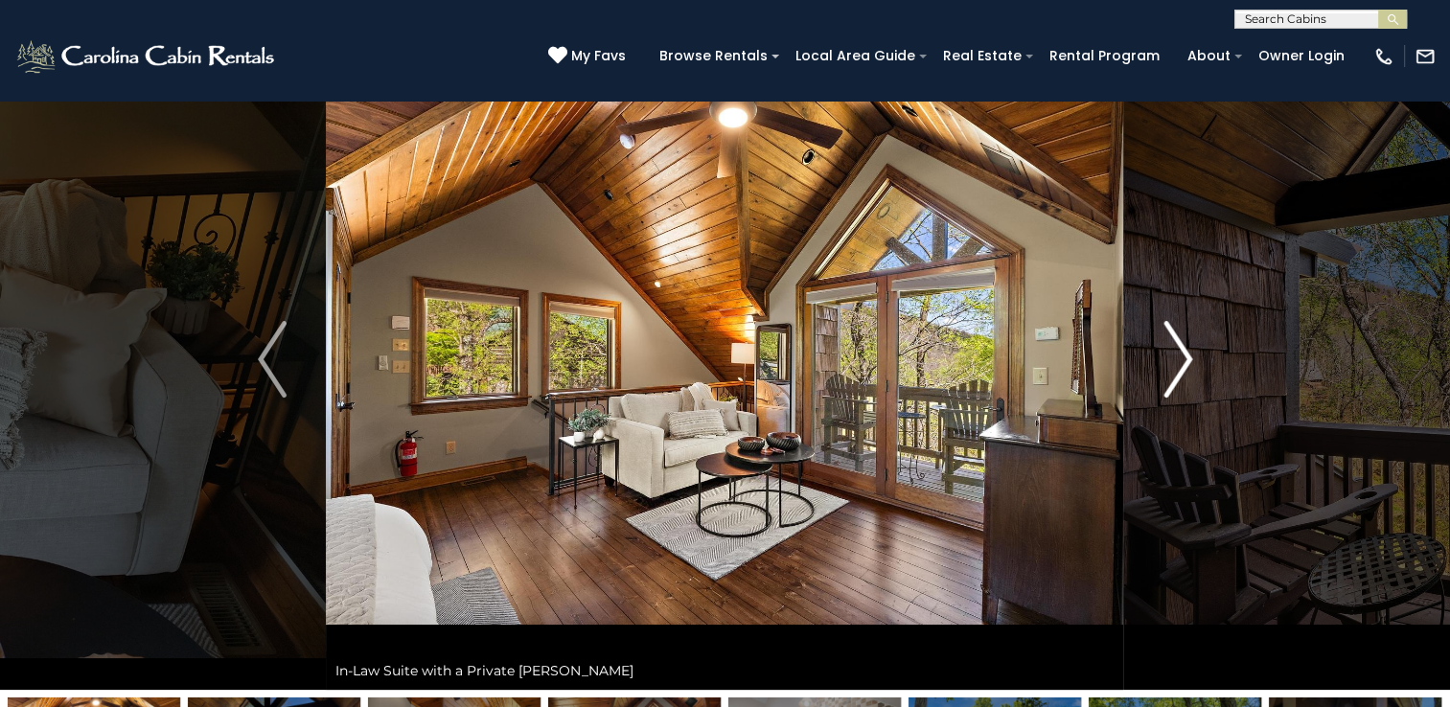
click at [1165, 331] on img "Next" at bounding box center [1177, 359] width 29 height 77
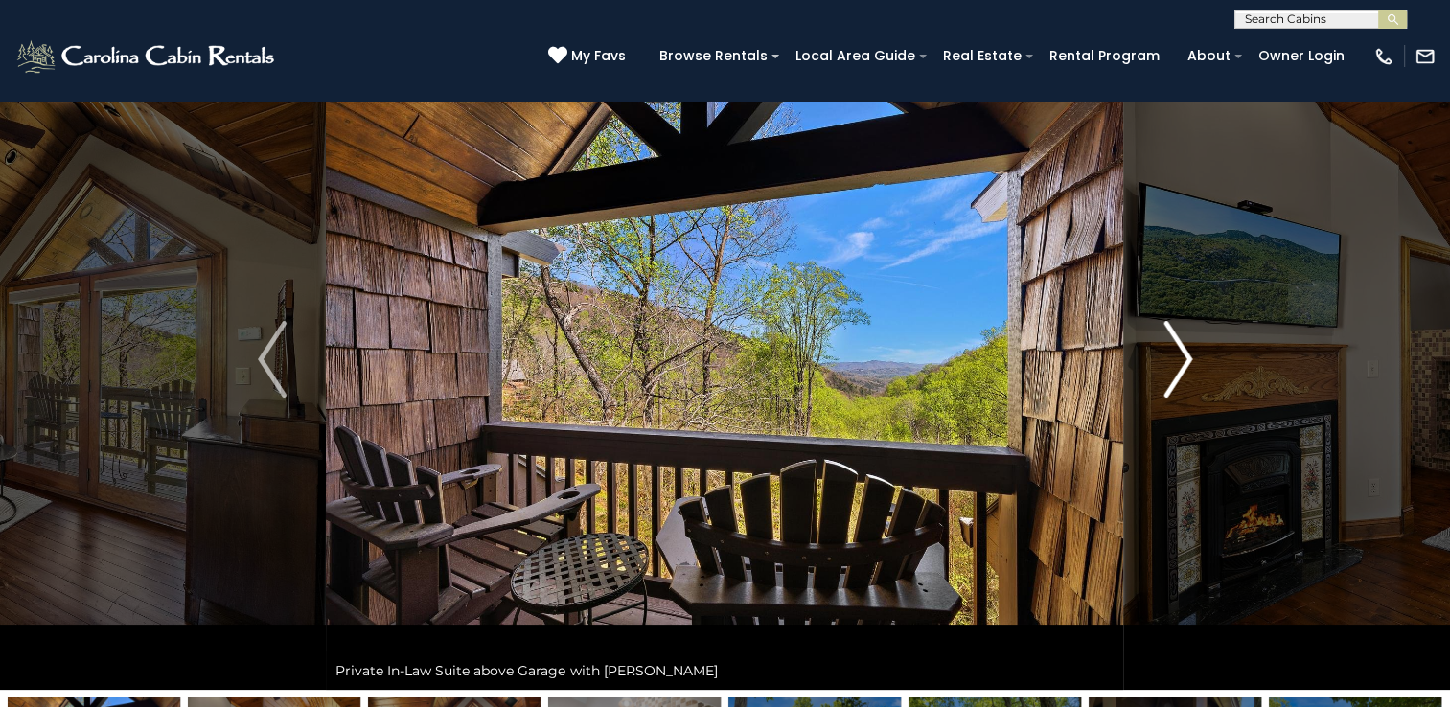
click at [1165, 331] on img "Next" at bounding box center [1177, 359] width 29 height 77
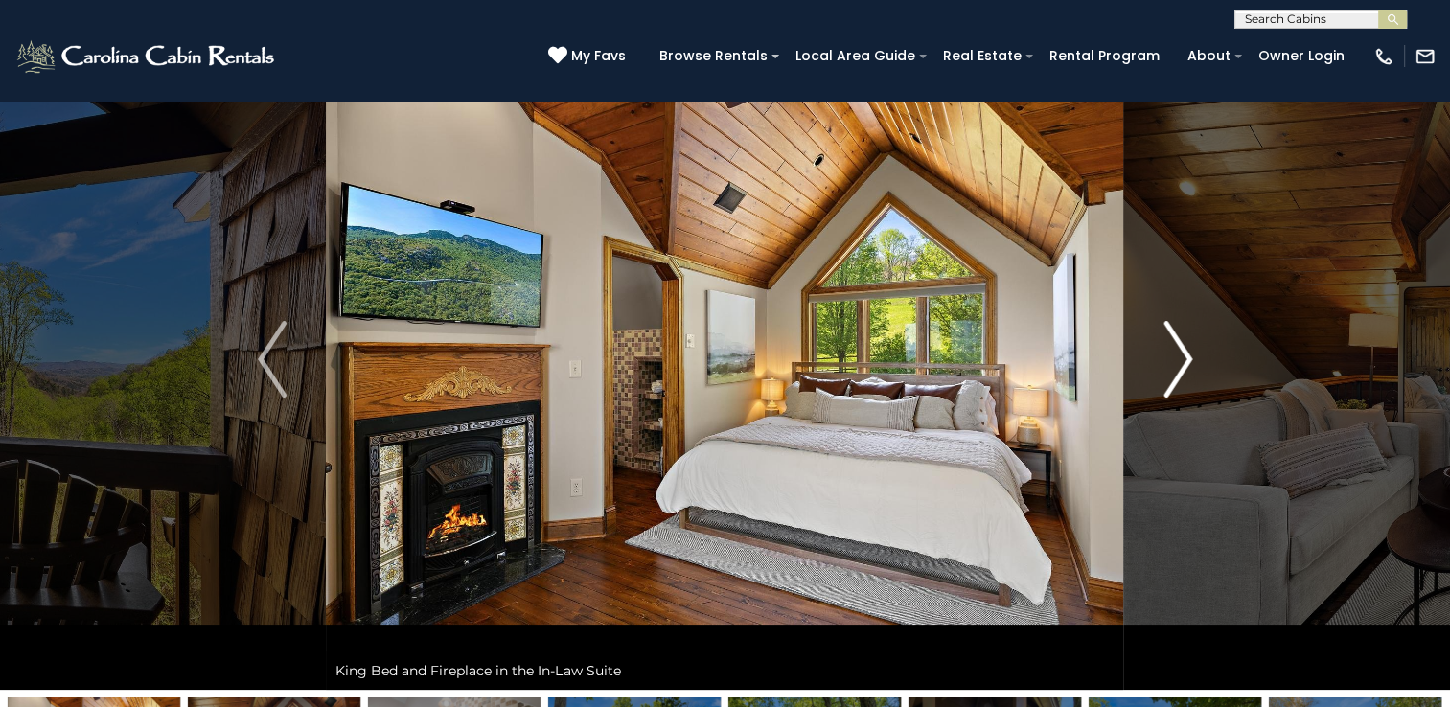
click at [1165, 331] on img "Next" at bounding box center [1177, 359] width 29 height 77
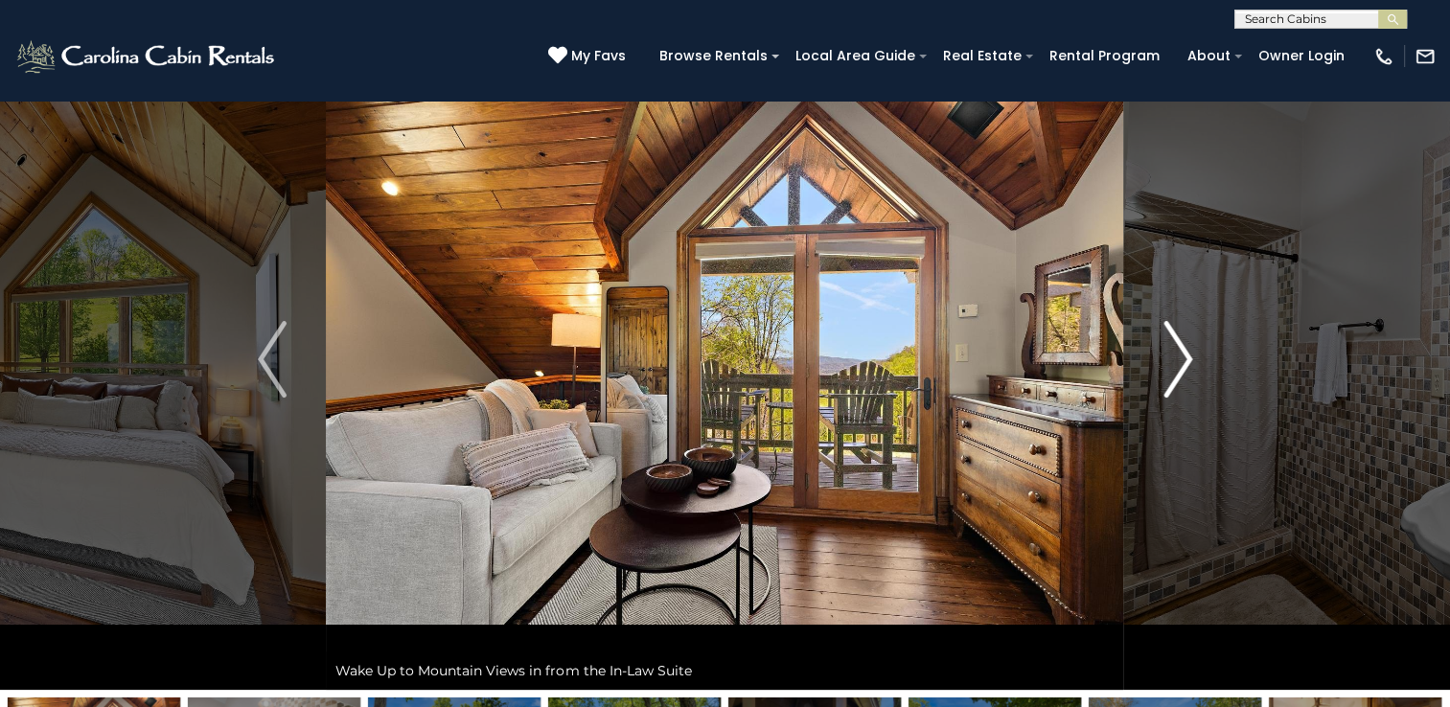
click at [1165, 331] on img "Next" at bounding box center [1177, 359] width 29 height 77
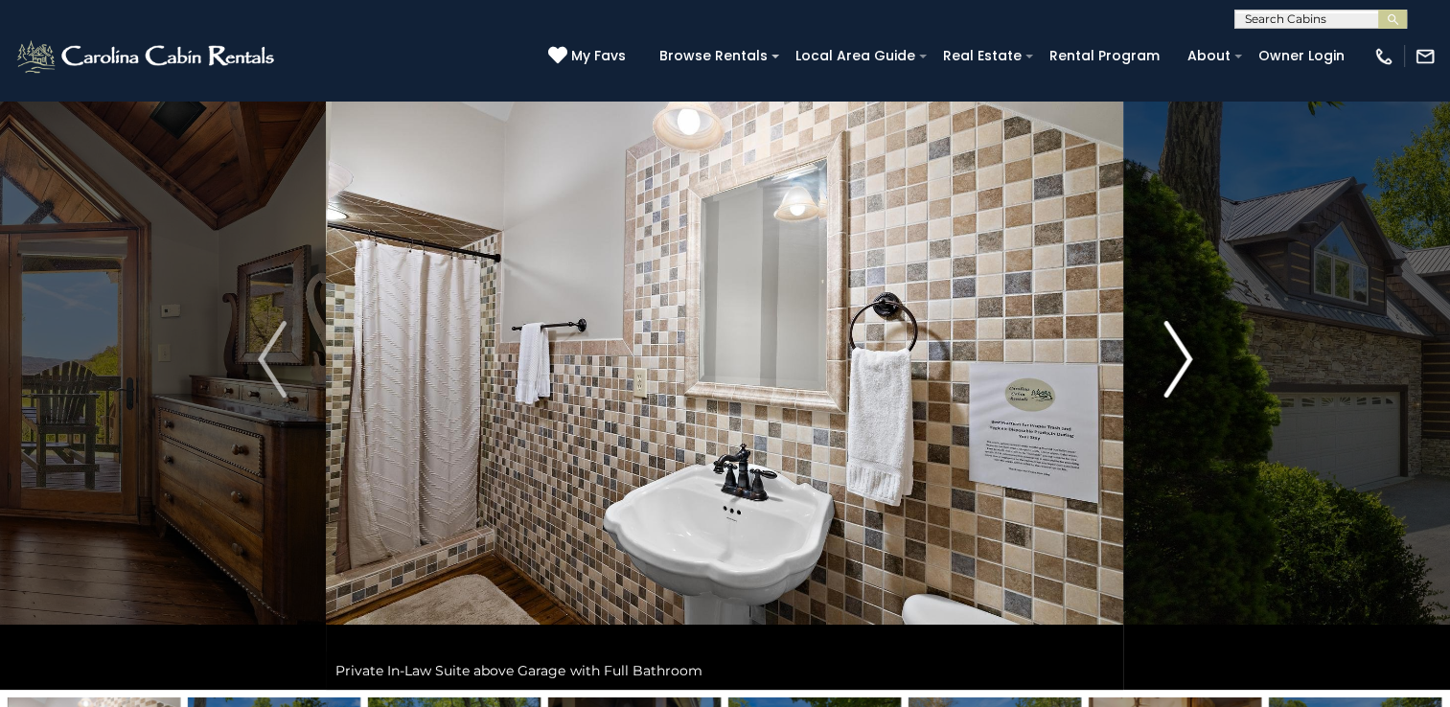
click at [1165, 331] on img "Next" at bounding box center [1177, 359] width 29 height 77
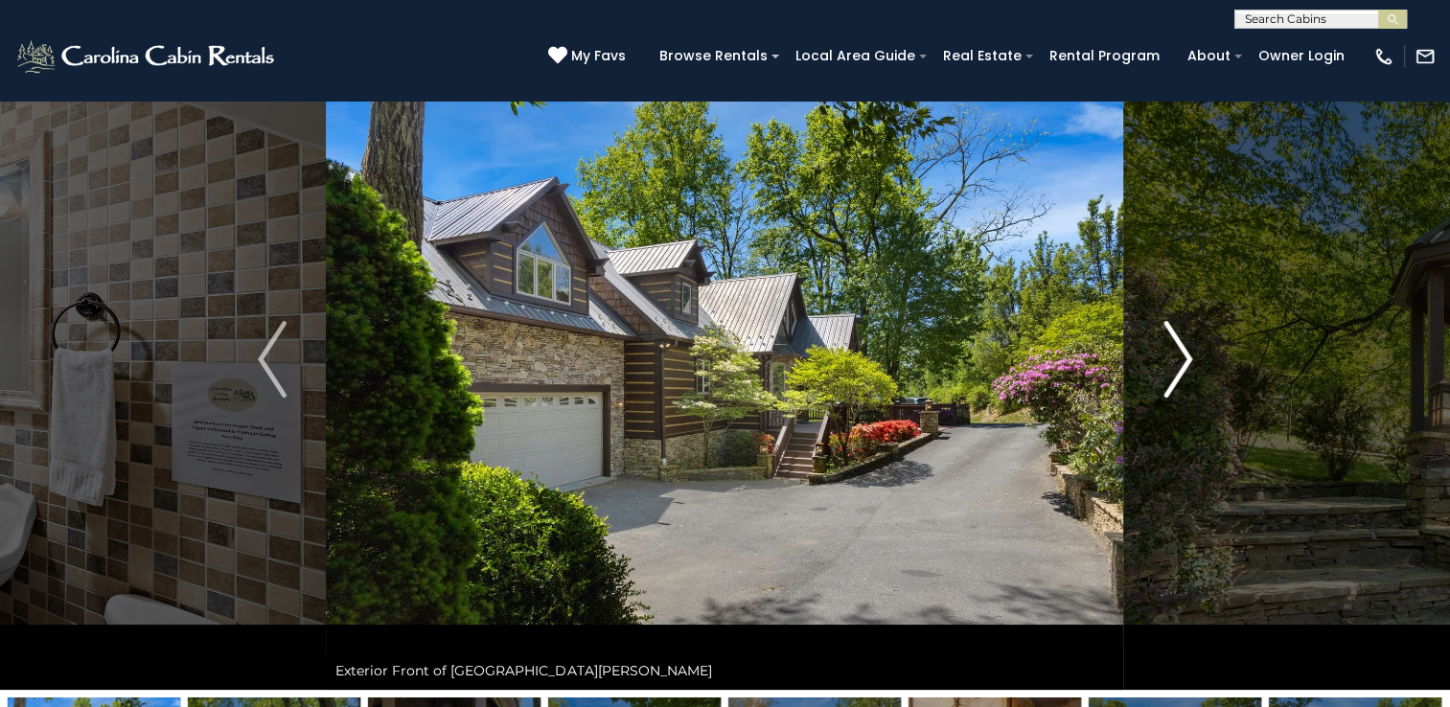
click at [1165, 331] on img "Next" at bounding box center [1177, 359] width 29 height 77
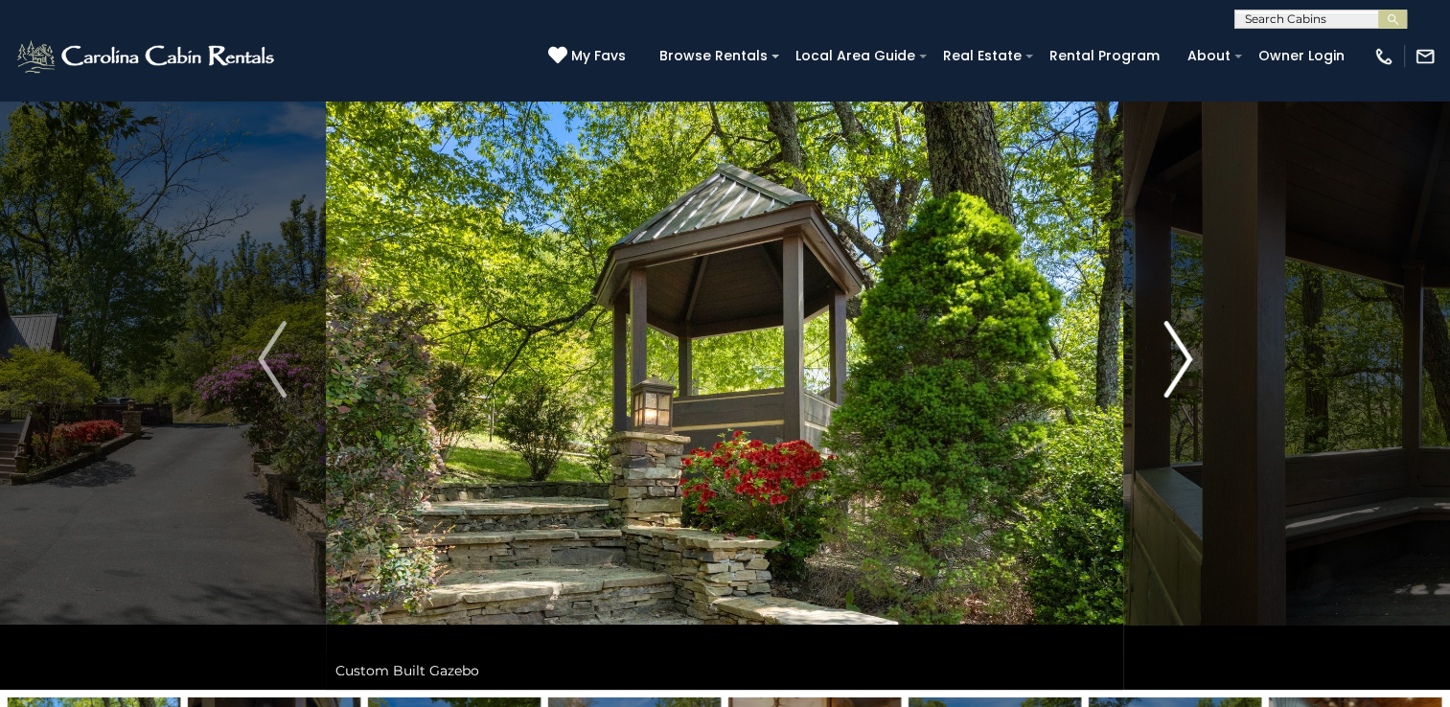
click at [1165, 331] on img "Next" at bounding box center [1177, 359] width 29 height 77
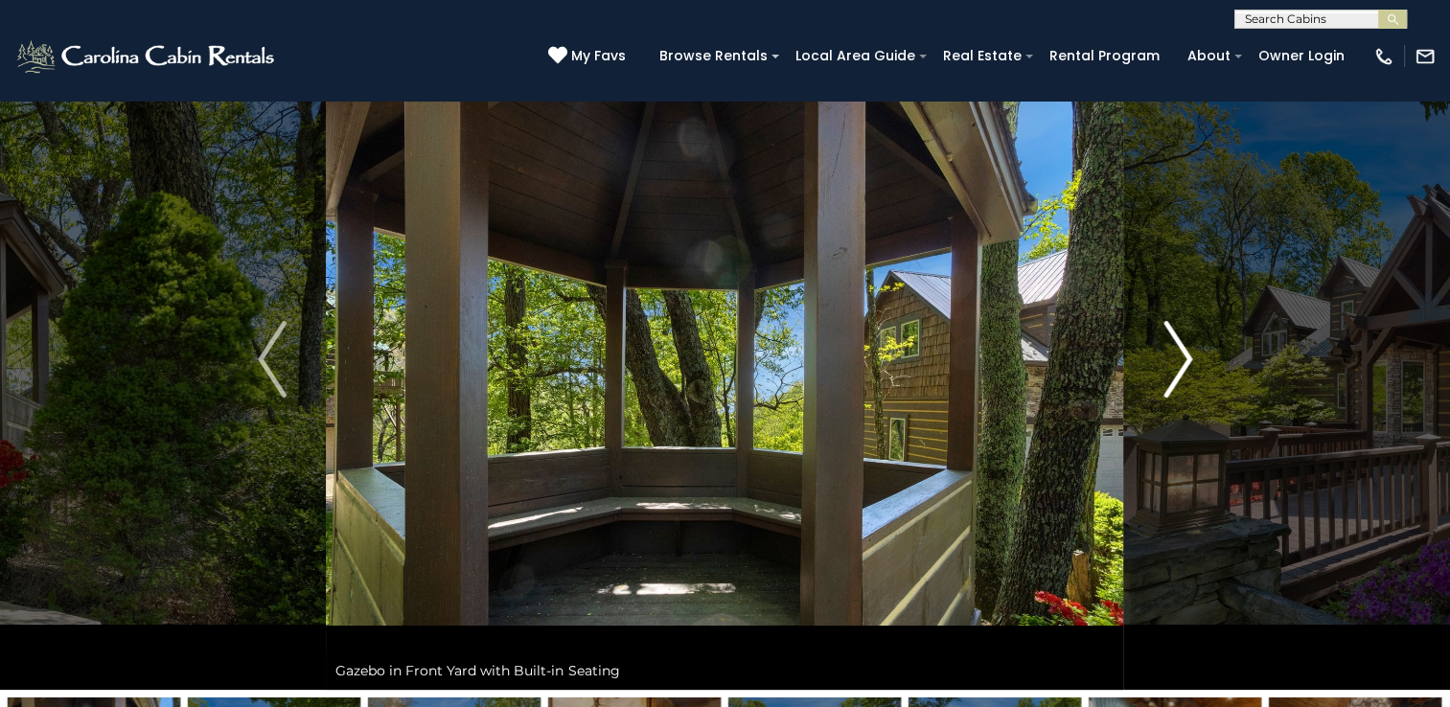
click at [1165, 331] on img "Next" at bounding box center [1177, 359] width 29 height 77
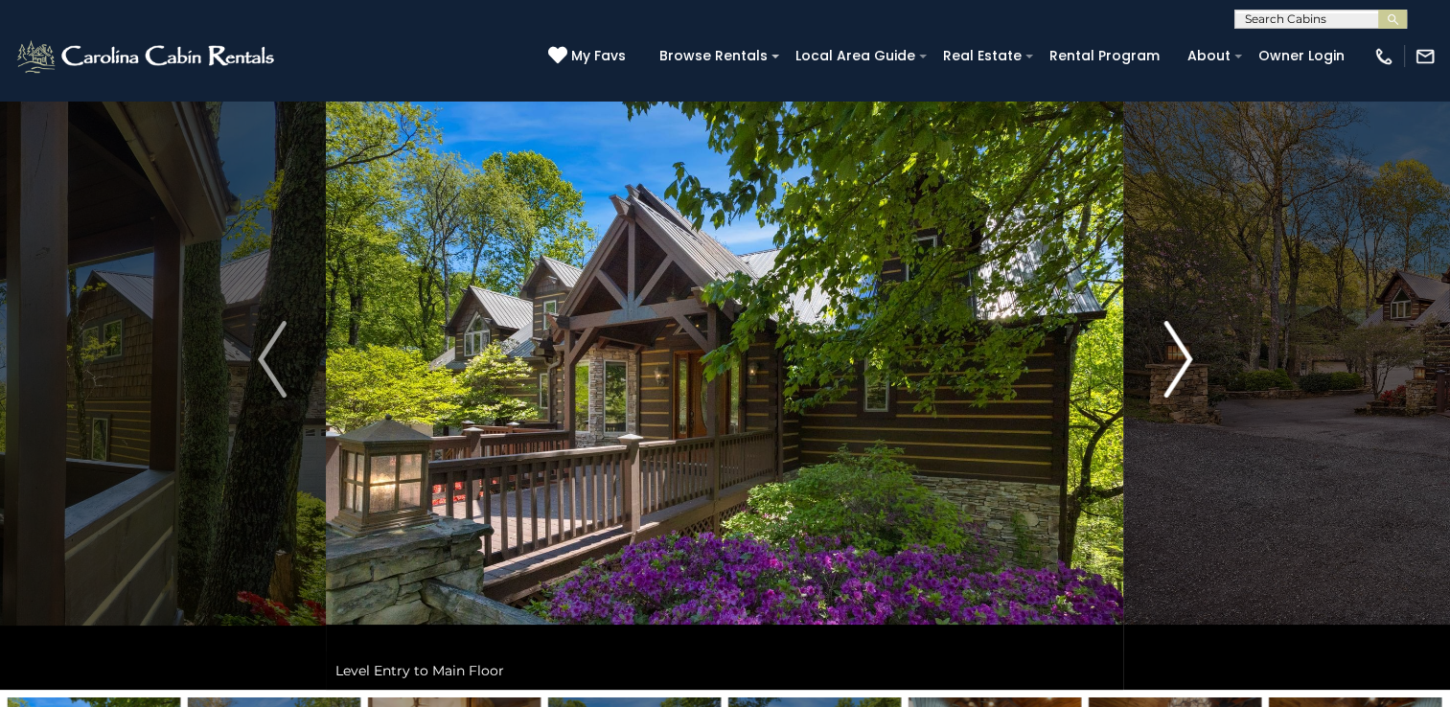
click at [1165, 326] on img "Next" at bounding box center [1177, 359] width 29 height 77
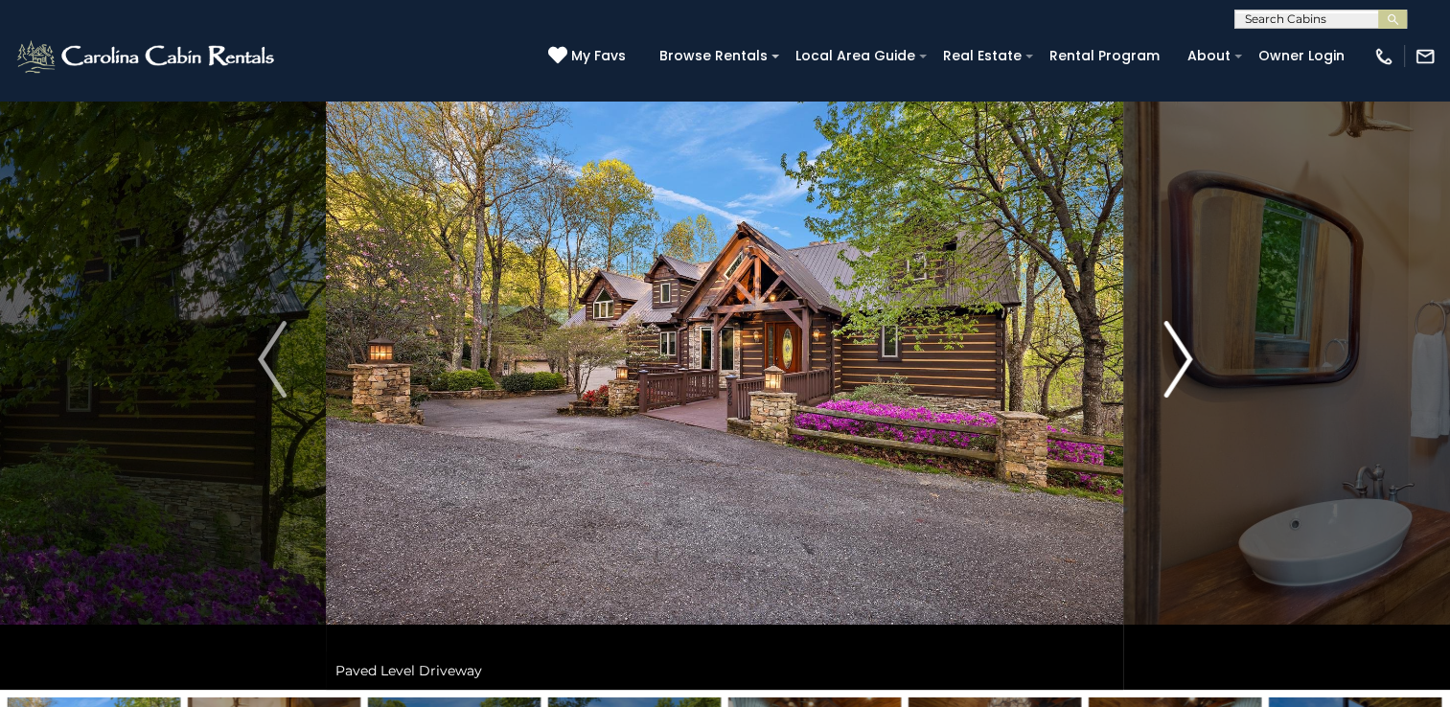
click at [1165, 326] on img "Next" at bounding box center [1177, 359] width 29 height 77
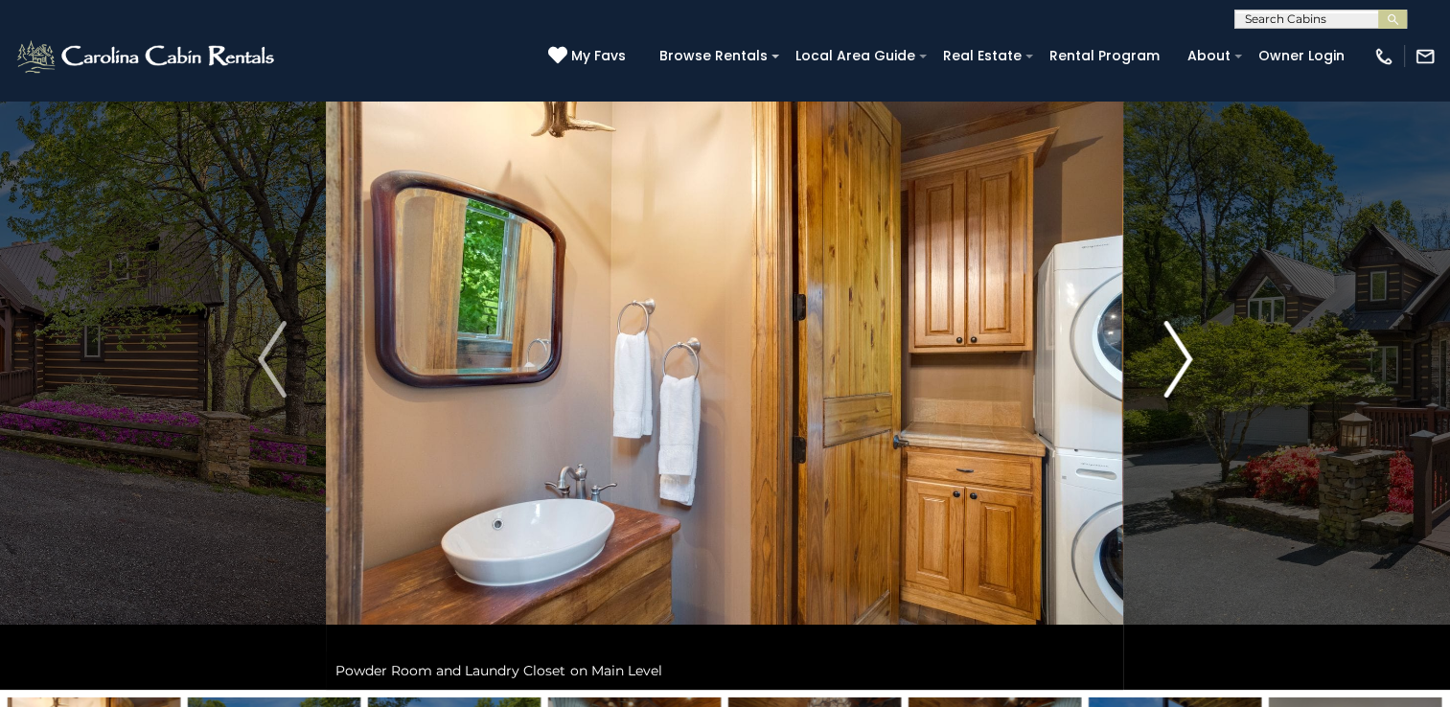
click at [1165, 326] on img "Next" at bounding box center [1177, 359] width 29 height 77
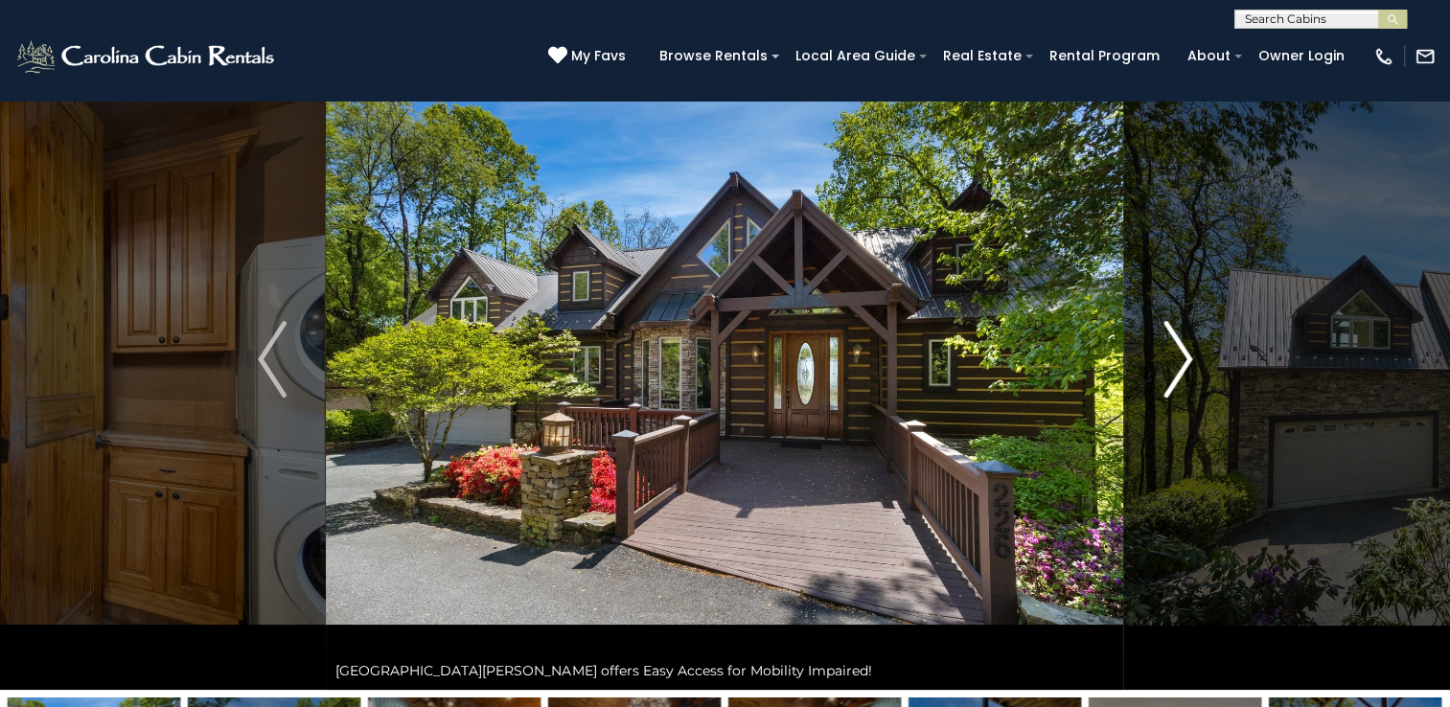
click at [1164, 321] on img "Next" at bounding box center [1177, 359] width 29 height 77
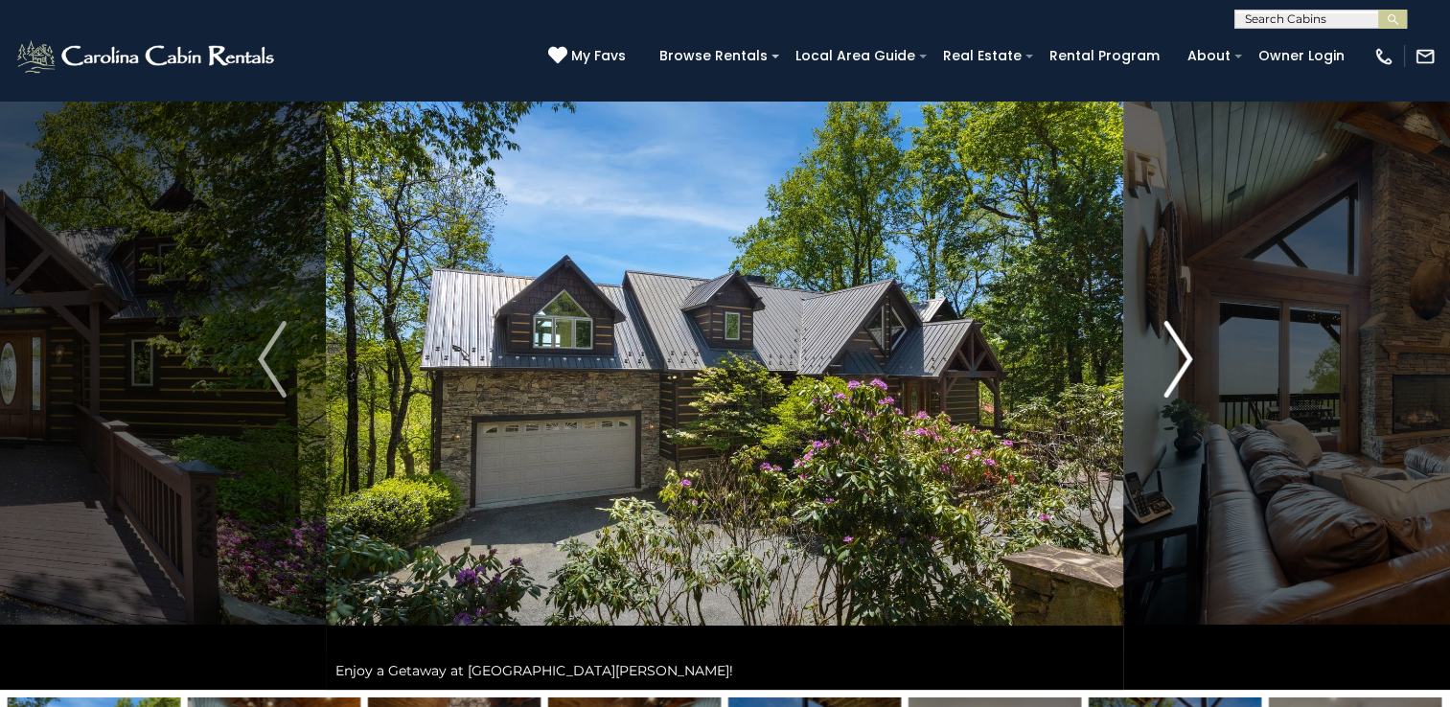
click at [1164, 321] on img "Next" at bounding box center [1177, 359] width 29 height 77
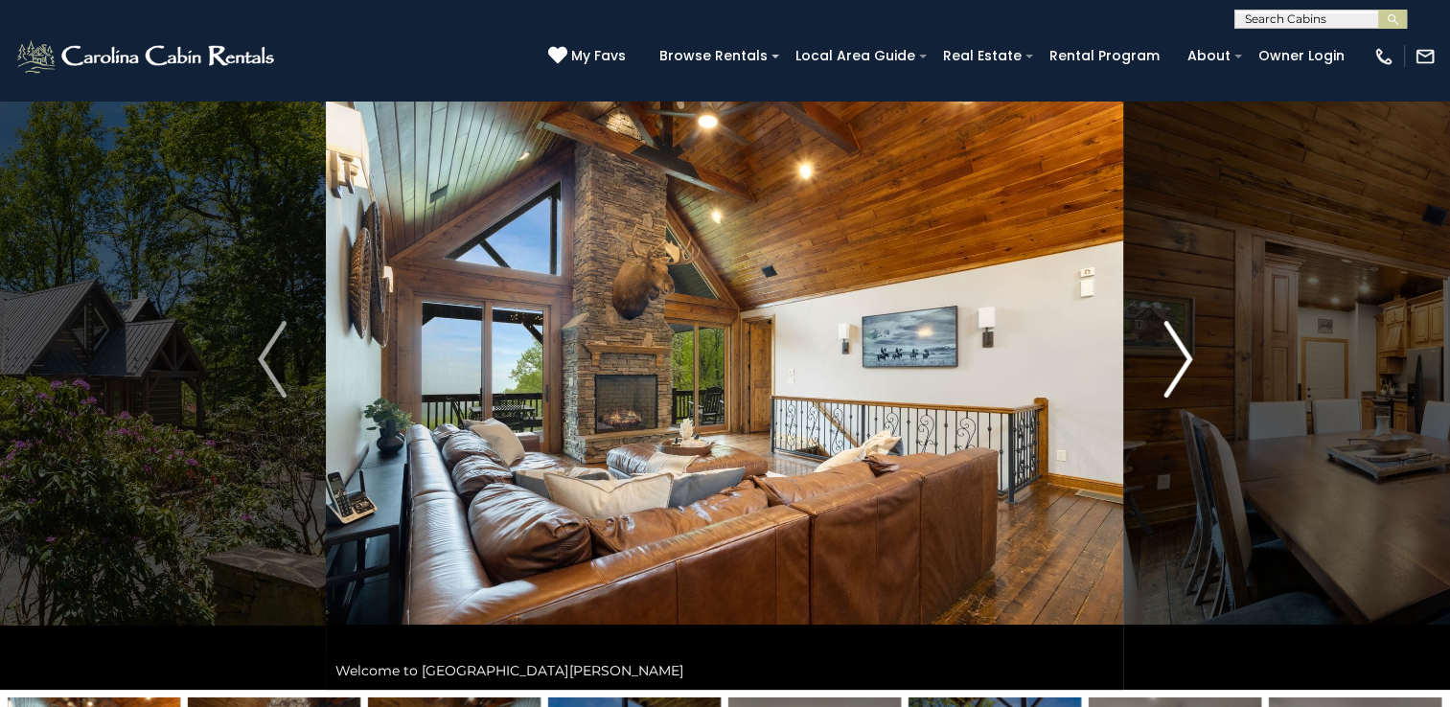
click at [1184, 359] on img "Next" at bounding box center [1177, 359] width 29 height 77
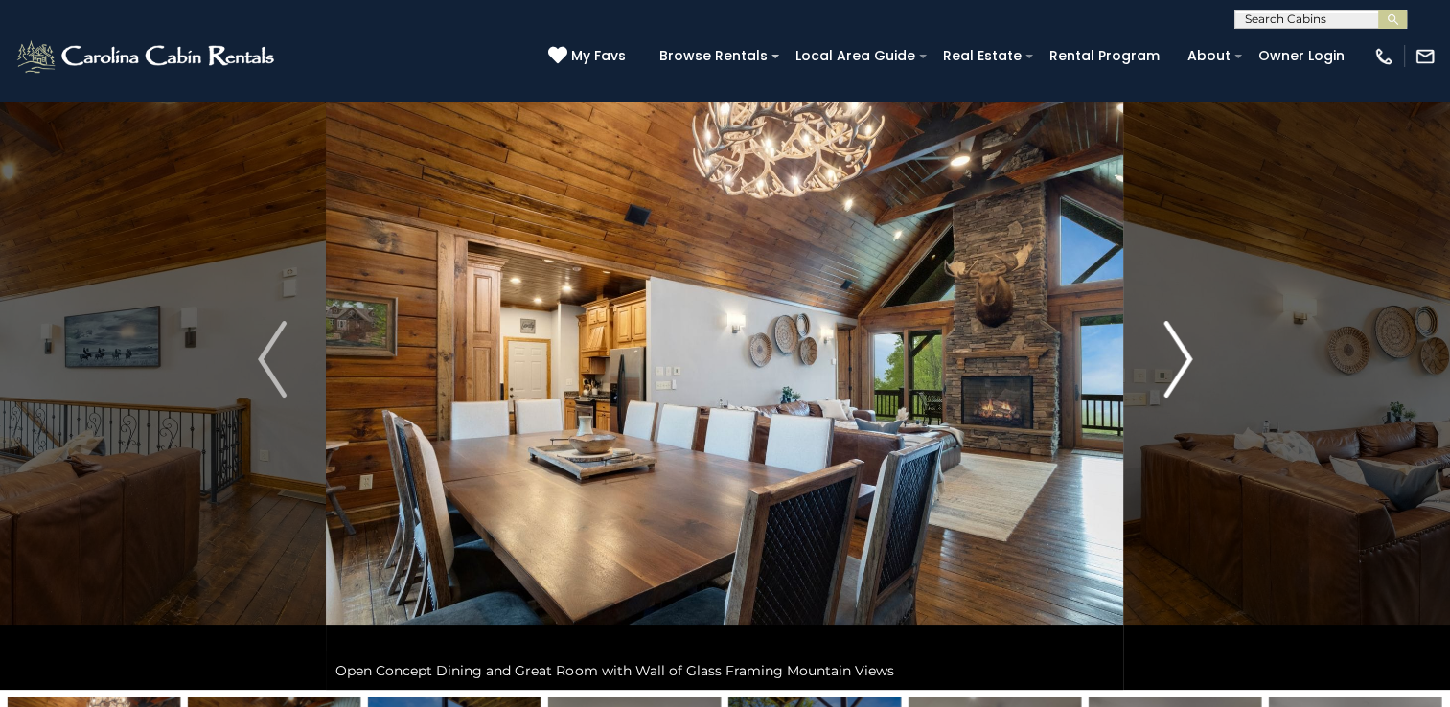
click at [1184, 359] on img "Next" at bounding box center [1177, 359] width 29 height 77
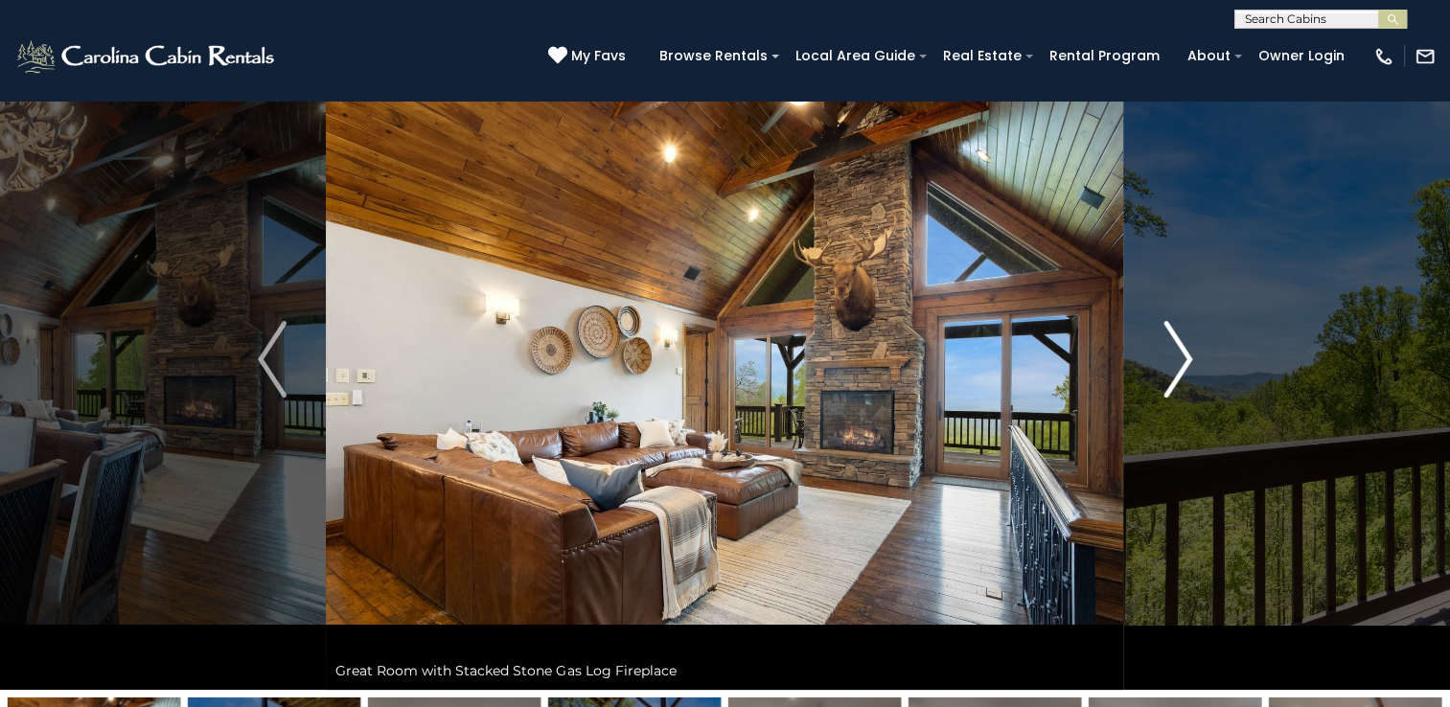
click at [1184, 359] on img "Next" at bounding box center [1177, 359] width 29 height 77
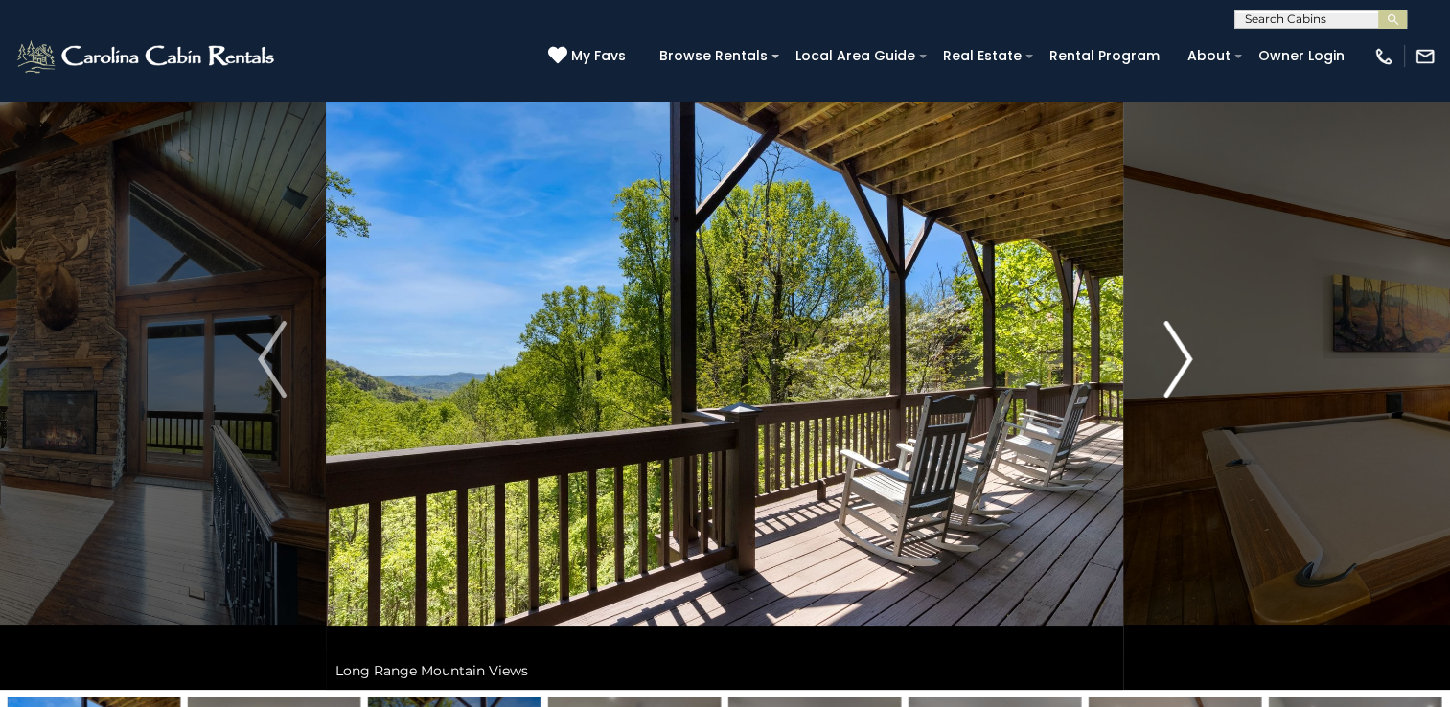
click at [1184, 359] on img "Next" at bounding box center [1177, 359] width 29 height 77
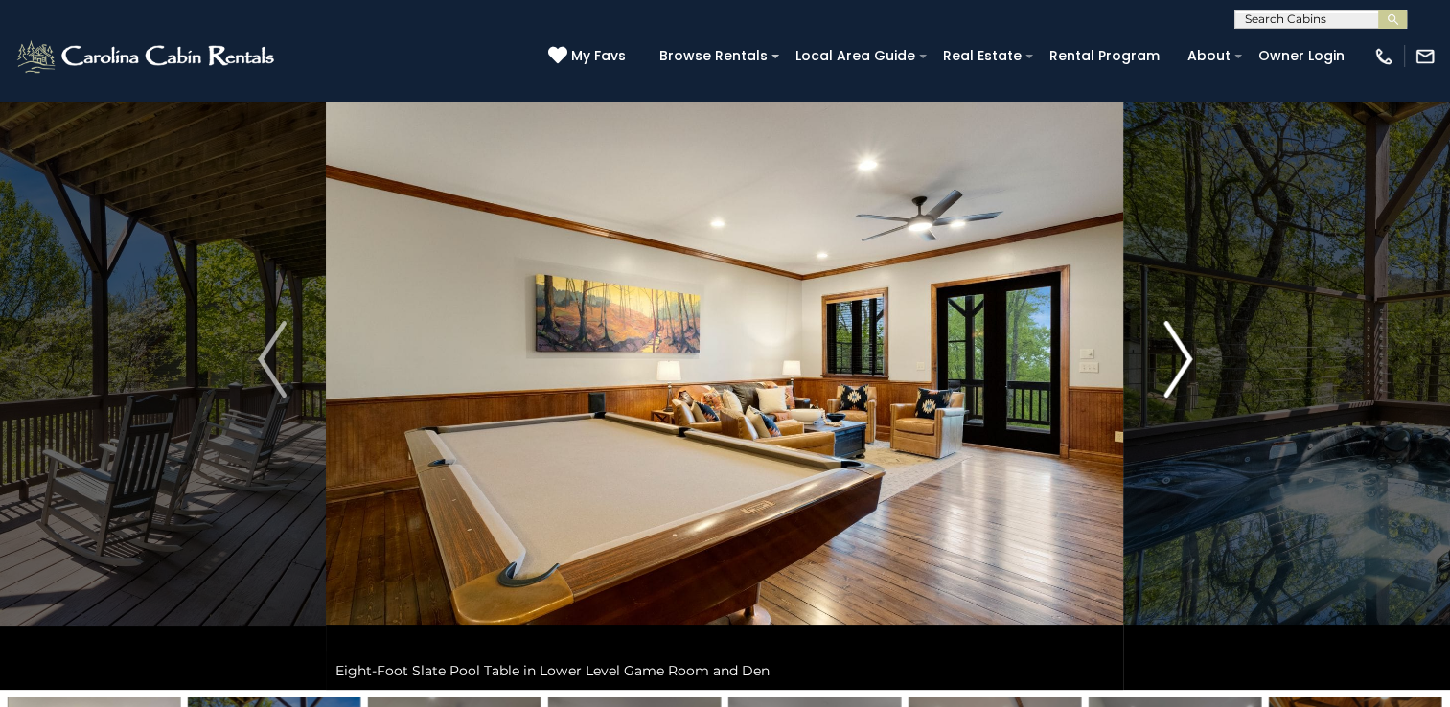
click at [1184, 359] on img "Next" at bounding box center [1177, 359] width 29 height 77
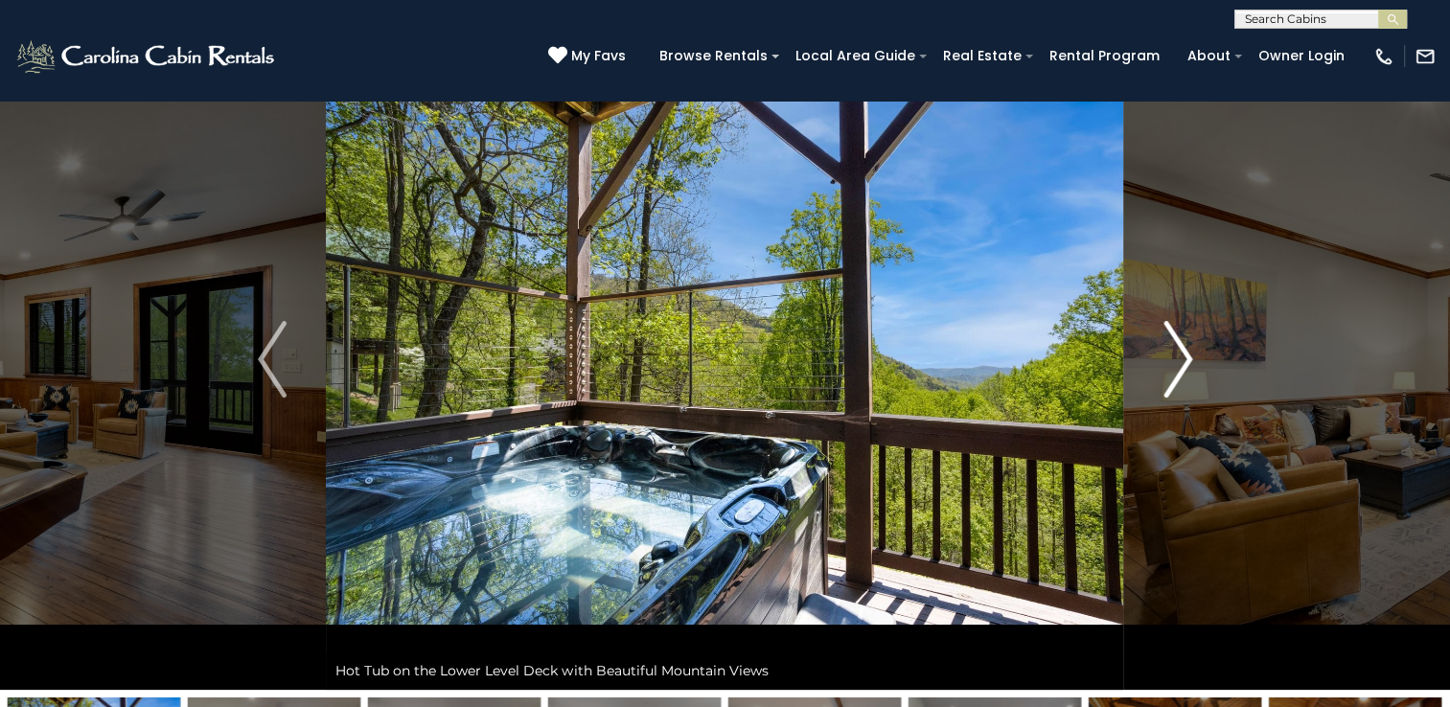
click at [1184, 359] on img "Next" at bounding box center [1177, 359] width 29 height 77
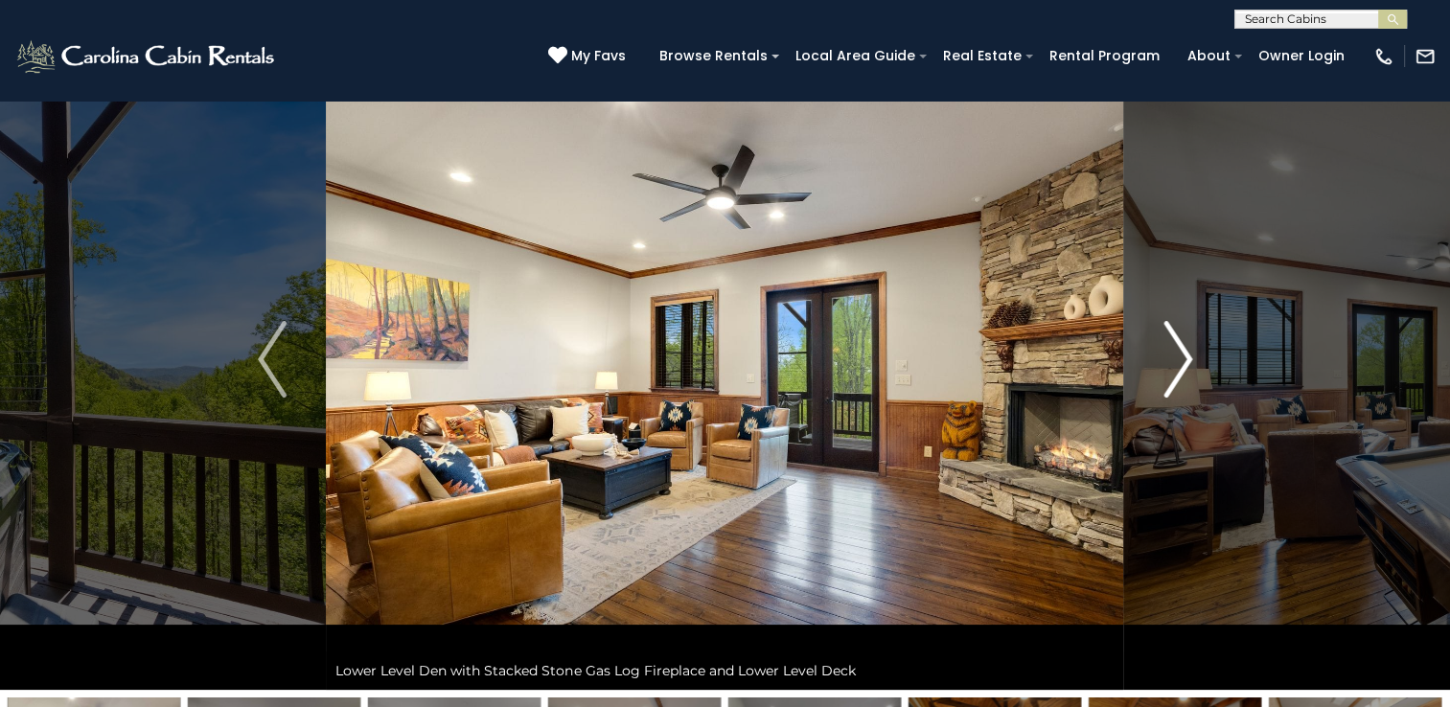
click at [1184, 359] on img "Next" at bounding box center [1177, 359] width 29 height 77
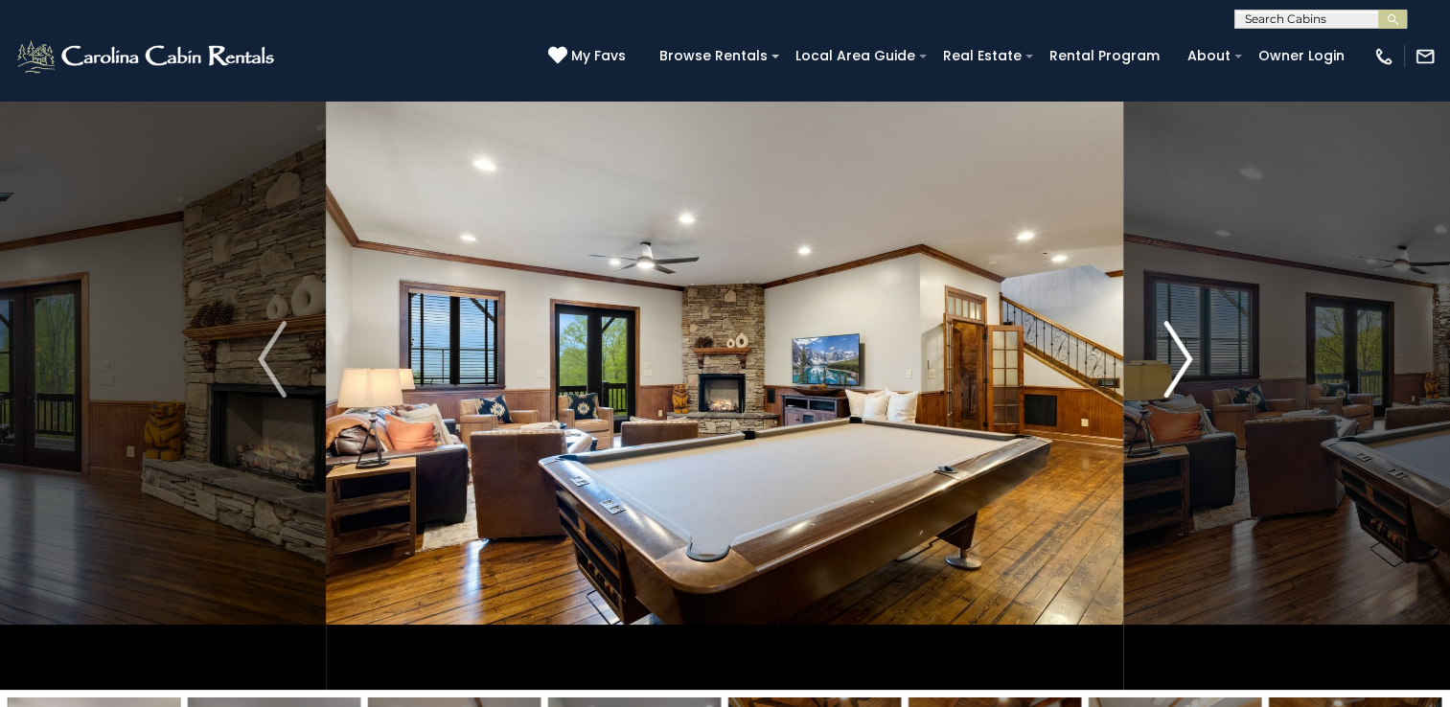
click at [1184, 359] on img "Next" at bounding box center [1177, 359] width 29 height 77
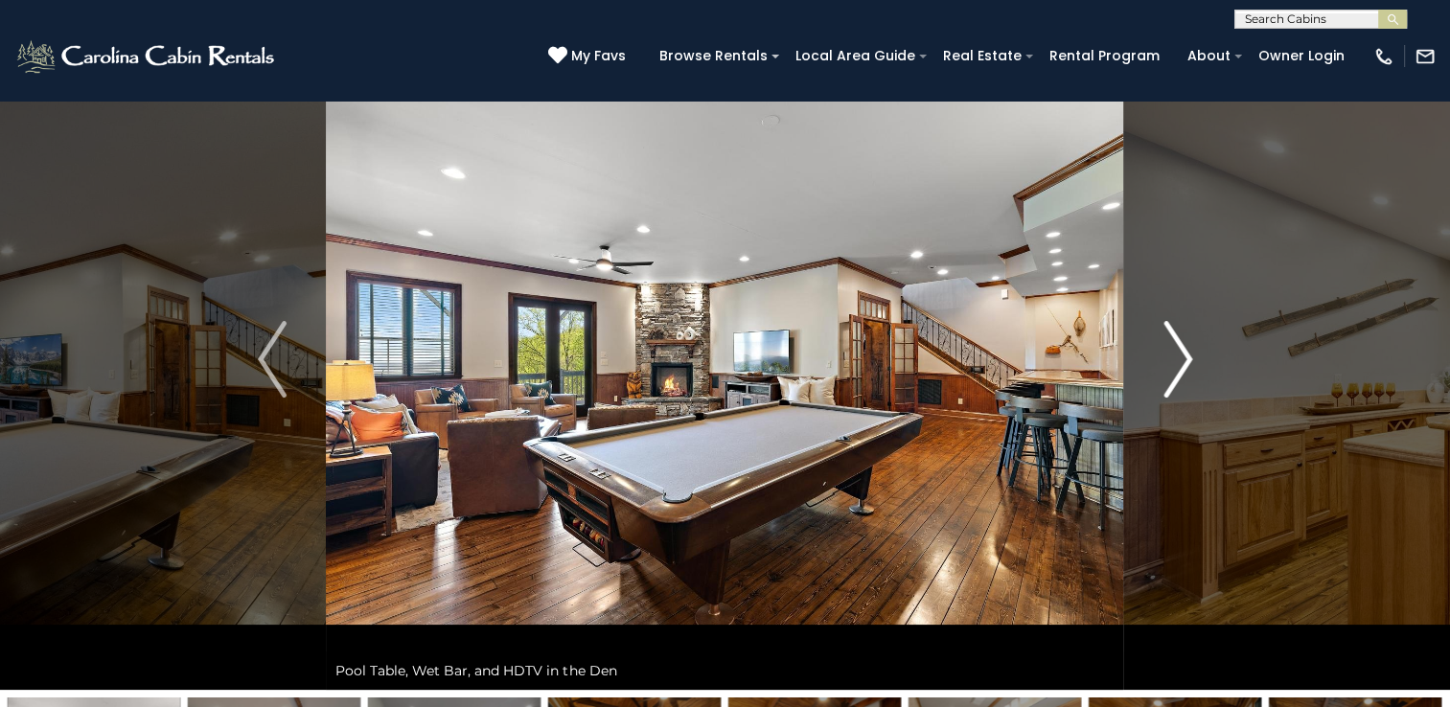
click at [1184, 359] on img "Next" at bounding box center [1177, 359] width 29 height 77
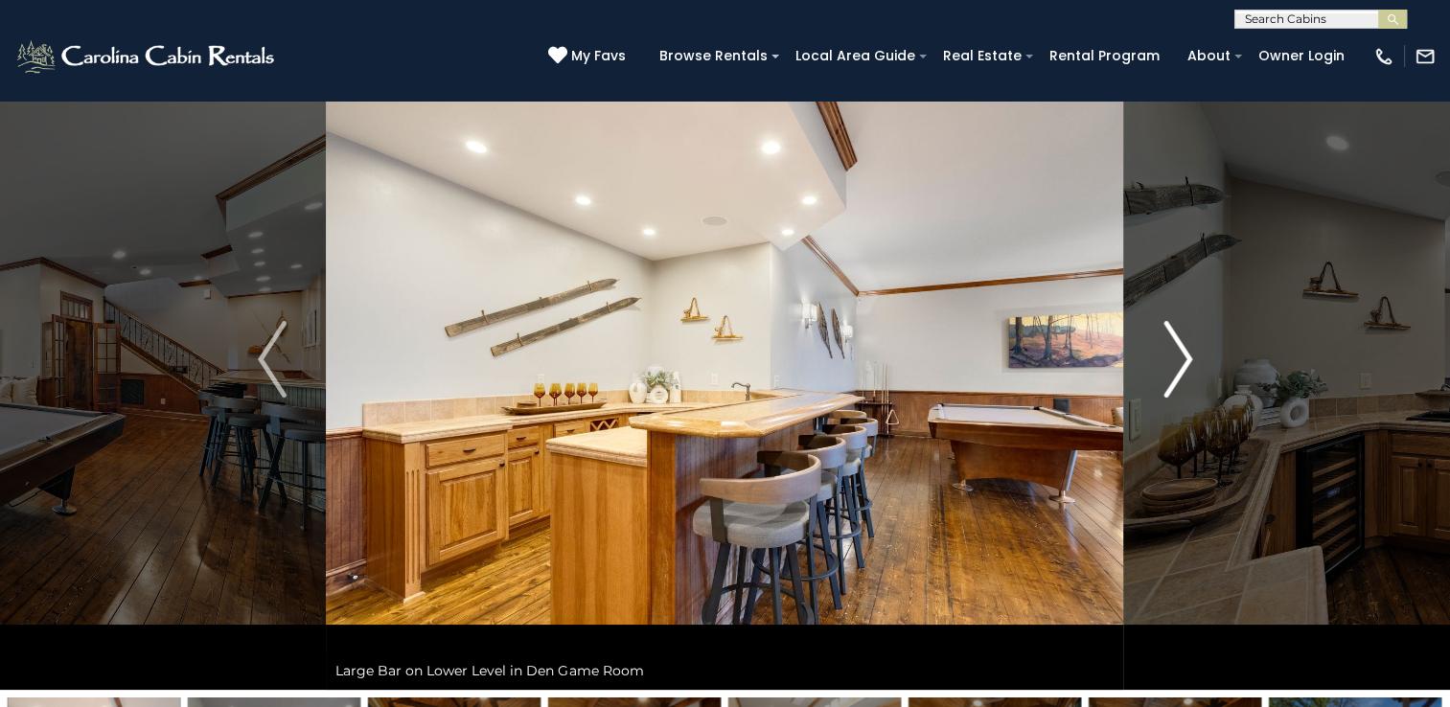
click at [1184, 359] on img "Next" at bounding box center [1177, 359] width 29 height 77
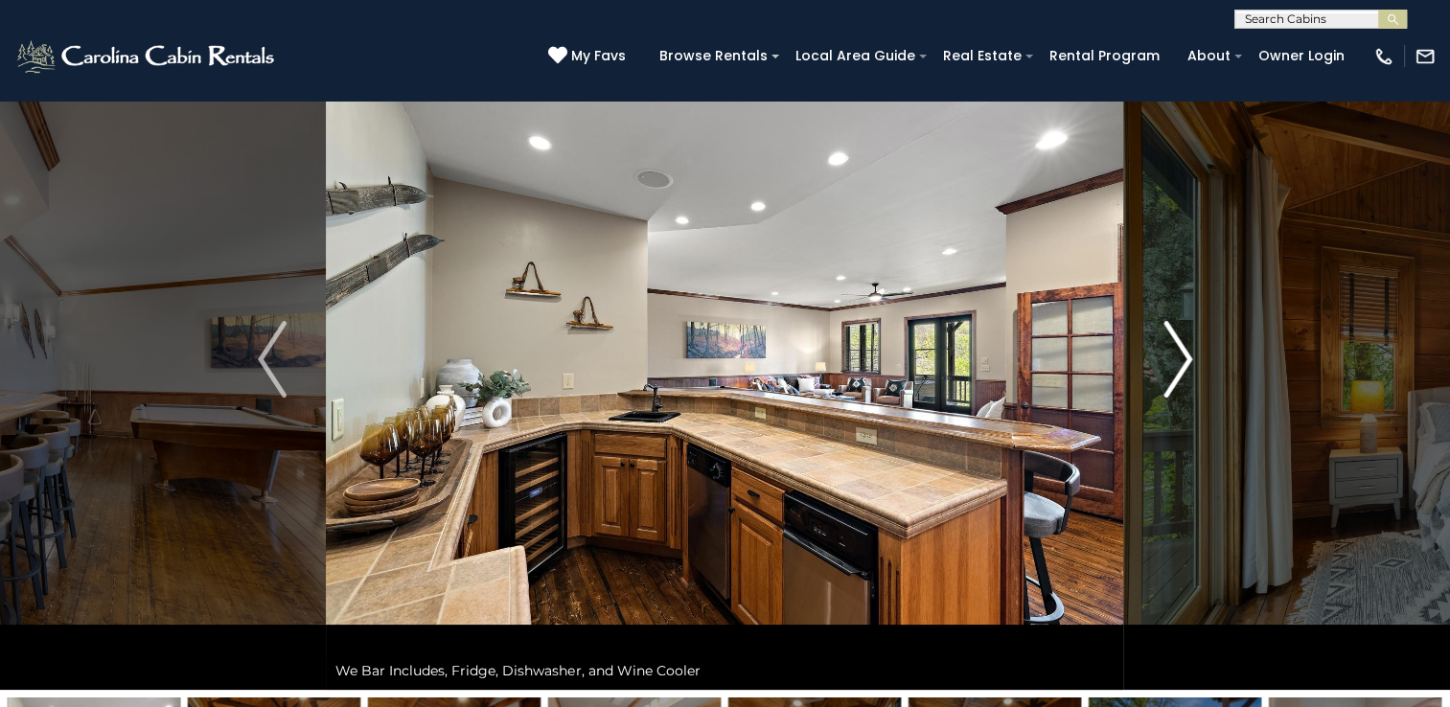
click at [1184, 359] on img "Next" at bounding box center [1177, 359] width 29 height 77
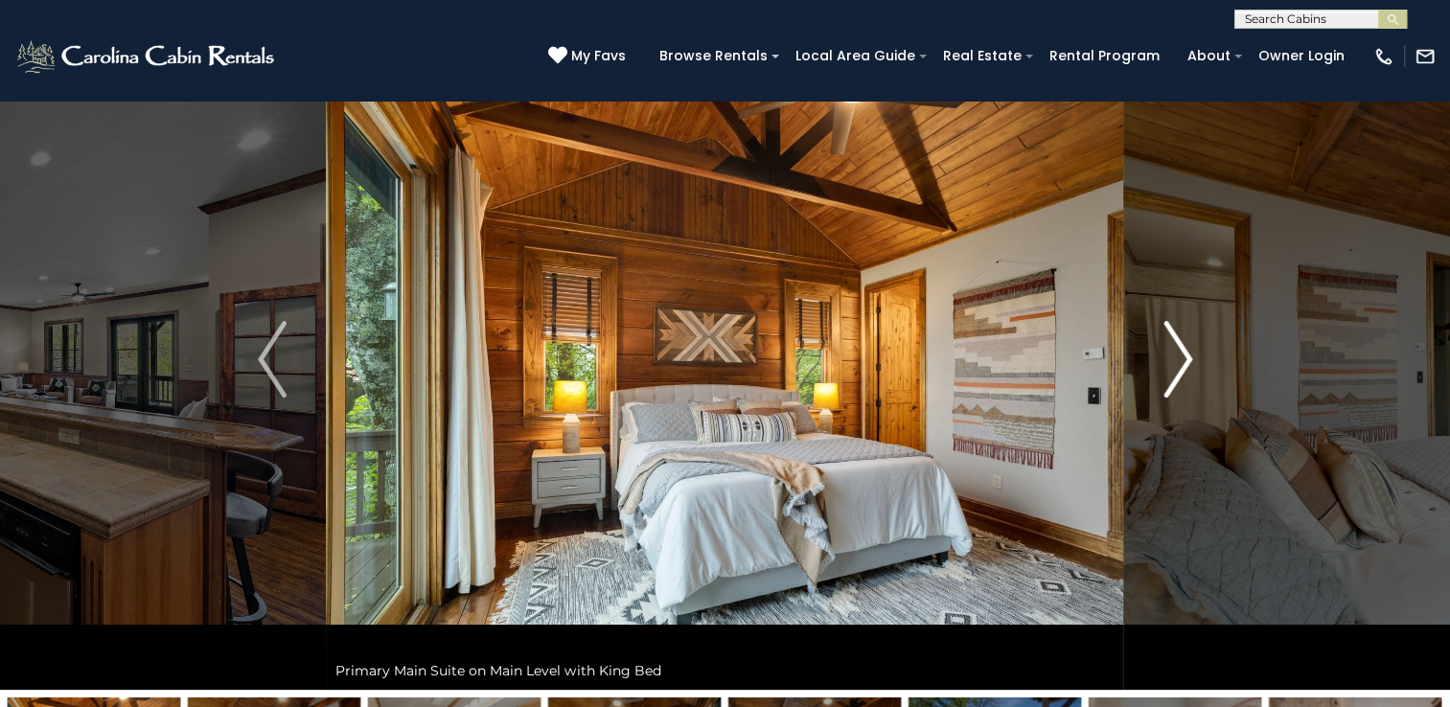
click at [1184, 359] on img "Next" at bounding box center [1177, 359] width 29 height 77
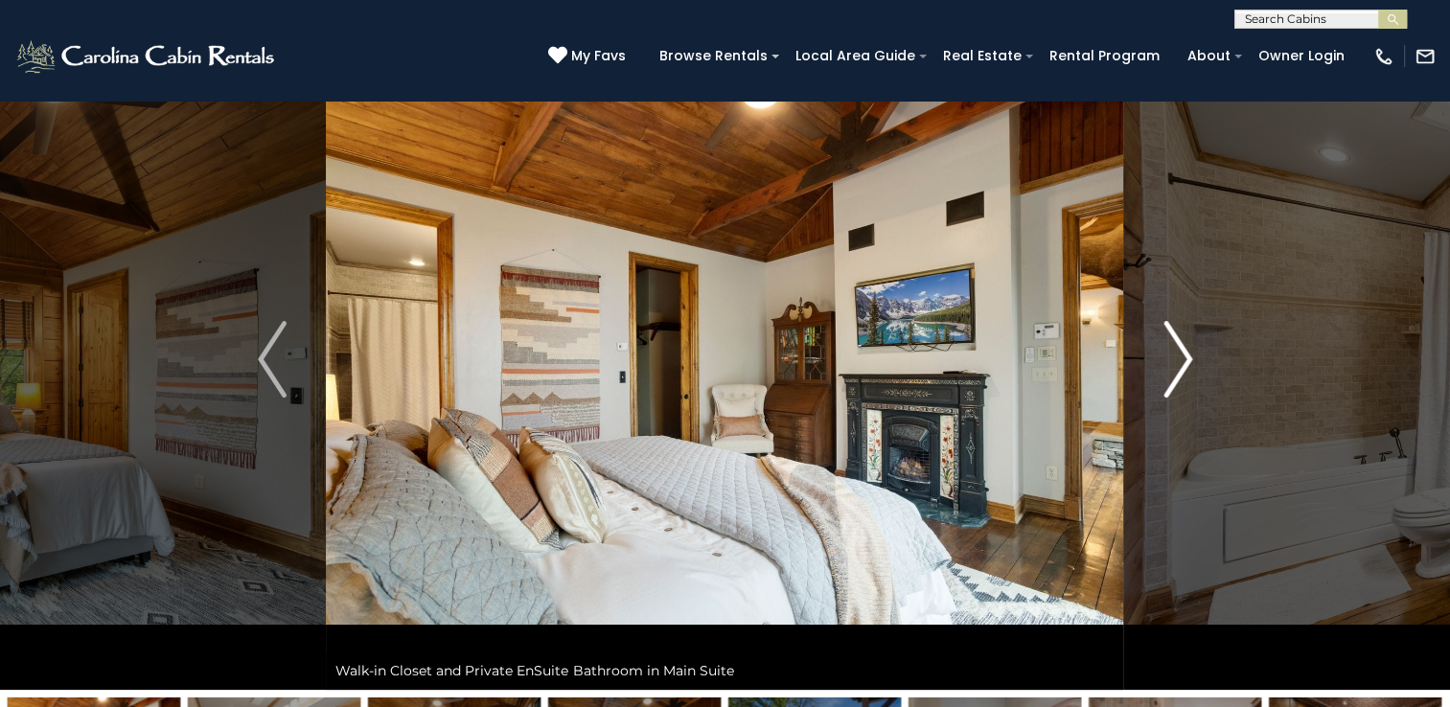
click at [1184, 359] on img "Next" at bounding box center [1177, 359] width 29 height 77
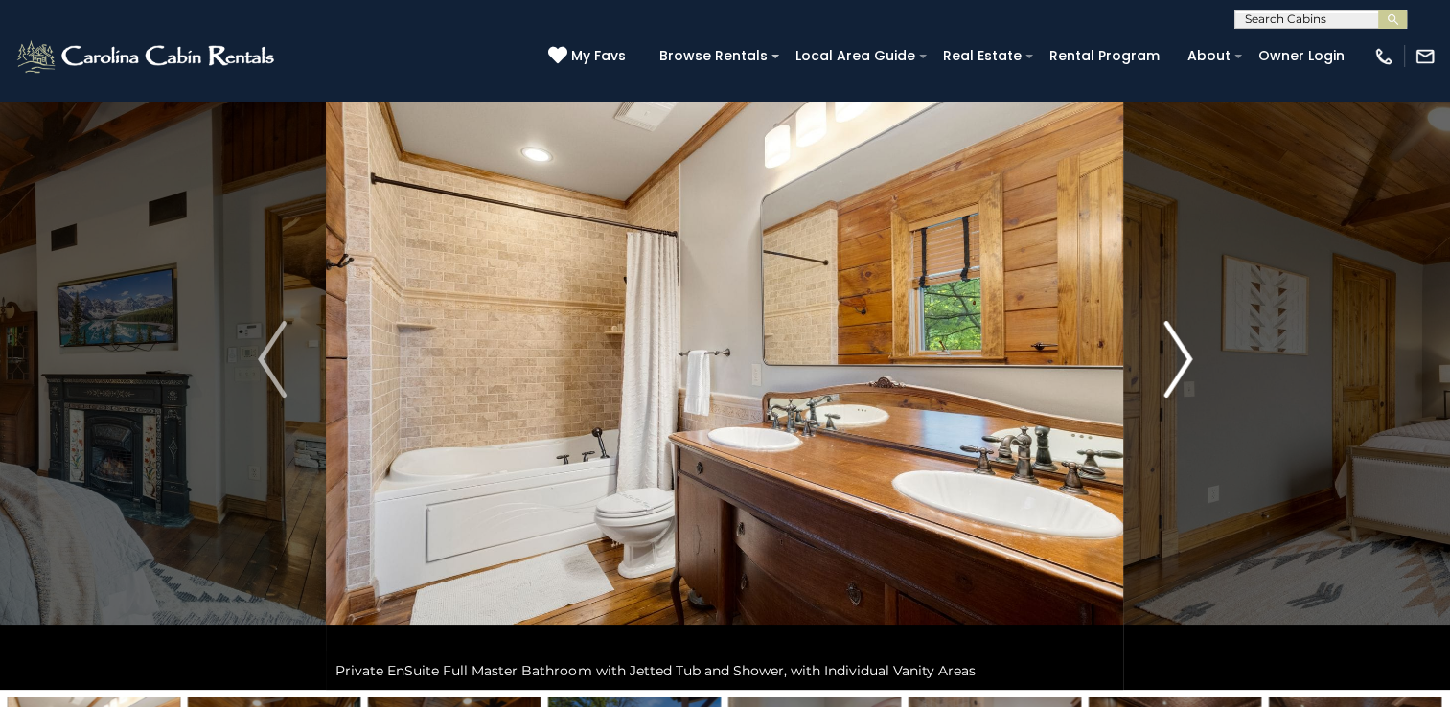
click at [1184, 359] on img "Next" at bounding box center [1177, 359] width 29 height 77
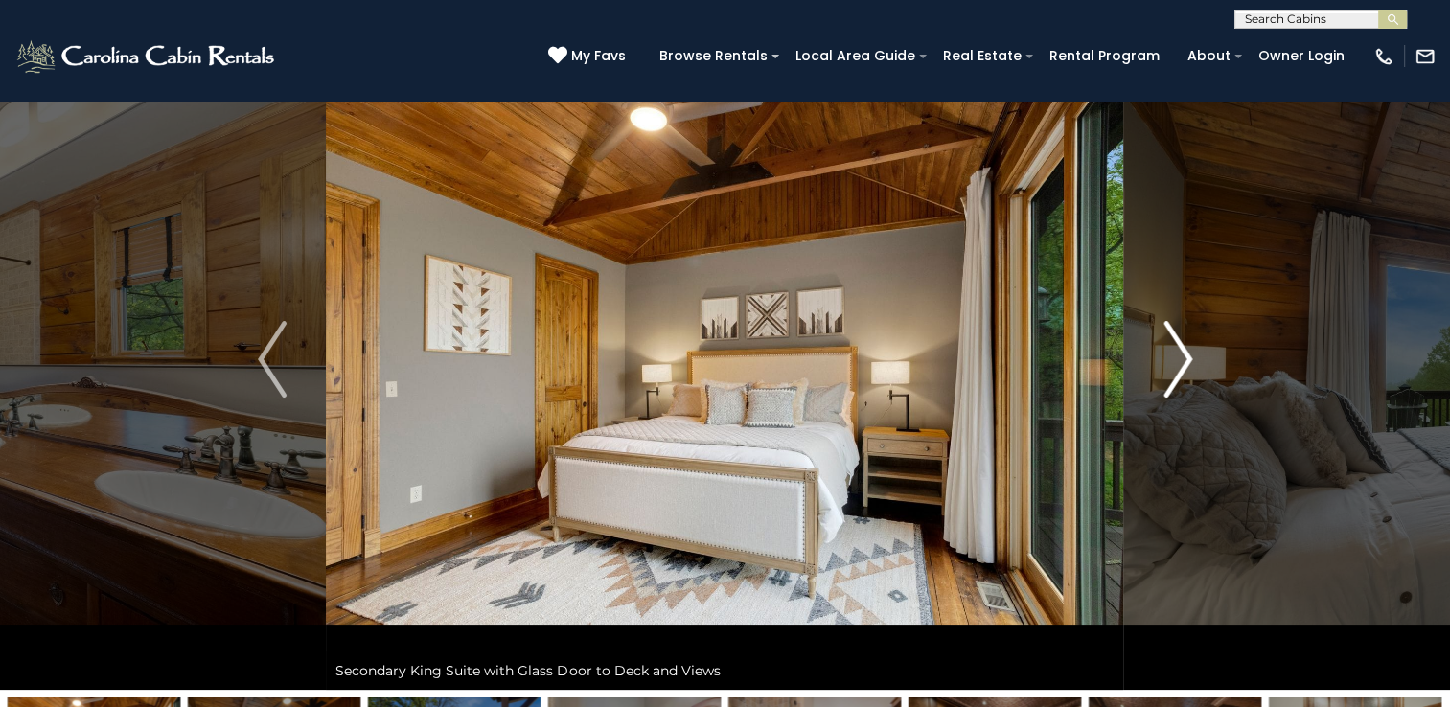
click at [1184, 359] on img "Next" at bounding box center [1177, 359] width 29 height 77
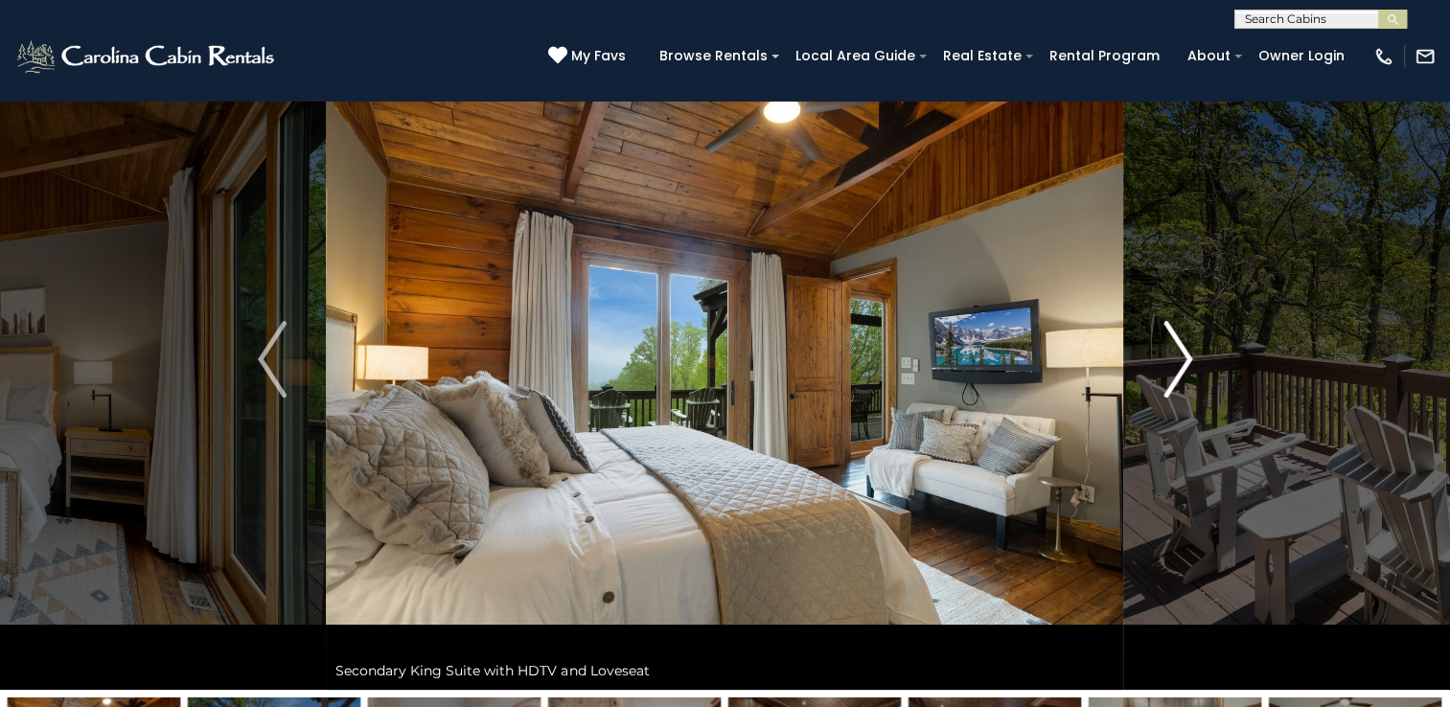
click at [1184, 359] on img "Next" at bounding box center [1177, 359] width 29 height 77
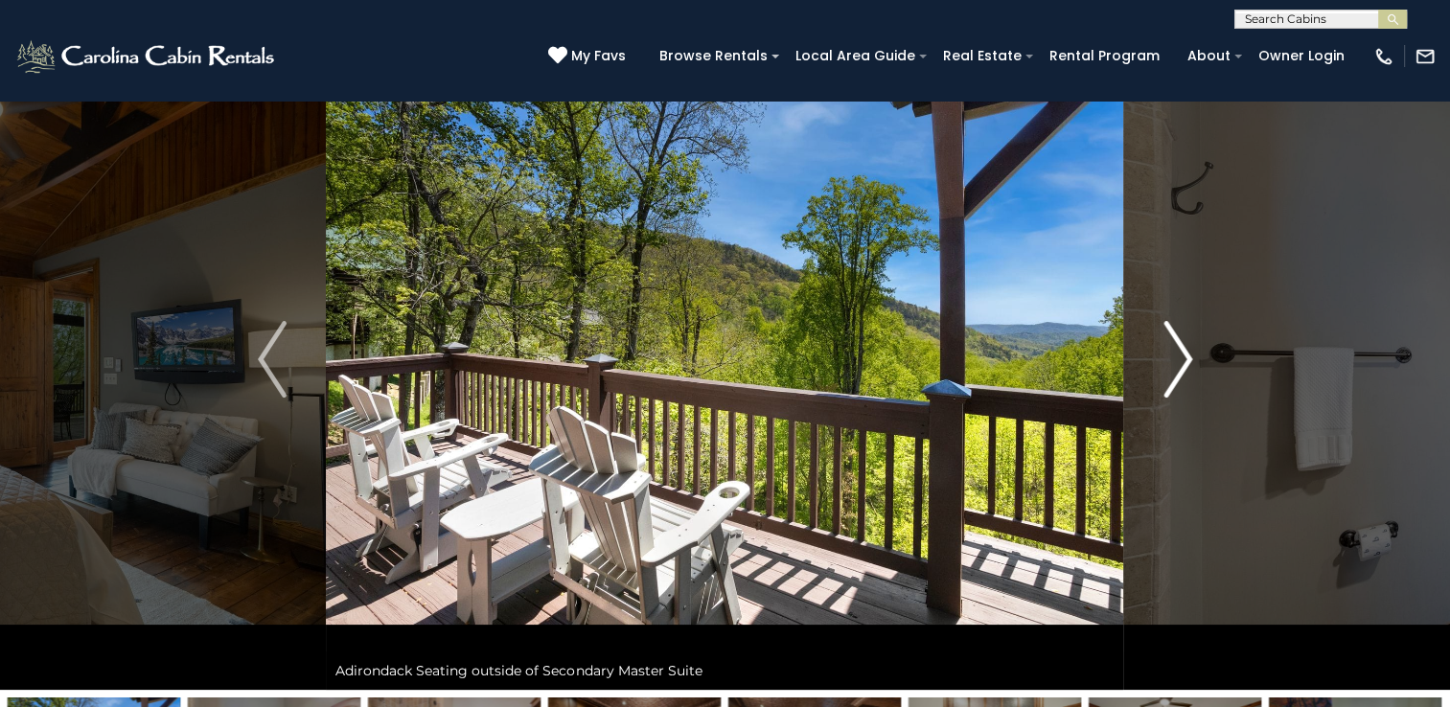
click at [1184, 359] on img "Next" at bounding box center [1177, 359] width 29 height 77
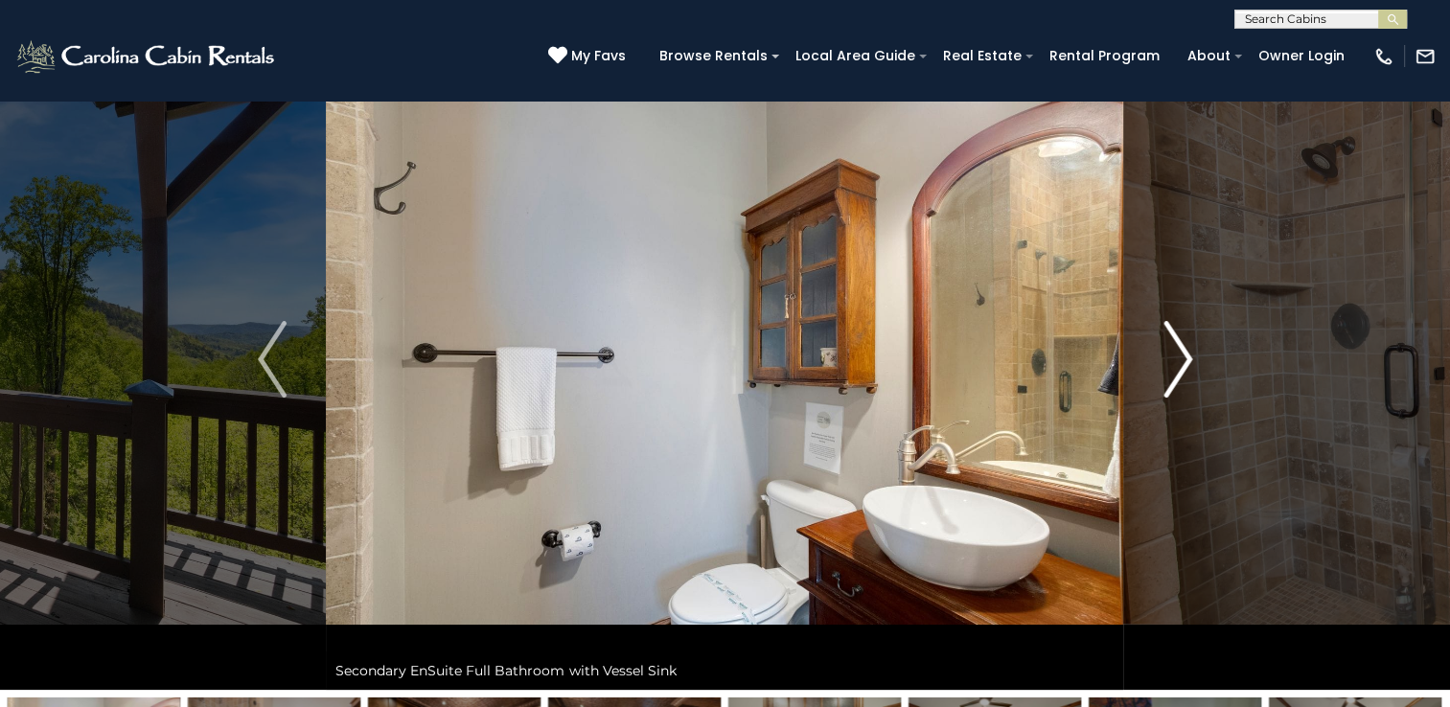
click at [1184, 359] on img "Next" at bounding box center [1177, 359] width 29 height 77
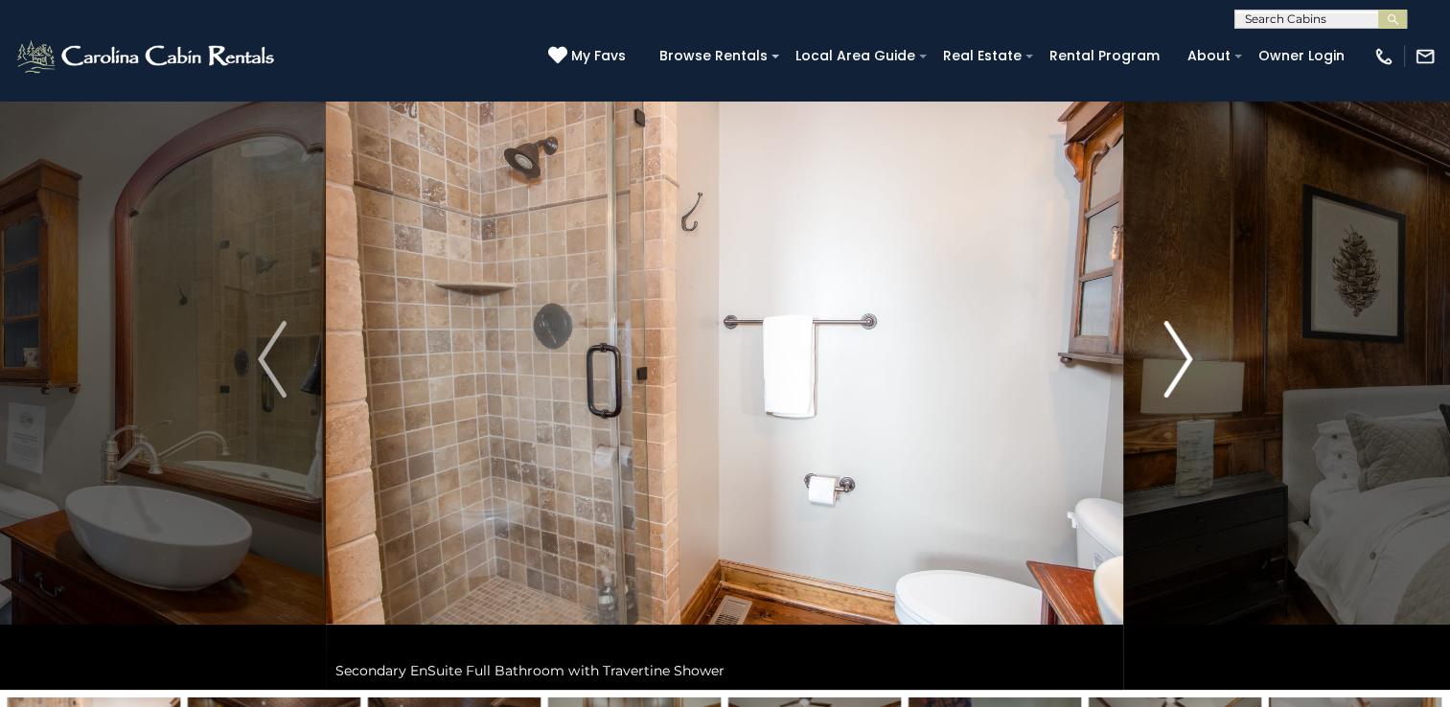
click at [1184, 359] on img "Next" at bounding box center [1177, 359] width 29 height 77
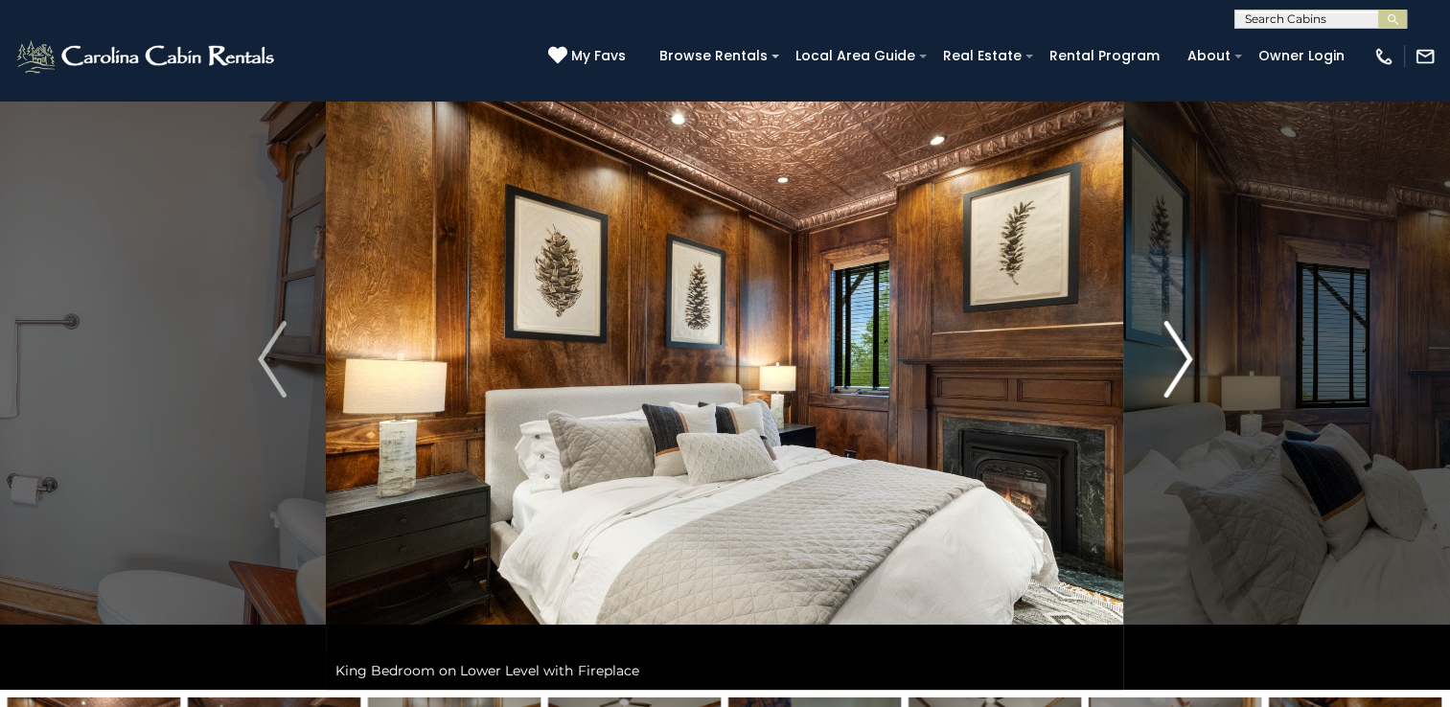
click at [1184, 359] on img "Next" at bounding box center [1177, 359] width 29 height 77
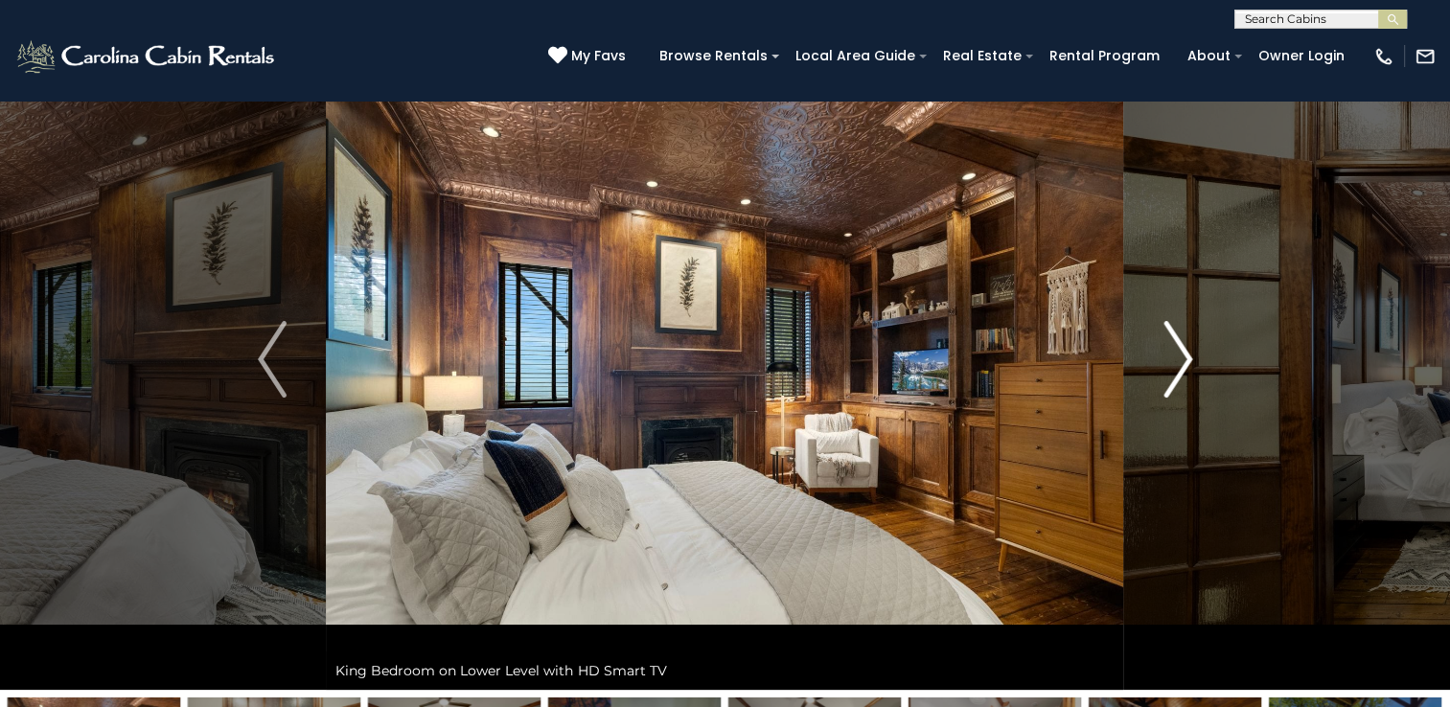
click at [1184, 359] on img "Next" at bounding box center [1177, 359] width 29 height 77
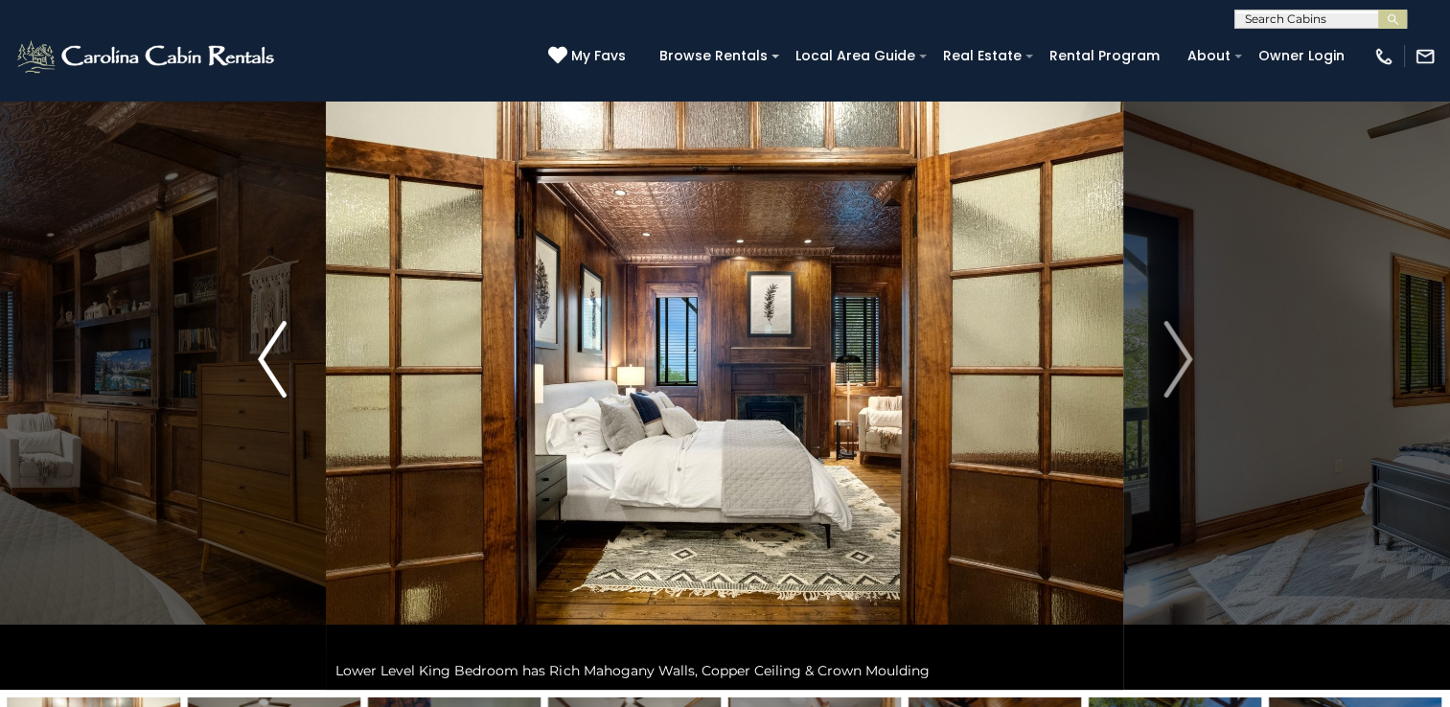
click at [264, 365] on img "Previous" at bounding box center [272, 359] width 29 height 77
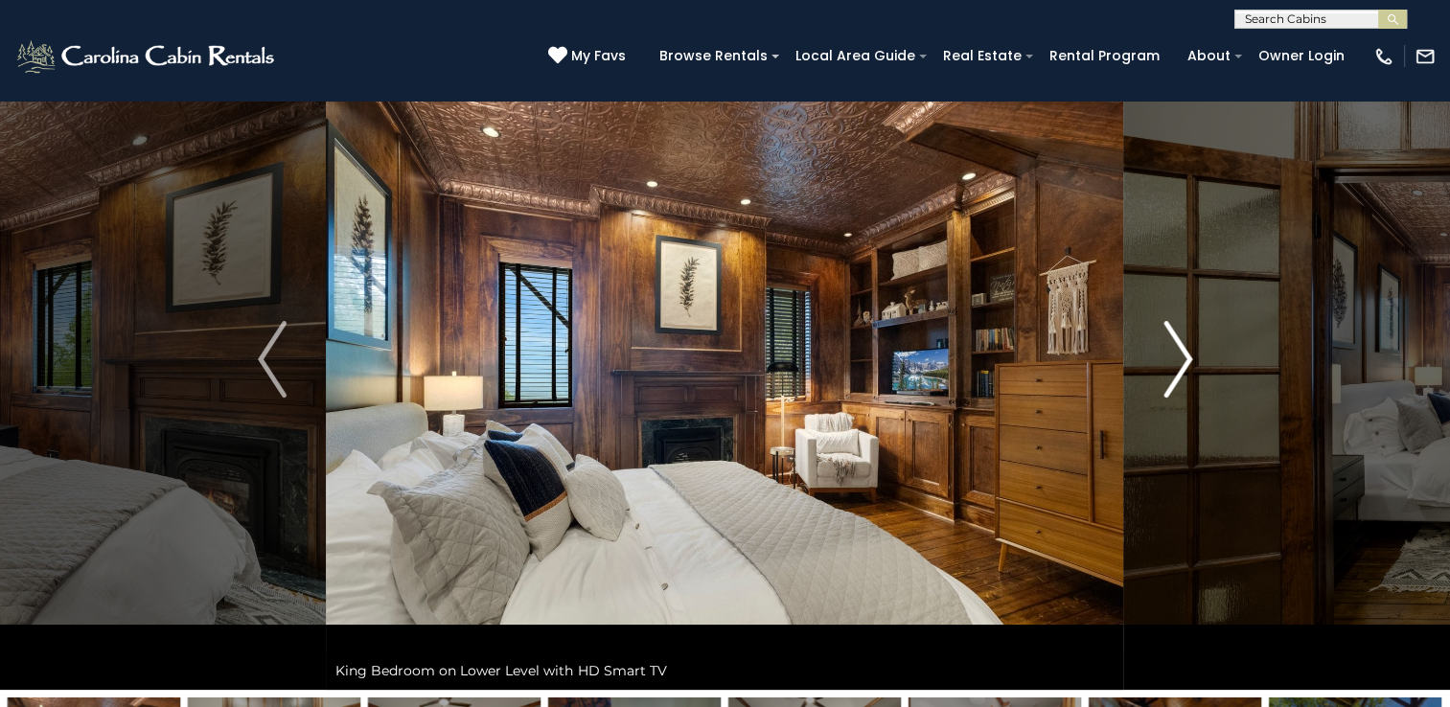
click at [1181, 366] on img "Next" at bounding box center [1177, 359] width 29 height 77
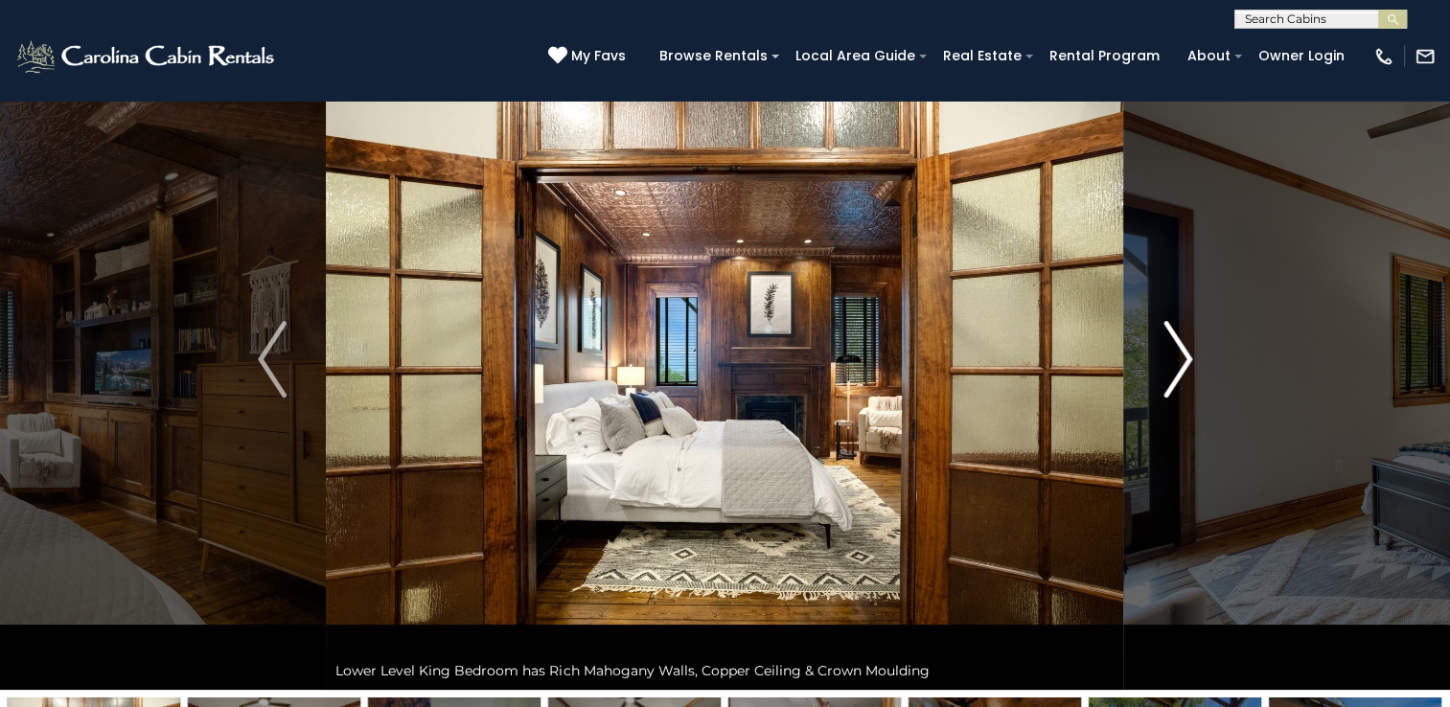
click at [1181, 366] on img "Next" at bounding box center [1177, 359] width 29 height 77
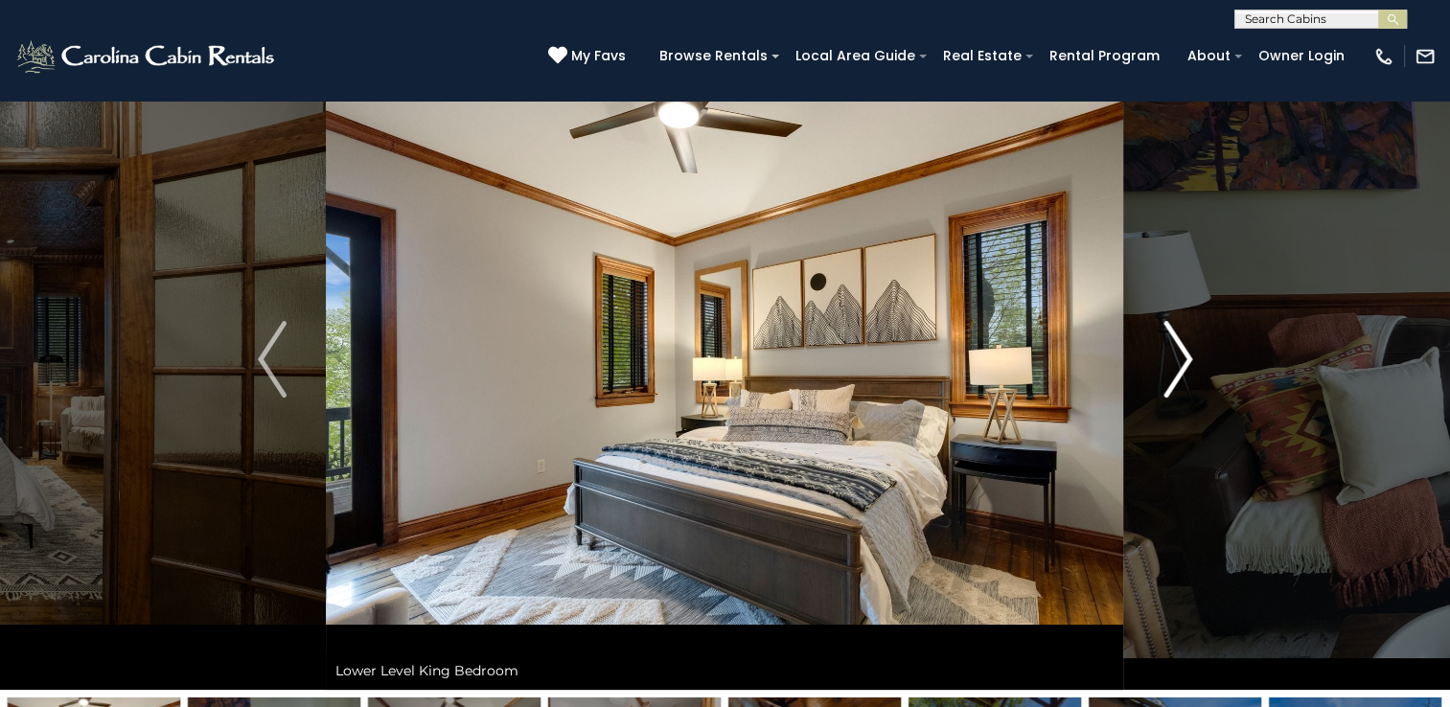
click at [1181, 366] on img "Next" at bounding box center [1177, 359] width 29 height 77
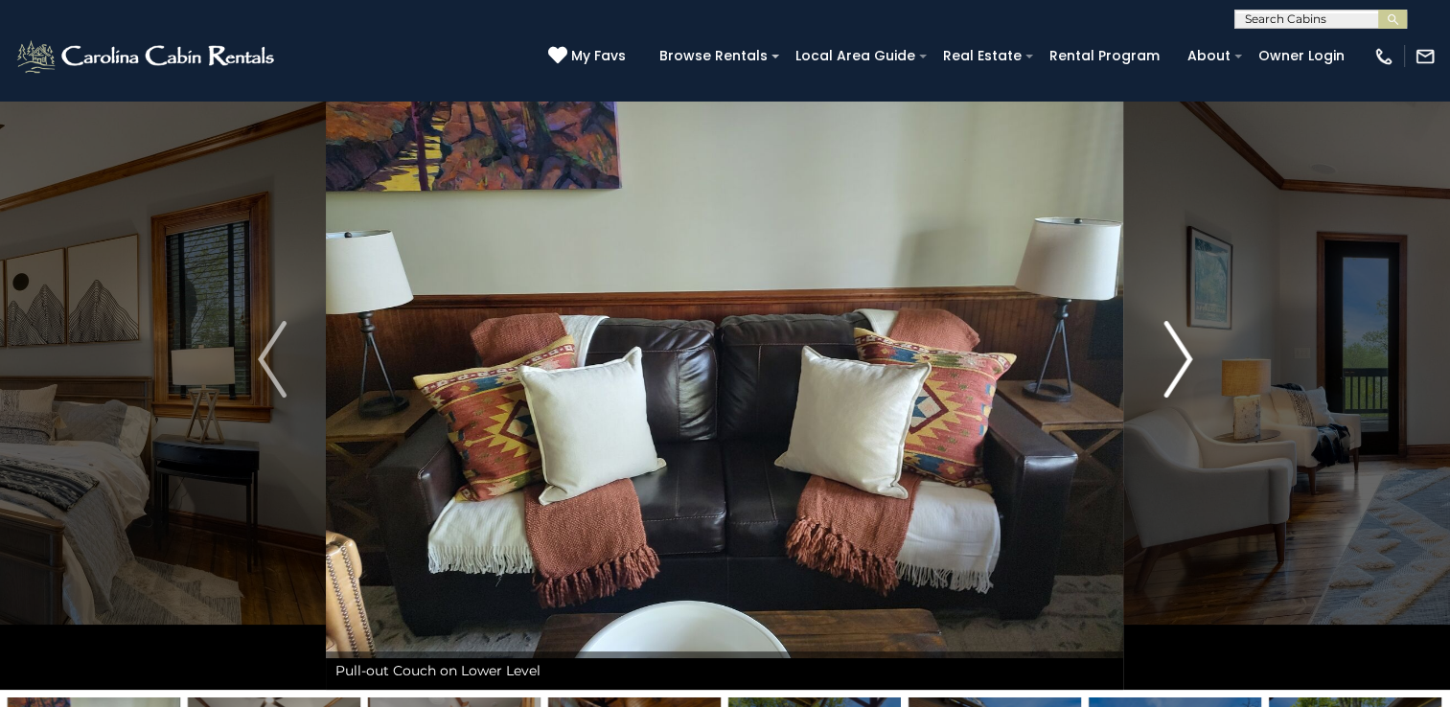
click at [1181, 366] on img "Next" at bounding box center [1177, 359] width 29 height 77
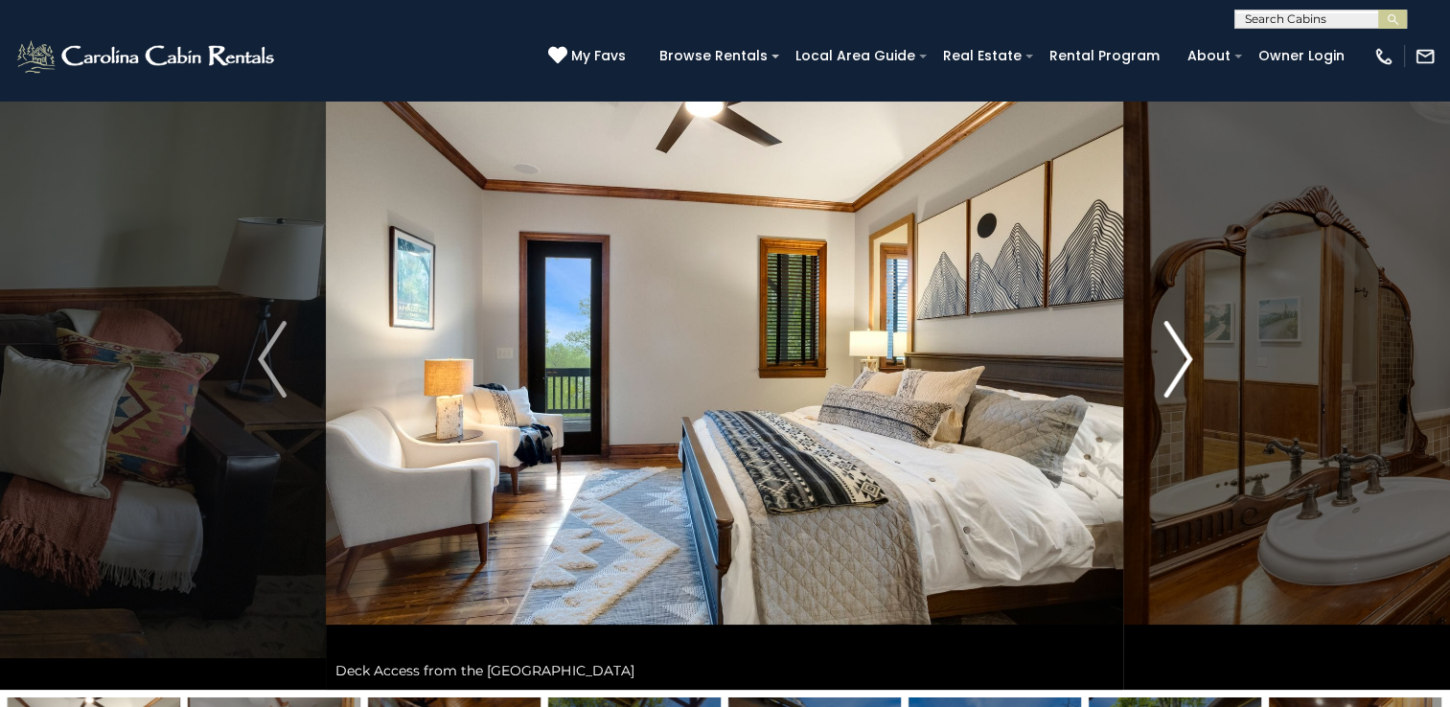
click at [1181, 366] on img "Next" at bounding box center [1177, 359] width 29 height 77
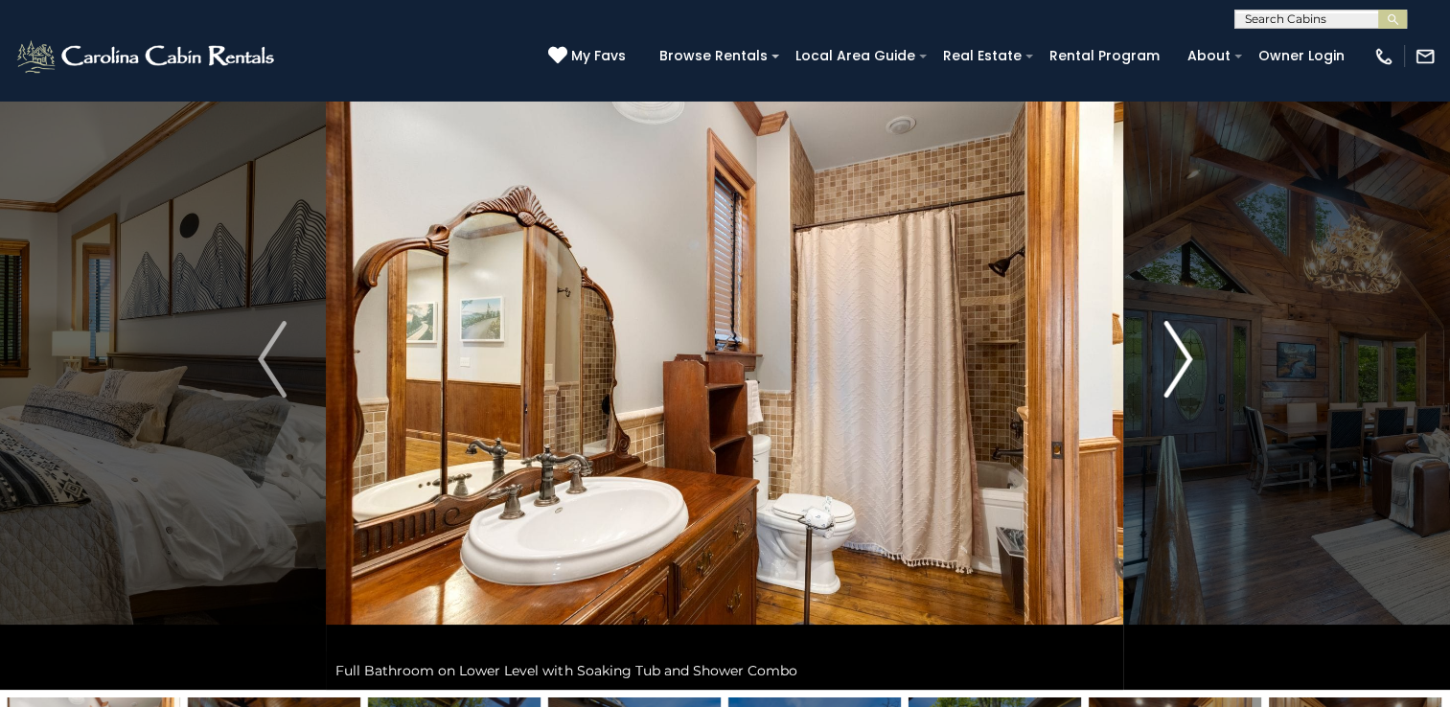
click at [1181, 366] on img "Next" at bounding box center [1177, 359] width 29 height 77
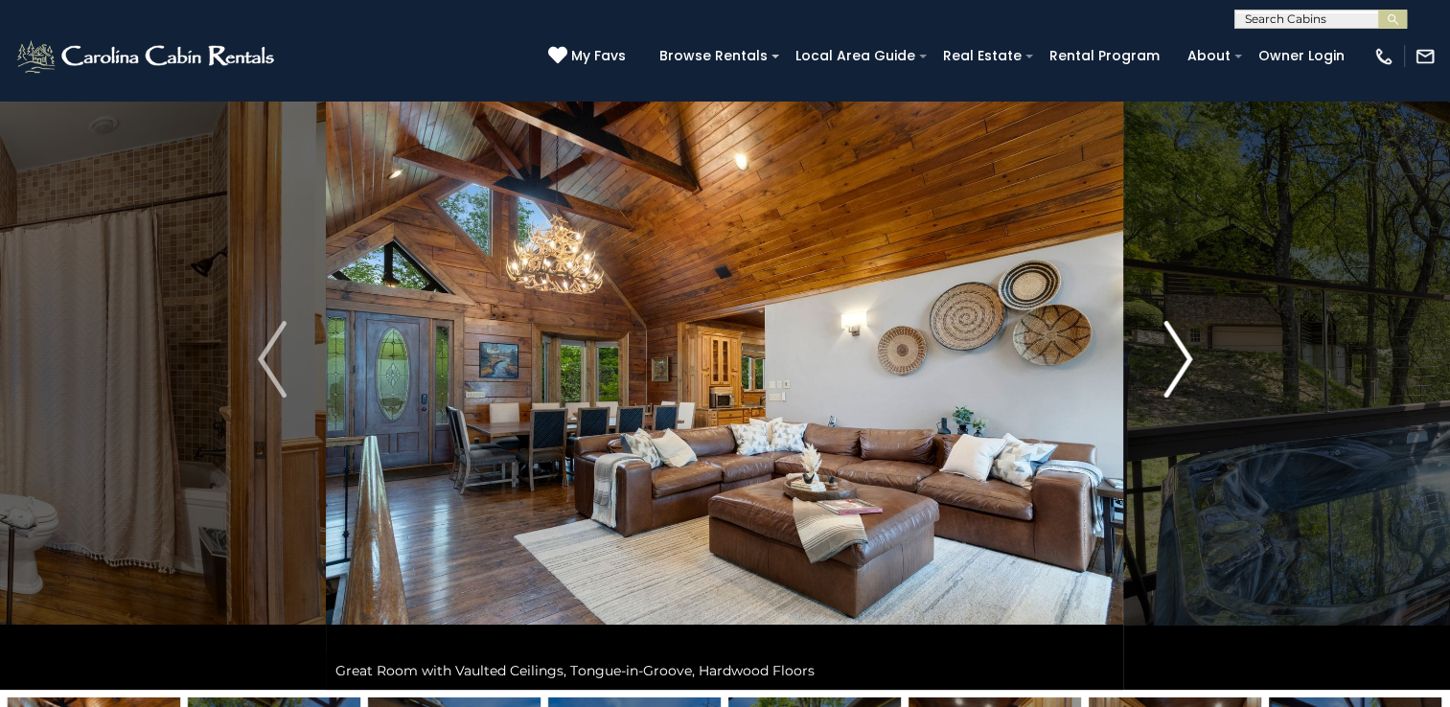
click at [1181, 366] on img "Next" at bounding box center [1177, 359] width 29 height 77
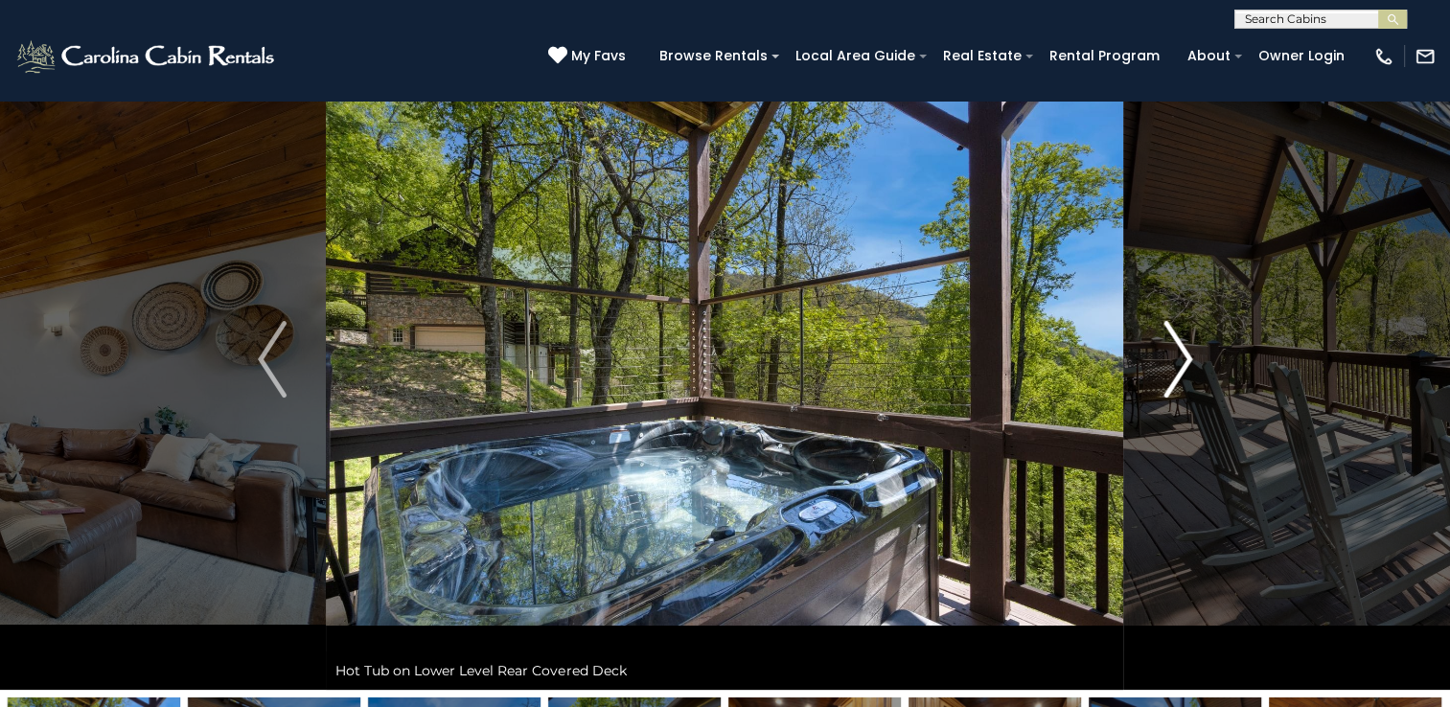
click at [1181, 366] on img "Next" at bounding box center [1177, 359] width 29 height 77
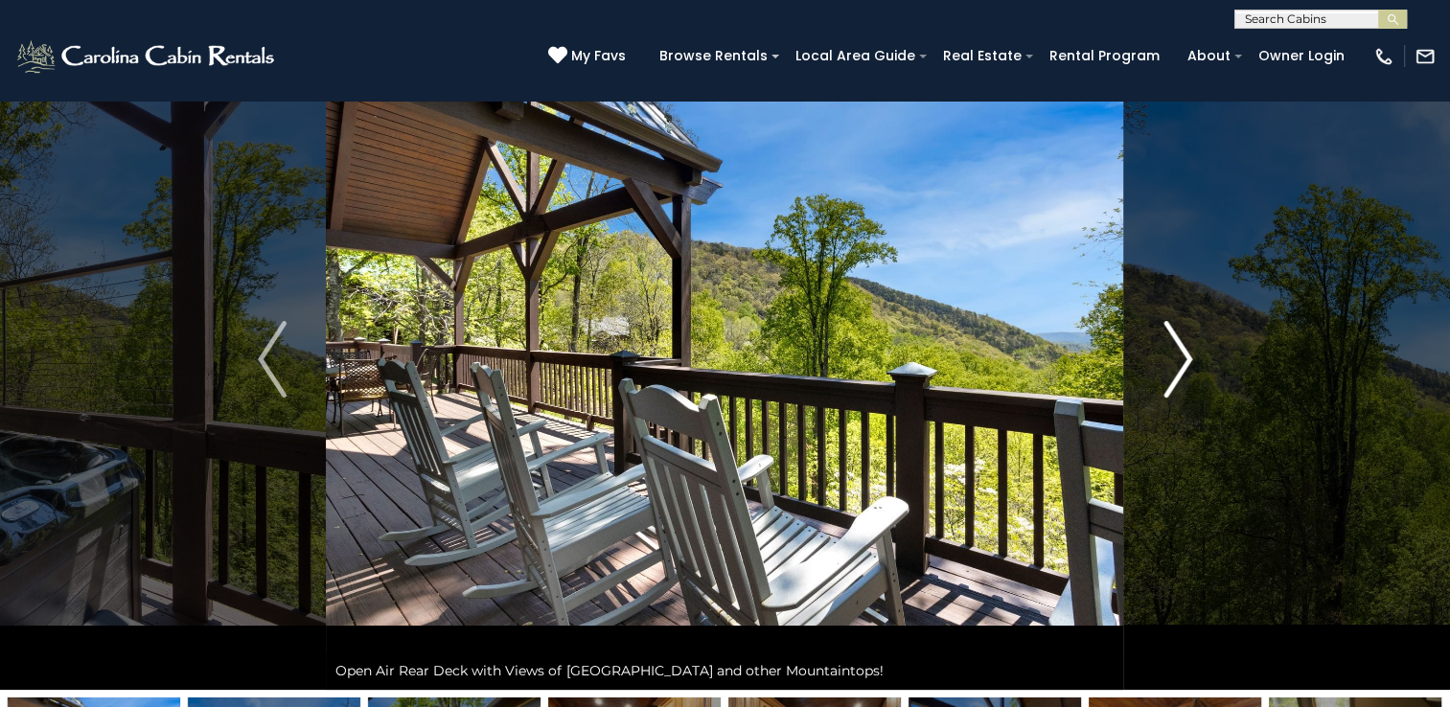
click at [1181, 366] on img "Next" at bounding box center [1177, 359] width 29 height 77
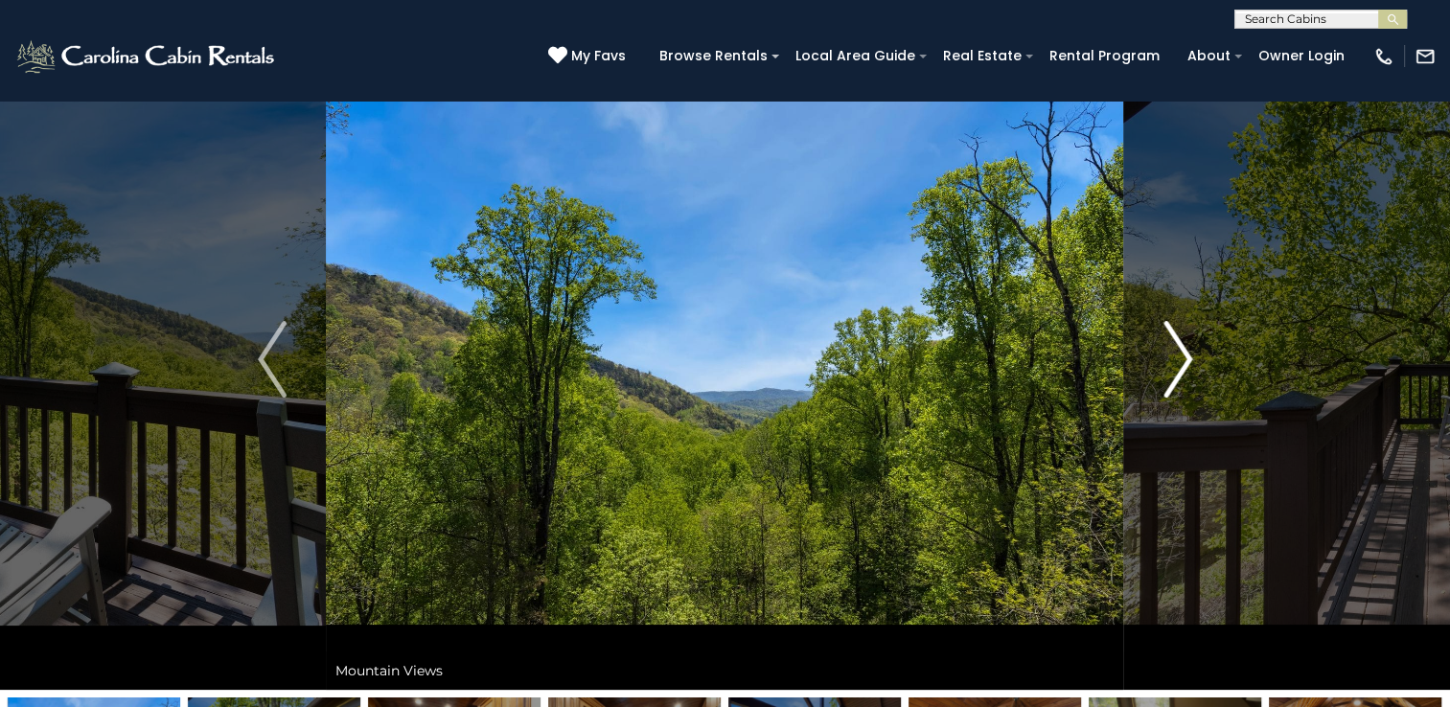
click at [1181, 366] on img "Next" at bounding box center [1177, 359] width 29 height 77
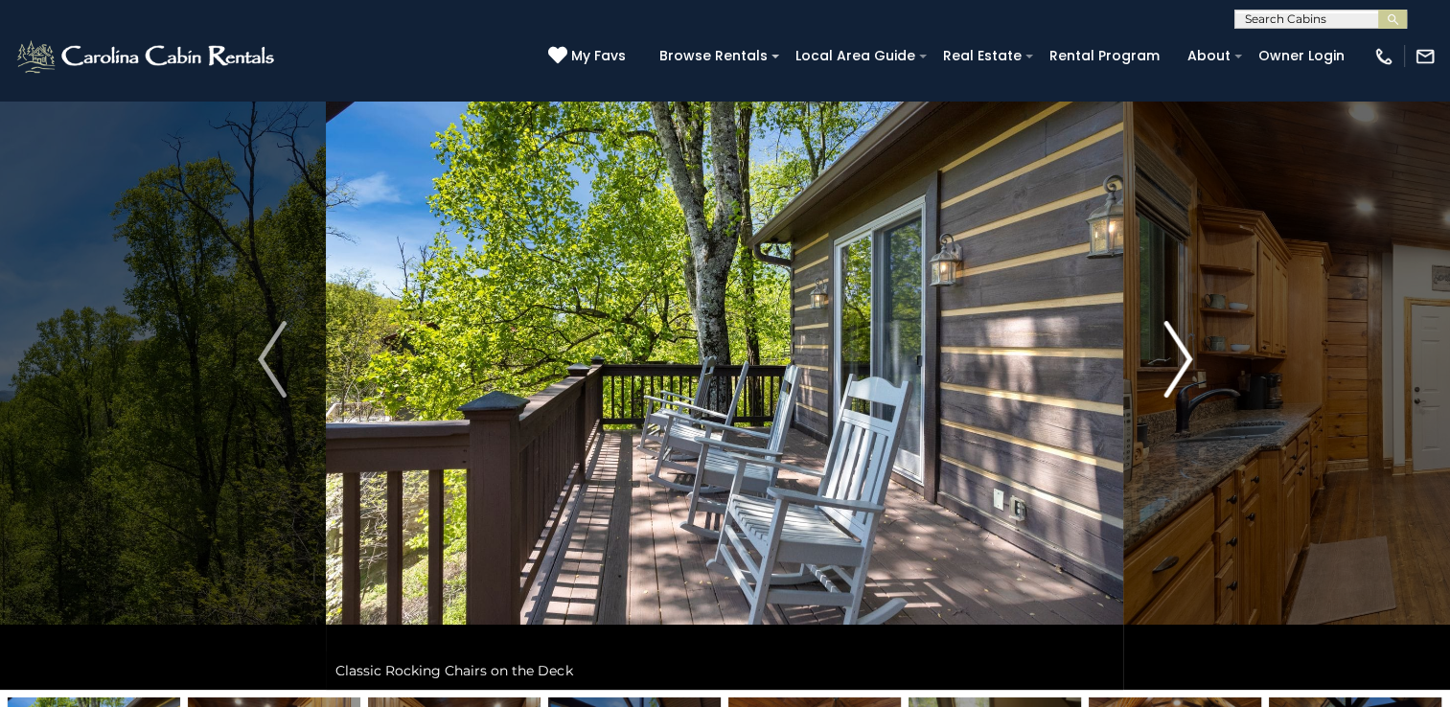
click at [1181, 366] on img "Next" at bounding box center [1177, 359] width 29 height 77
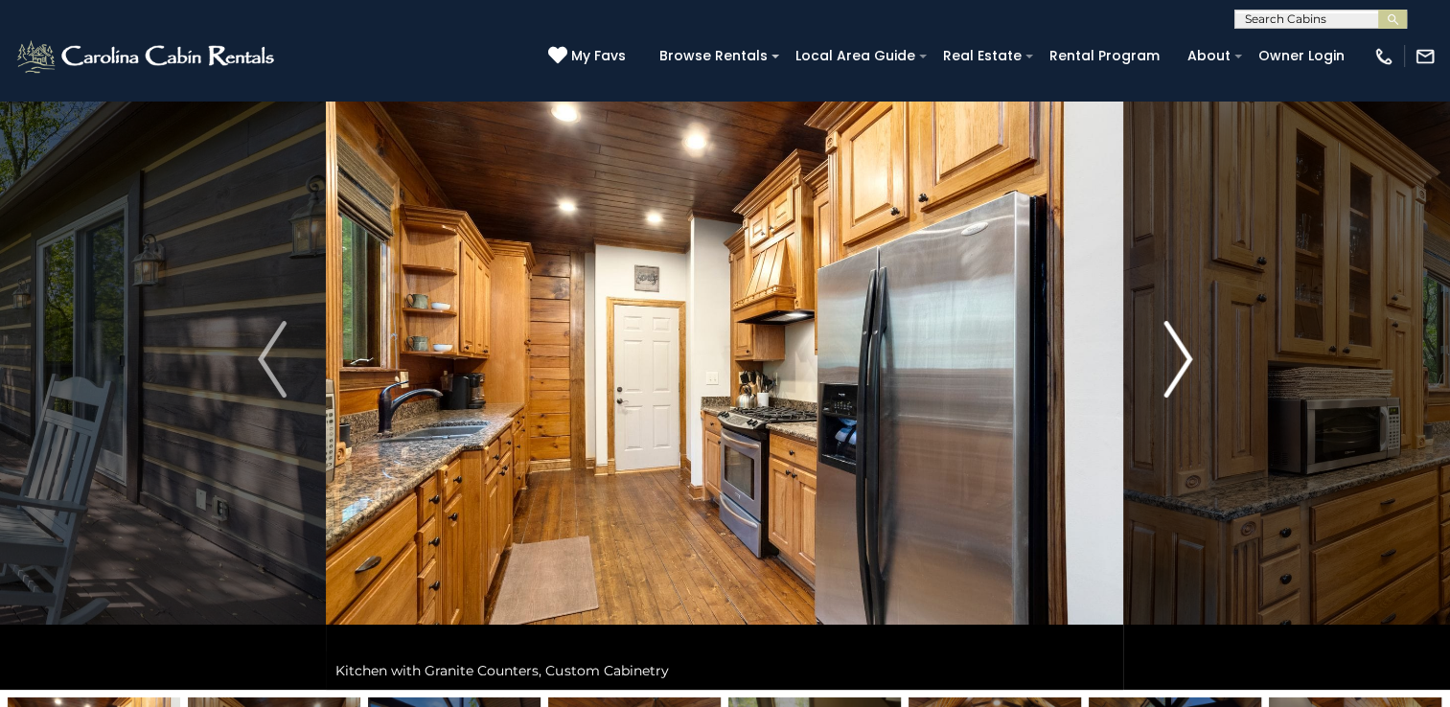
click at [1181, 366] on img "Next" at bounding box center [1177, 359] width 29 height 77
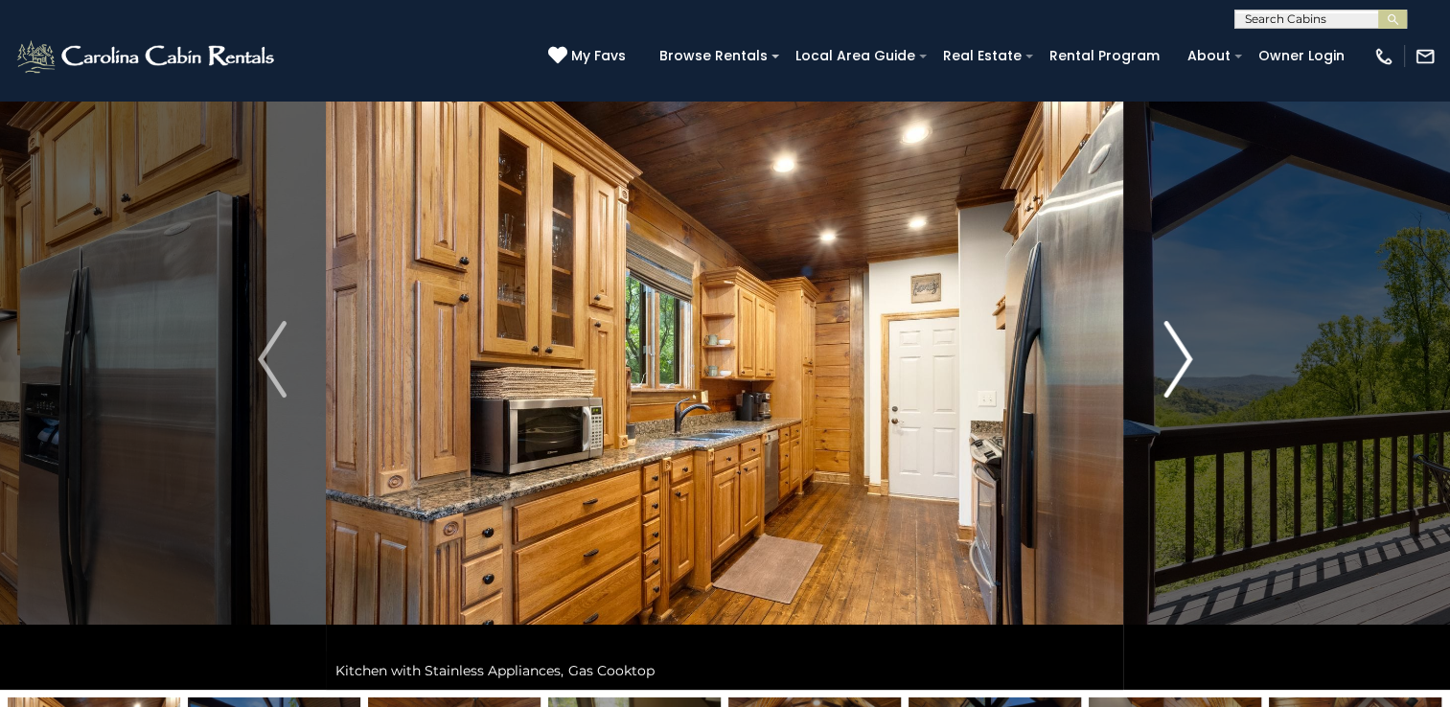
click at [1181, 366] on img "Next" at bounding box center [1177, 359] width 29 height 77
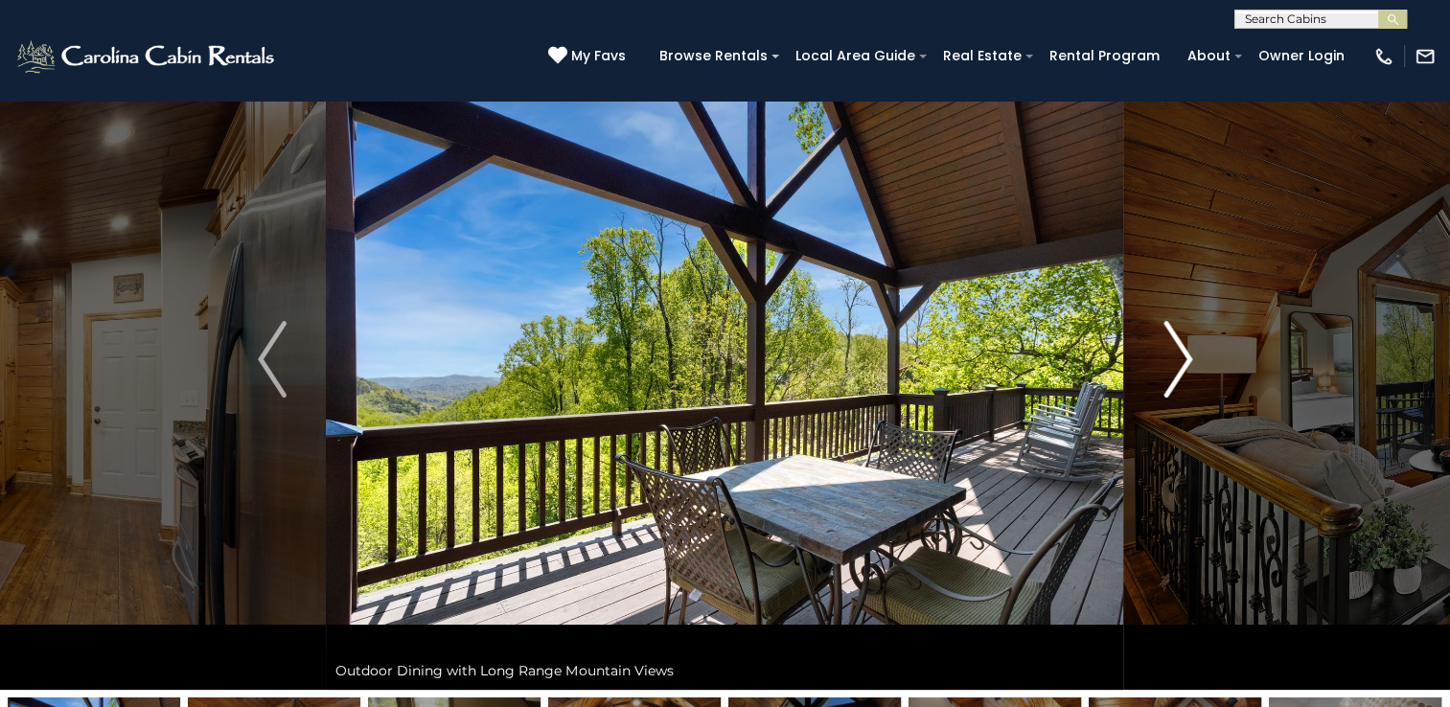
click at [1181, 366] on img "Next" at bounding box center [1177, 359] width 29 height 77
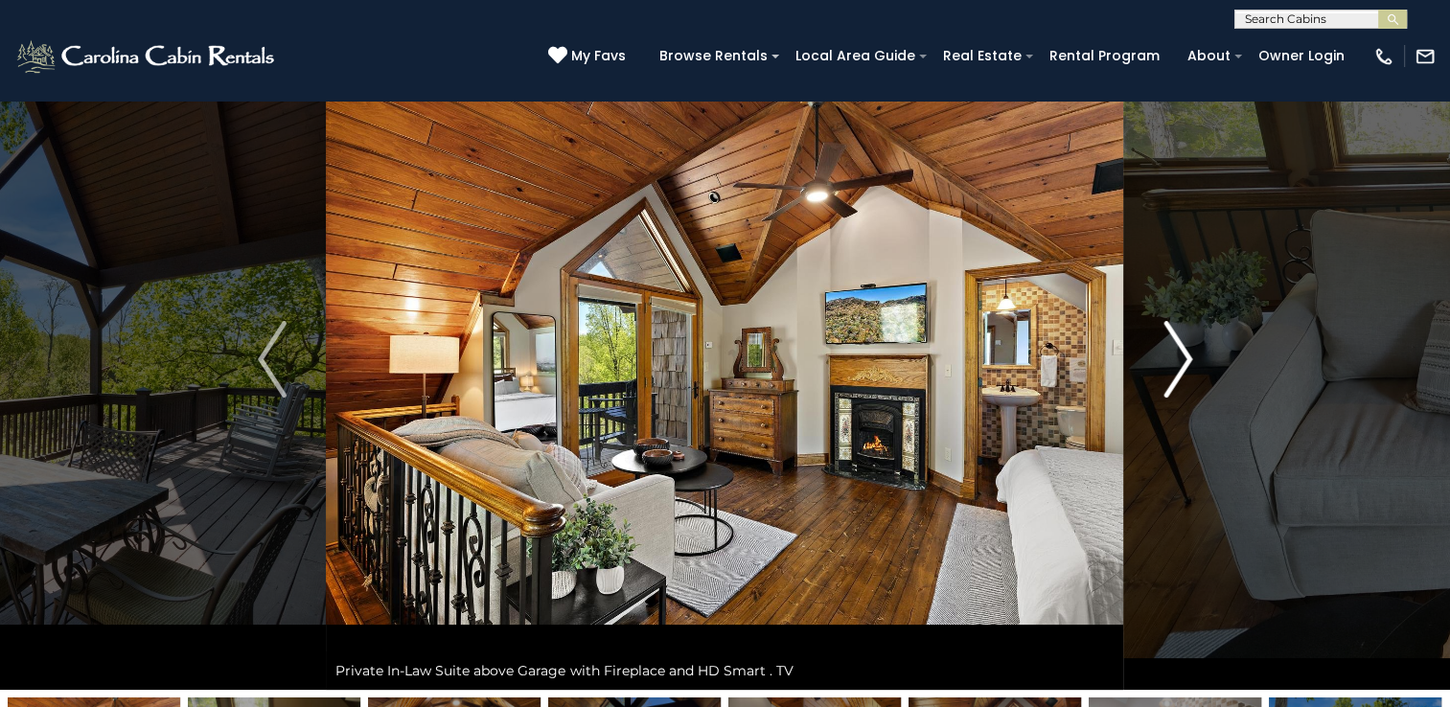
click at [1181, 366] on img "Next" at bounding box center [1177, 359] width 29 height 77
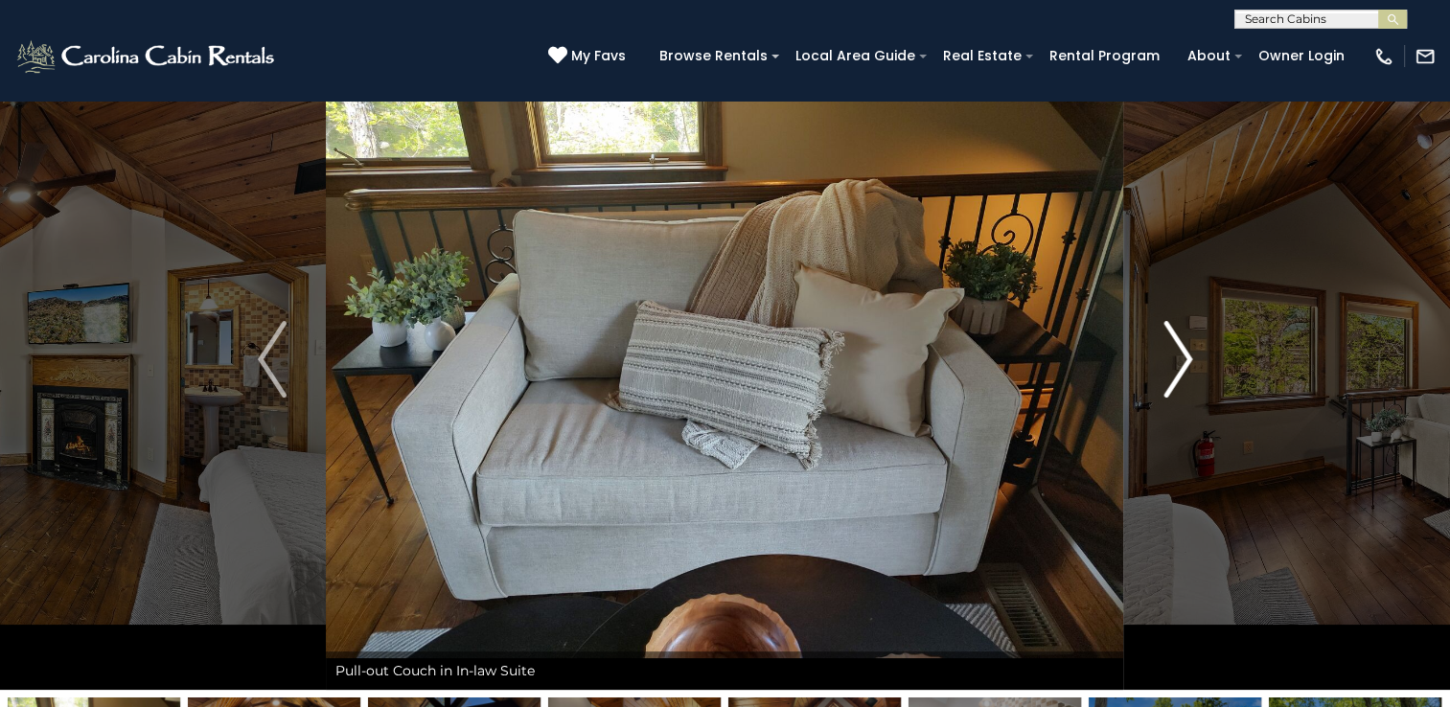
click at [1181, 366] on img "Next" at bounding box center [1177, 359] width 29 height 77
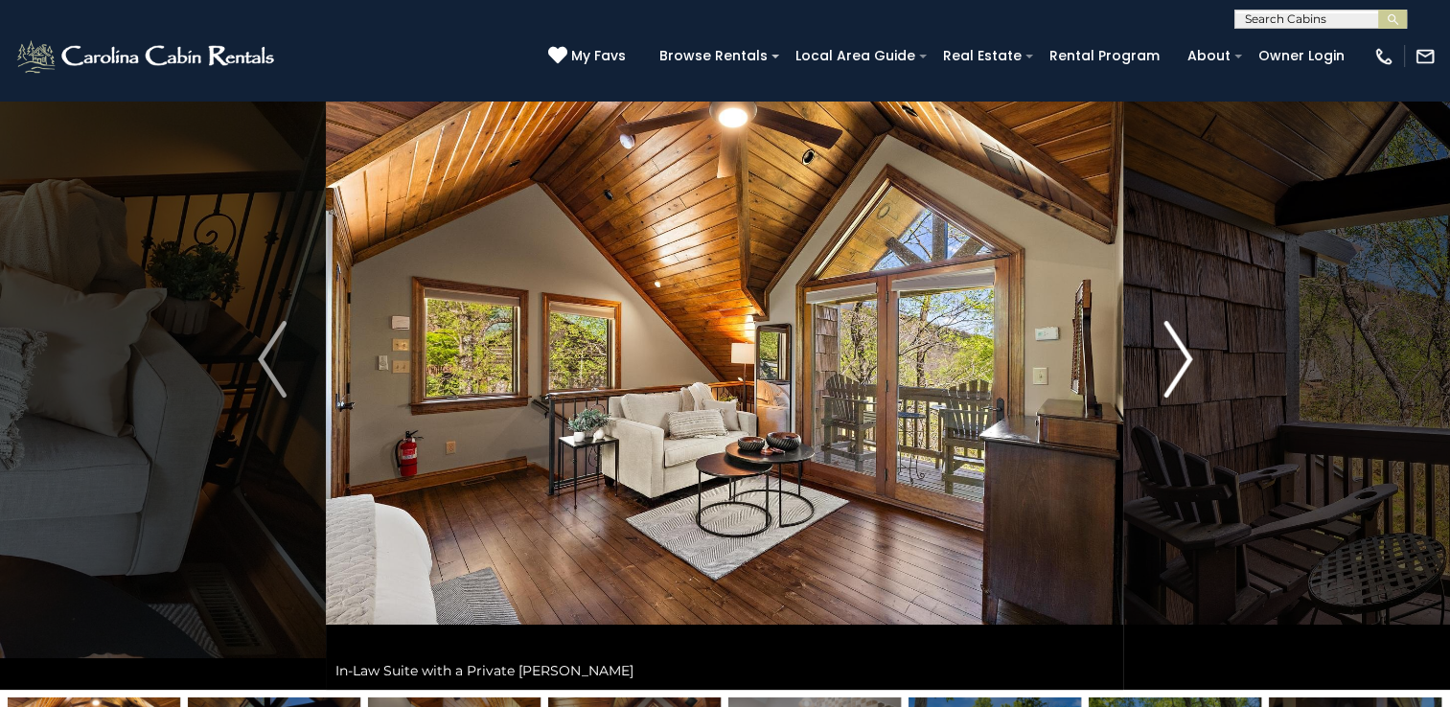
click at [1181, 366] on img "Next" at bounding box center [1177, 359] width 29 height 77
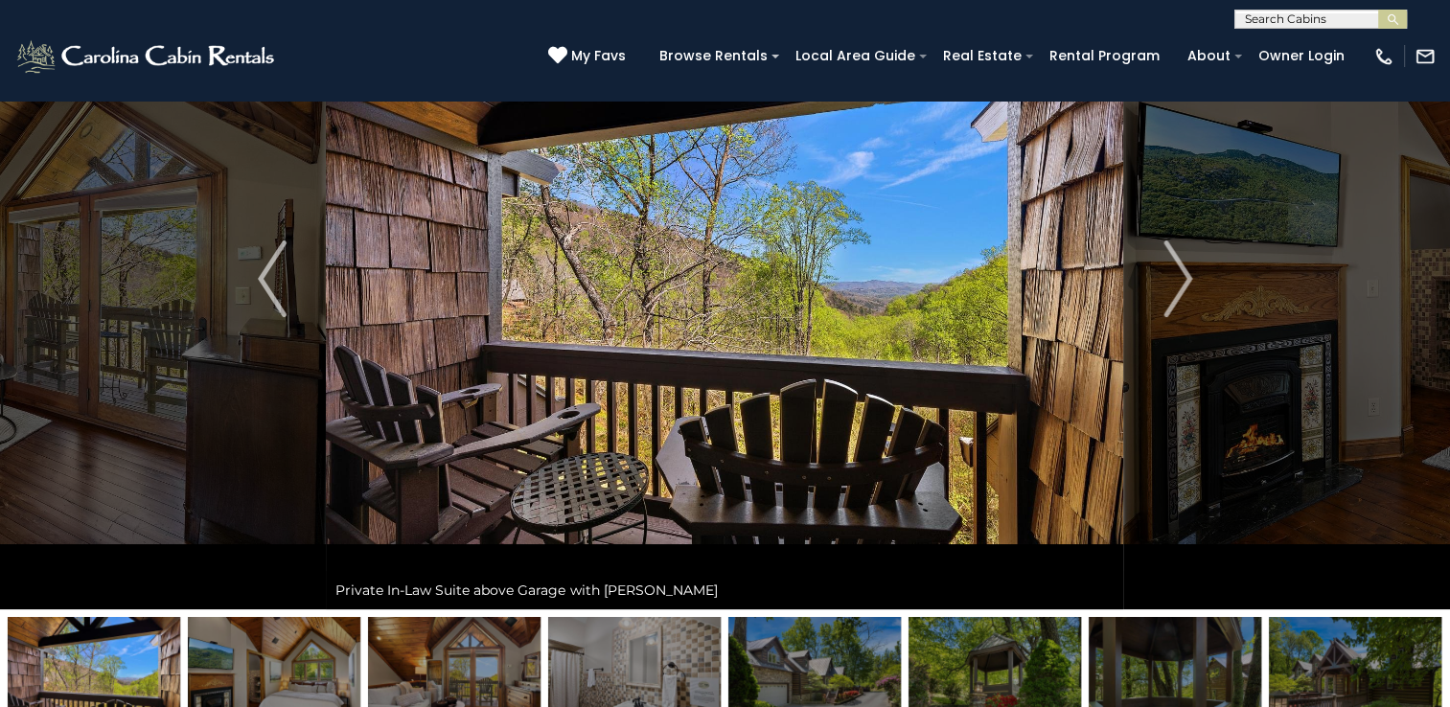
scroll to position [149, 0]
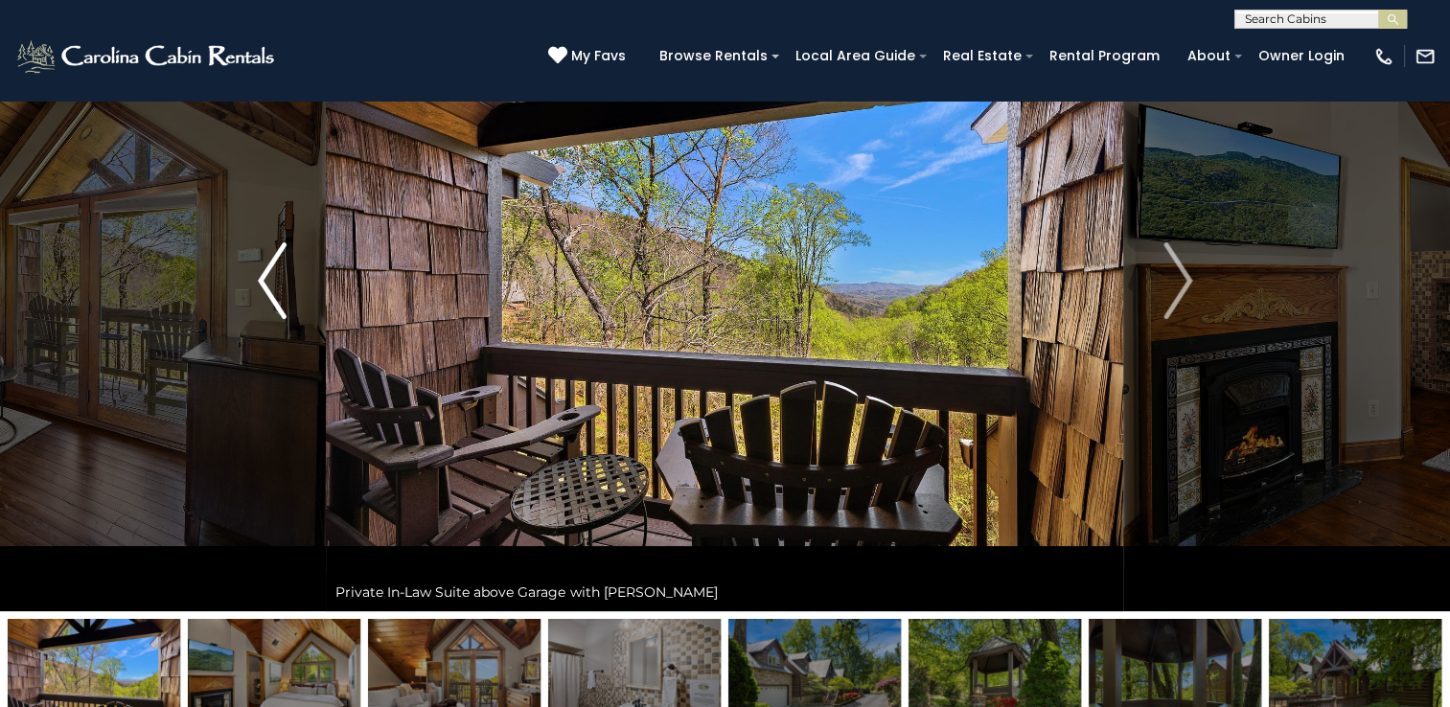
click at [262, 287] on img "Previous" at bounding box center [272, 280] width 29 height 77
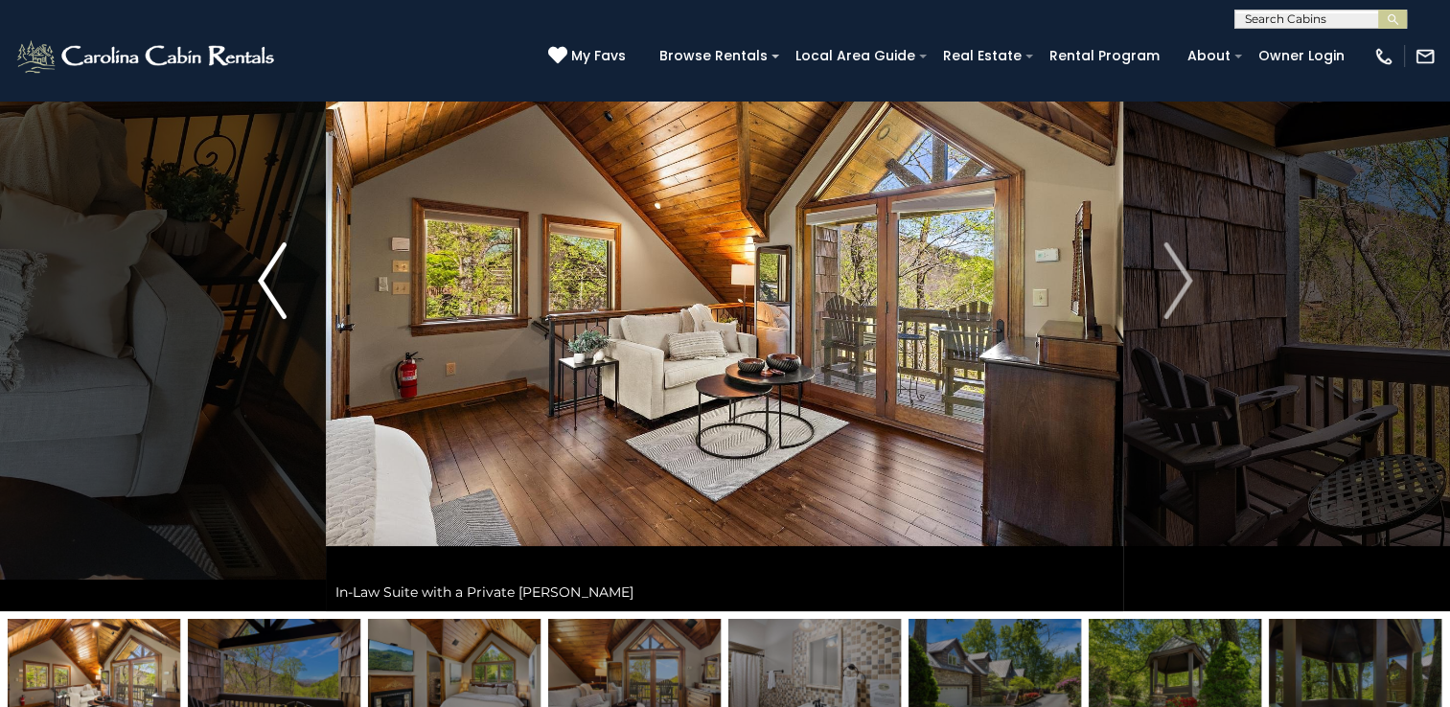
click at [264, 278] on img "Previous" at bounding box center [272, 280] width 29 height 77
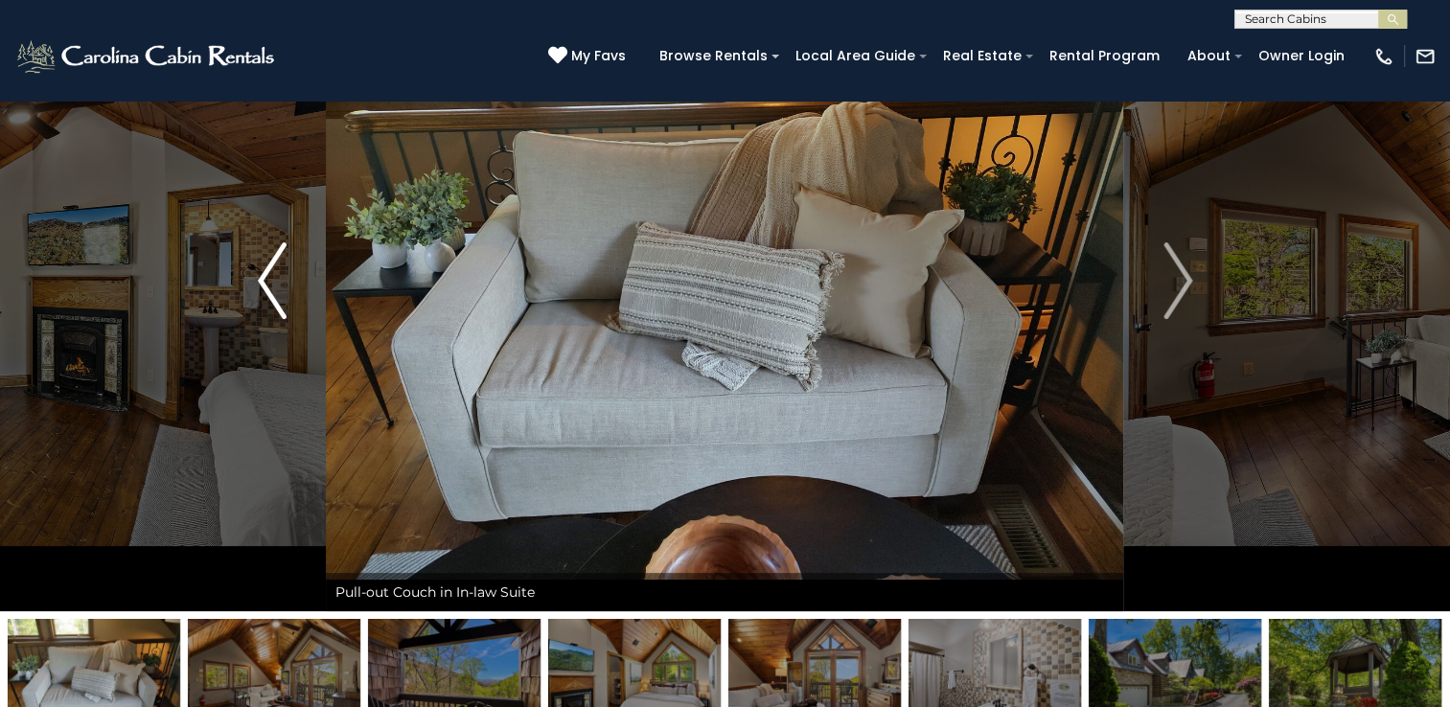
click at [264, 278] on img "Previous" at bounding box center [272, 280] width 29 height 77
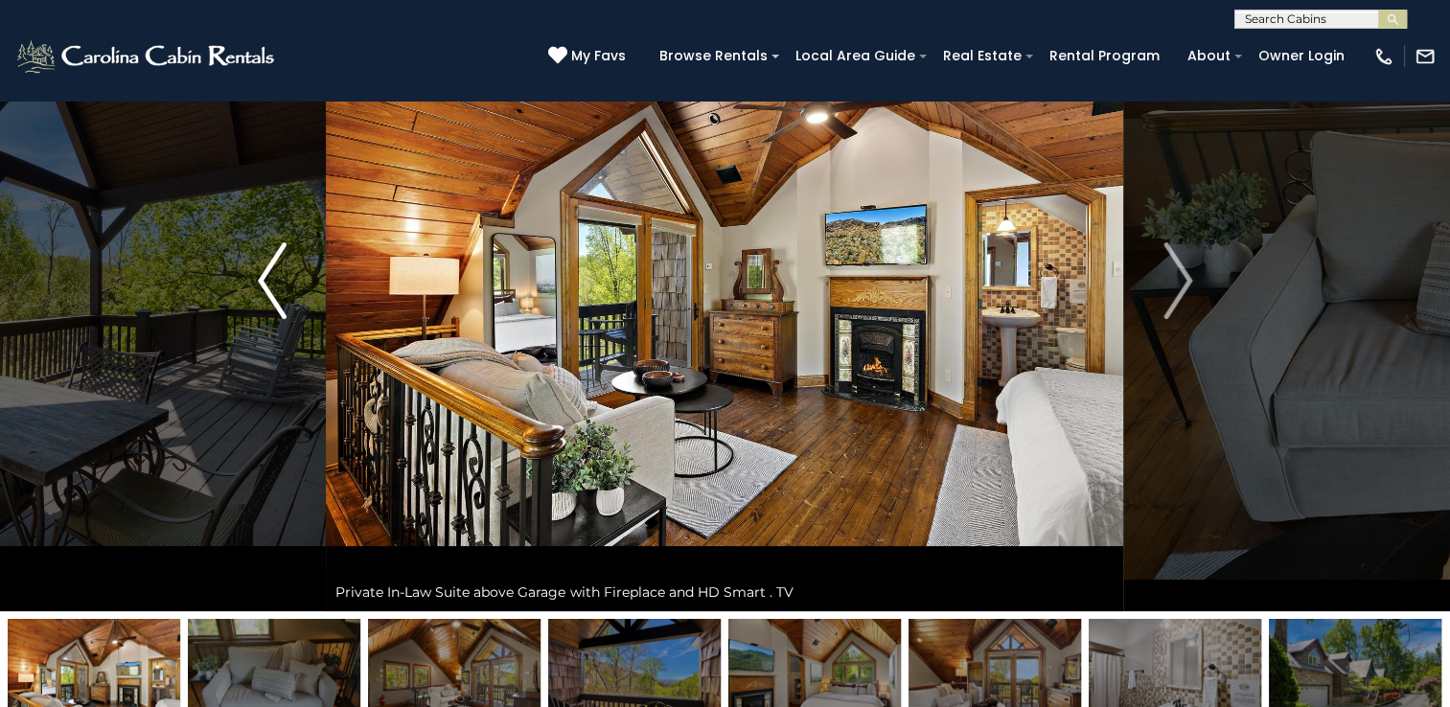
click at [264, 278] on img "Previous" at bounding box center [272, 280] width 29 height 77
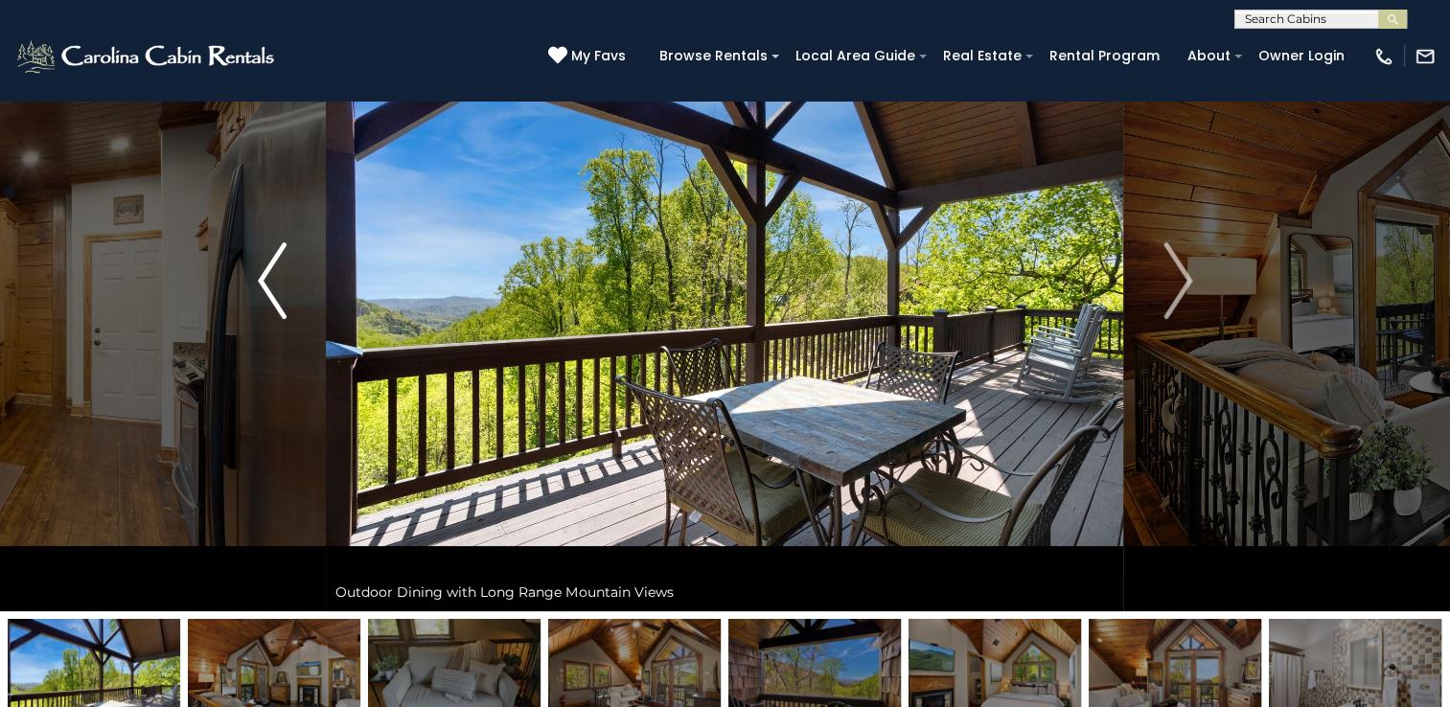
click at [264, 278] on img "Previous" at bounding box center [272, 280] width 29 height 77
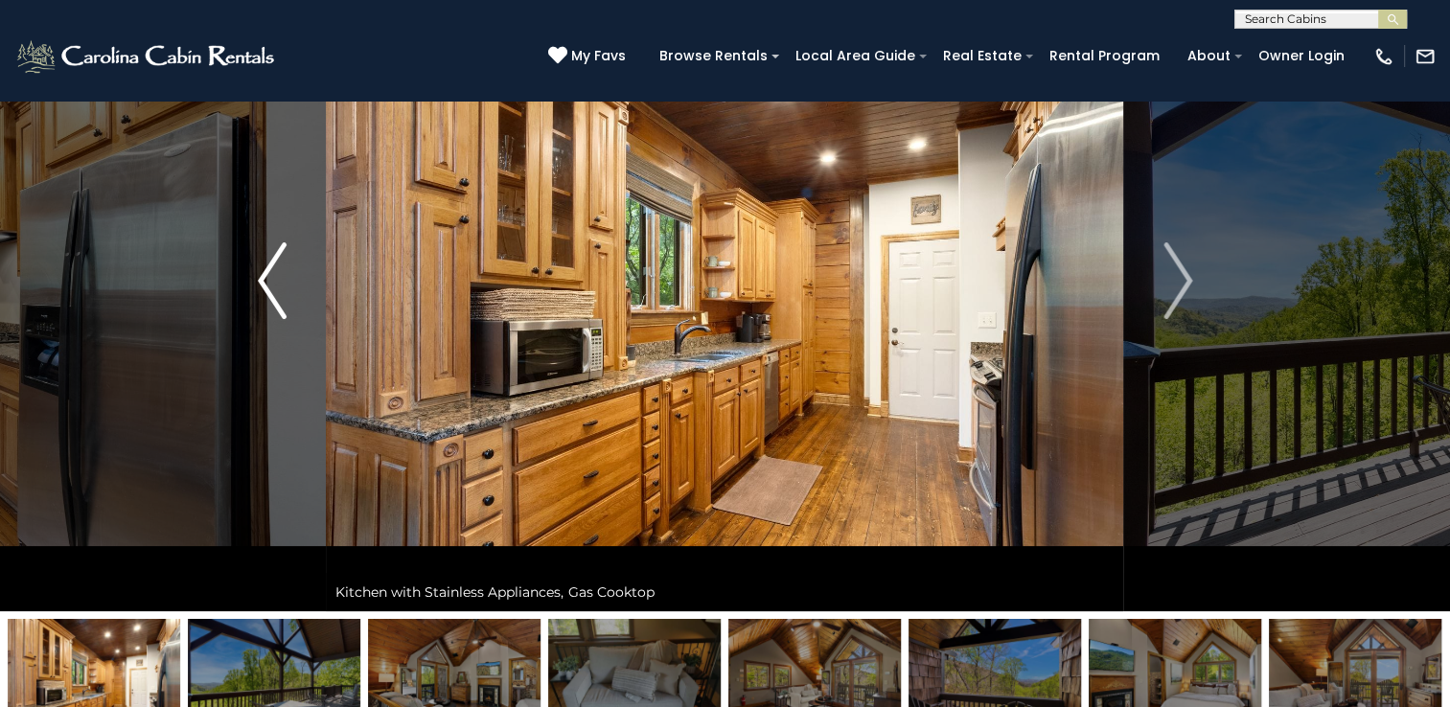
click at [264, 278] on img "Previous" at bounding box center [272, 280] width 29 height 77
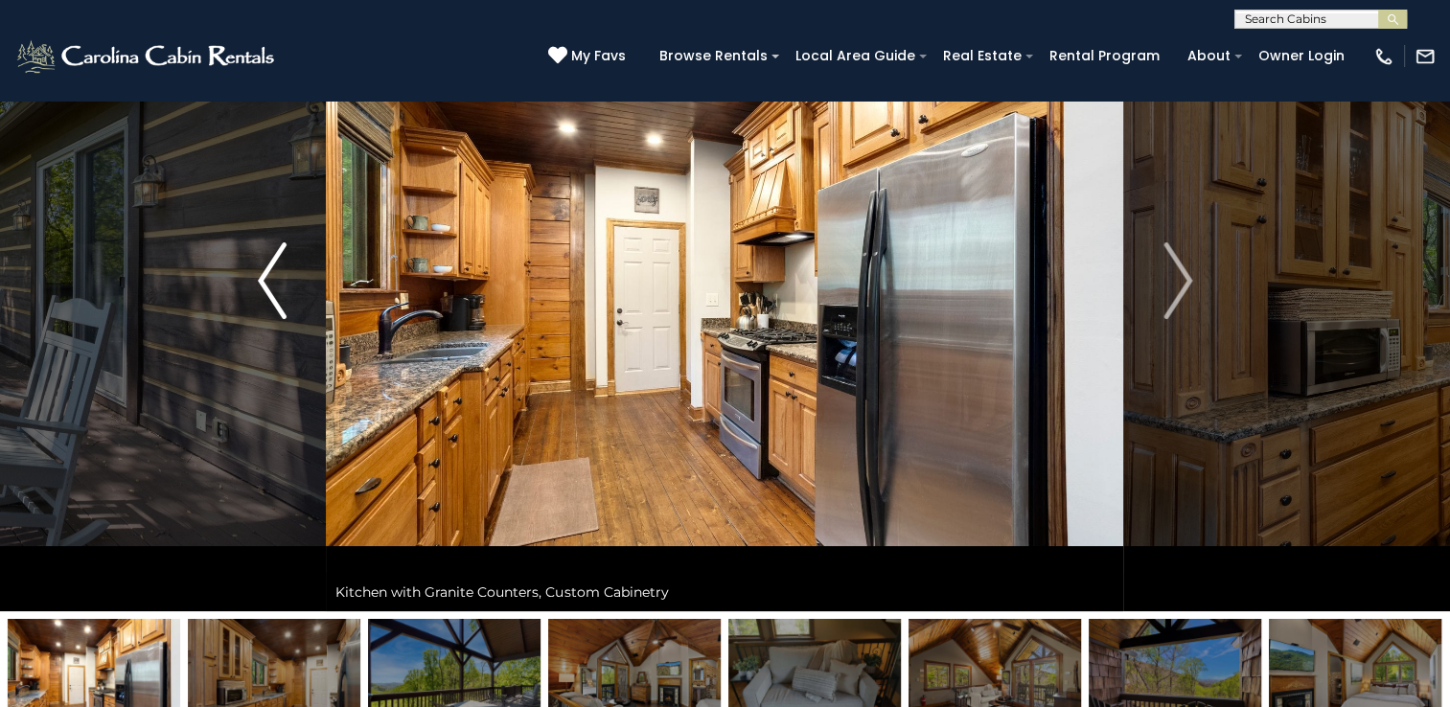
click at [264, 278] on img "Previous" at bounding box center [272, 280] width 29 height 77
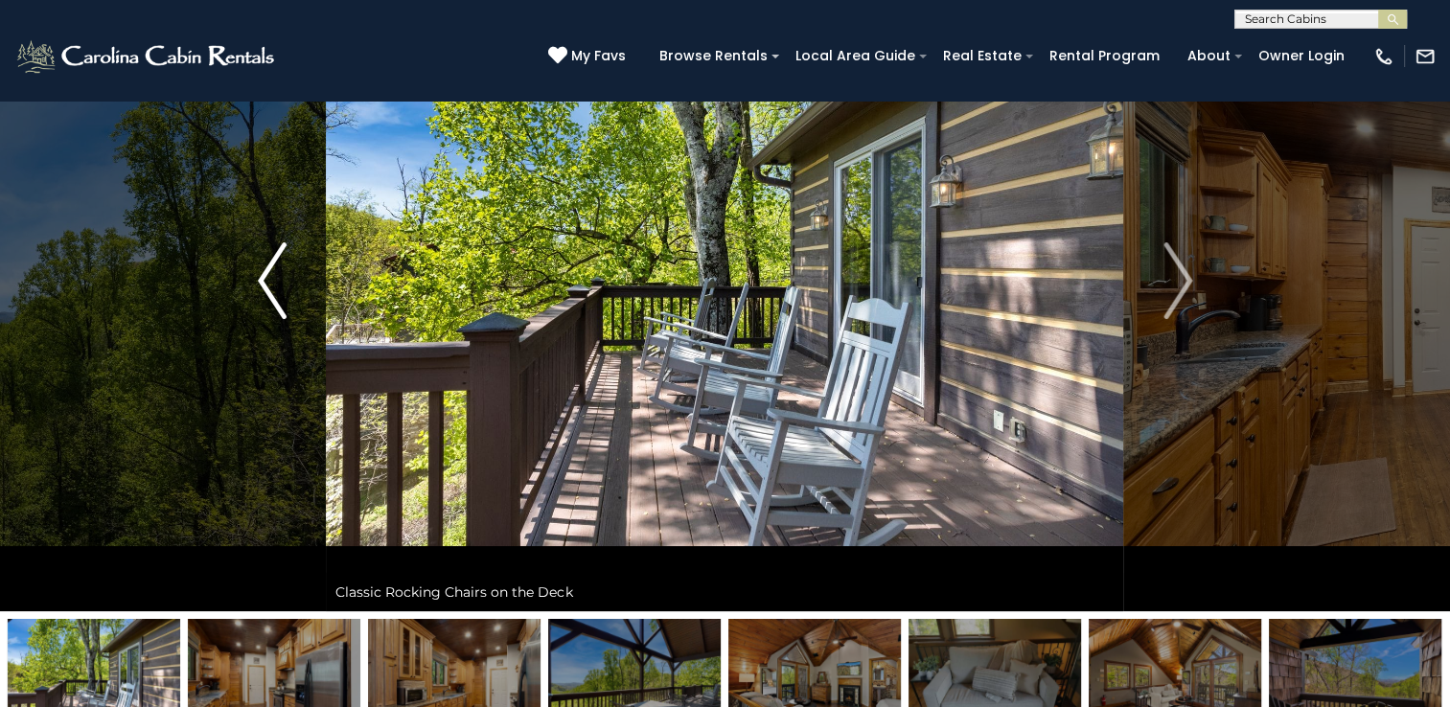
click at [264, 278] on img "Previous" at bounding box center [272, 280] width 29 height 77
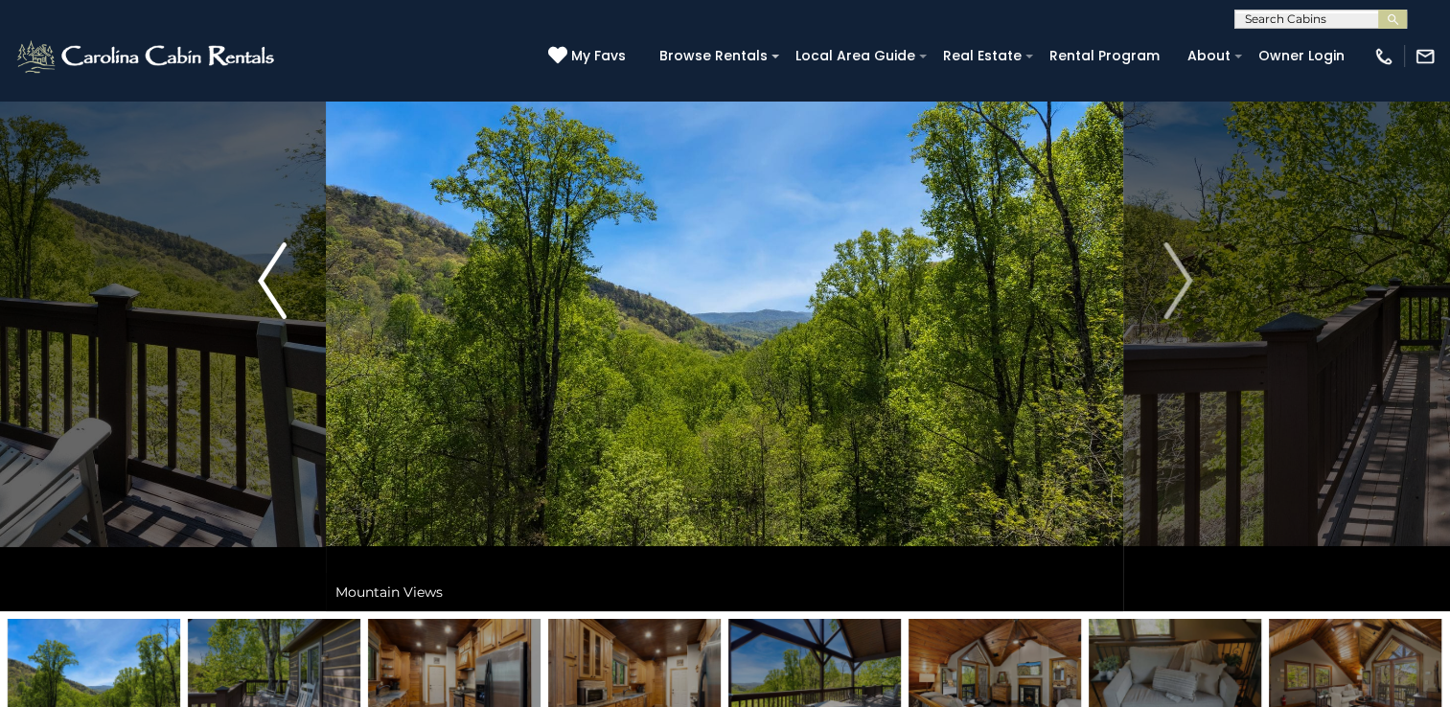
click at [264, 278] on img "Previous" at bounding box center [272, 280] width 29 height 77
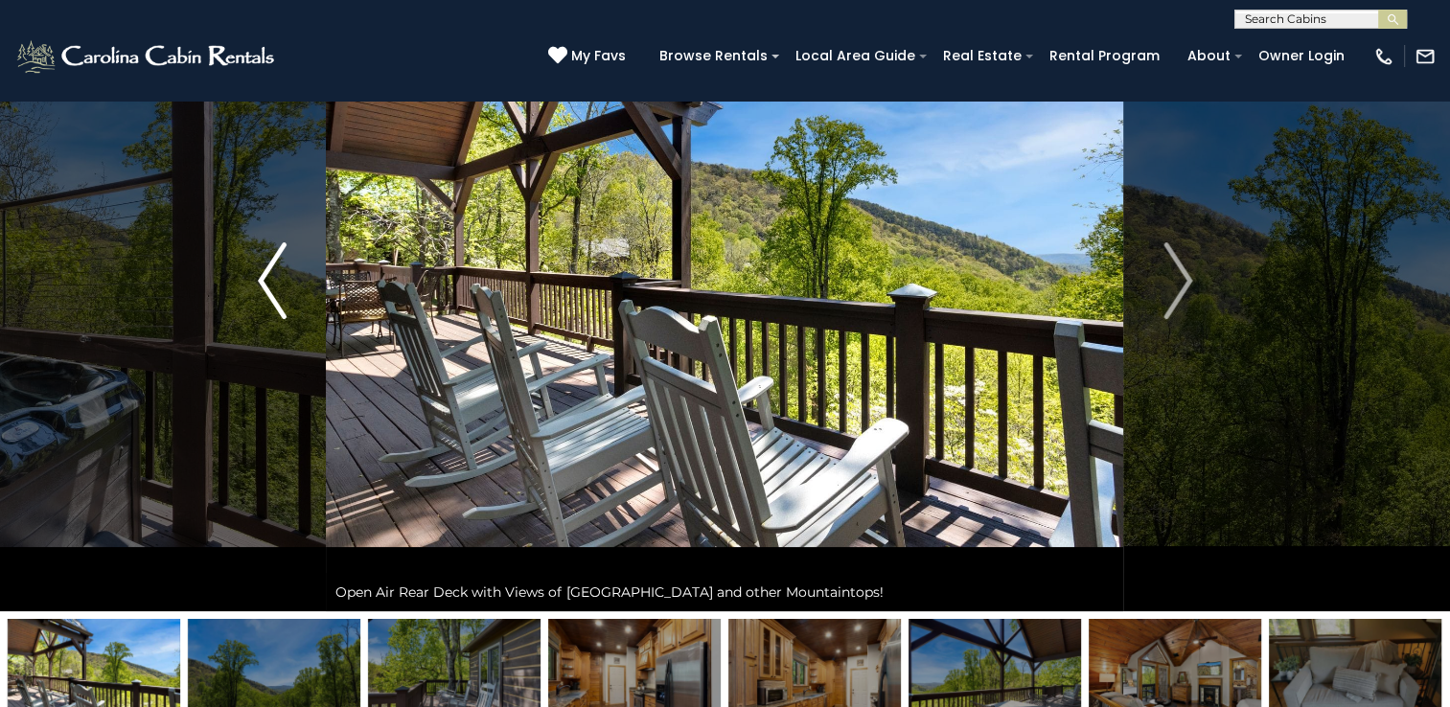
click at [264, 278] on img "Previous" at bounding box center [272, 280] width 29 height 77
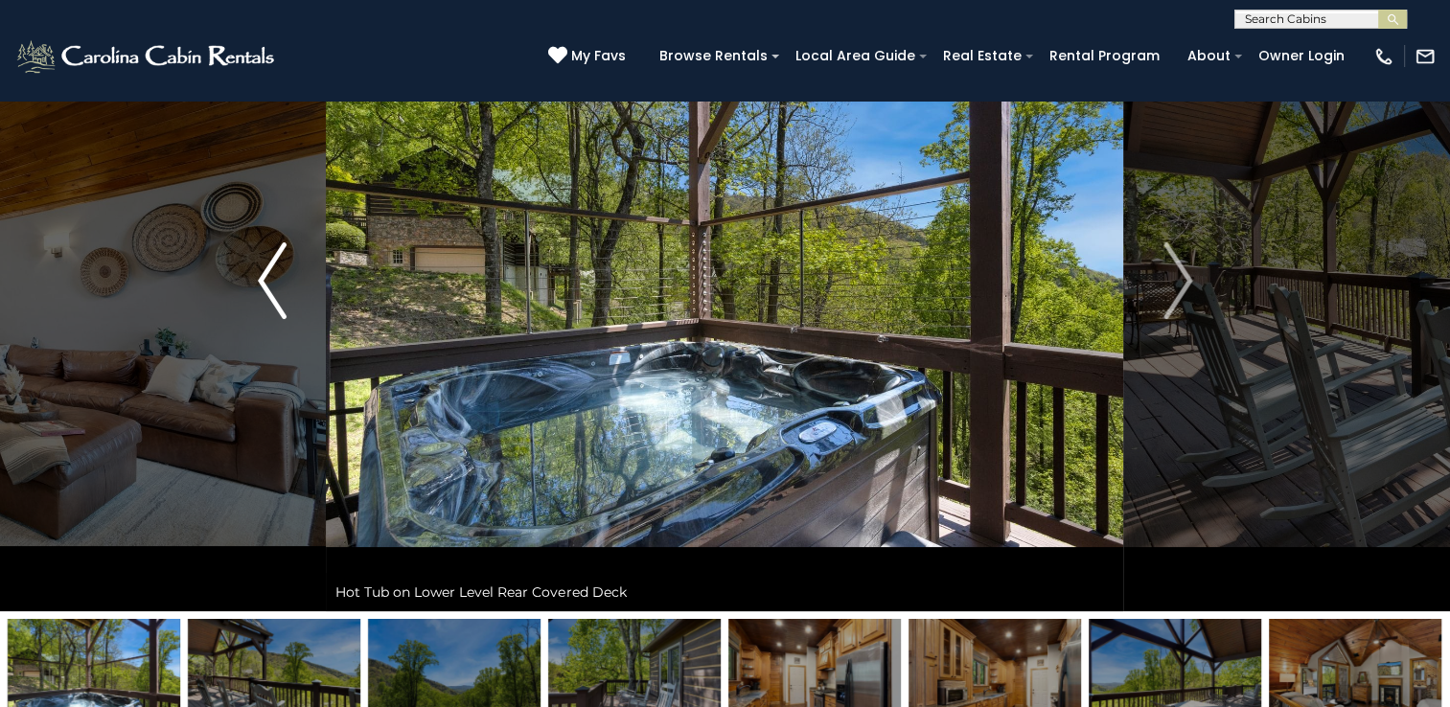
click at [264, 278] on img "Previous" at bounding box center [272, 280] width 29 height 77
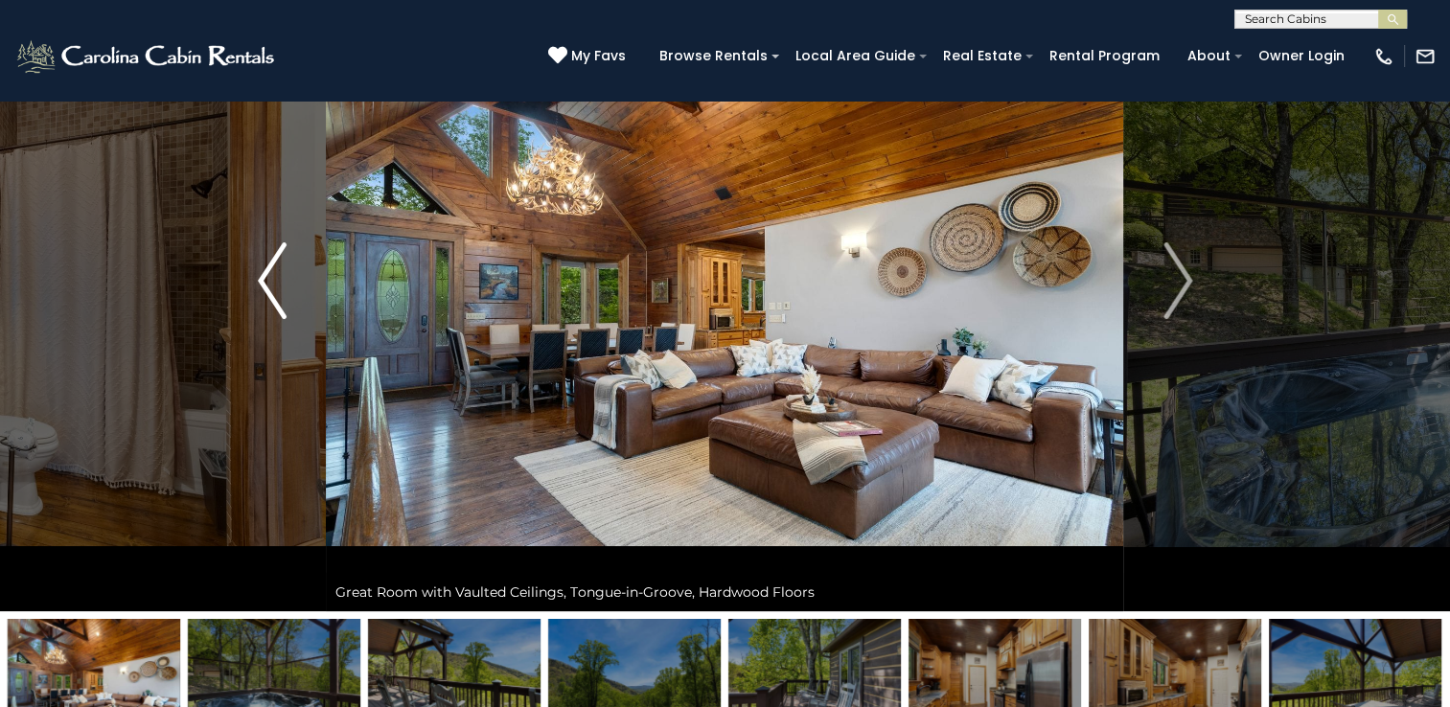
click at [264, 278] on img "Previous" at bounding box center [272, 280] width 29 height 77
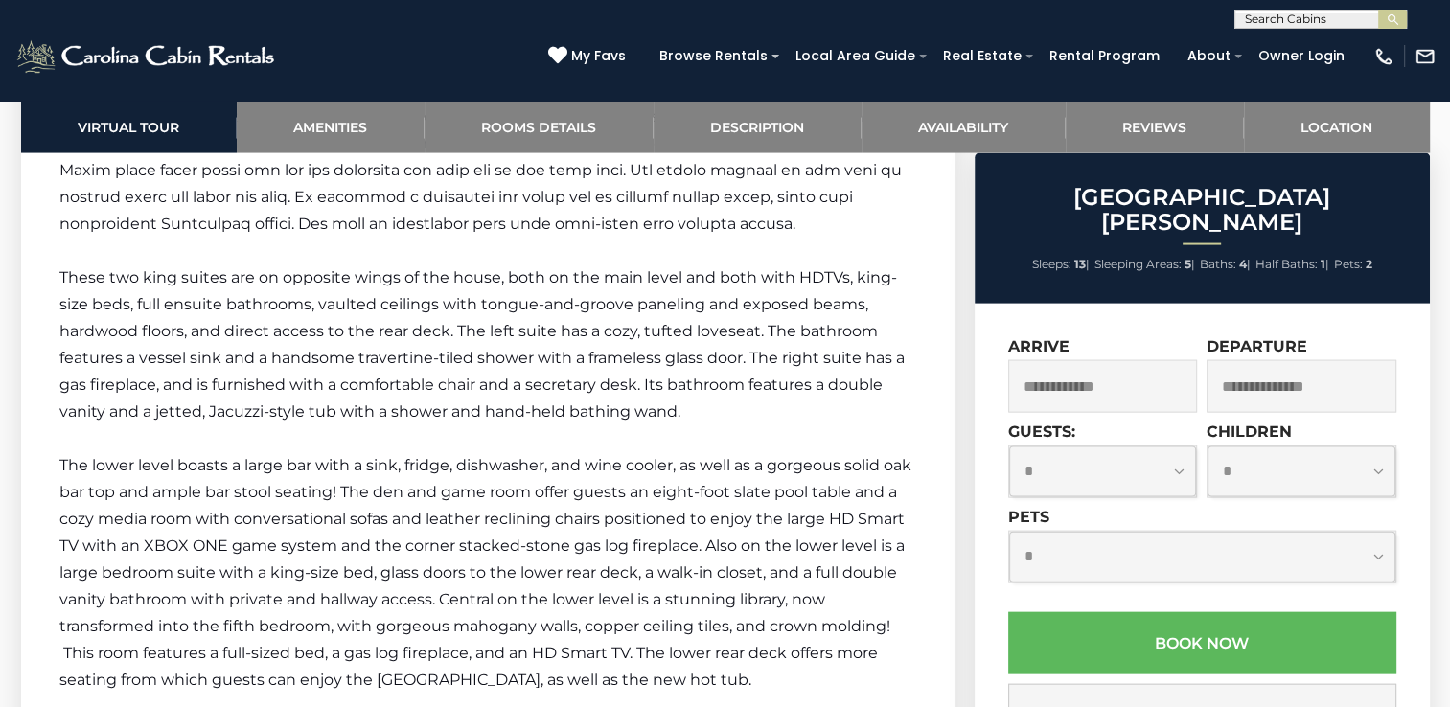
scroll to position [4125, 0]
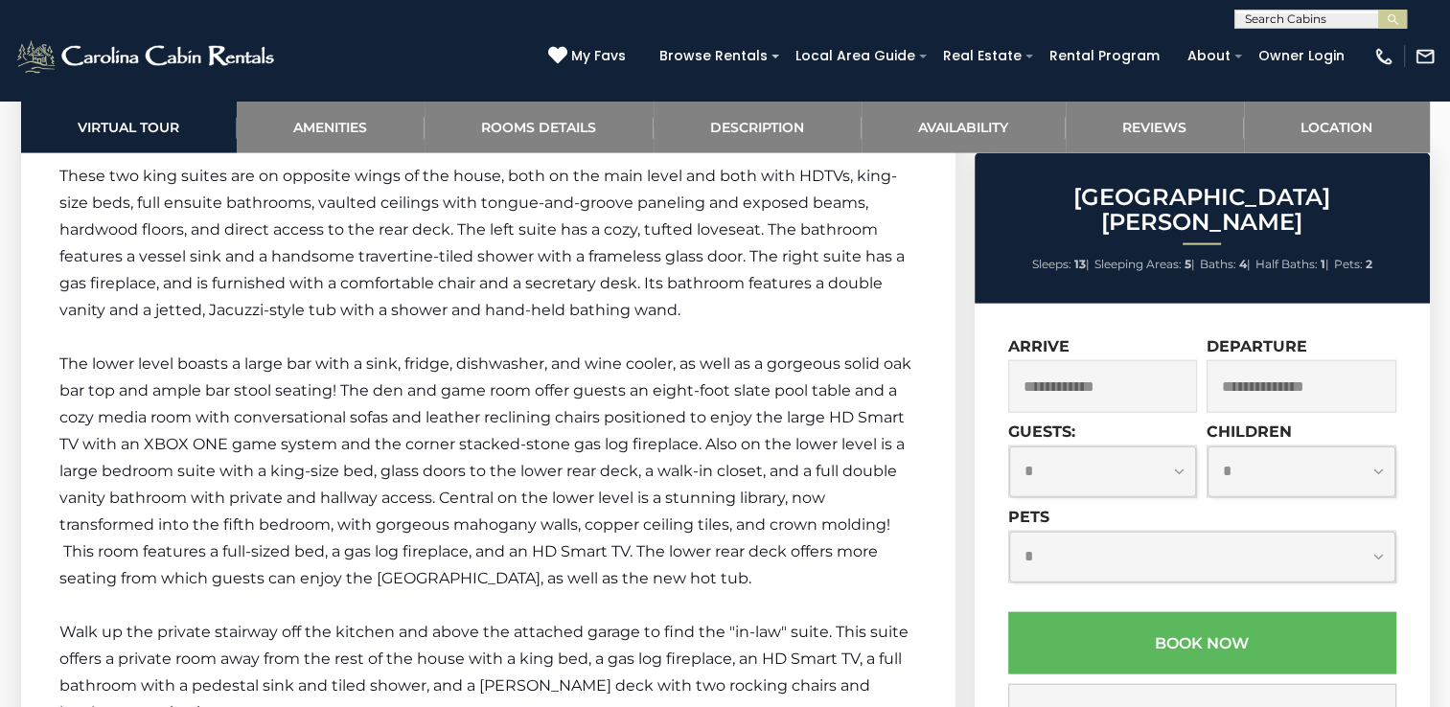
click at [822, 454] on p "The lower level boasts a large bar with a sink, fridge, dishwasher, and wine co…" at bounding box center [488, 471] width 858 height 241
